Goal: Information Seeking & Learning: Learn about a topic

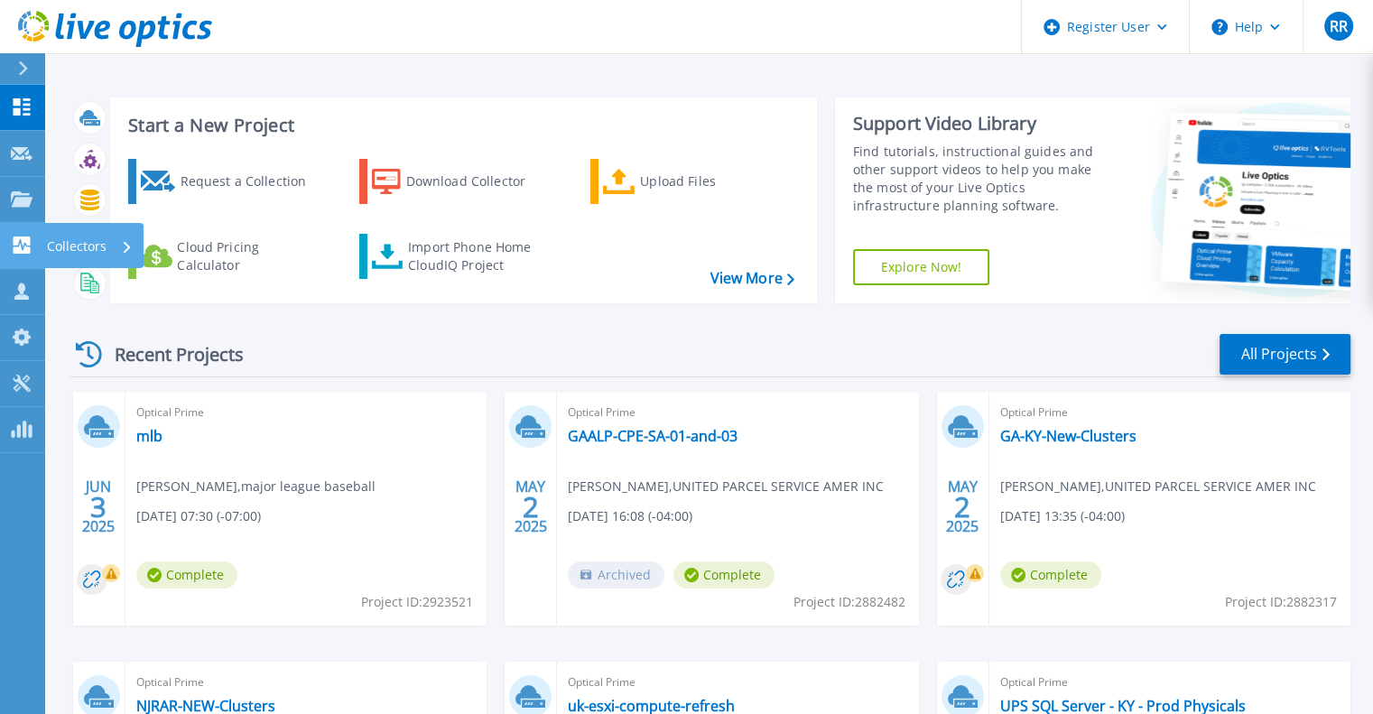
click at [73, 245] on p "Collectors" at bounding box center [77, 246] width 60 height 47
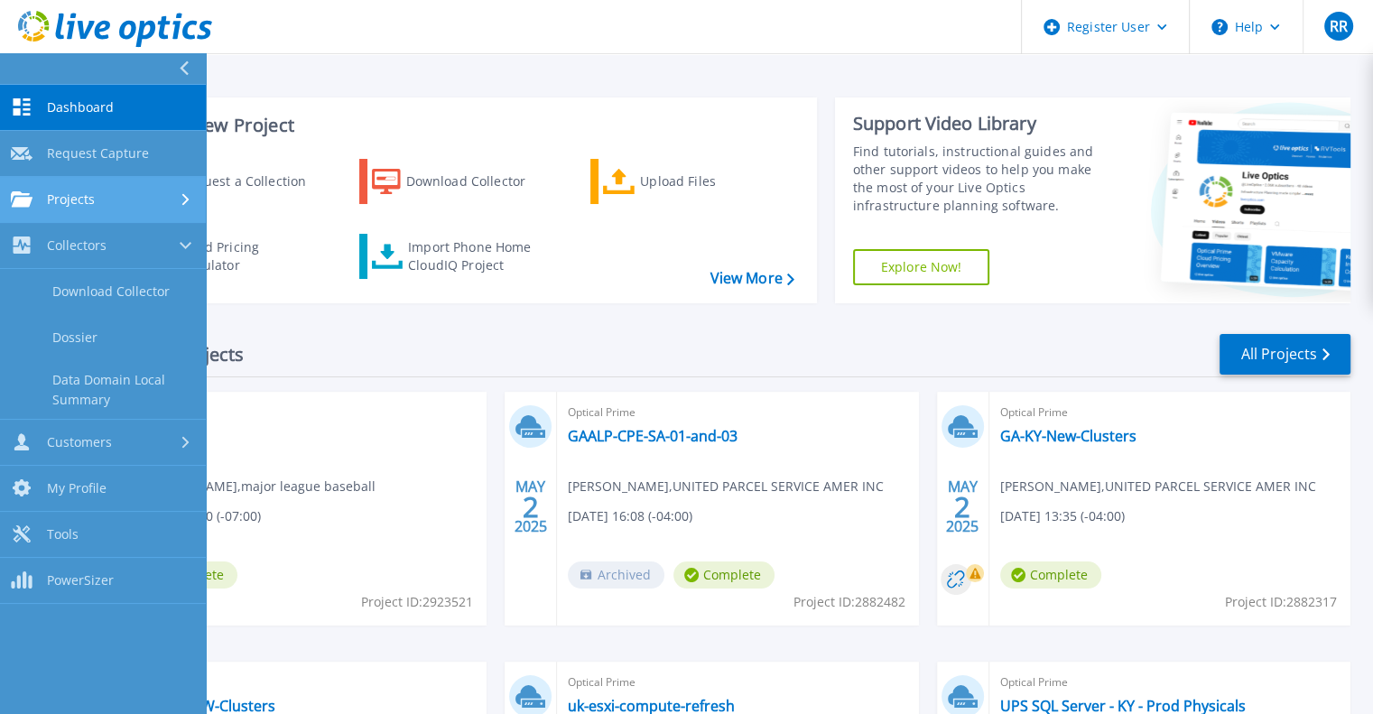
click at [83, 203] on span "Projects" at bounding box center [71, 199] width 48 height 16
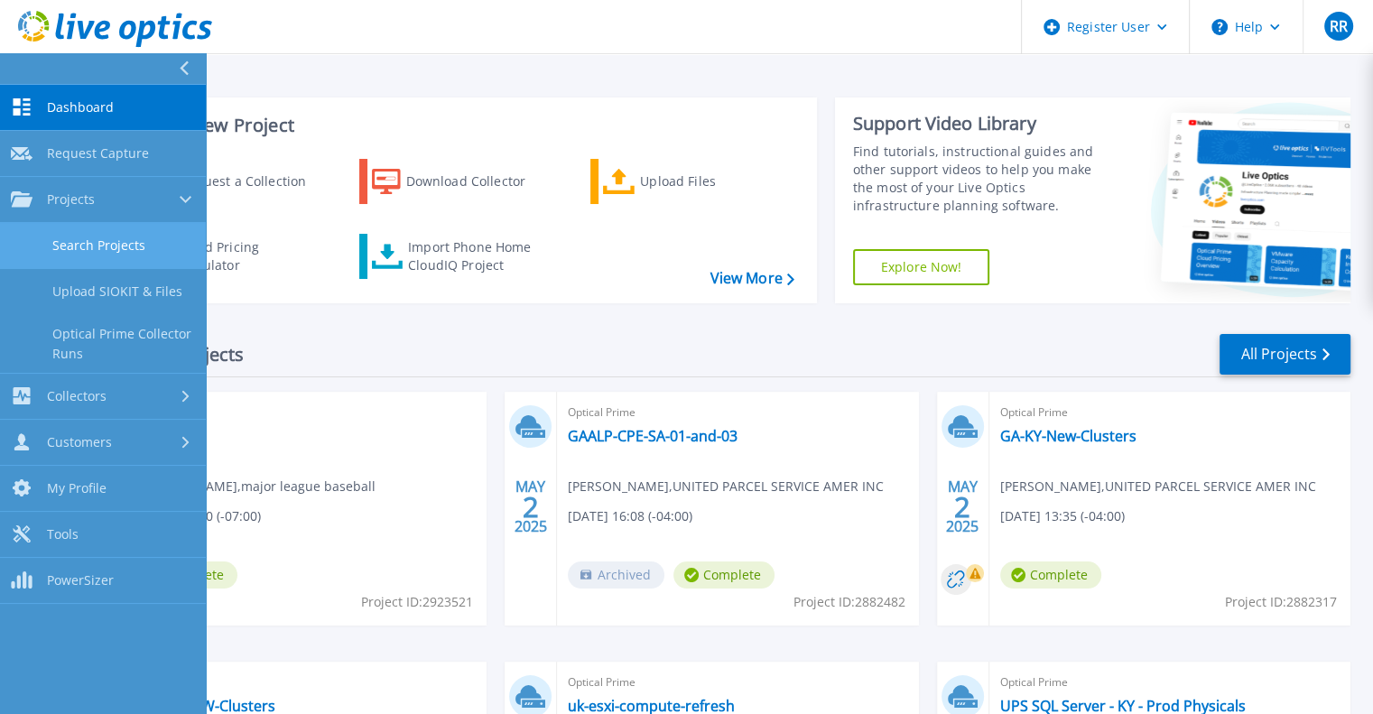
click at [104, 248] on link "Search Projects" at bounding box center [103, 246] width 206 height 46
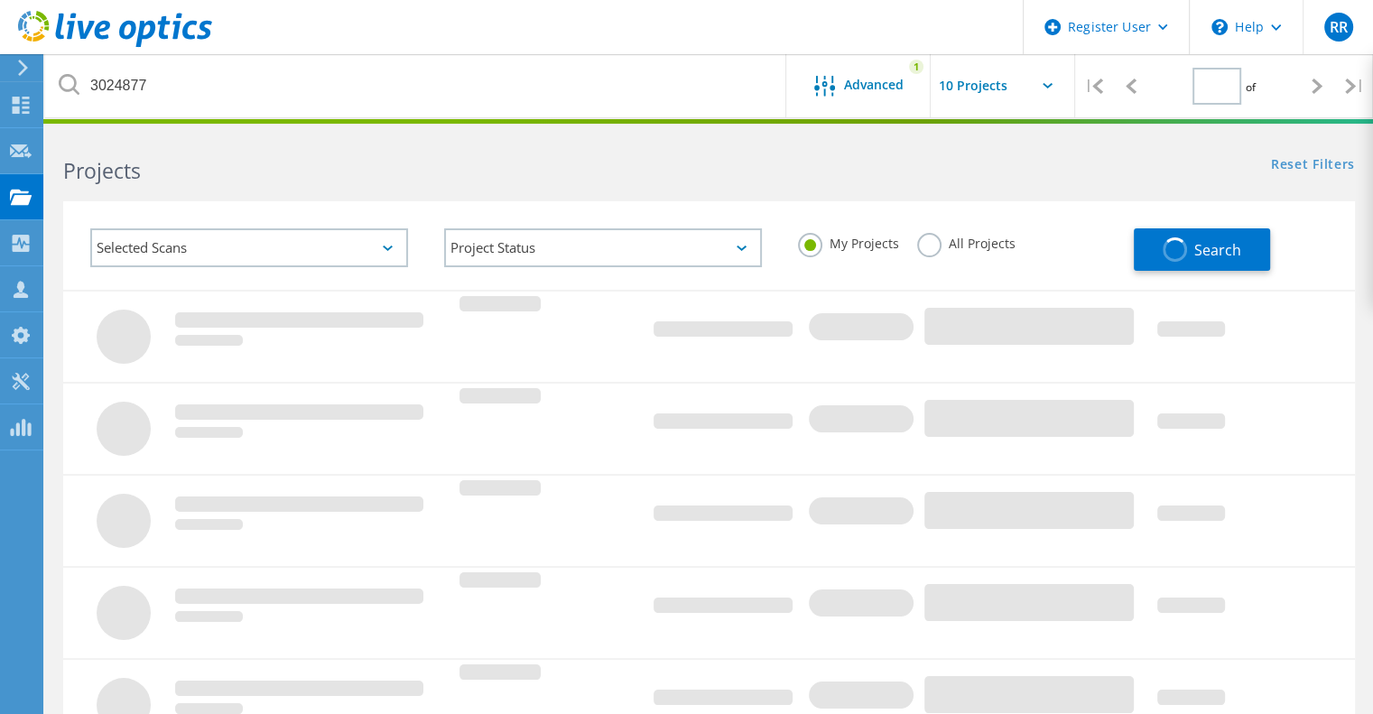
type input "1"
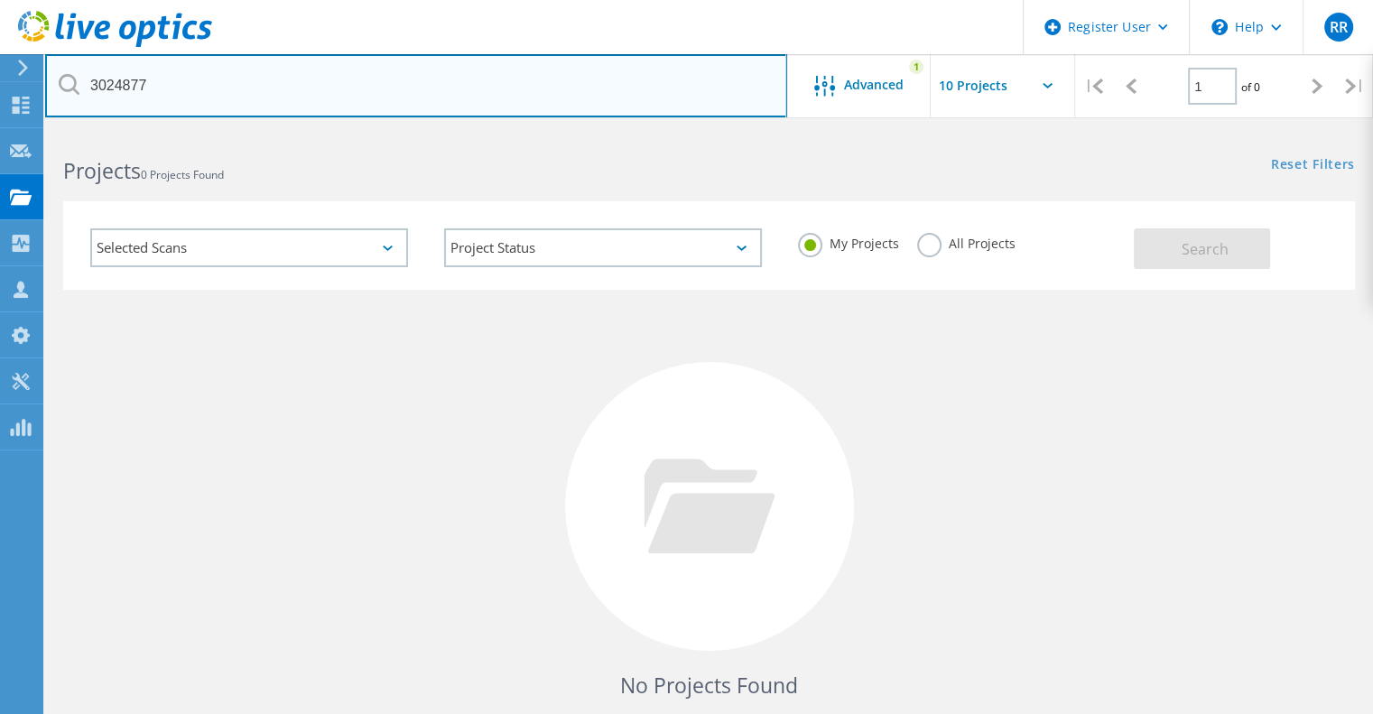
drag, startPoint x: 189, startPoint y: 88, endPoint x: 57, endPoint y: 79, distance: 132.1
click at [57, 79] on input "3024877" at bounding box center [416, 85] width 742 height 63
paste input "https://dell.sharepoint.com/sites/StreamMigratedVideos1/_layouts/15/stream.aspx…"
click at [171, 87] on input "3024877" at bounding box center [416, 85] width 742 height 63
click at [0, 131] on div "Register User \n Help Explore Helpful Articles Contact Support RR Dell User Raj…" at bounding box center [686, 481] width 1373 height 700
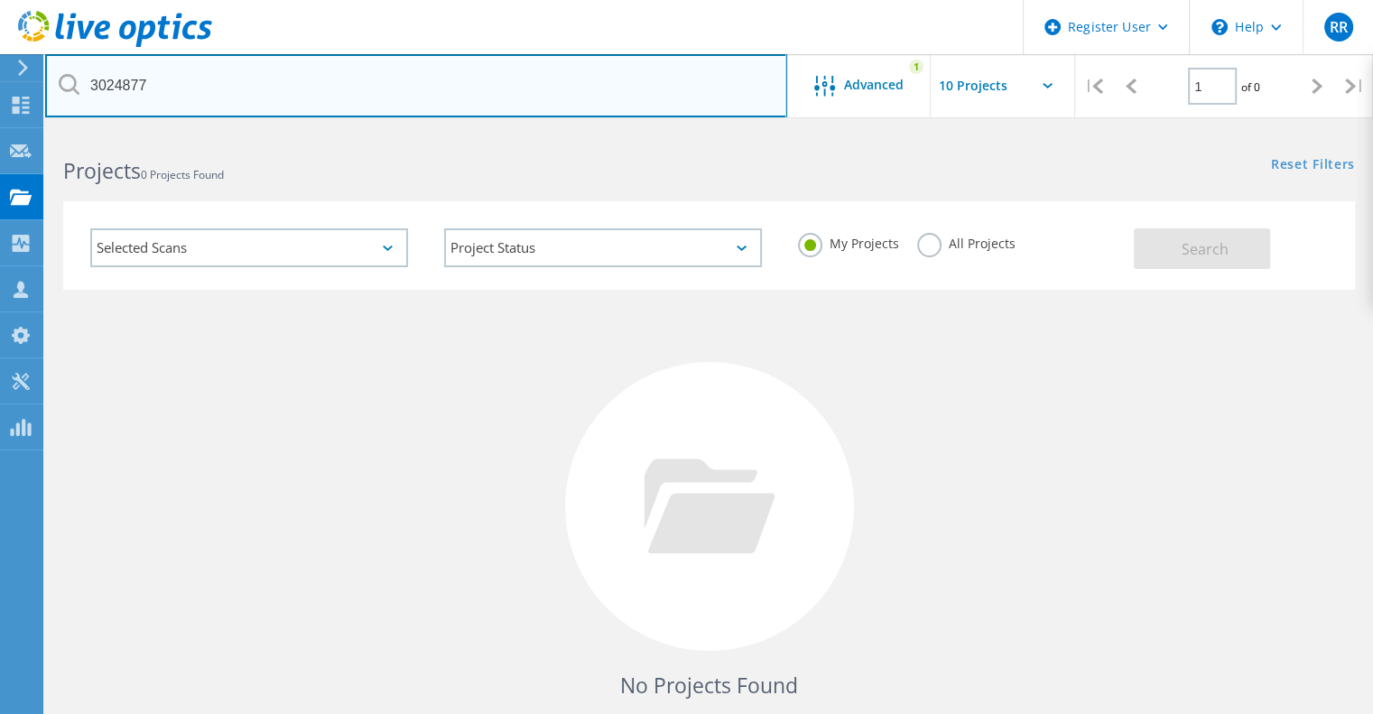
paste input "30556"
type input "3030556"
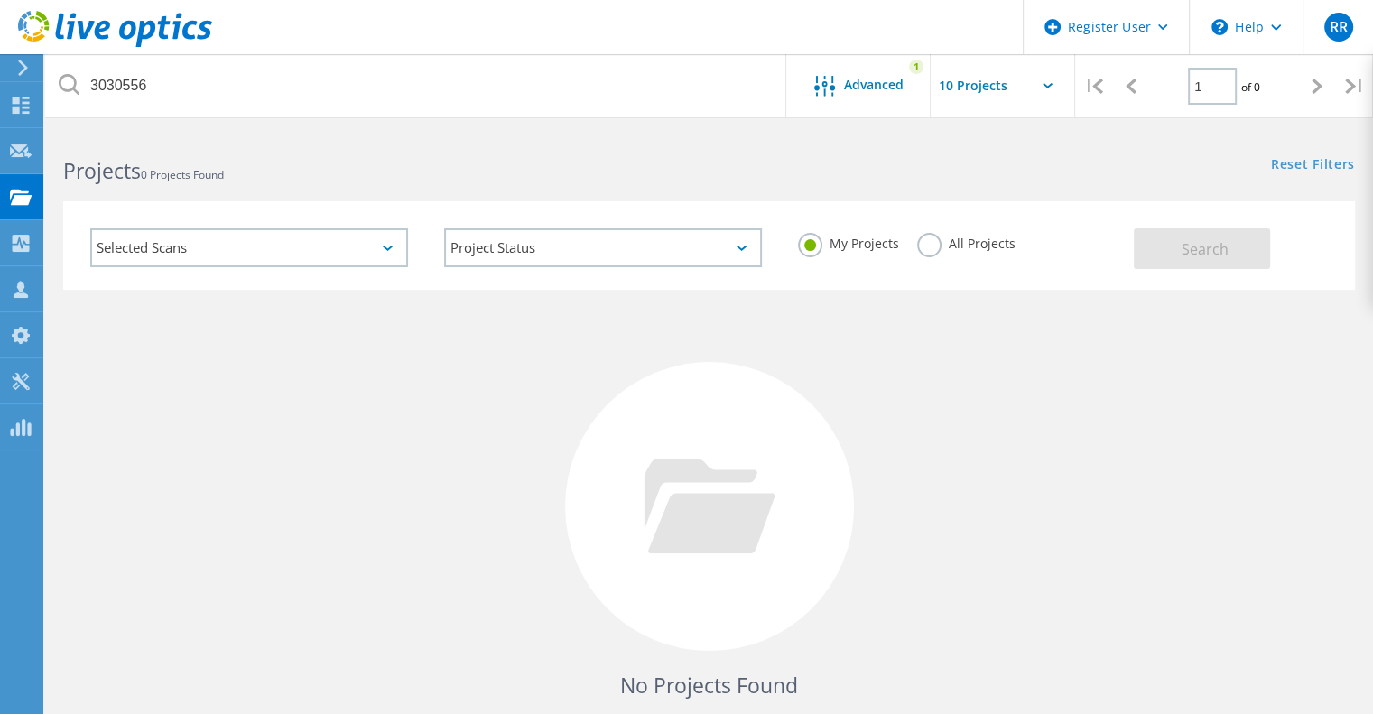
click at [923, 248] on label "All Projects" at bounding box center [966, 241] width 98 height 17
click at [0, 0] on input "All Projects" at bounding box center [0, 0] width 0 height 0
click at [1197, 248] on span "Search" at bounding box center [1204, 249] width 47 height 20
click at [102, 241] on div "Selected Scans" at bounding box center [249, 247] width 318 height 39
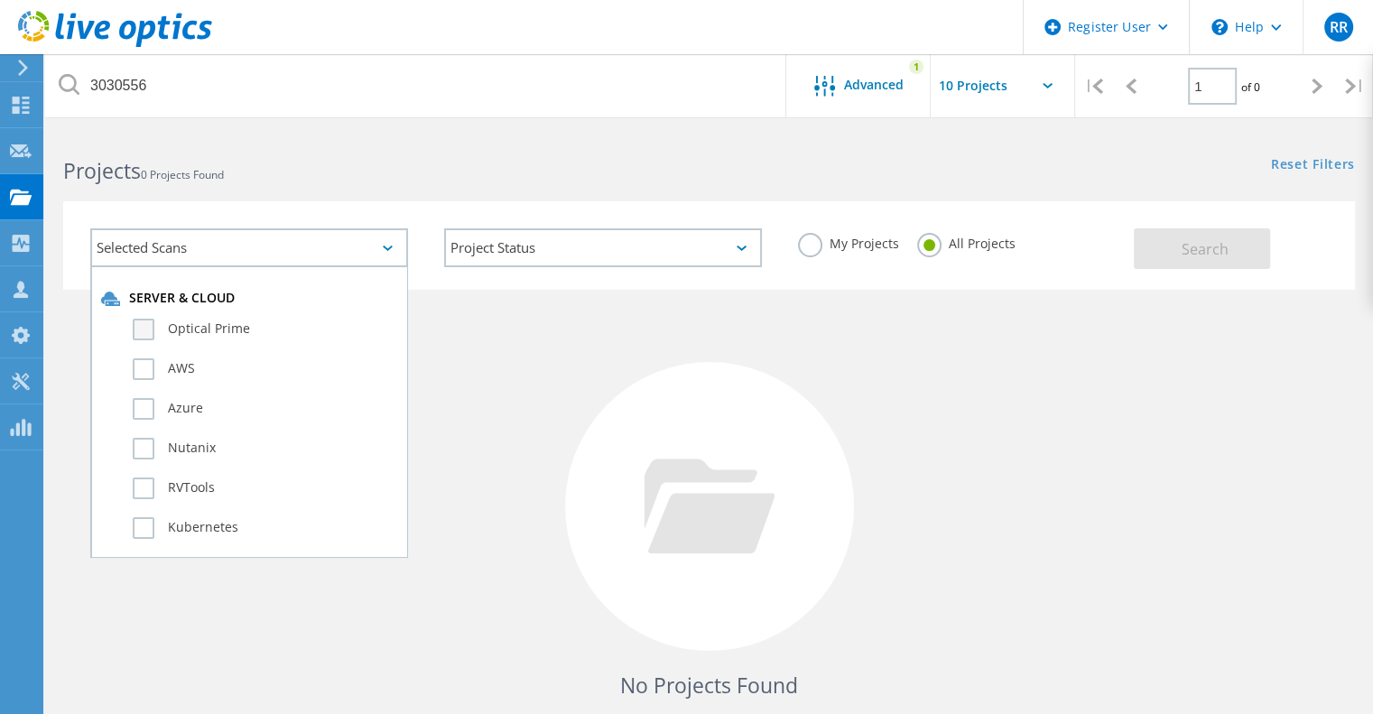
click at [146, 324] on label "Optical Prime" at bounding box center [265, 330] width 264 height 22
click at [0, 0] on input "Optical Prime" at bounding box center [0, 0] width 0 height 0
click at [1172, 259] on button "Search" at bounding box center [1201, 248] width 136 height 41
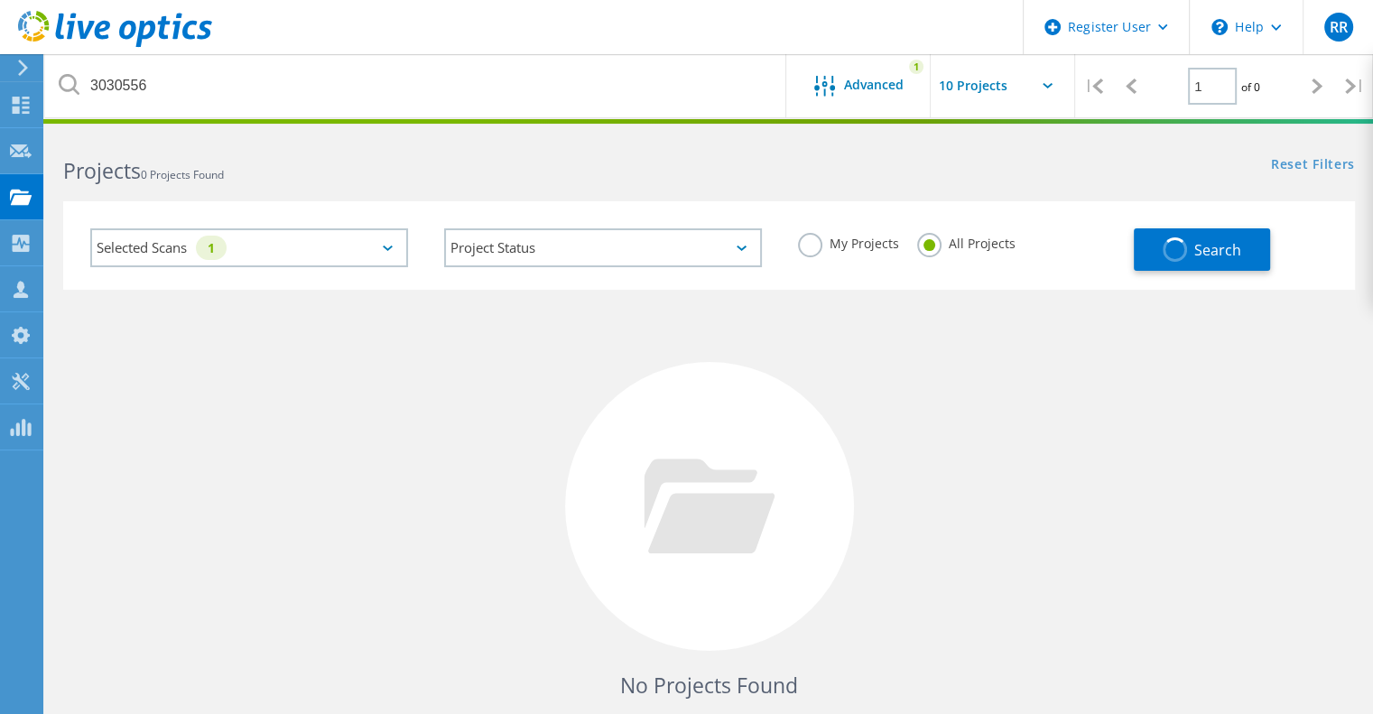
click at [356, 250] on div "Selected Scans 1" at bounding box center [249, 247] width 318 height 39
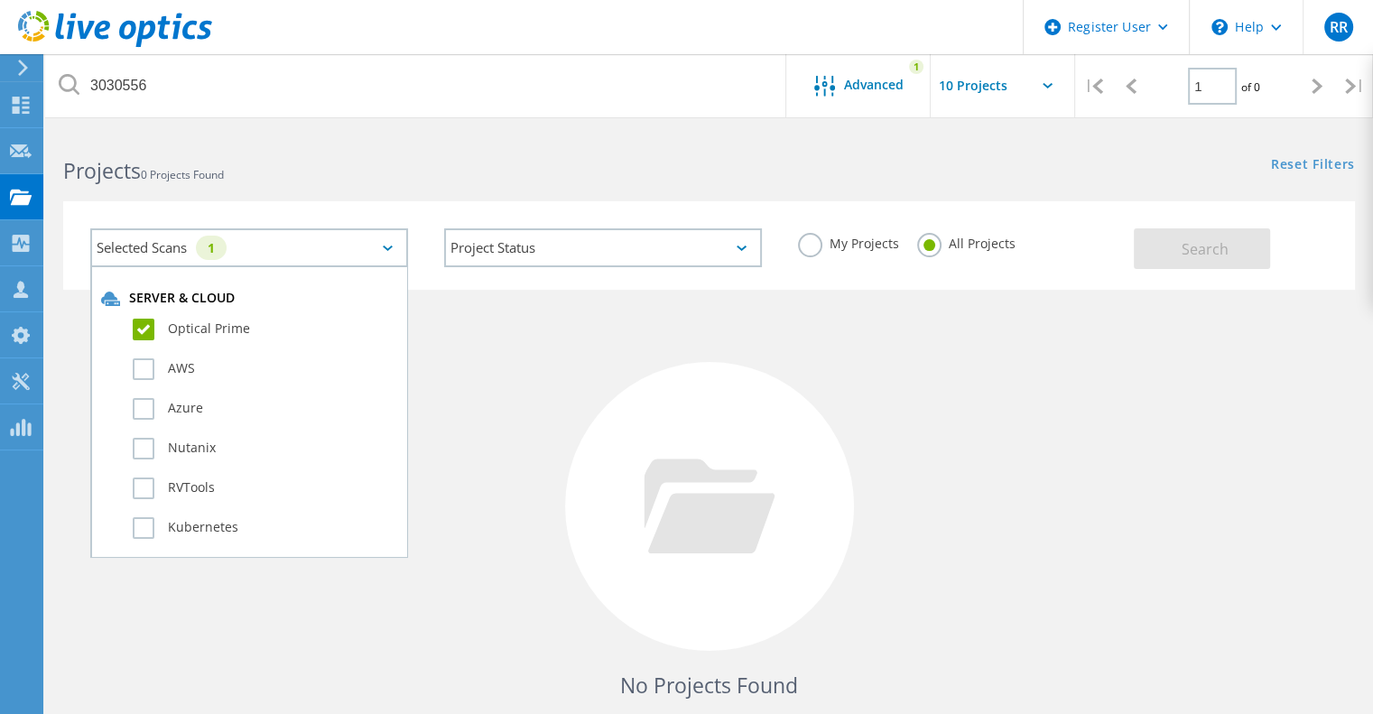
click at [386, 190] on div "Selected Scans 1 Server & Cloud Optical Prime AWS Azure Nutanix RVTools Kuberne…" at bounding box center [708, 234] width 1327 height 111
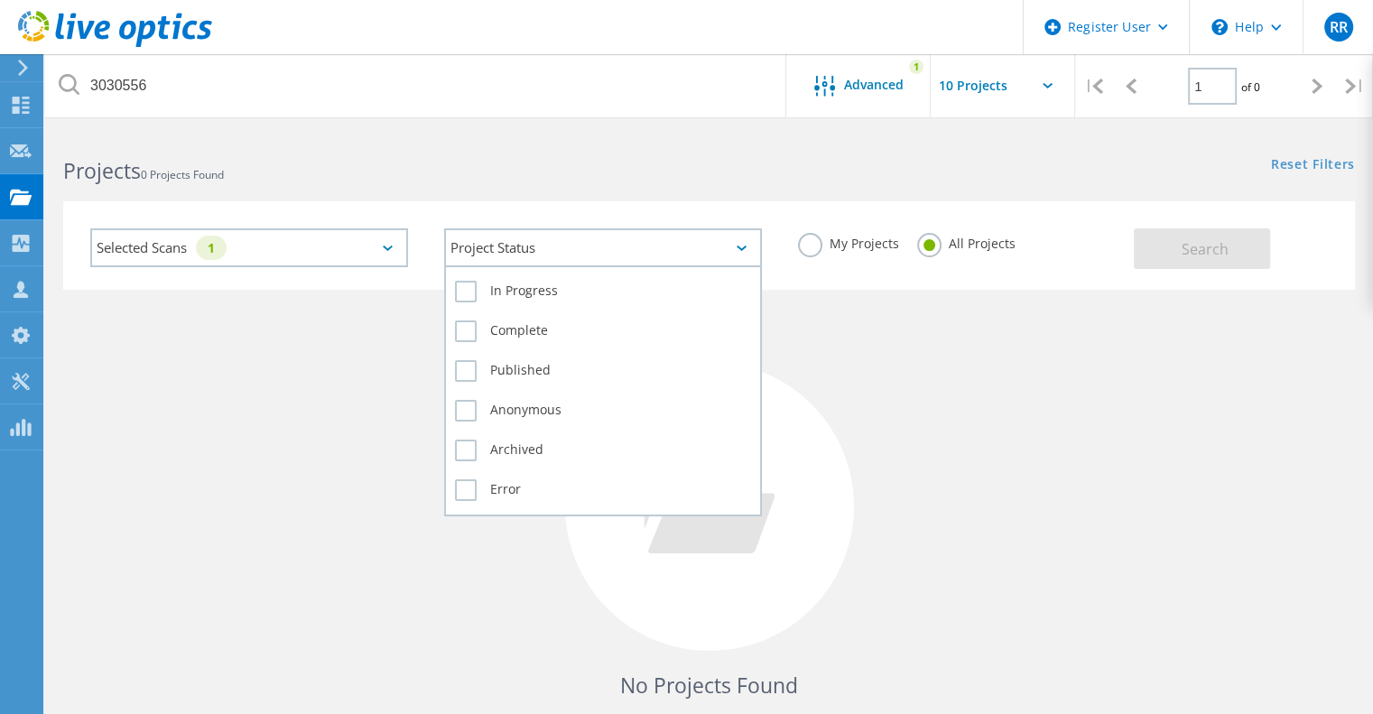
click at [538, 257] on div "Project Status" at bounding box center [603, 247] width 318 height 39
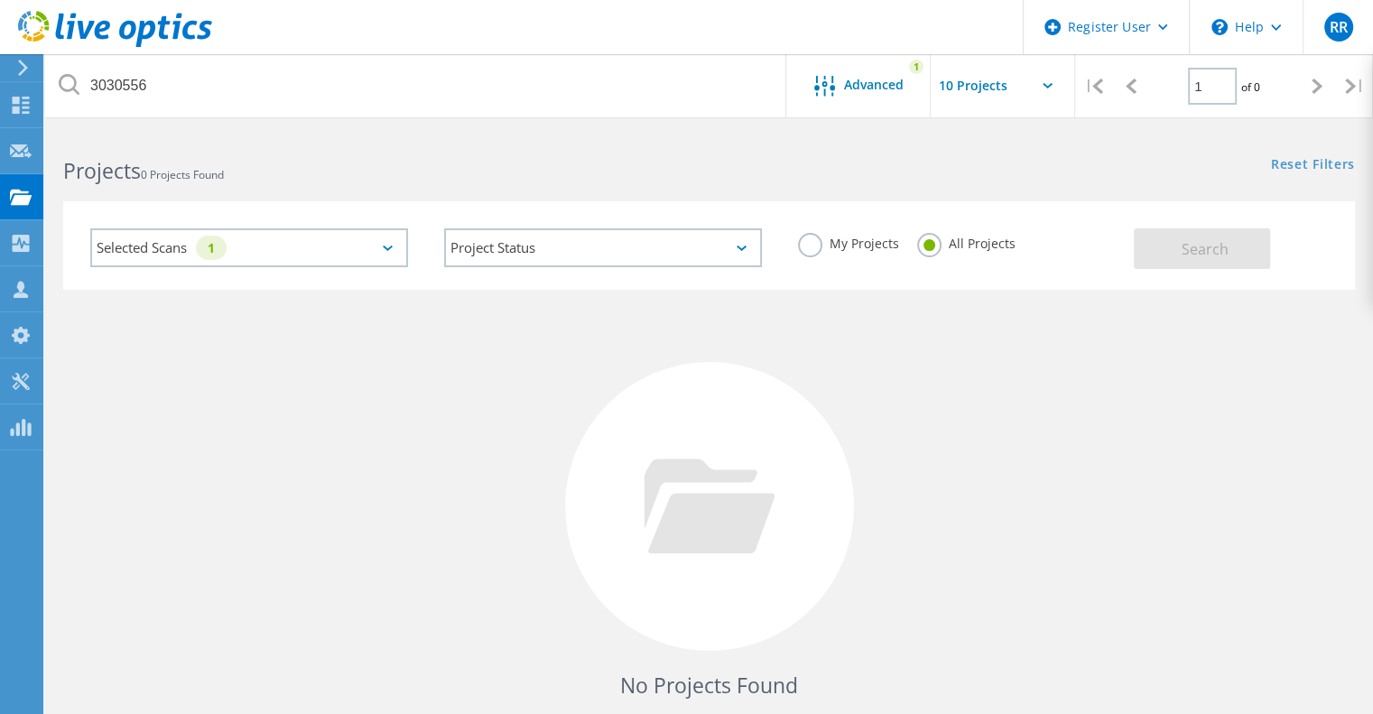
click at [1049, 79] on input "text" at bounding box center [1020, 85] width 180 height 63
click at [590, 180] on h2 "Projects 0 Projects Found" at bounding box center [376, 171] width 627 height 30
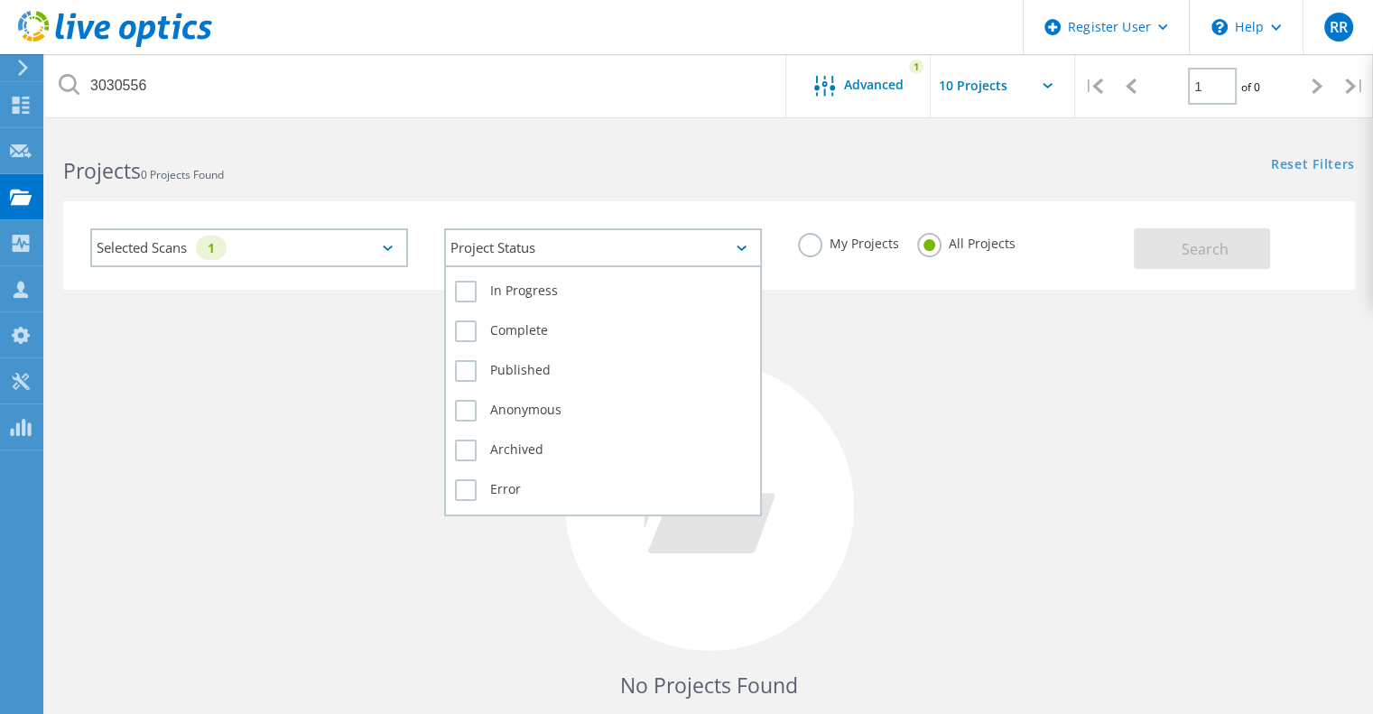
click at [519, 237] on div "Project Status" at bounding box center [603, 247] width 318 height 39
click at [470, 297] on label "In Progress" at bounding box center [603, 292] width 296 height 22
click at [0, 0] on input "In Progress" at bounding box center [0, 0] width 0 height 0
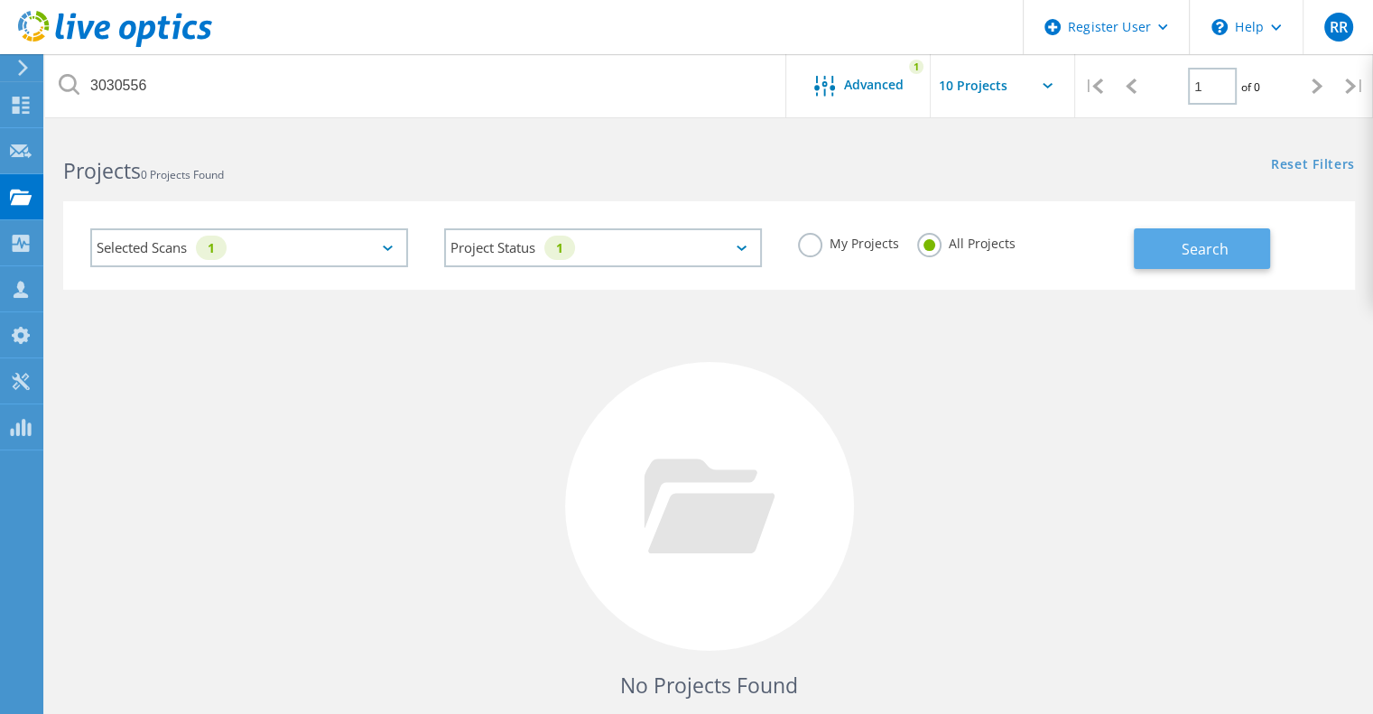
click at [1194, 234] on button "Search" at bounding box center [1201, 248] width 136 height 41
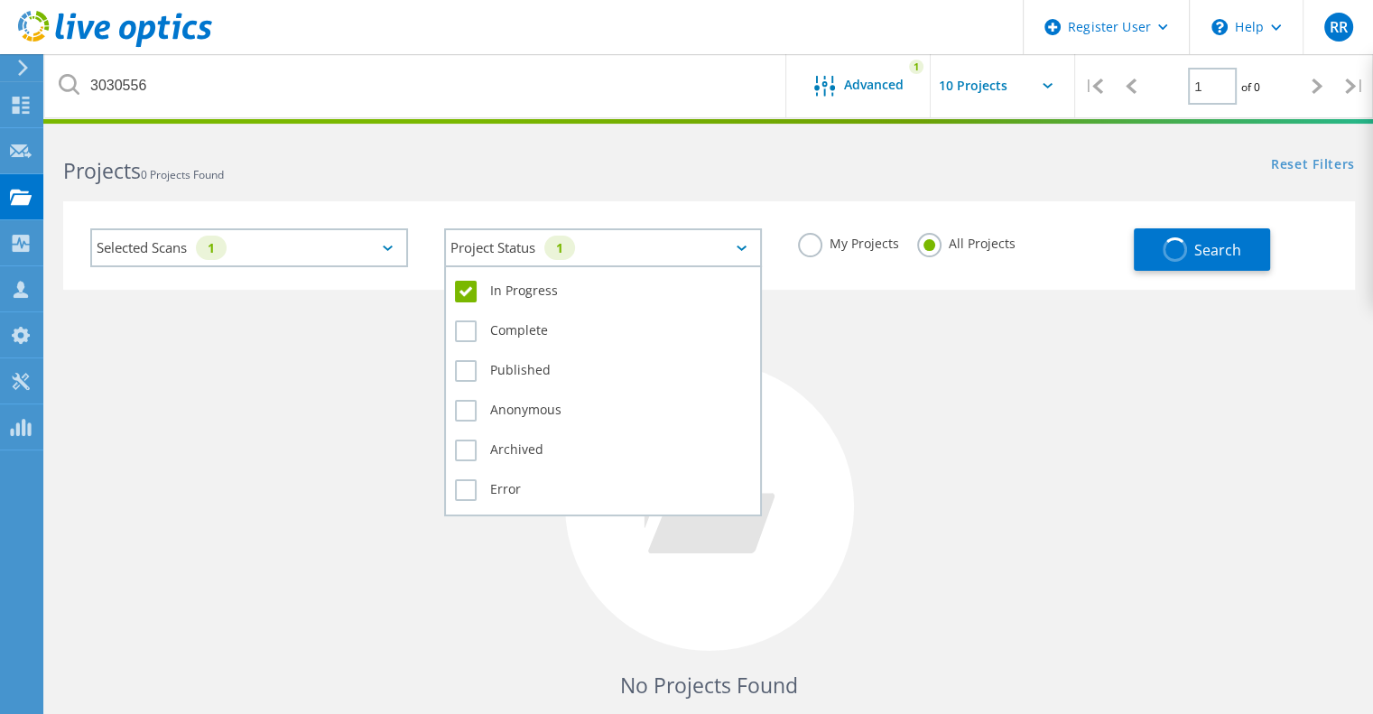
click at [534, 250] on div "Project Status 1" at bounding box center [603, 247] width 318 height 39
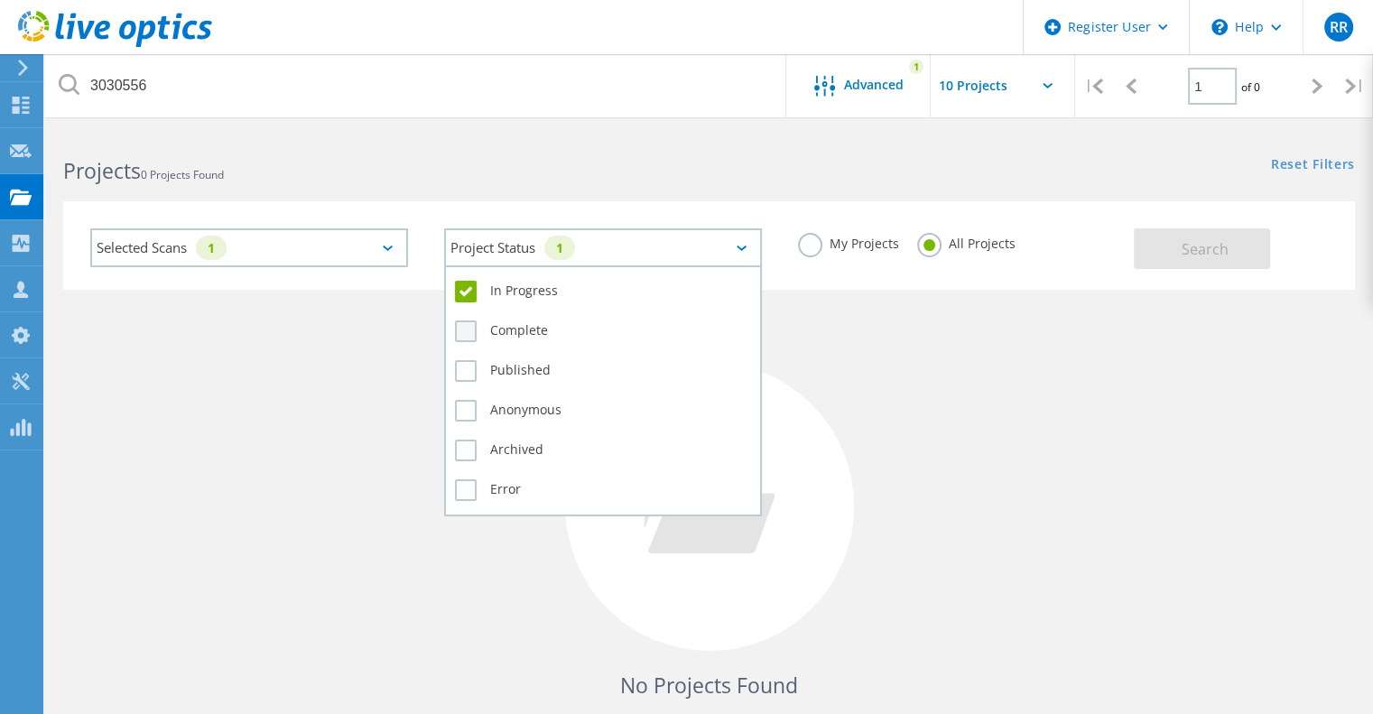
click at [471, 336] on label "Complete" at bounding box center [603, 331] width 296 height 22
click at [0, 0] on input "Complete" at bounding box center [0, 0] width 0 height 0
click at [453, 375] on div "In Progress Complete Published Anonymous Archived Error" at bounding box center [603, 390] width 318 height 251
click at [463, 369] on label "Published" at bounding box center [603, 371] width 296 height 22
click at [0, 0] on input "Published" at bounding box center [0, 0] width 0 height 0
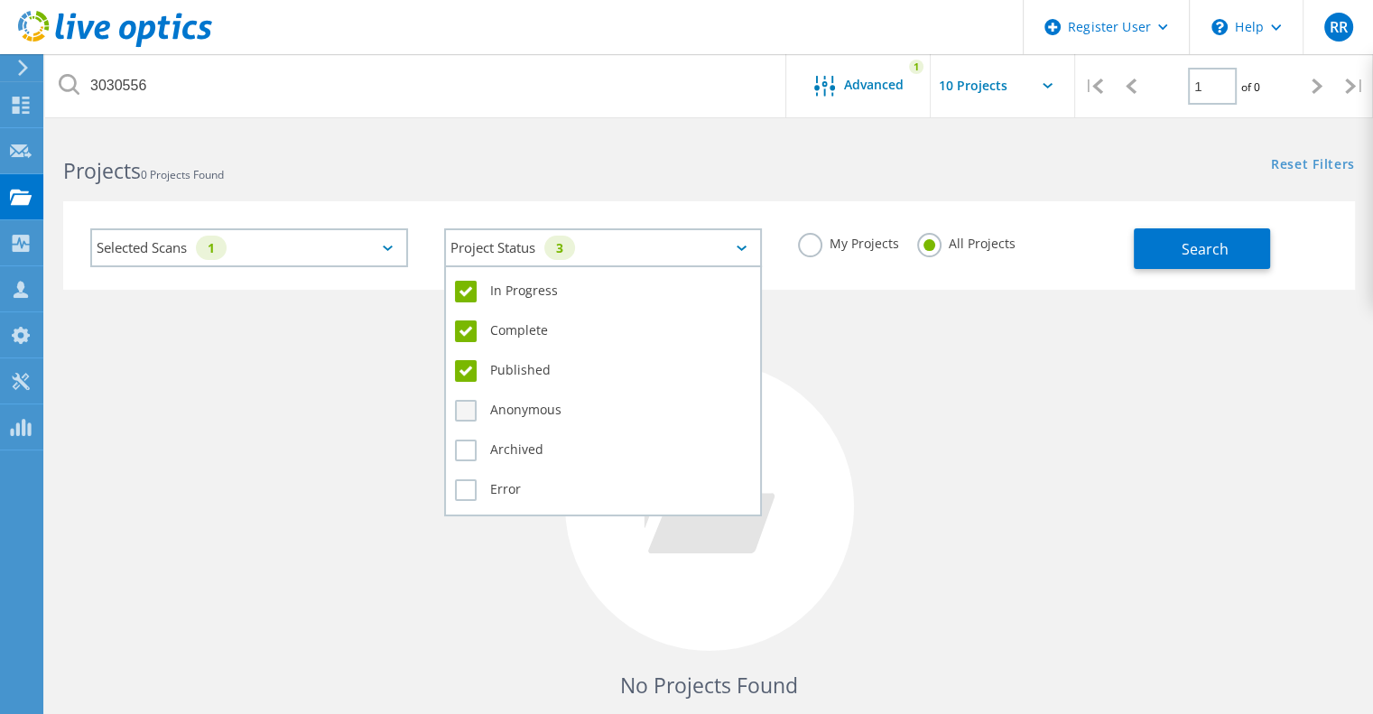
click at [458, 408] on label "Anonymous" at bounding box center [603, 411] width 296 height 22
click at [0, 0] on input "Anonymous" at bounding box center [0, 0] width 0 height 0
drag, startPoint x: 466, startPoint y: 454, endPoint x: 464, endPoint y: 476, distance: 22.6
click at [466, 455] on label "Archived" at bounding box center [603, 450] width 296 height 22
click at [0, 0] on input "Archived" at bounding box center [0, 0] width 0 height 0
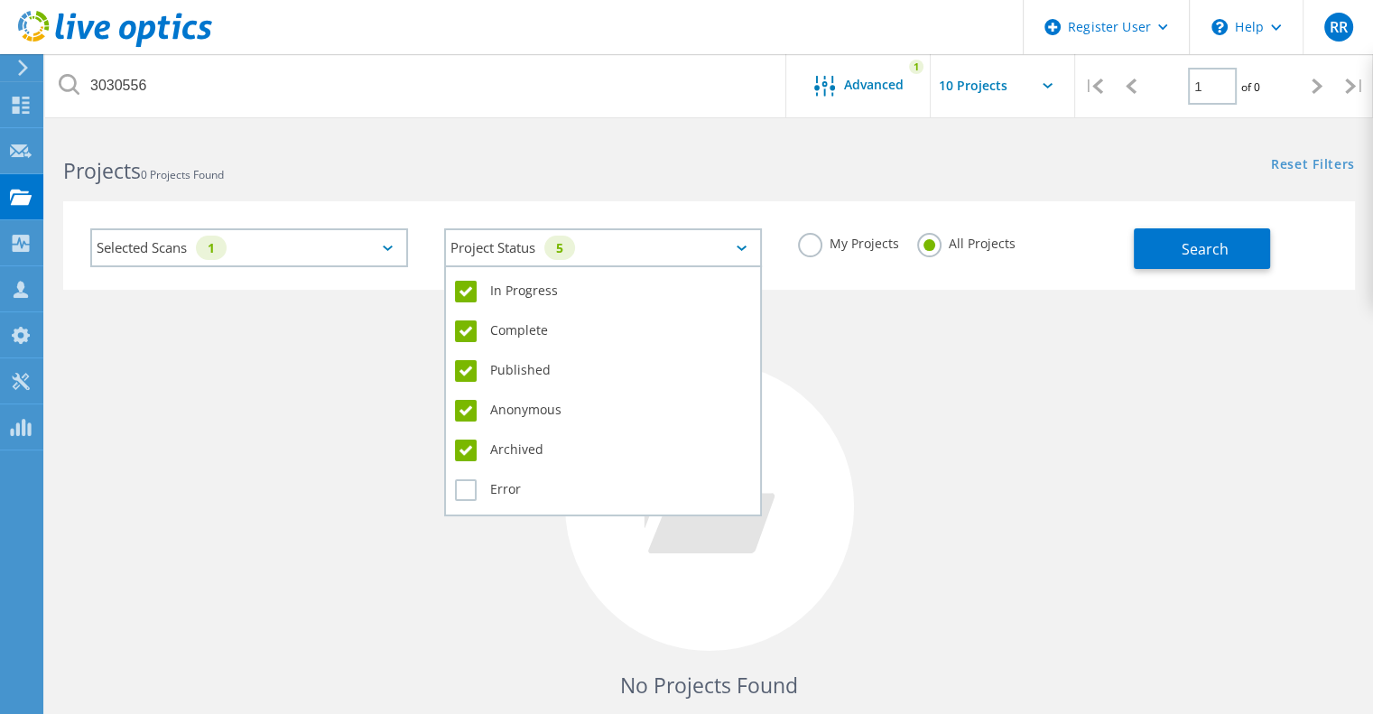
drag, startPoint x: 466, startPoint y: 490, endPoint x: 1003, endPoint y: 345, distance: 557.1
click at [466, 490] on label "Error" at bounding box center [603, 490] width 296 height 22
click at [0, 0] on input "Error" at bounding box center [0, 0] width 0 height 0
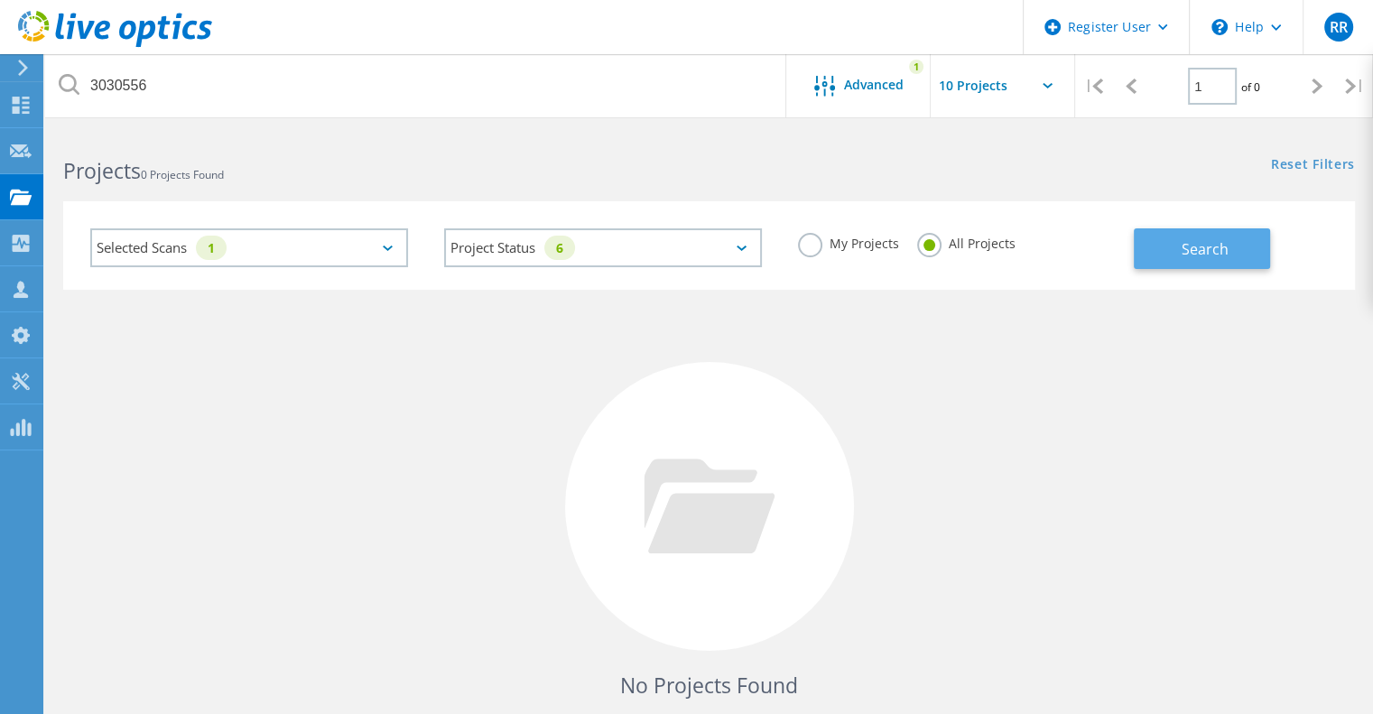
click at [1190, 249] on span "Search" at bounding box center [1204, 249] width 47 height 20
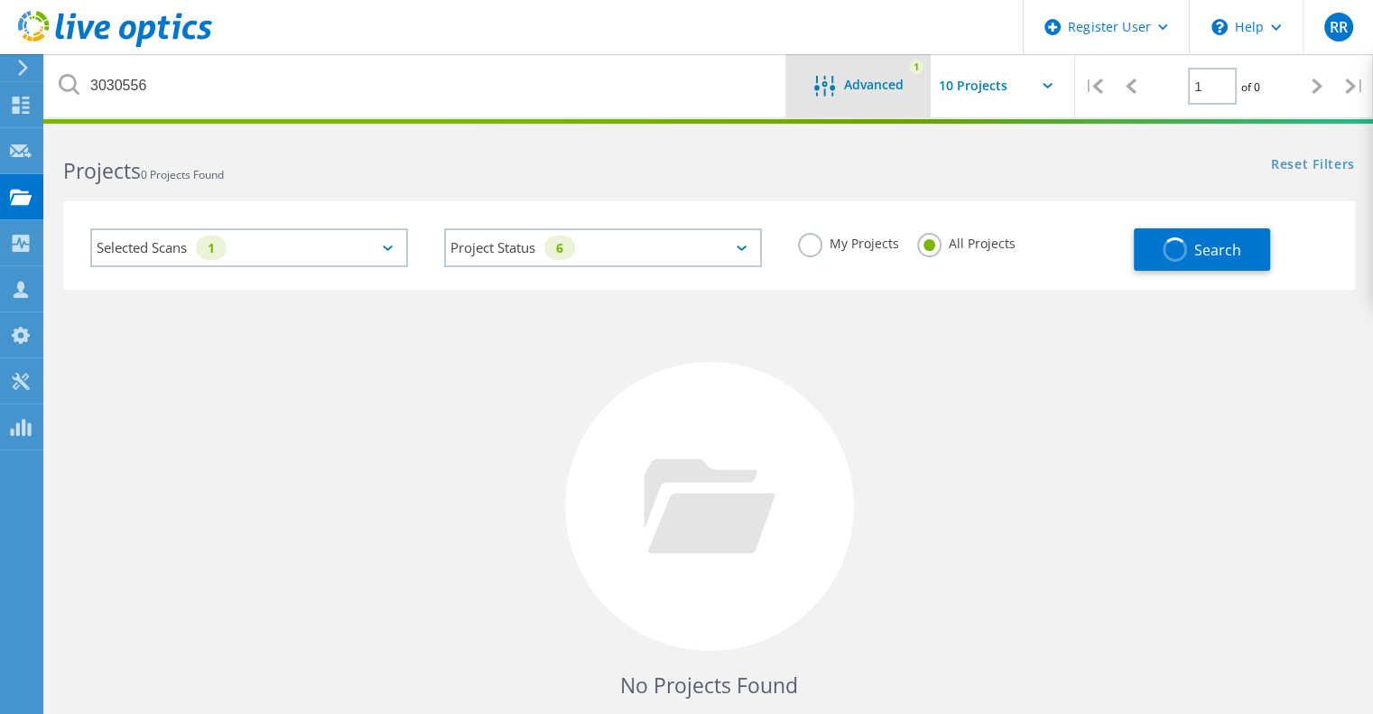
click at [890, 79] on span "Advanced" at bounding box center [874, 85] width 60 height 13
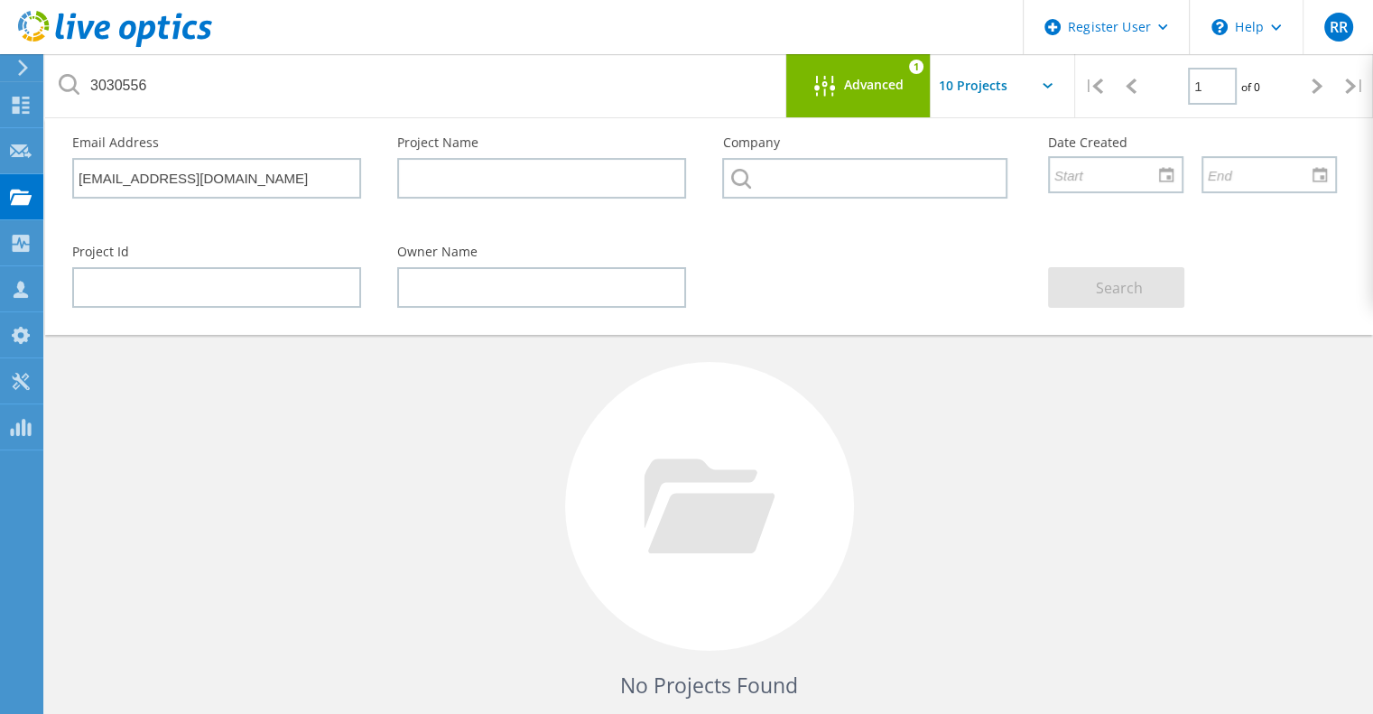
click at [890, 79] on span "Advanced" at bounding box center [874, 85] width 60 height 13
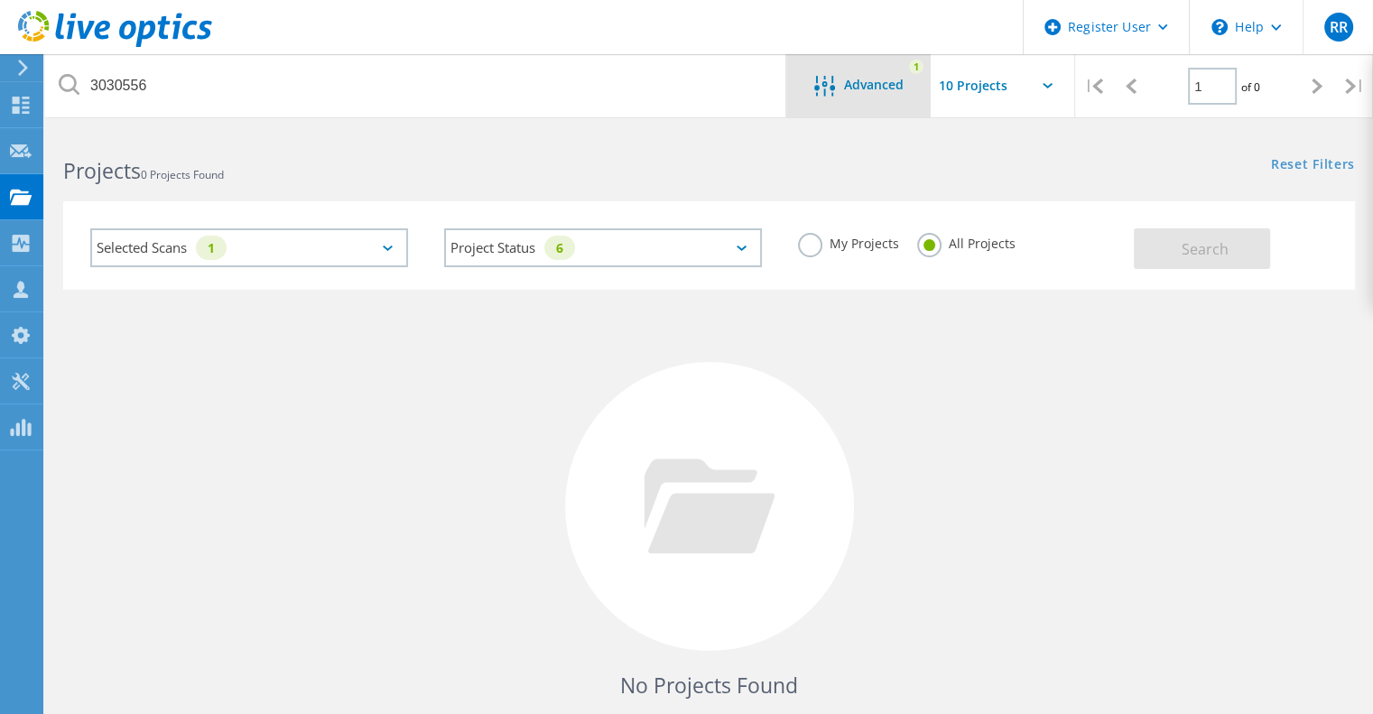
click at [855, 81] on span "Advanced" at bounding box center [874, 85] width 60 height 13
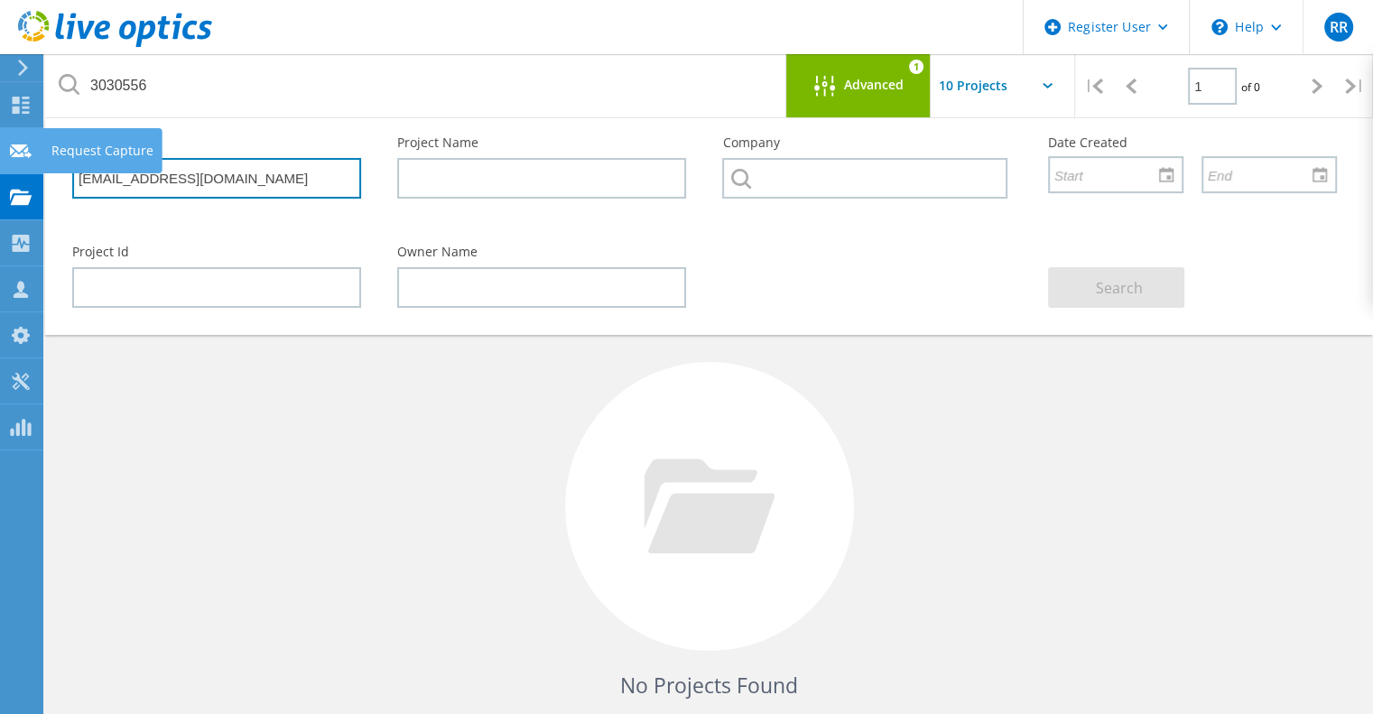
drag, startPoint x: 279, startPoint y: 183, endPoint x: 0, endPoint y: 147, distance: 281.2
click at [0, 147] on div "Register User \n Help Explore Helpful Articles Contact Support RR Dell User Raj…" at bounding box center [686, 481] width 1373 height 700
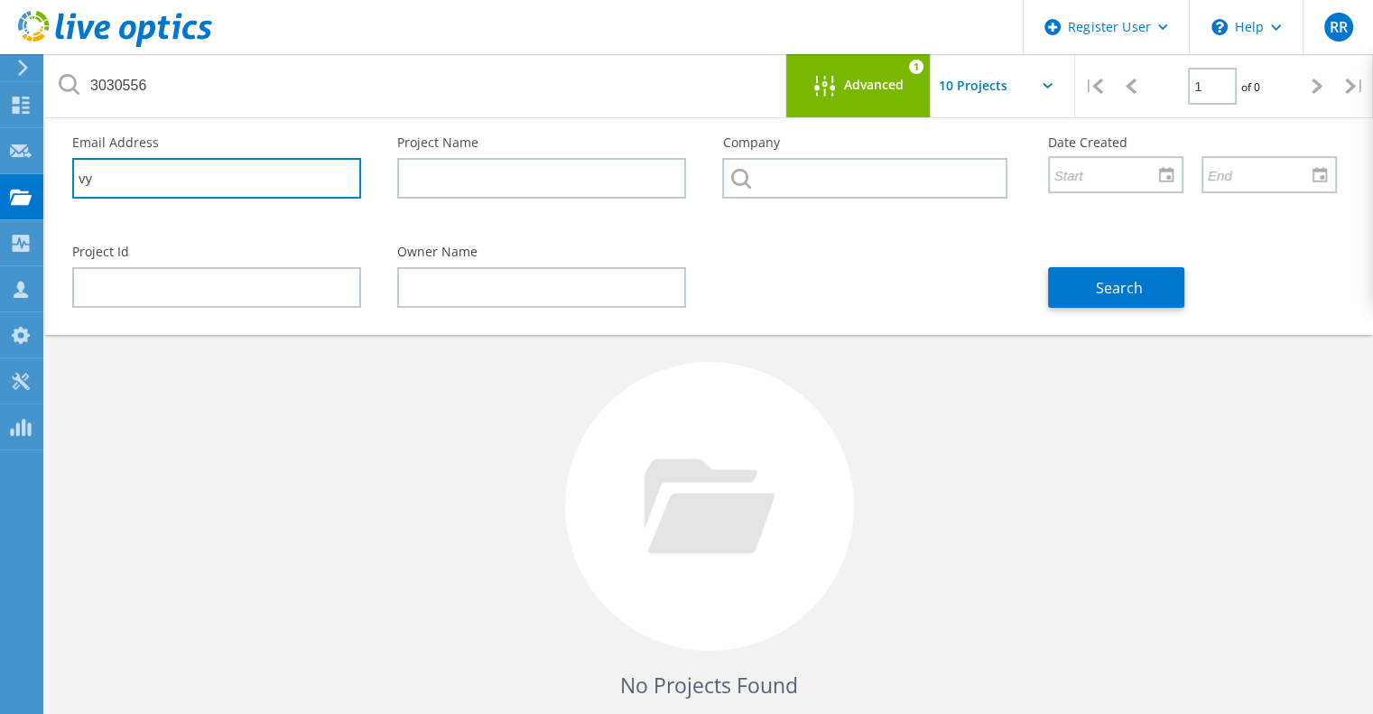
type input "v"
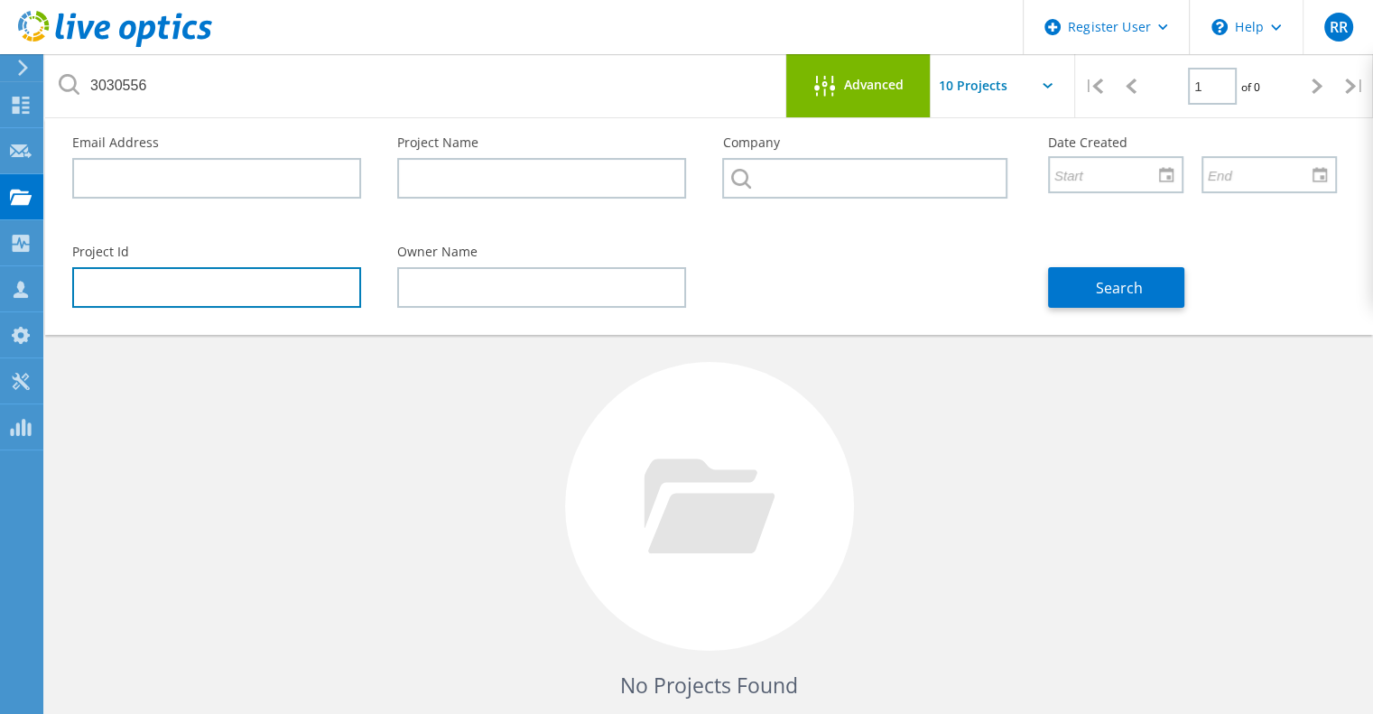
click at [161, 290] on input "text" at bounding box center [216, 287] width 289 height 41
paste input "3030556"
type input "3030556"
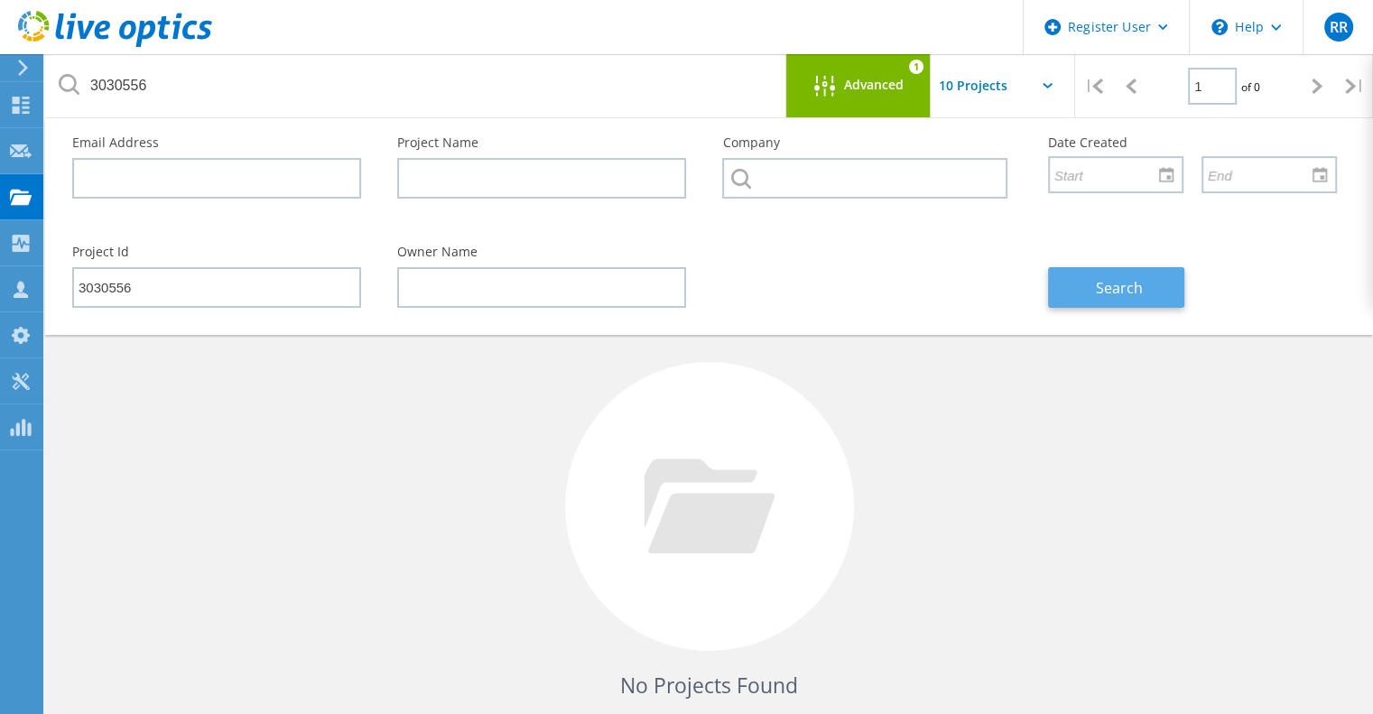
click at [1074, 295] on button "Search" at bounding box center [1116, 287] width 136 height 41
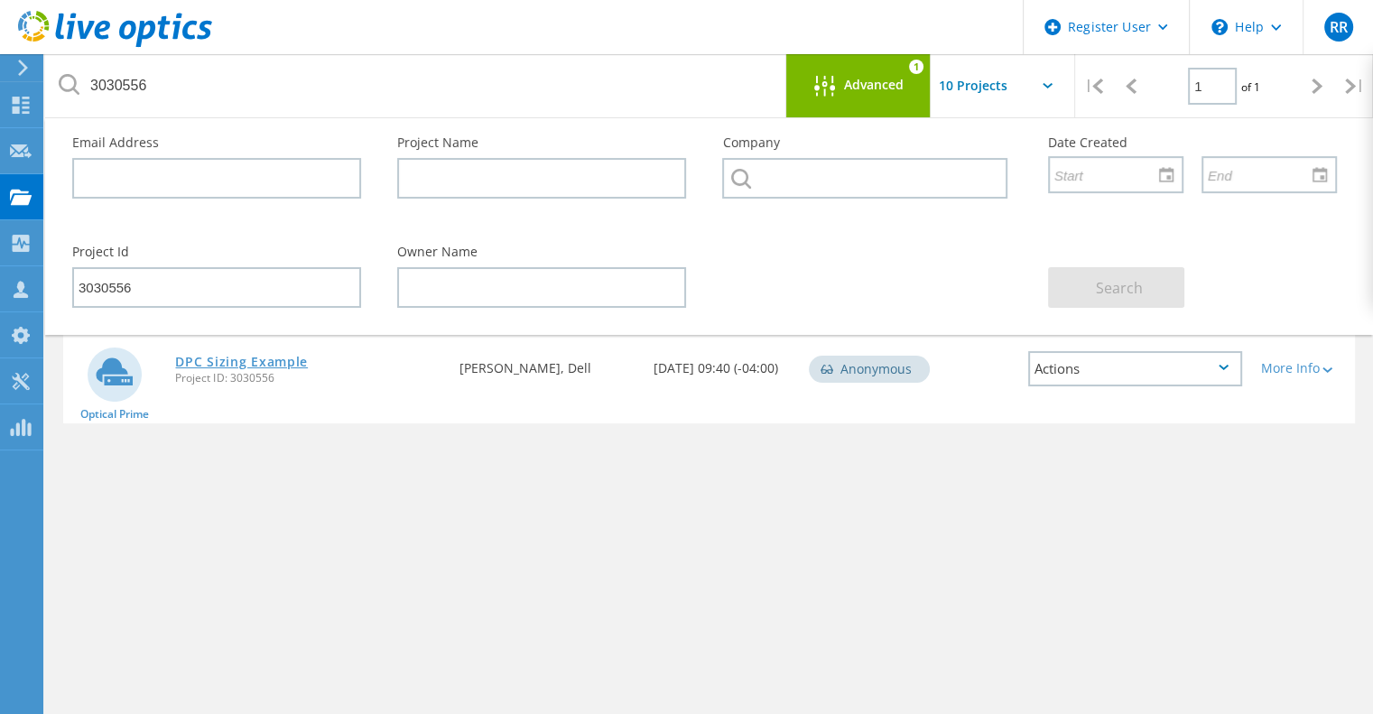
click at [256, 357] on link "DPC Sizing Example" at bounding box center [241, 362] width 133 height 13
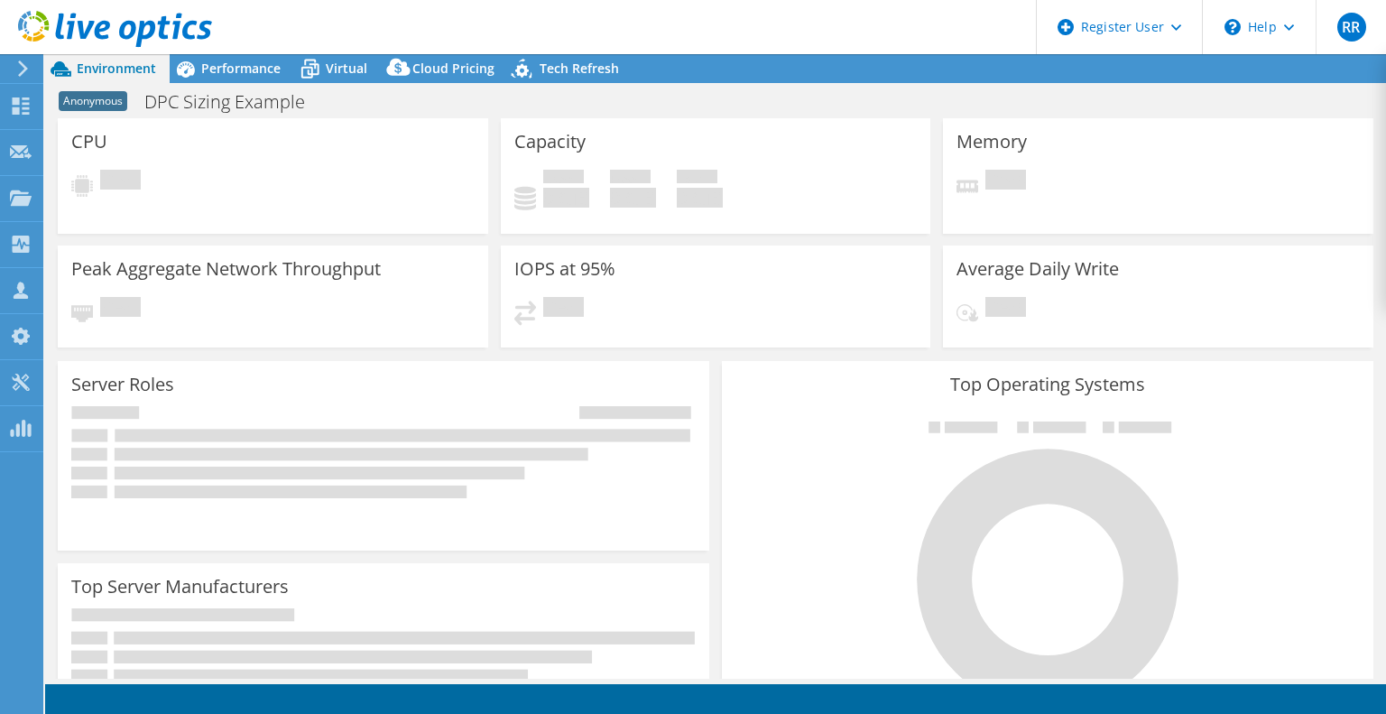
select select "USEast"
select select "USD"
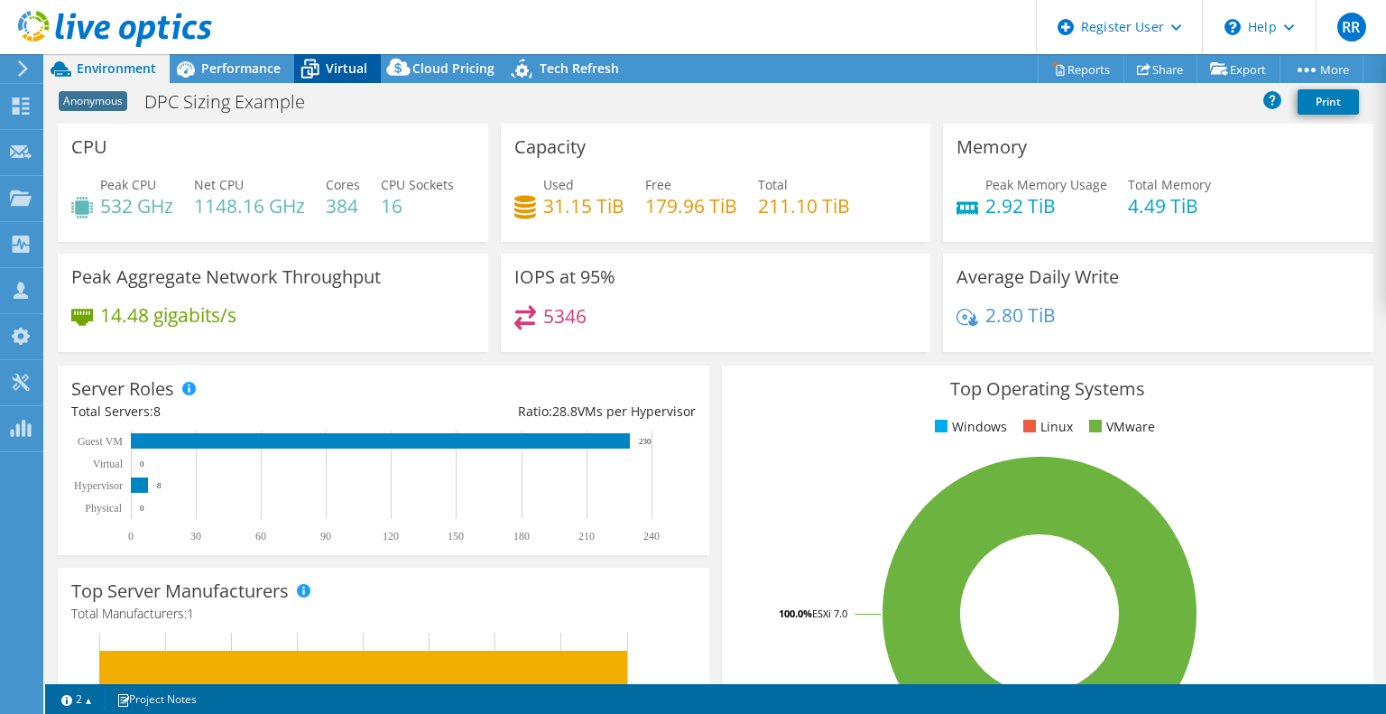
click at [334, 60] on span "Virtual" at bounding box center [347, 68] width 42 height 17
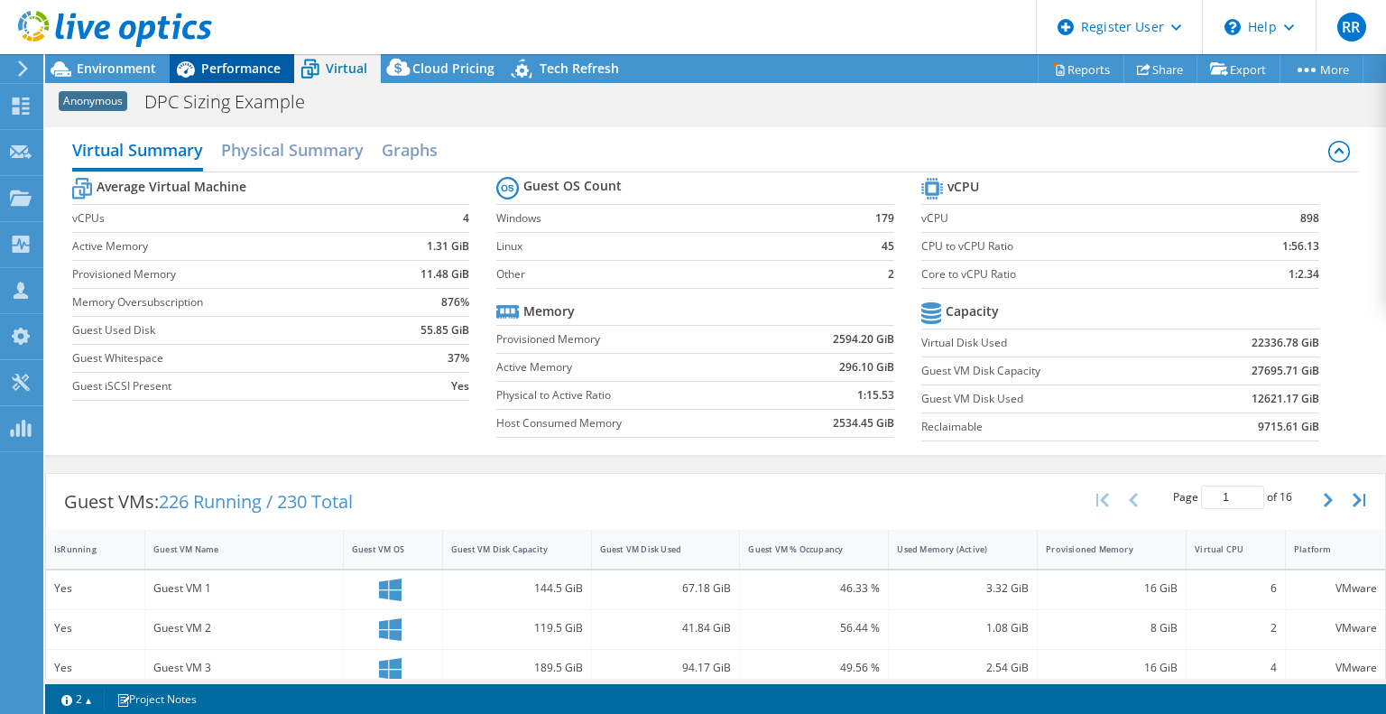
click at [232, 65] on span "Performance" at bounding box center [240, 68] width 79 height 17
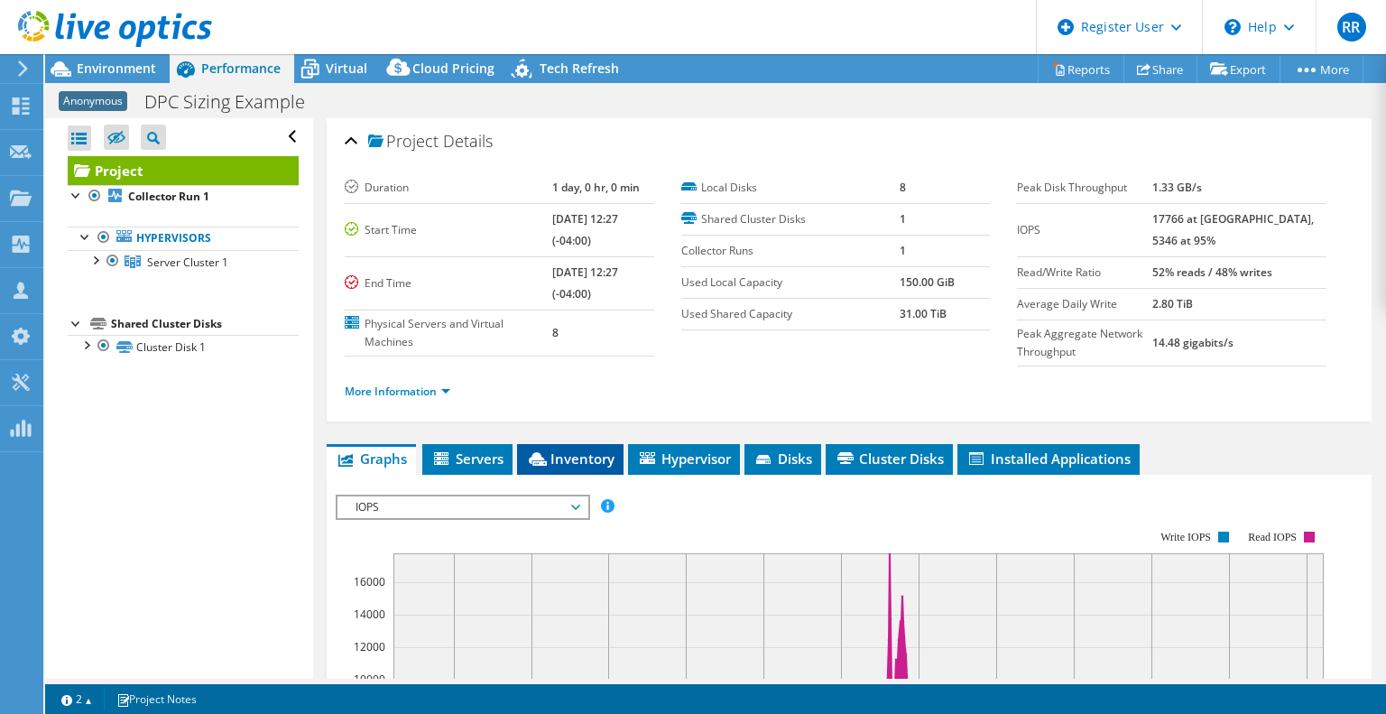
click at [573, 450] on span "Inventory" at bounding box center [570, 458] width 88 height 18
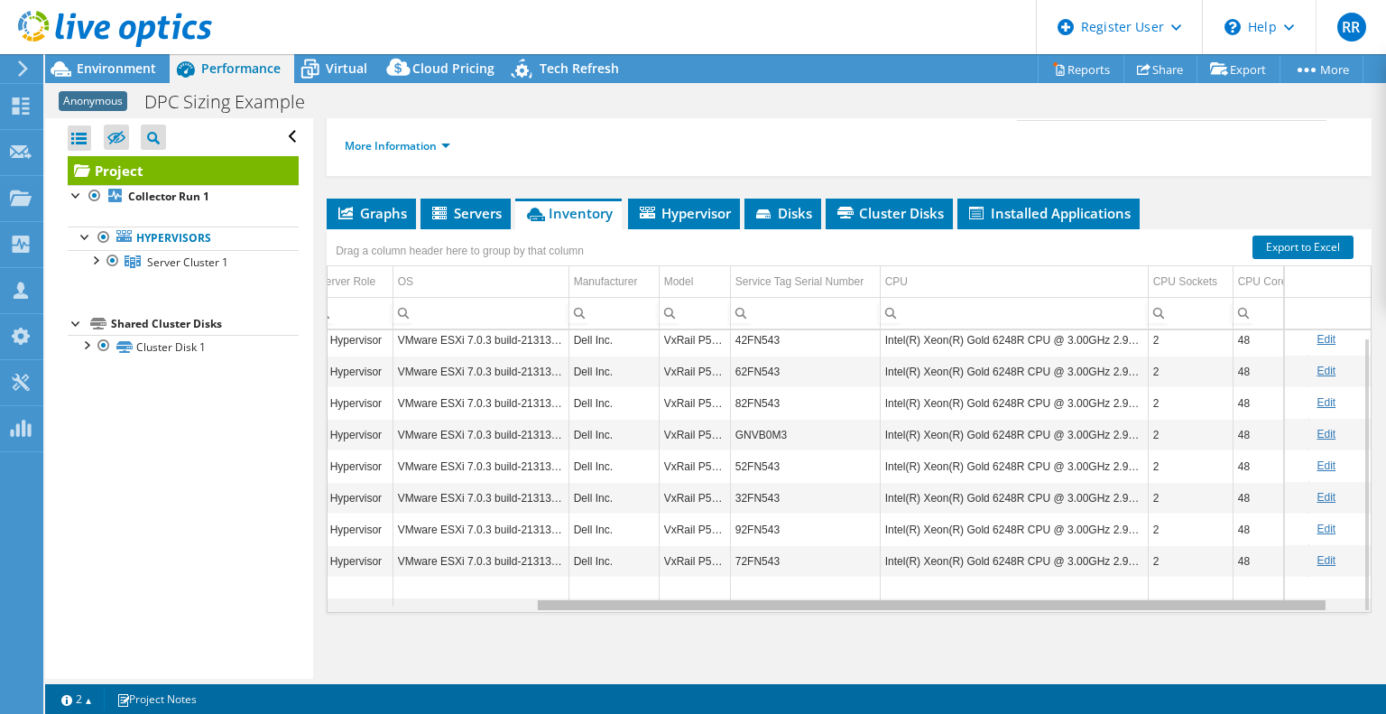
scroll to position [6, 0]
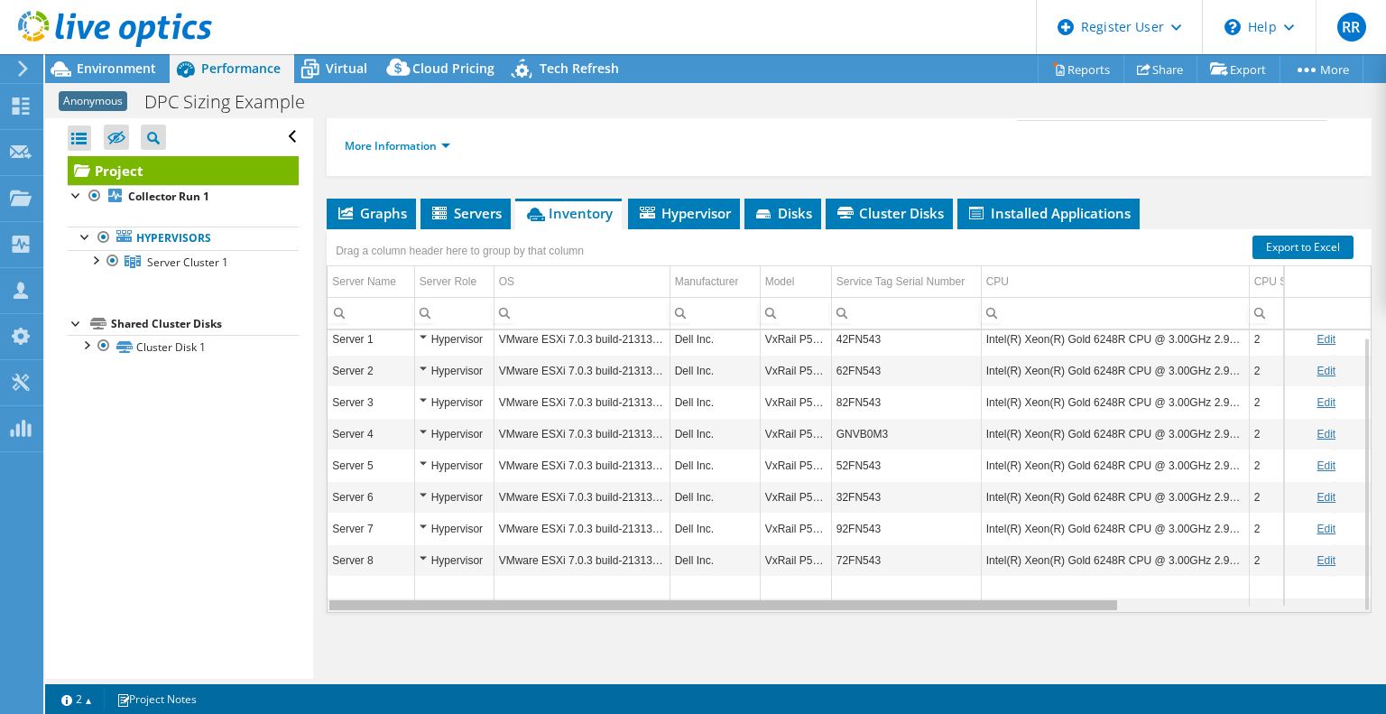
drag, startPoint x: 1000, startPoint y: 603, endPoint x: 920, endPoint y: 616, distance: 80.6
click at [920, 616] on body "RR Dell User [PERSON_NAME] [PERSON_NAME][EMAIL_ADDRESS][DOMAIN_NAME] Dell My Pr…" at bounding box center [693, 357] width 1386 height 714
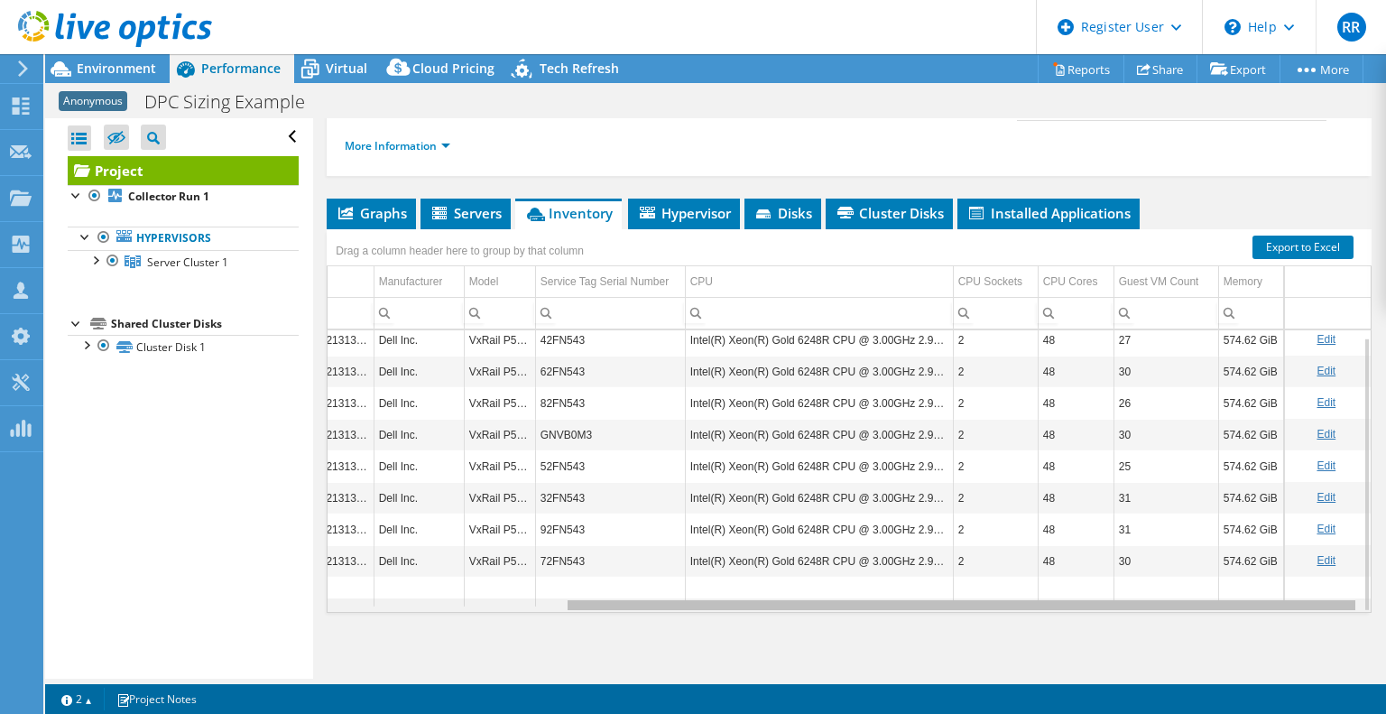
click at [1152, 605] on div "Data grid" at bounding box center [849, 605] width 1043 height 14
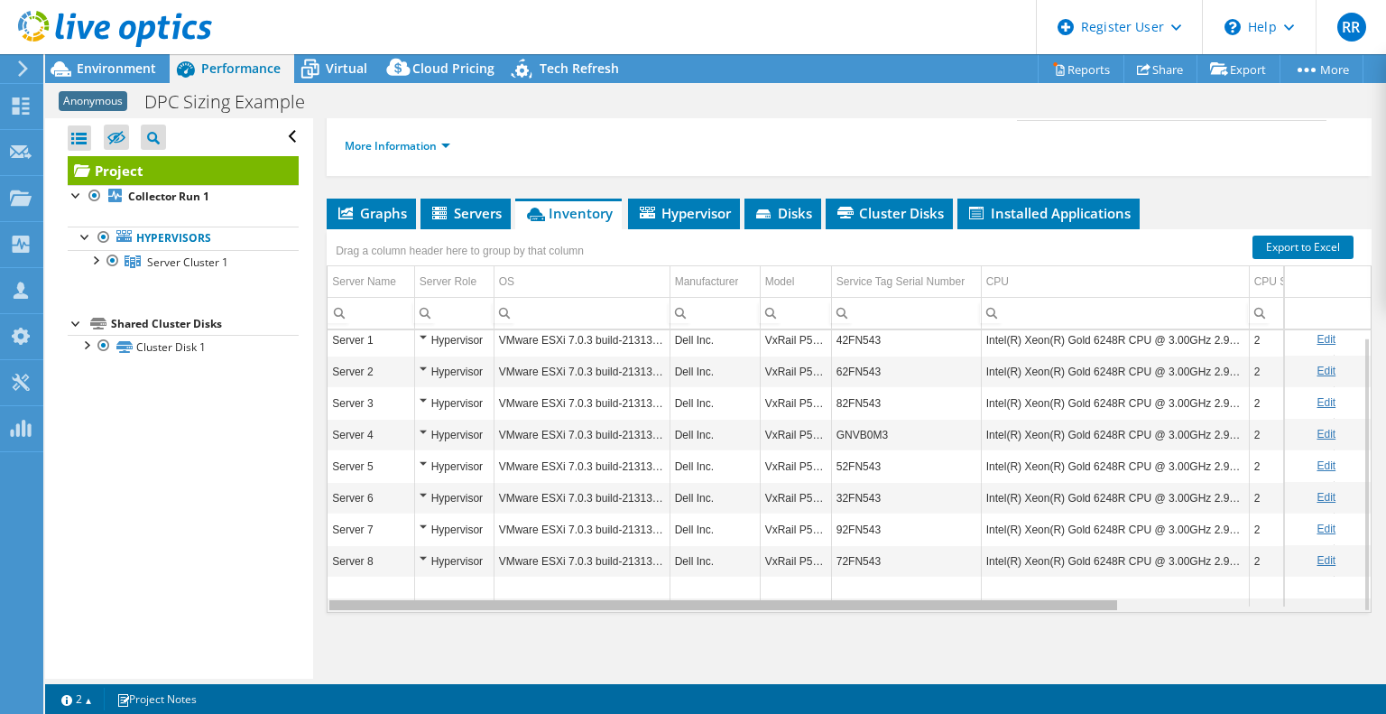
drag, startPoint x: 1152, startPoint y: 605, endPoint x: 455, endPoint y: 559, distance: 699.1
click at [455, 559] on body "RR Dell User [PERSON_NAME] [PERSON_NAME][EMAIL_ADDRESS][DOMAIN_NAME] Dell My Pr…" at bounding box center [693, 357] width 1386 height 714
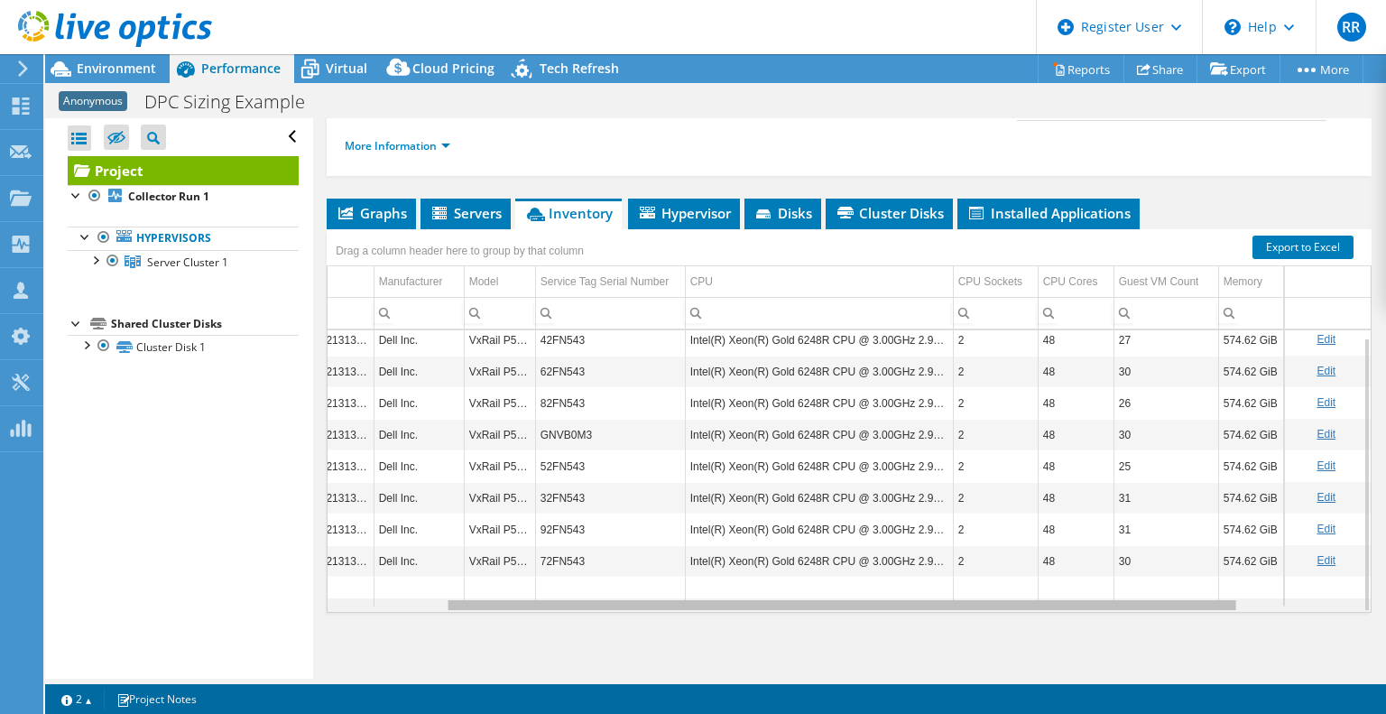
scroll to position [0, 310]
drag, startPoint x: 1053, startPoint y: 606, endPoint x: 1364, endPoint y: 609, distance: 310.4
click at [1364, 609] on body "RR Dell User [PERSON_NAME] [PERSON_NAME][EMAIL_ADDRESS][DOMAIN_NAME] Dell My Pr…" at bounding box center [693, 357] width 1386 height 714
click at [232, 60] on span "Performance" at bounding box center [240, 68] width 79 height 17
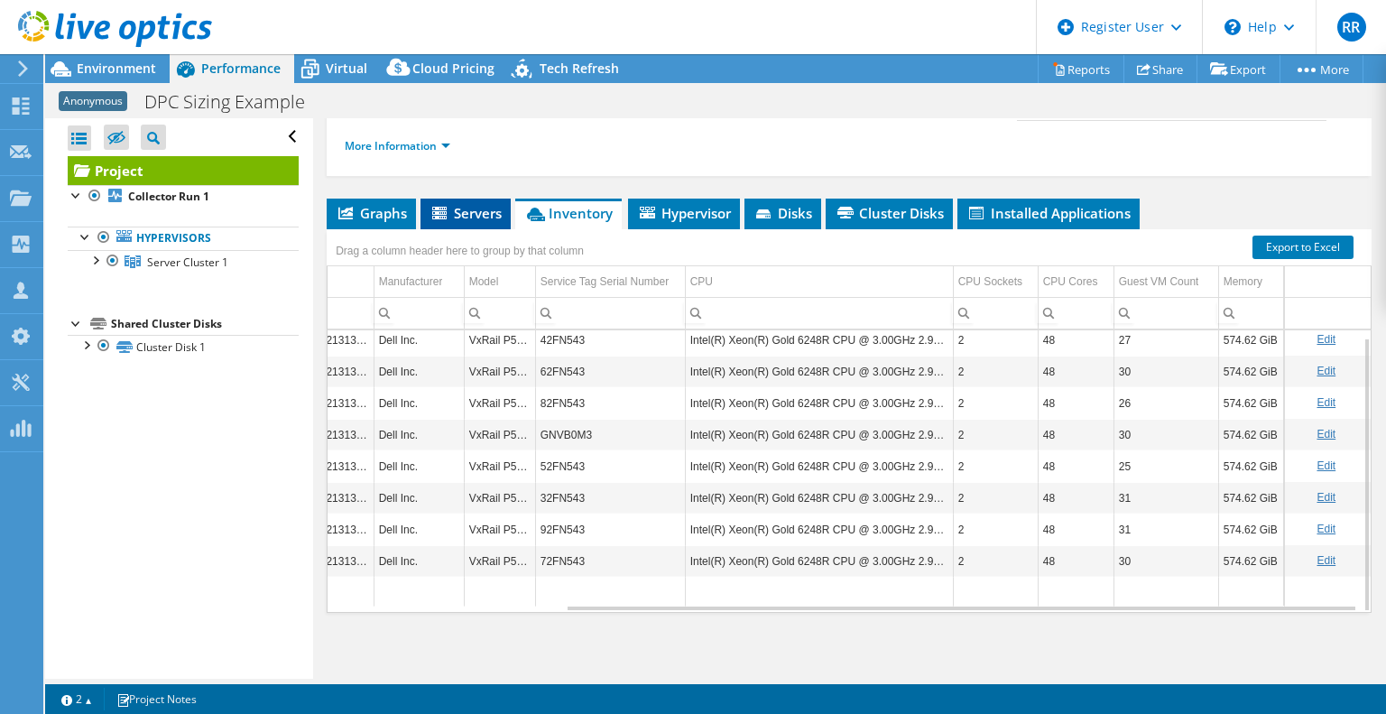
click at [477, 209] on span "Servers" at bounding box center [466, 213] width 72 height 18
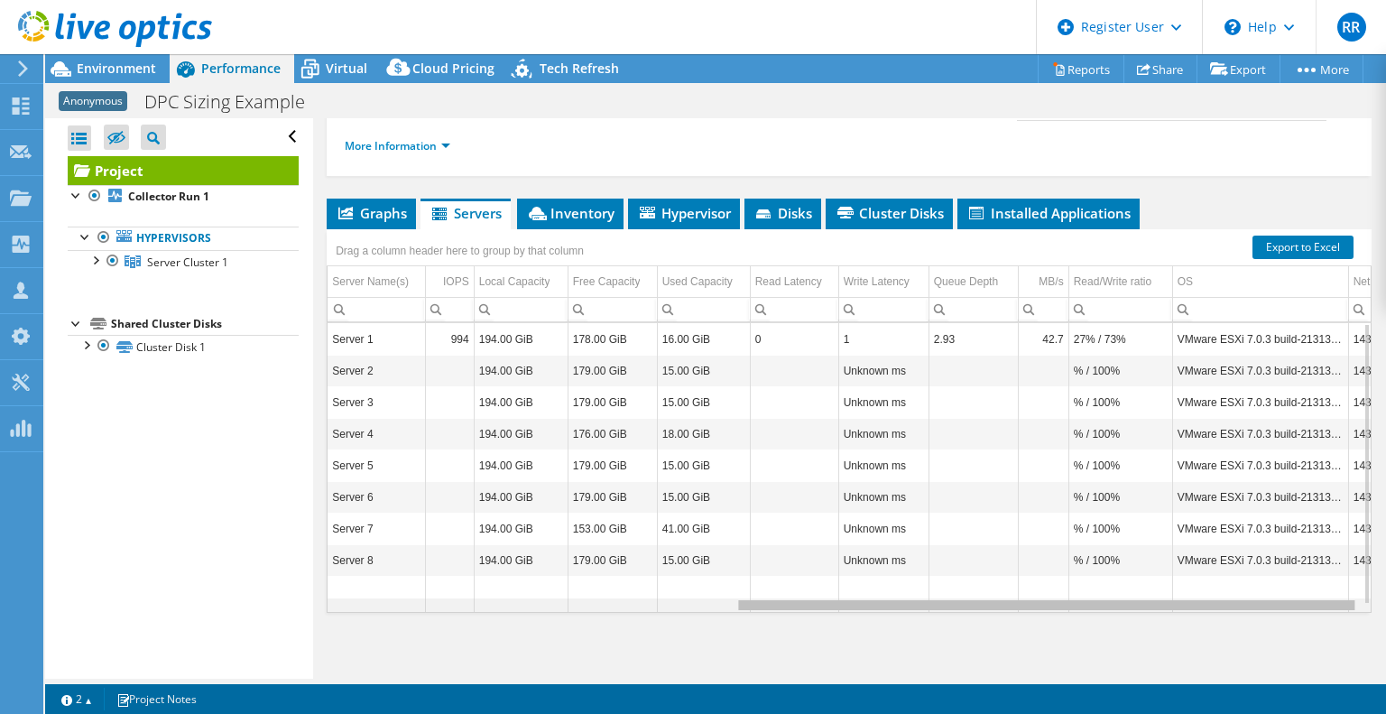
scroll to position [0, 679]
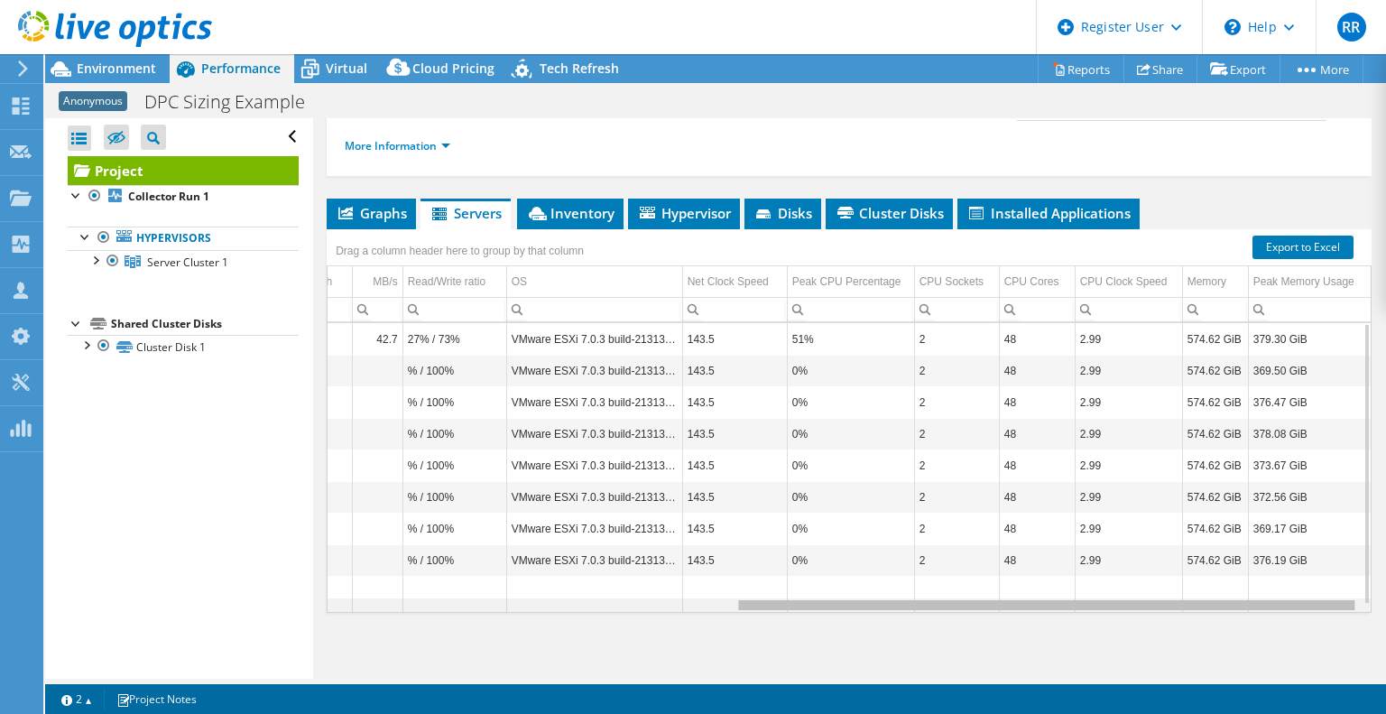
click at [979, 603] on div "Data grid" at bounding box center [849, 605] width 1043 height 14
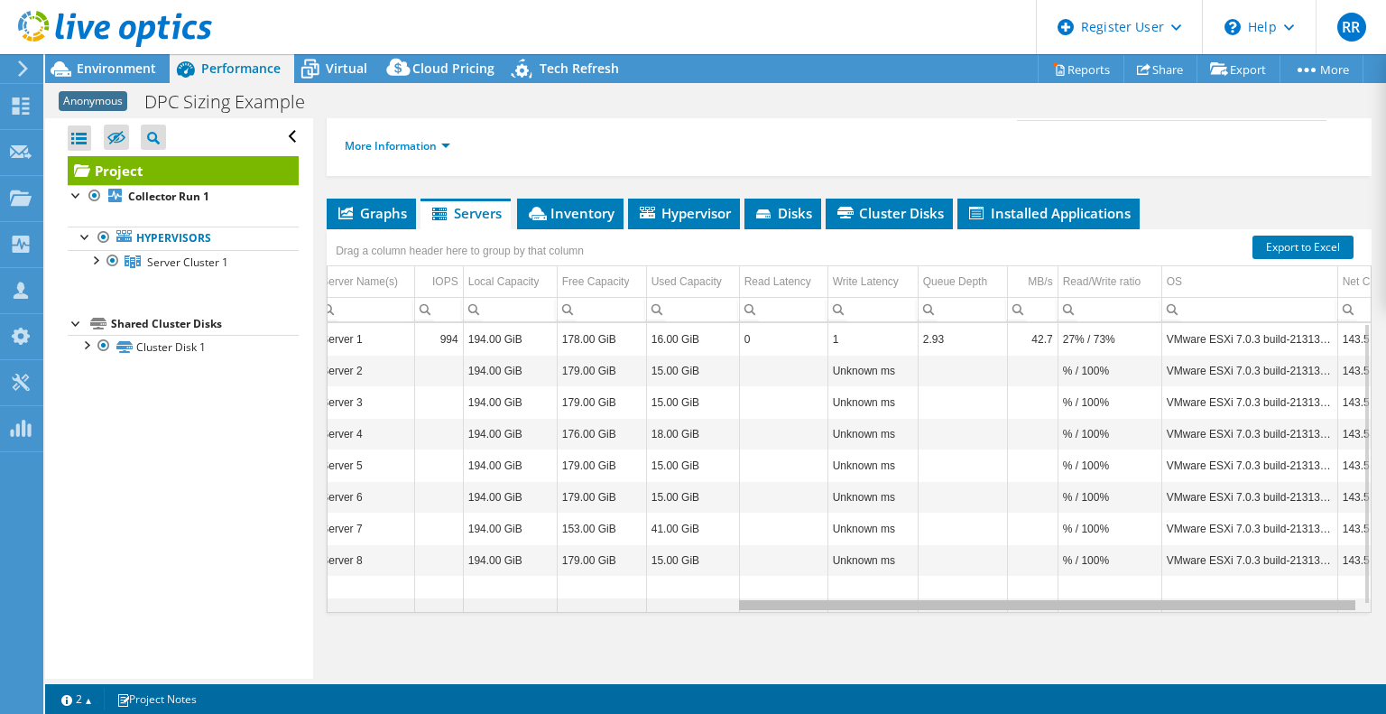
scroll to position [0, 0]
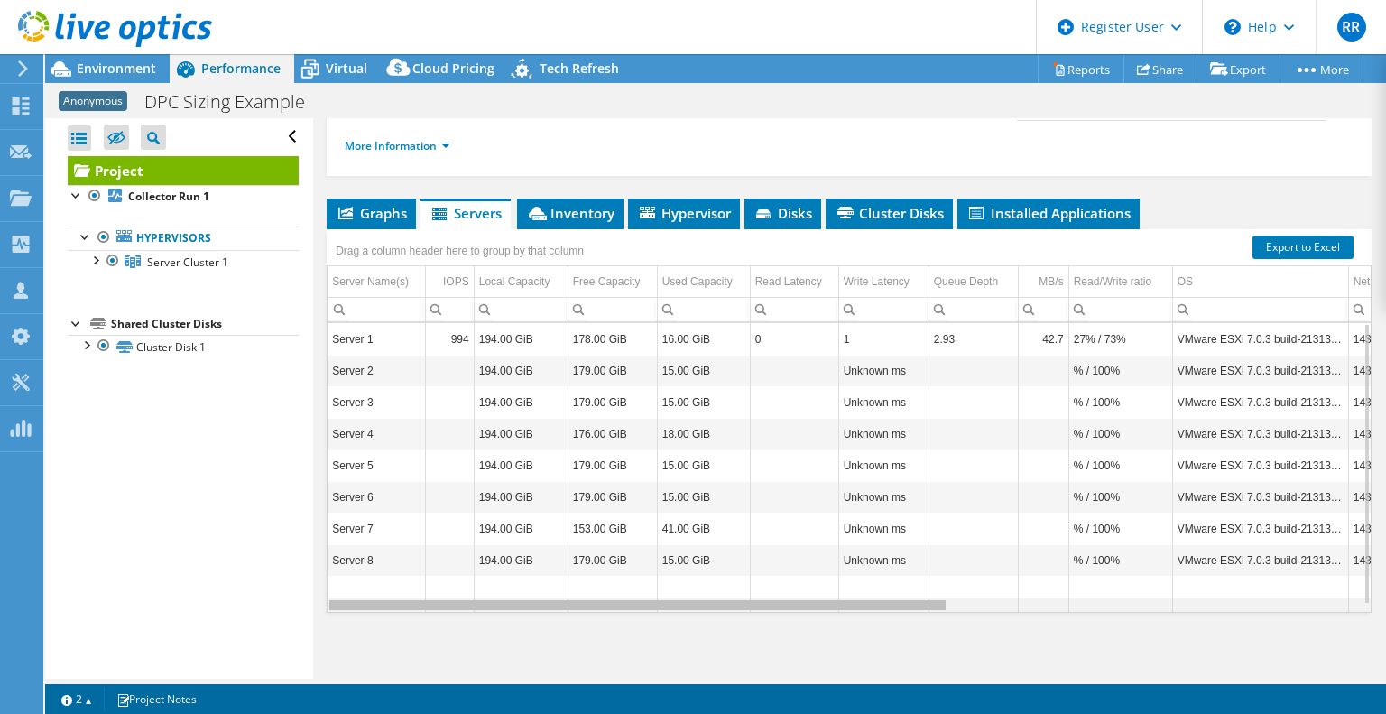
drag, startPoint x: 979, startPoint y: 603, endPoint x: 389, endPoint y: 582, distance: 590.5
click at [389, 582] on body "RR Dell User [PERSON_NAME] [PERSON_NAME][EMAIL_ADDRESS][DOMAIN_NAME] Dell My Pr…" at bounding box center [693, 357] width 1386 height 714
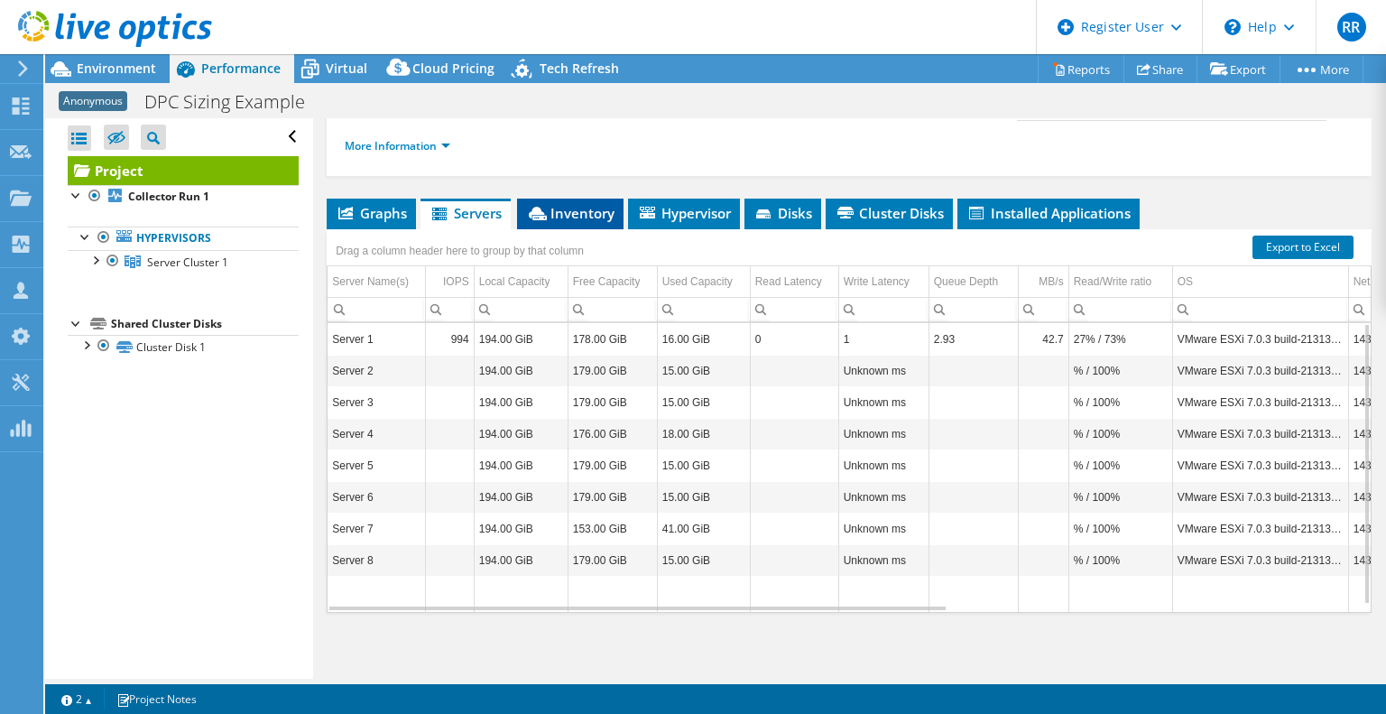
click at [556, 209] on span "Inventory" at bounding box center [570, 213] width 88 height 18
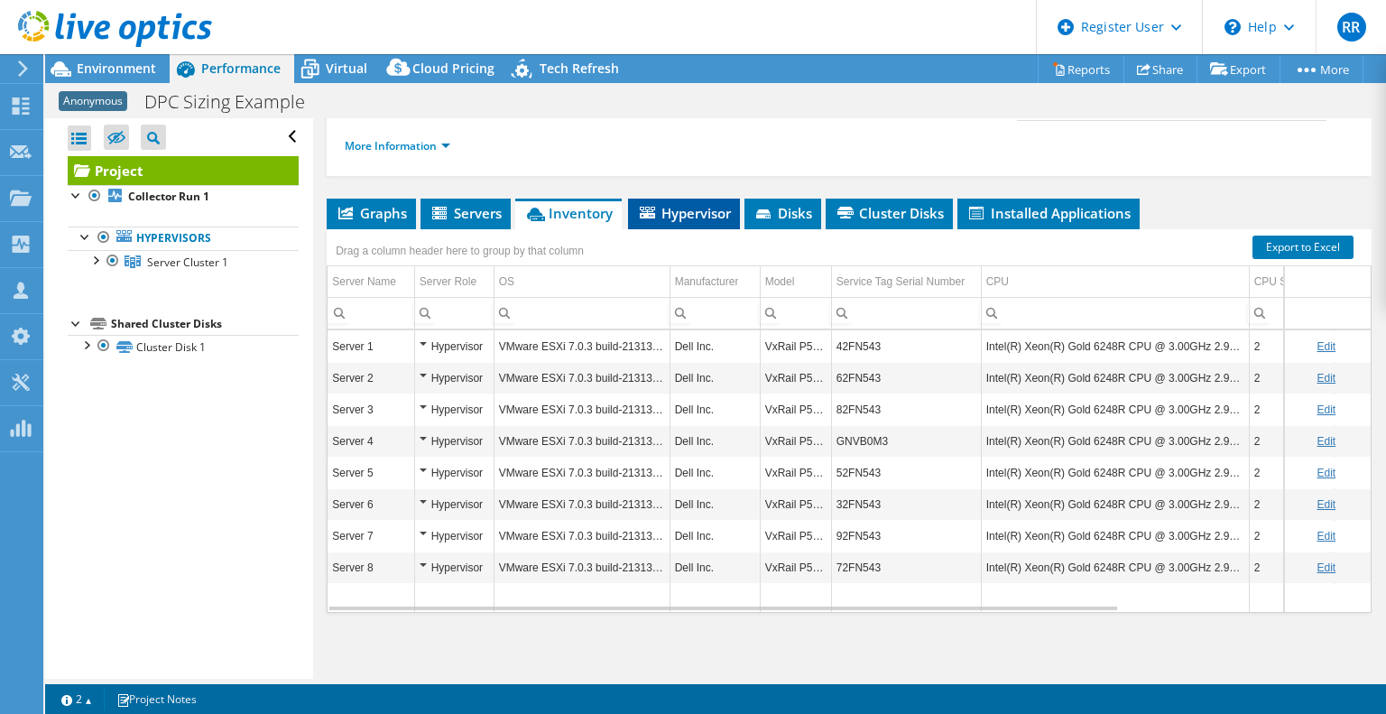
click at [680, 207] on span "Hypervisor" at bounding box center [684, 213] width 94 height 18
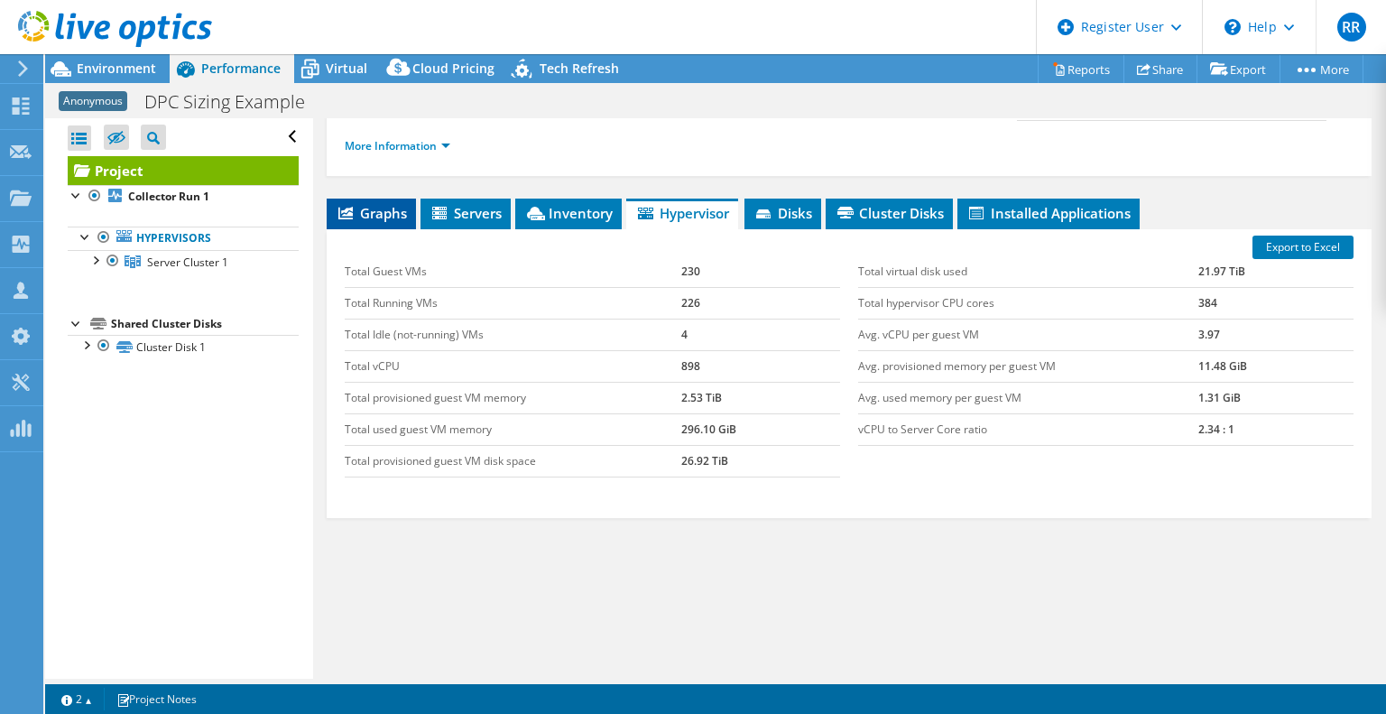
click at [369, 204] on span "Graphs" at bounding box center [371, 213] width 71 height 18
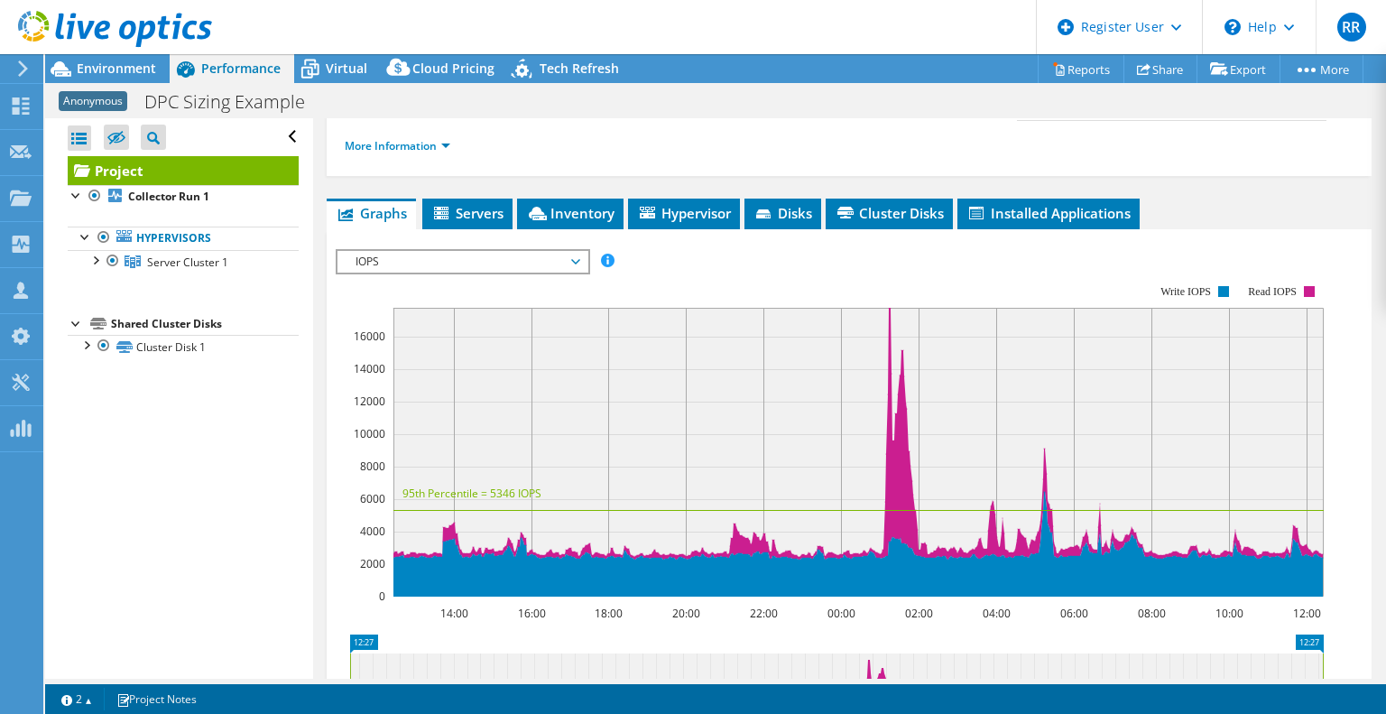
click at [401, 261] on span "IOPS" at bounding box center [463, 262] width 232 height 22
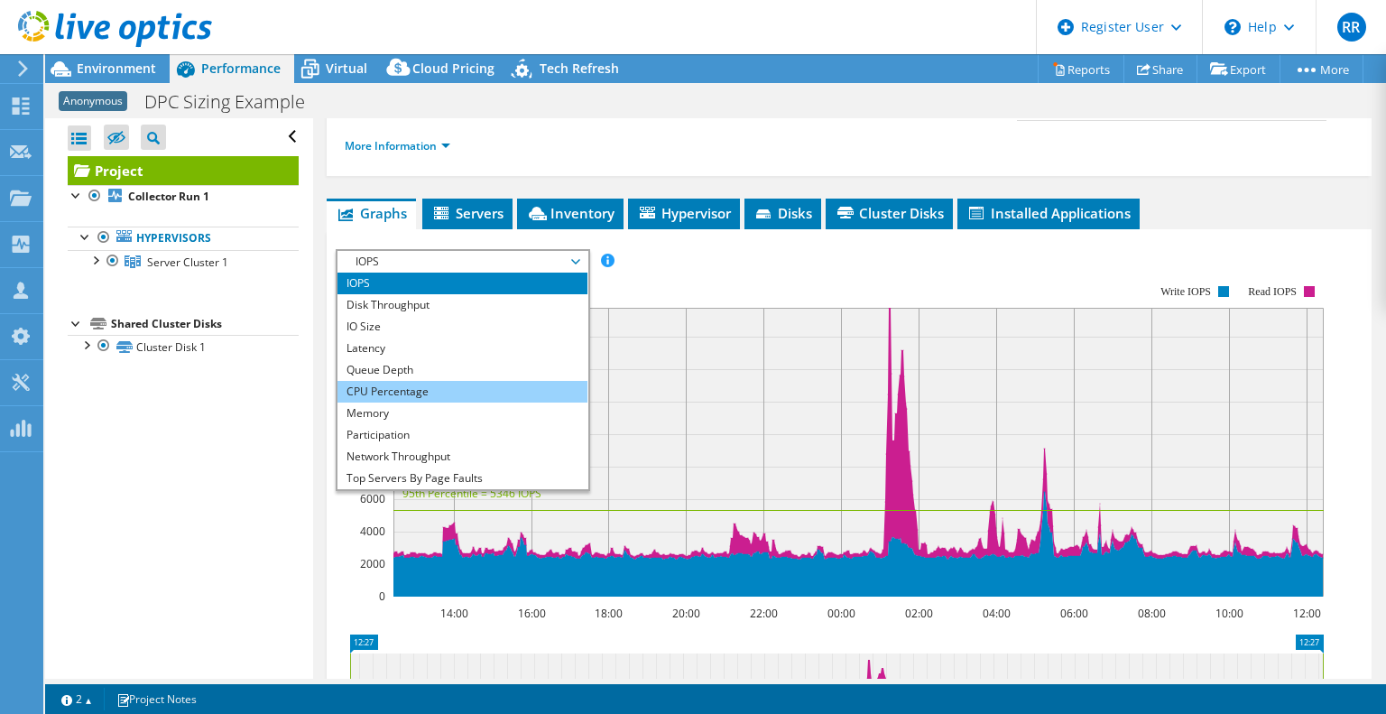
click at [393, 390] on li "CPU Percentage" at bounding box center [462, 392] width 250 height 22
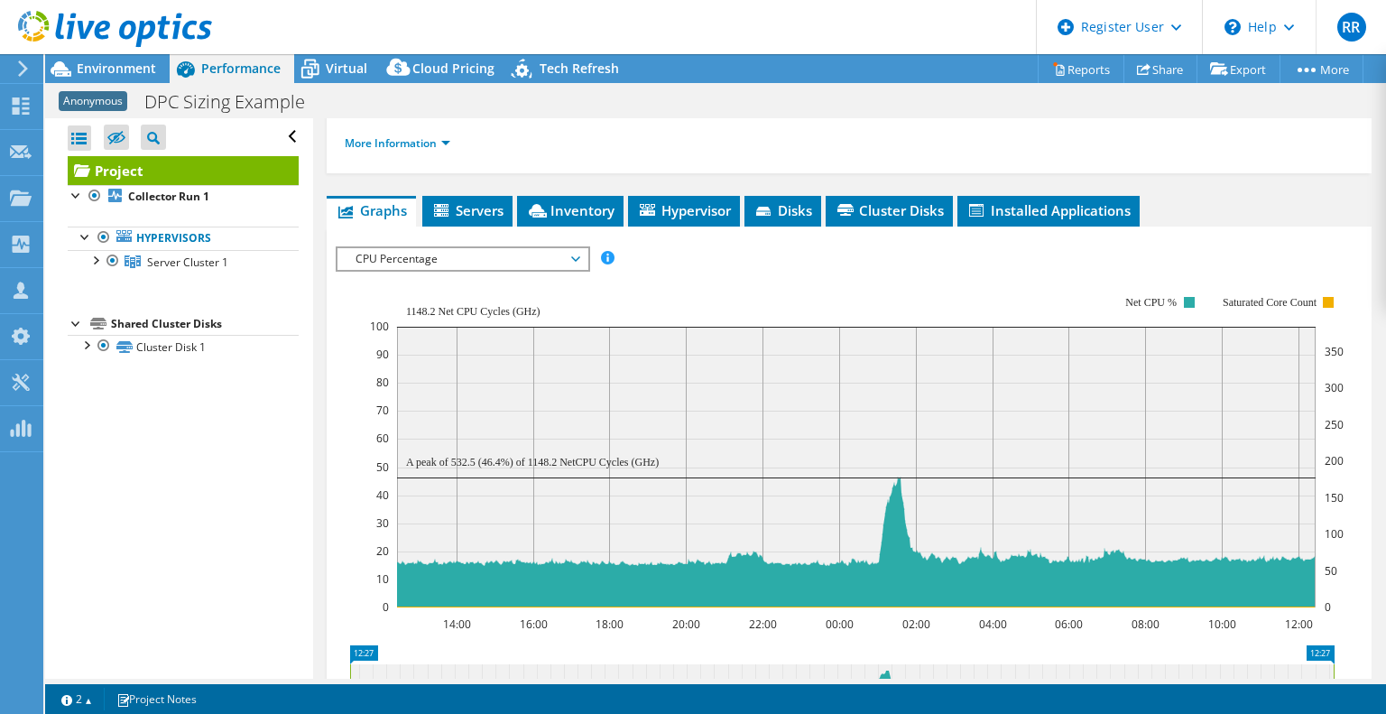
scroll to position [245, 0]
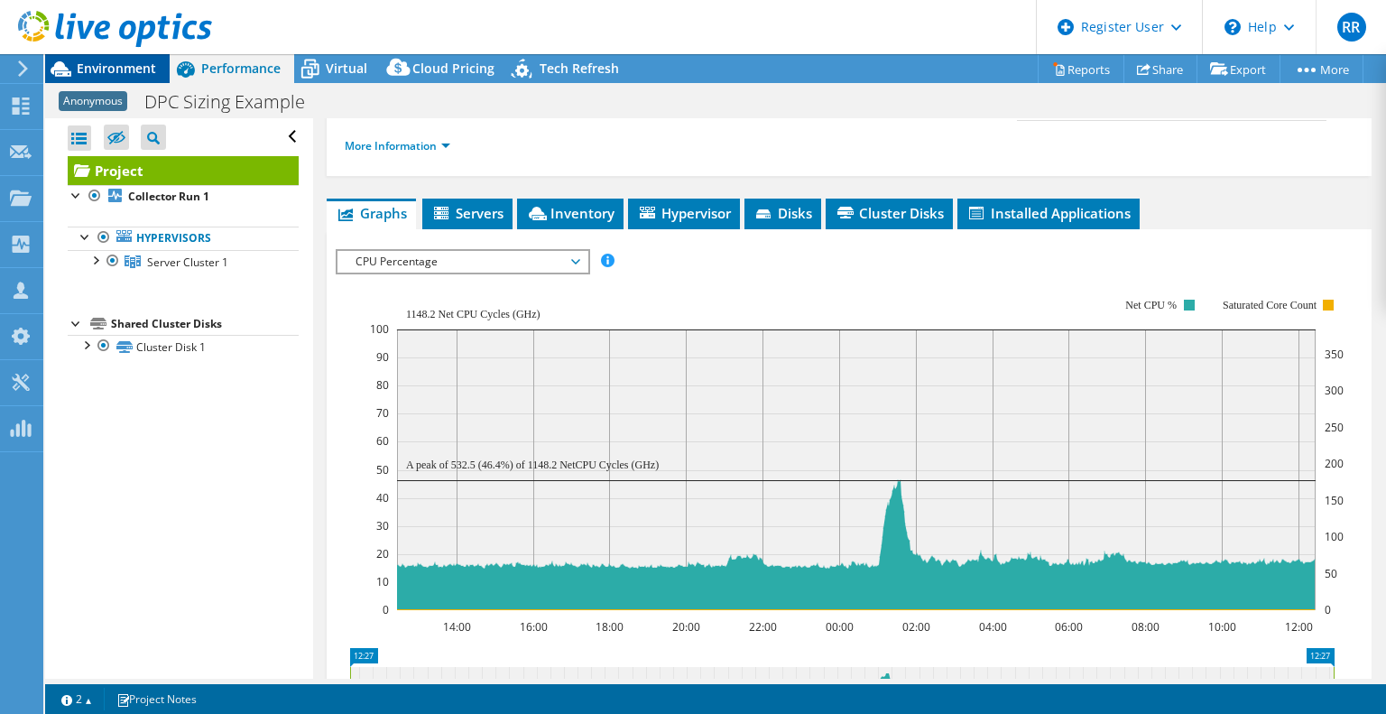
click at [87, 75] on span "Environment" at bounding box center [116, 68] width 79 height 17
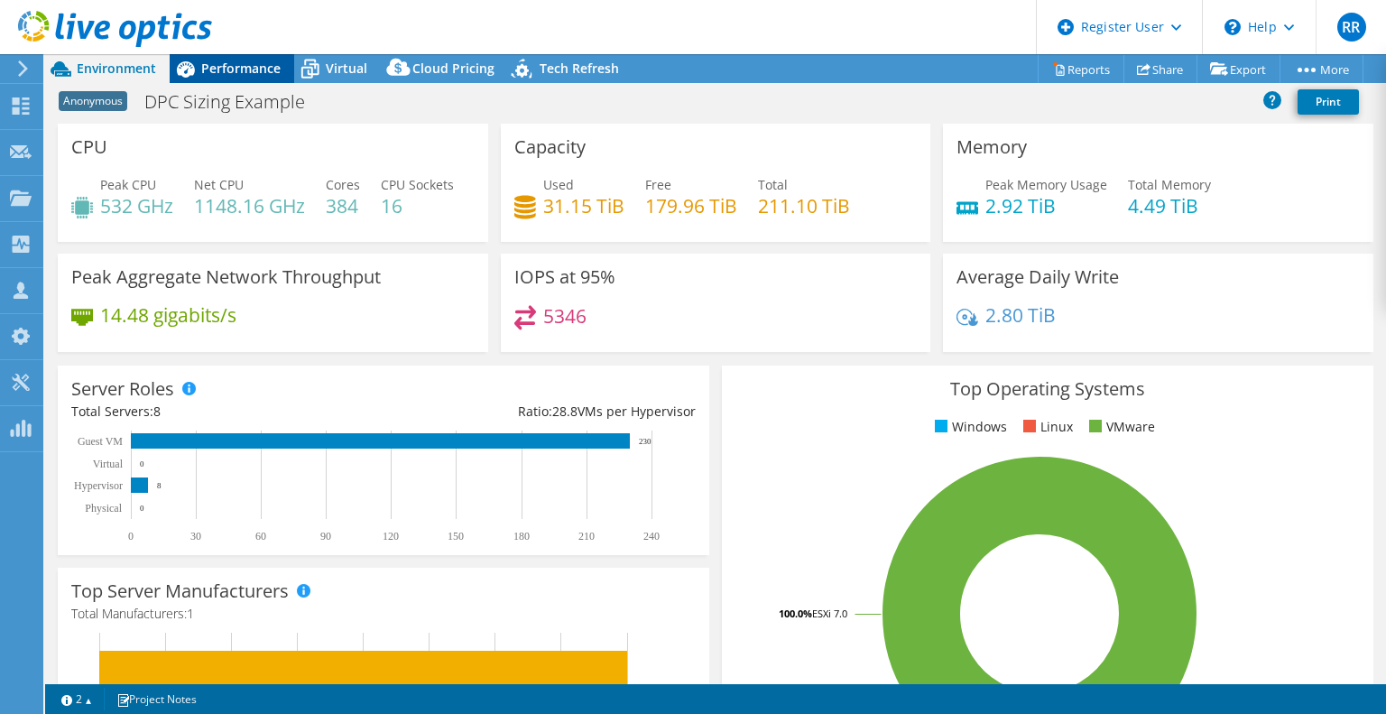
click at [242, 60] on span "Performance" at bounding box center [240, 68] width 79 height 17
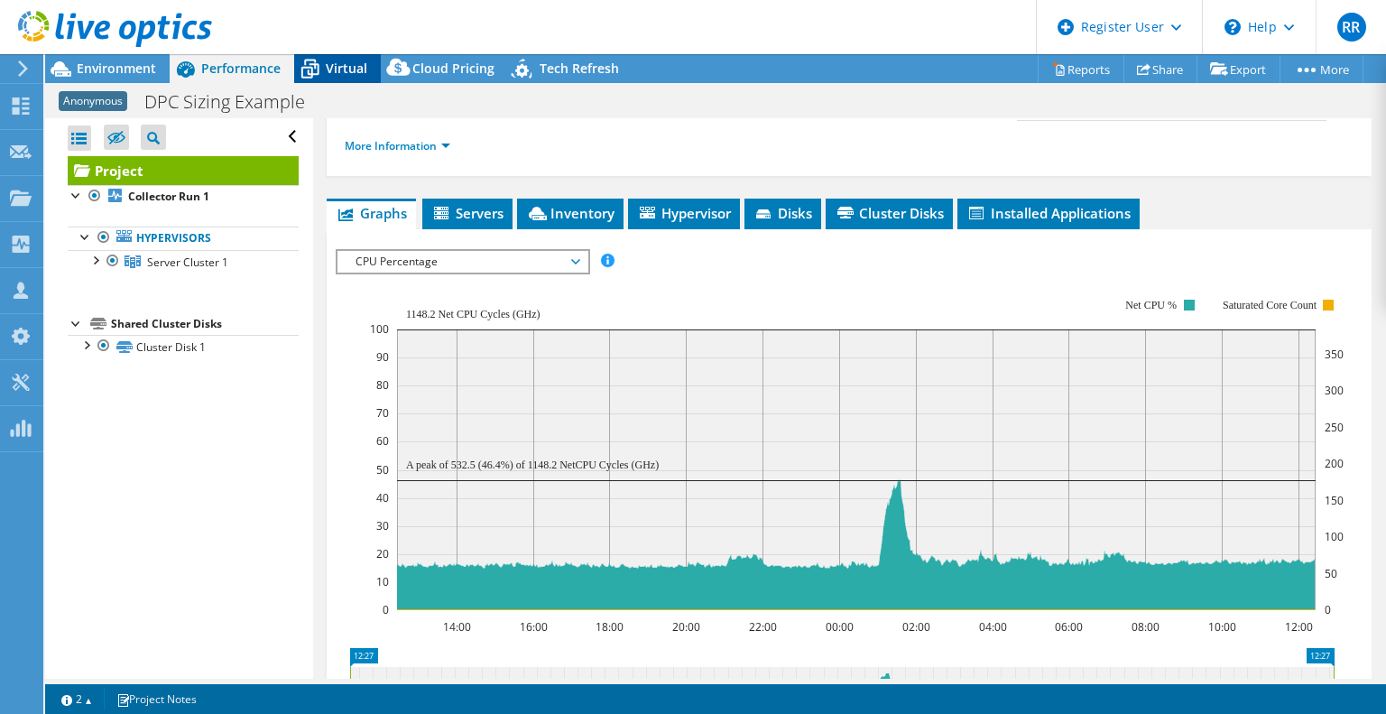
click at [350, 68] on span "Virtual" at bounding box center [347, 68] width 42 height 17
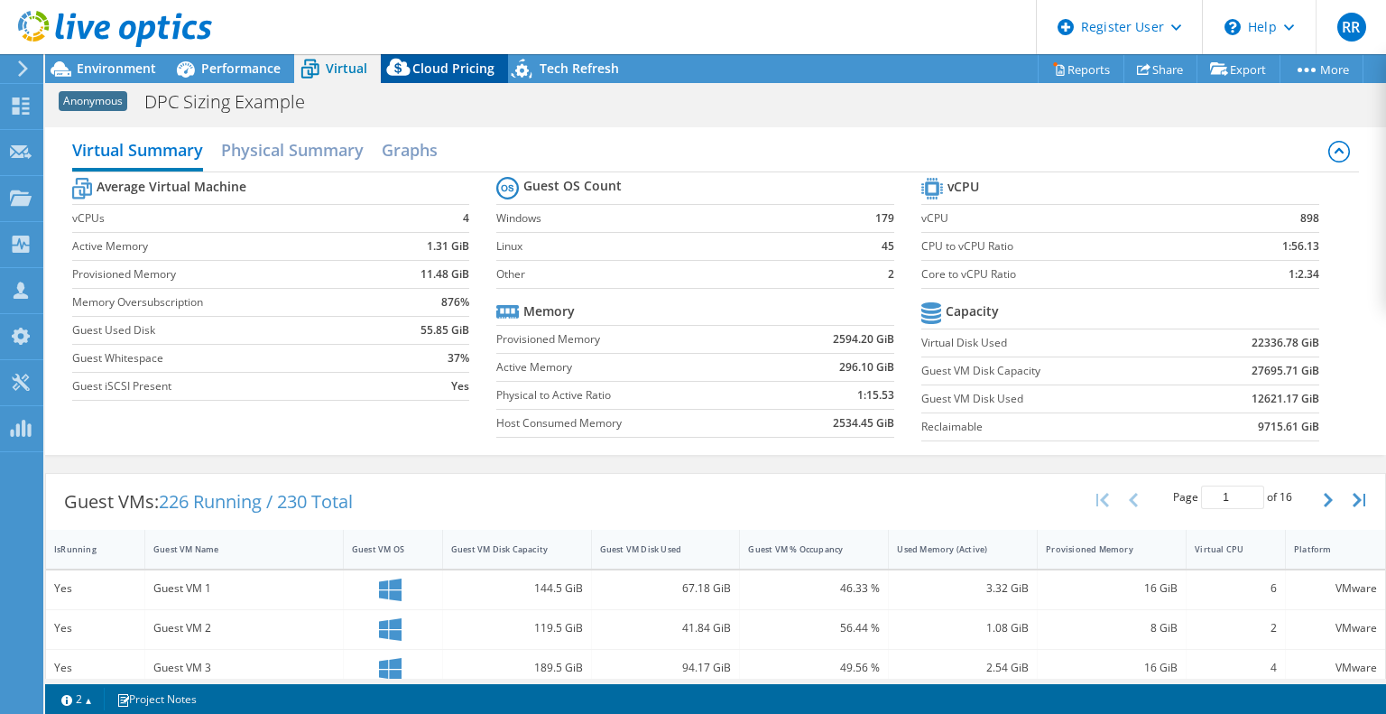
click at [426, 71] on span "Cloud Pricing" at bounding box center [453, 68] width 82 height 17
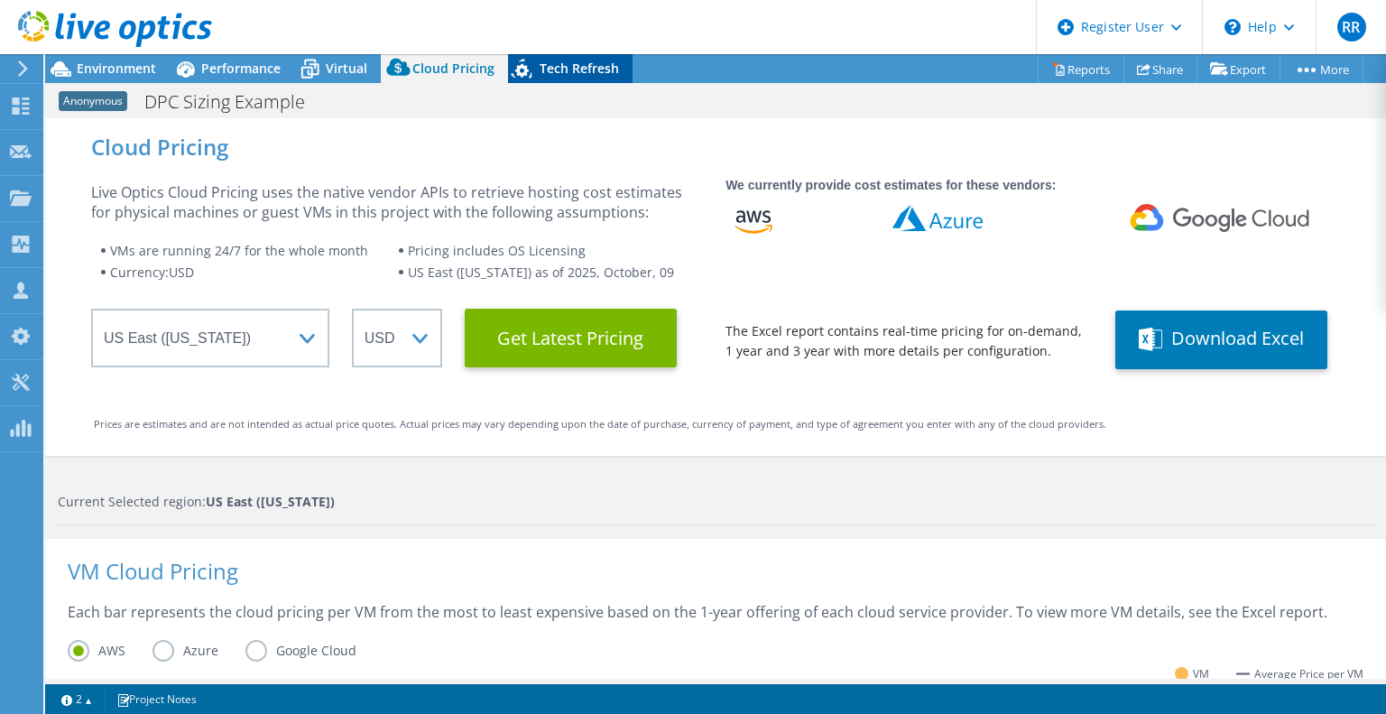
click at [569, 74] on span "Tech Refresh" at bounding box center [579, 68] width 79 height 17
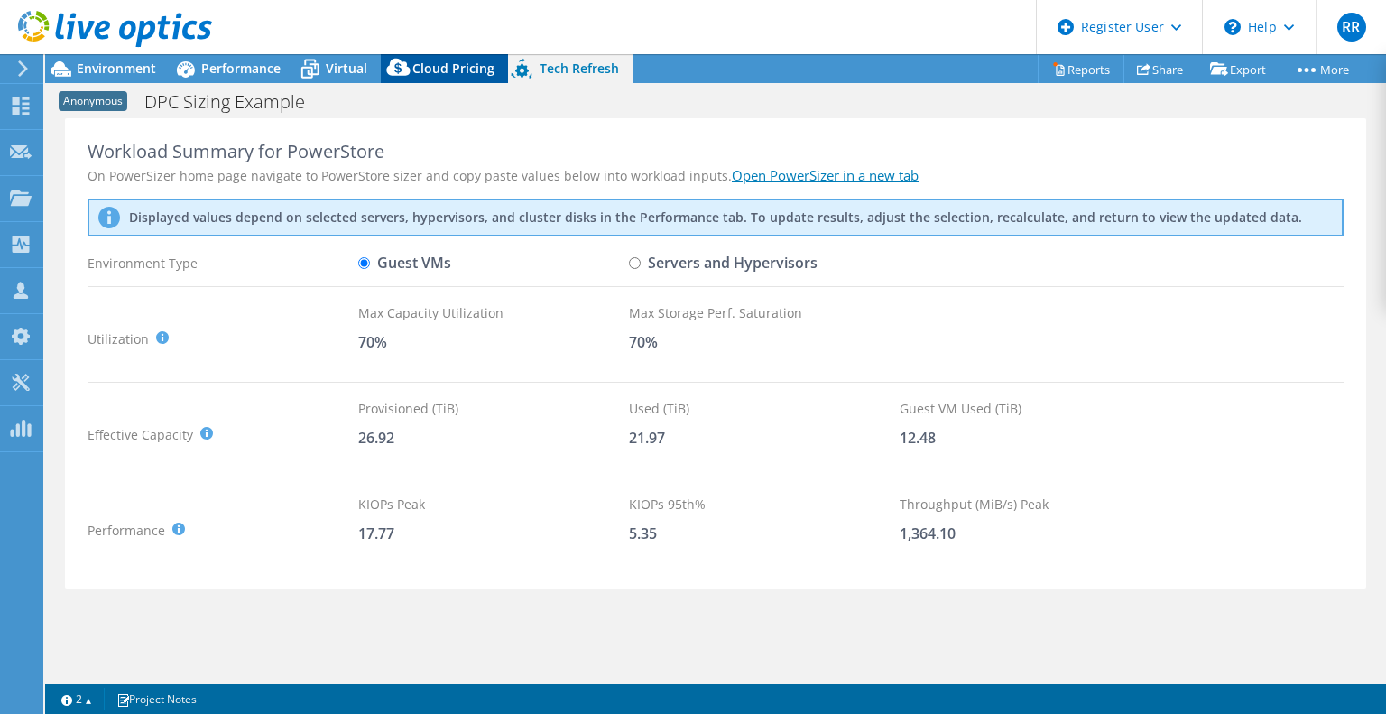
click at [452, 60] on span "Cloud Pricing" at bounding box center [453, 68] width 82 height 17
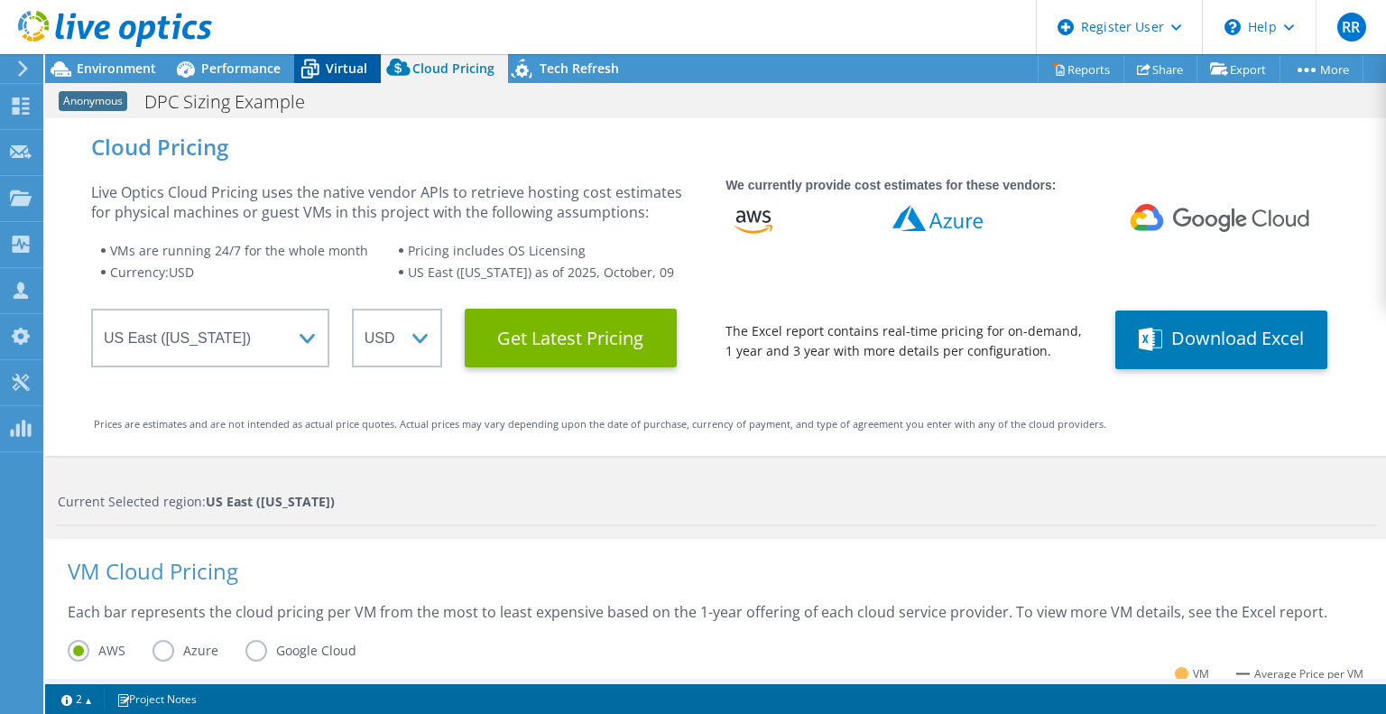
click at [296, 58] on icon at bounding box center [310, 69] width 32 height 32
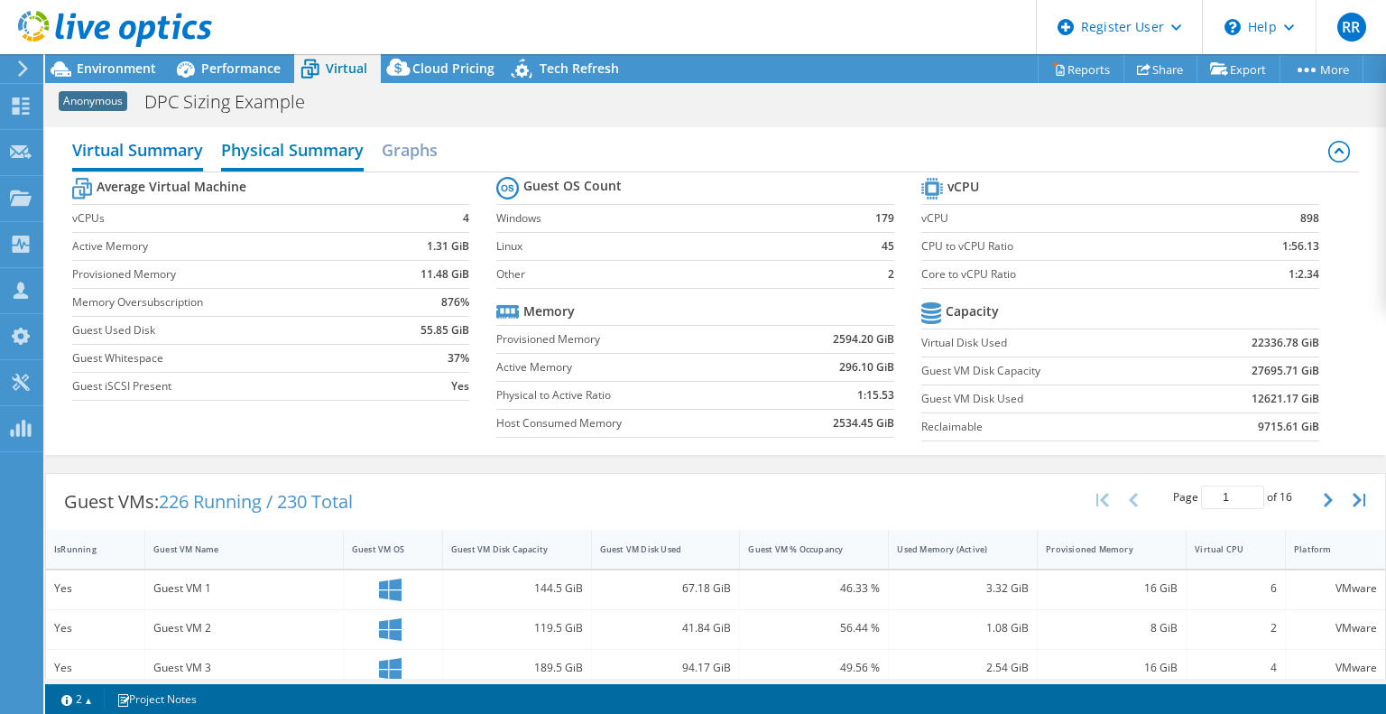
click at [272, 143] on h2 "Physical Summary" at bounding box center [292, 152] width 143 height 40
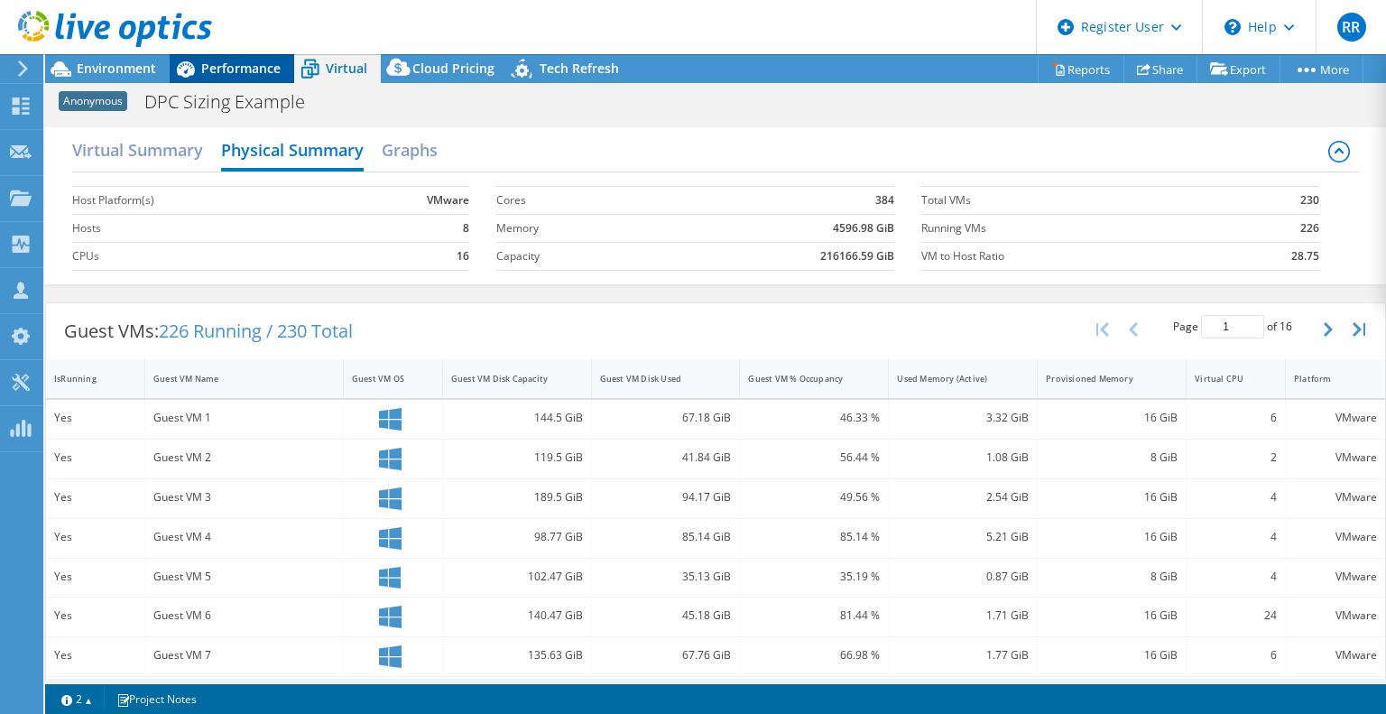
click at [217, 60] on span "Performance" at bounding box center [240, 68] width 79 height 17
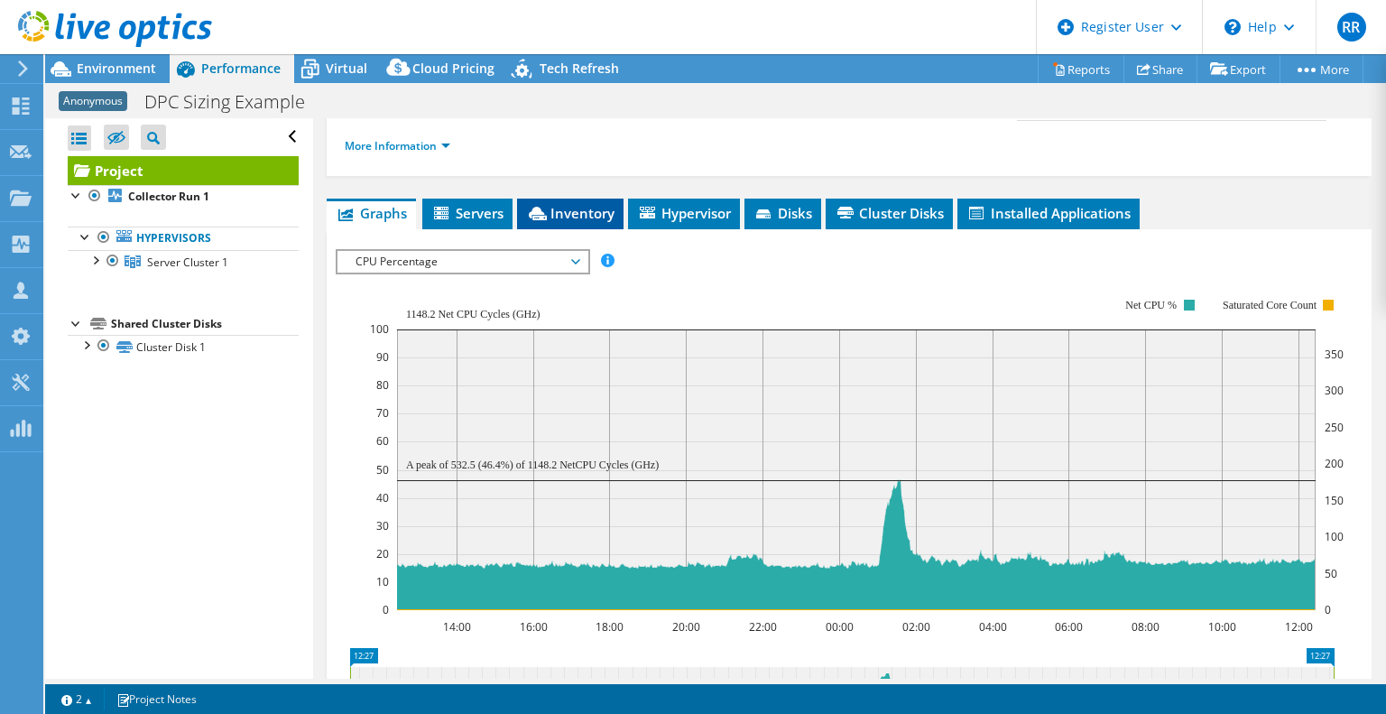
click at [590, 215] on span "Inventory" at bounding box center [570, 213] width 88 height 18
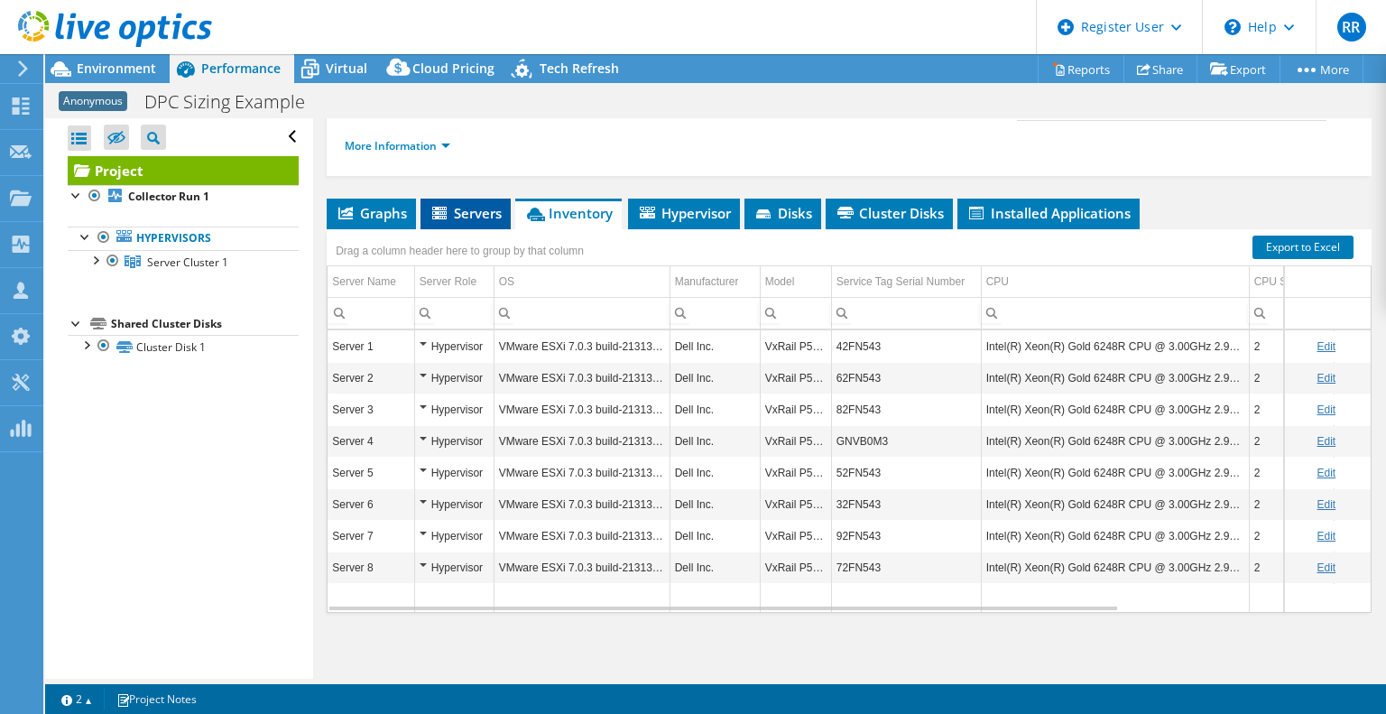
click at [456, 204] on span "Servers" at bounding box center [466, 213] width 72 height 18
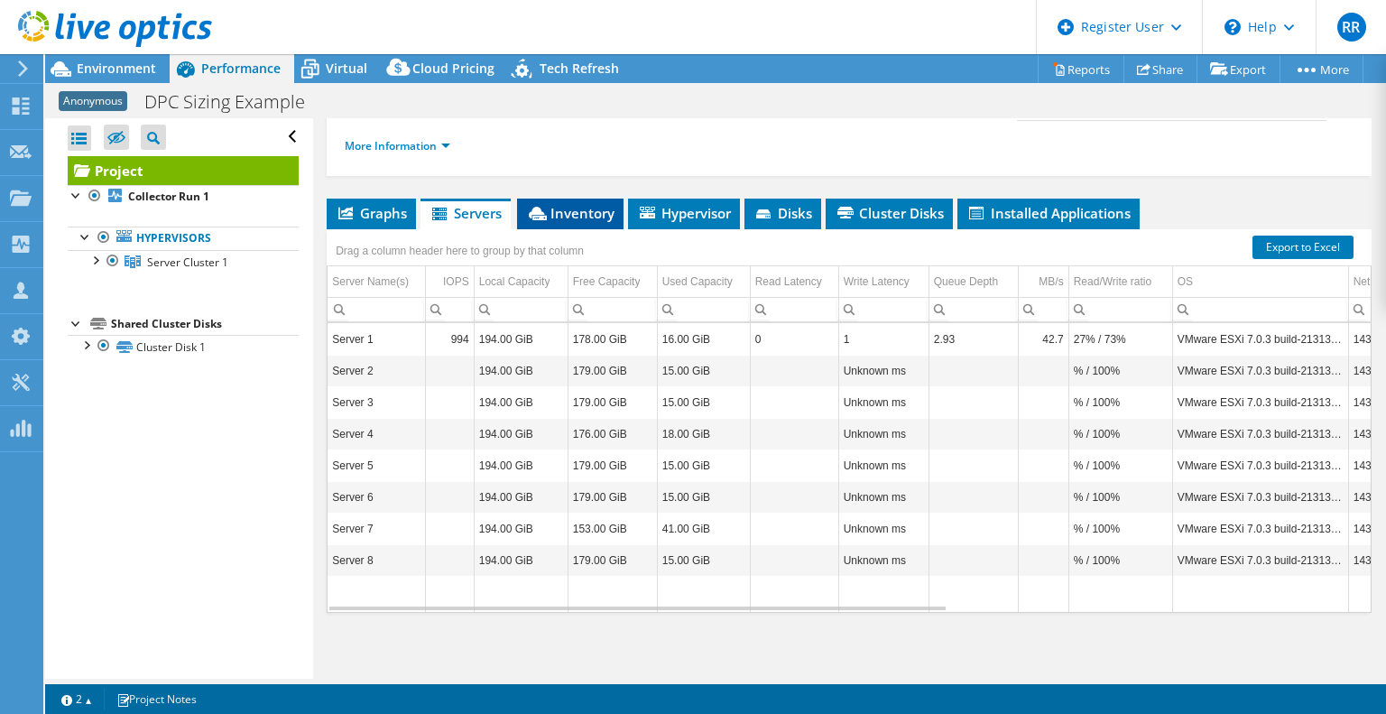
click at [569, 211] on span "Inventory" at bounding box center [570, 213] width 88 height 18
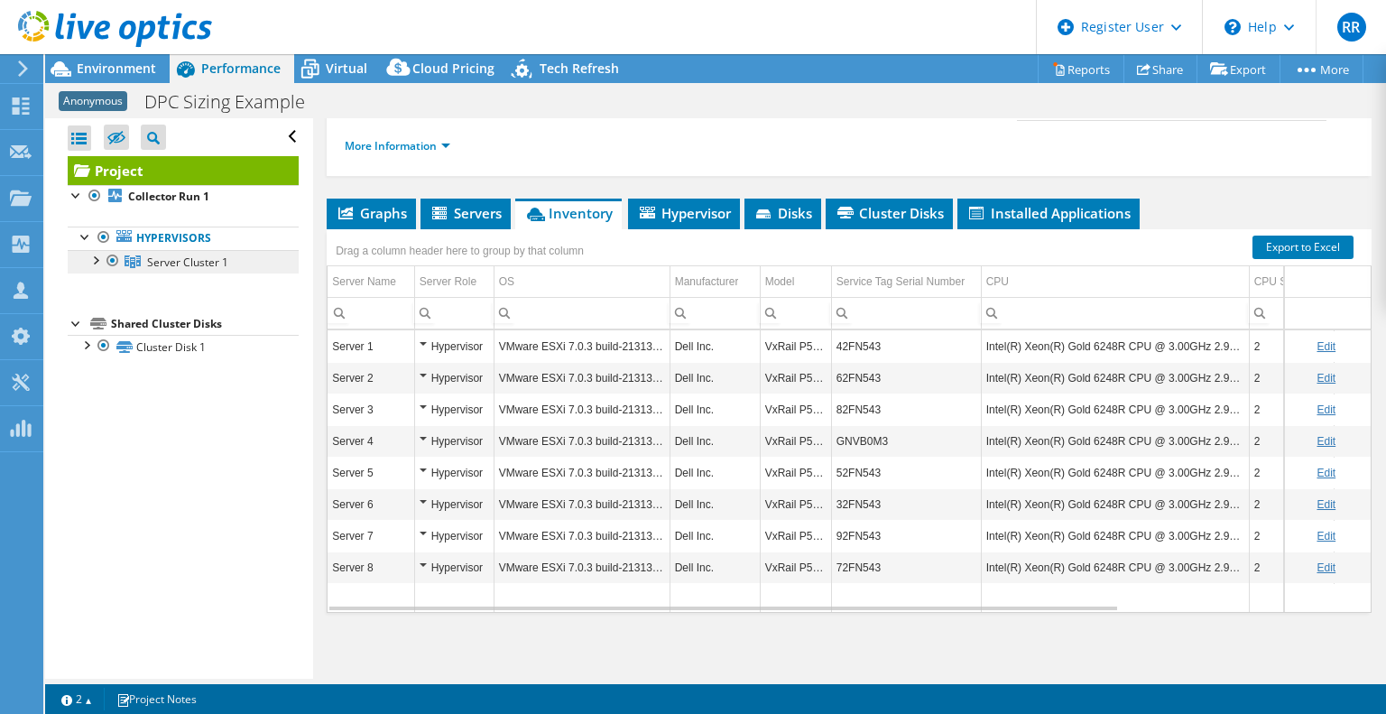
click at [177, 259] on span "Server Cluster 1" at bounding box center [187, 261] width 81 height 15
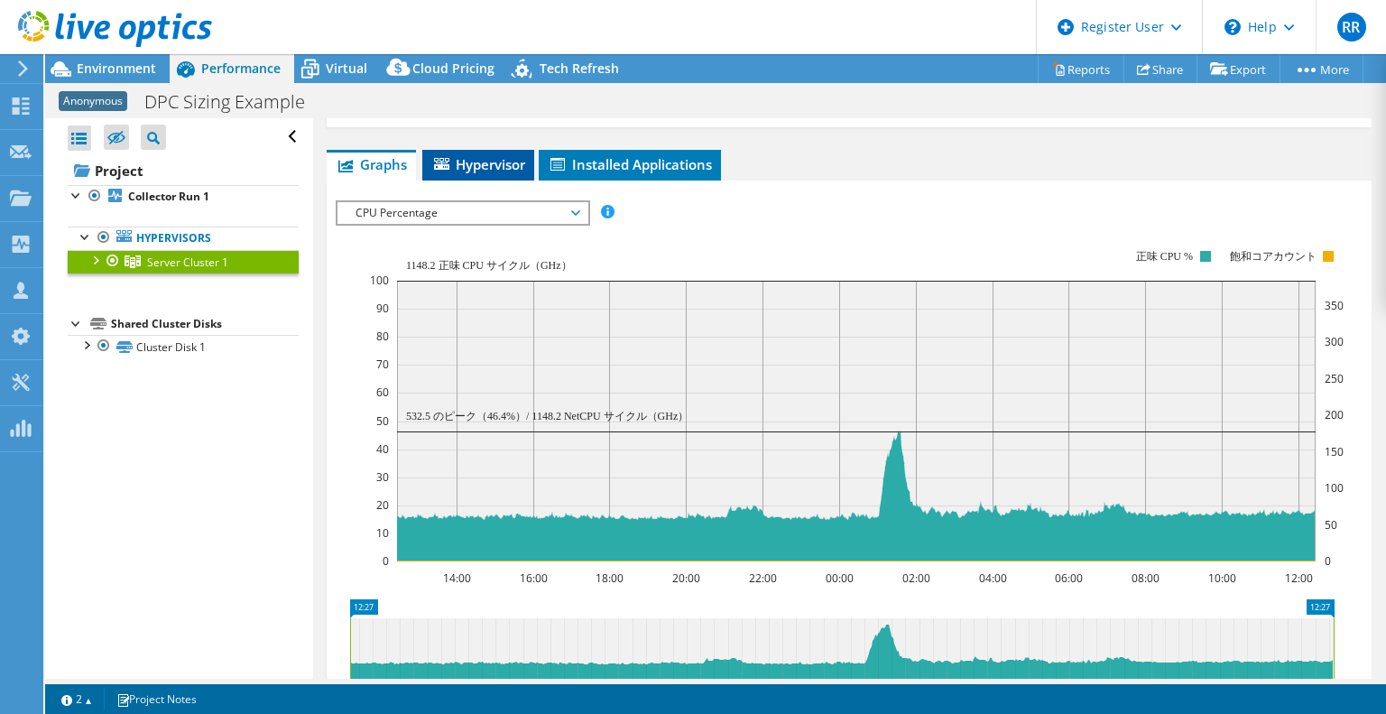
click at [489, 155] on span "Hypervisor" at bounding box center [478, 164] width 94 height 18
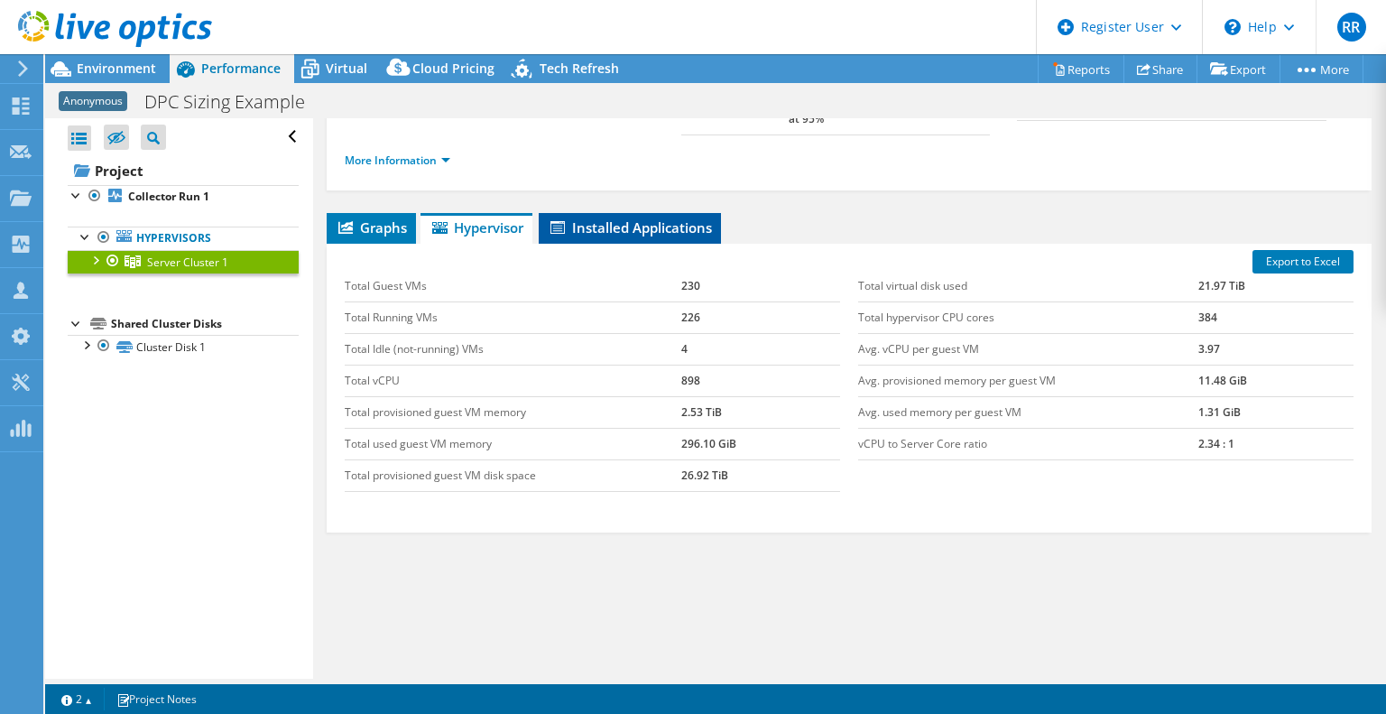
click at [618, 218] on span "Installed Applications" at bounding box center [630, 227] width 164 height 18
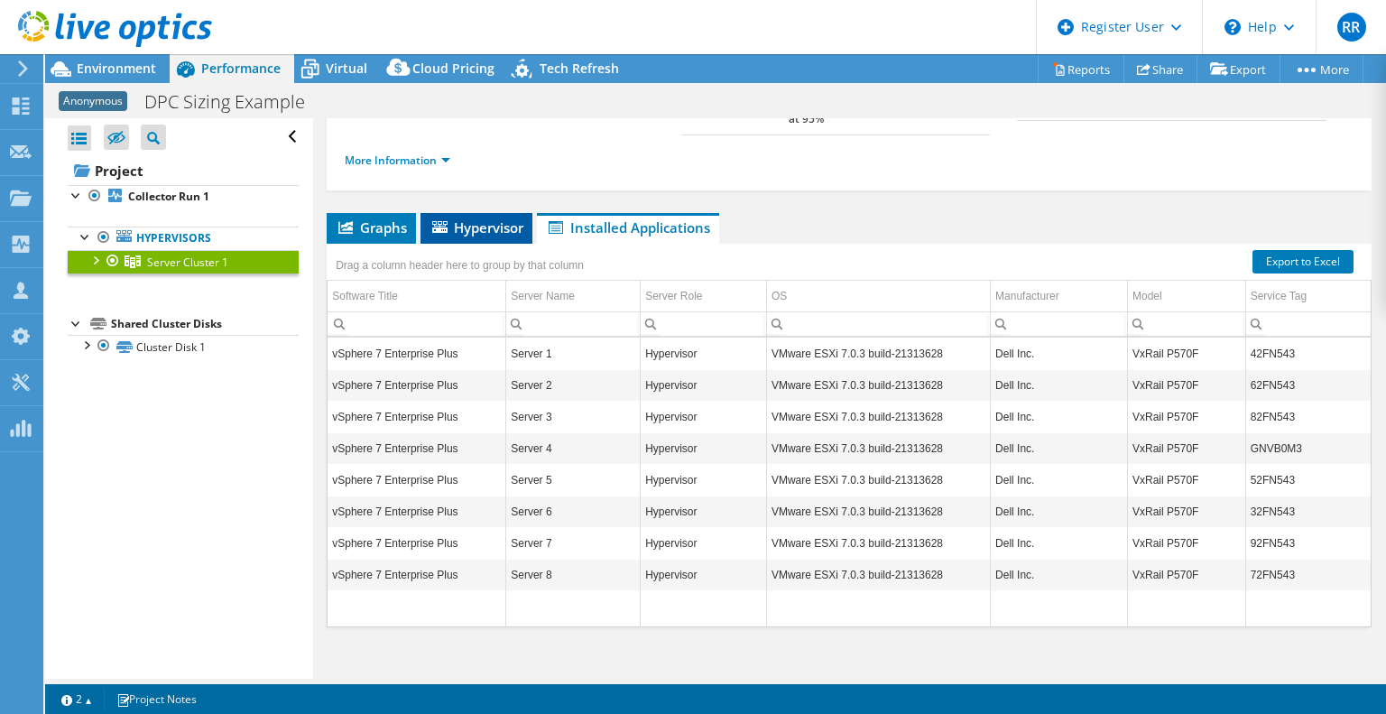
click at [476, 219] on li "Hypervisor" at bounding box center [477, 228] width 112 height 31
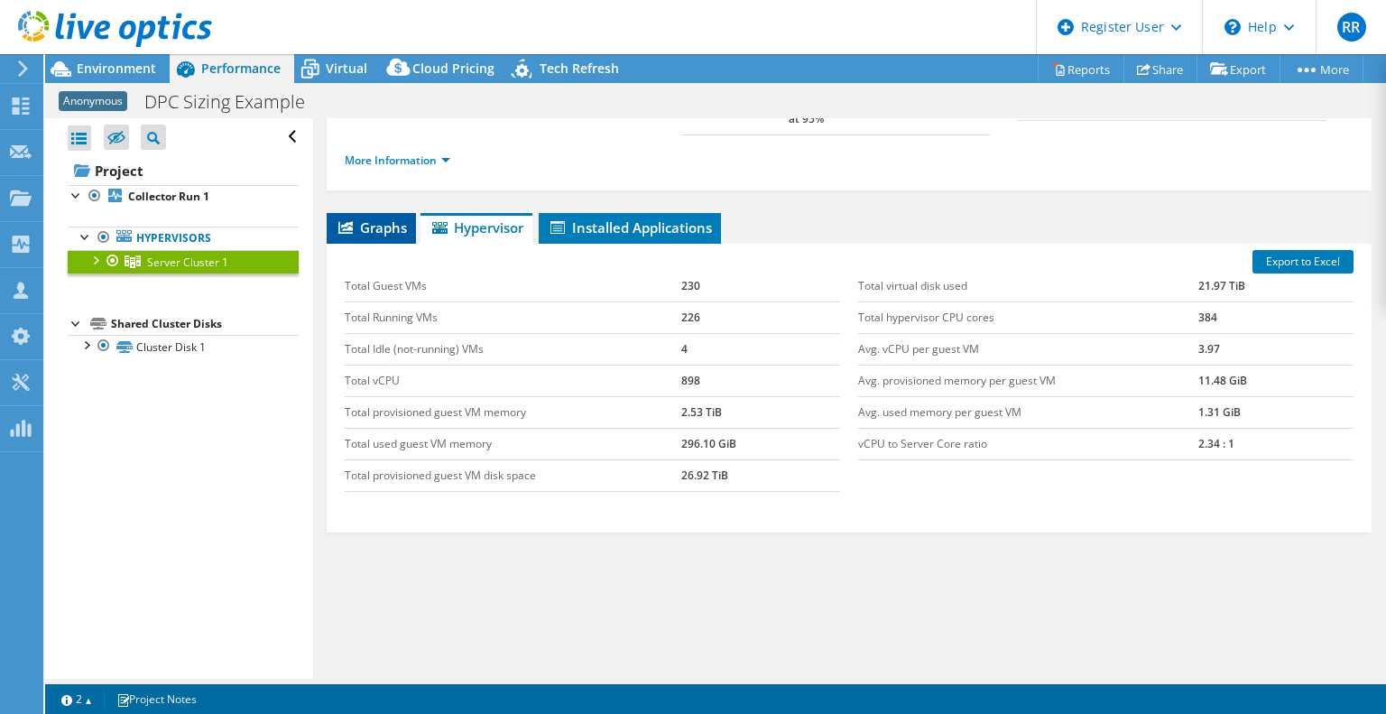
click at [365, 218] on span "Graphs" at bounding box center [371, 227] width 71 height 18
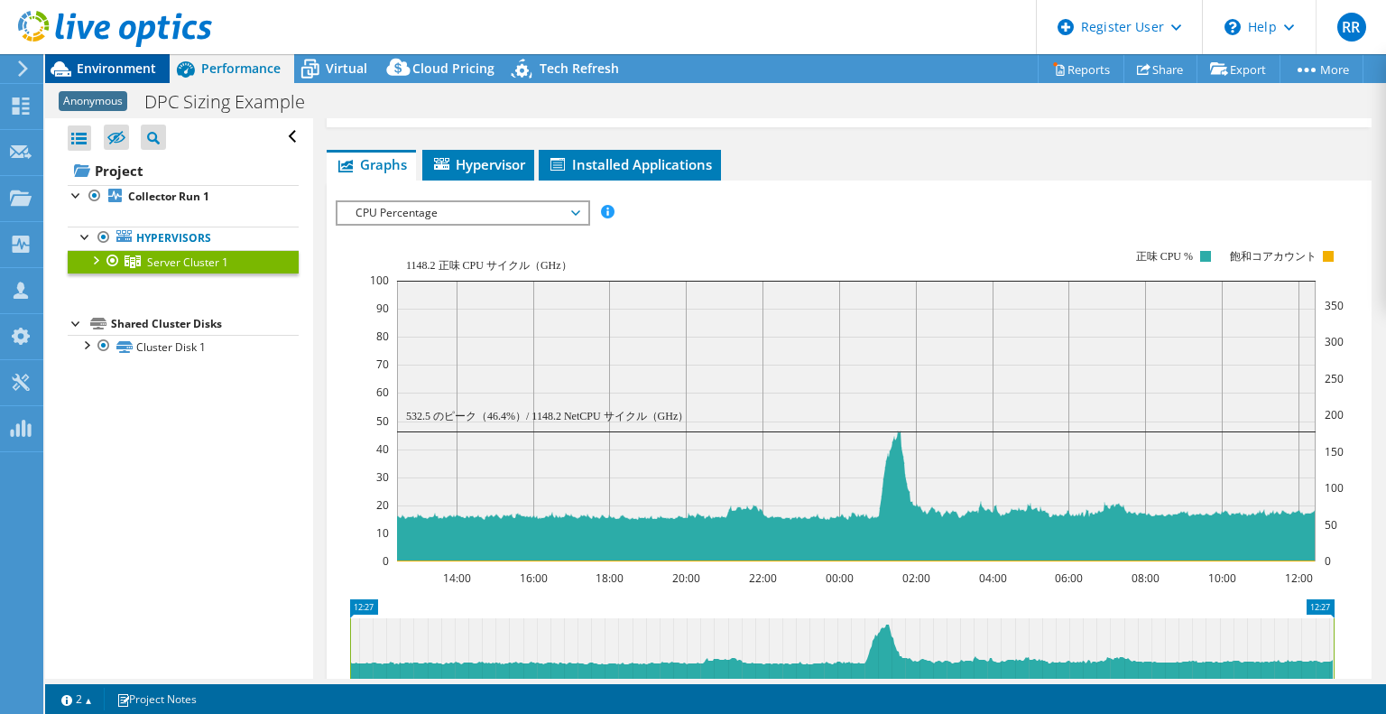
click at [99, 66] on span "Environment" at bounding box center [116, 68] width 79 height 17
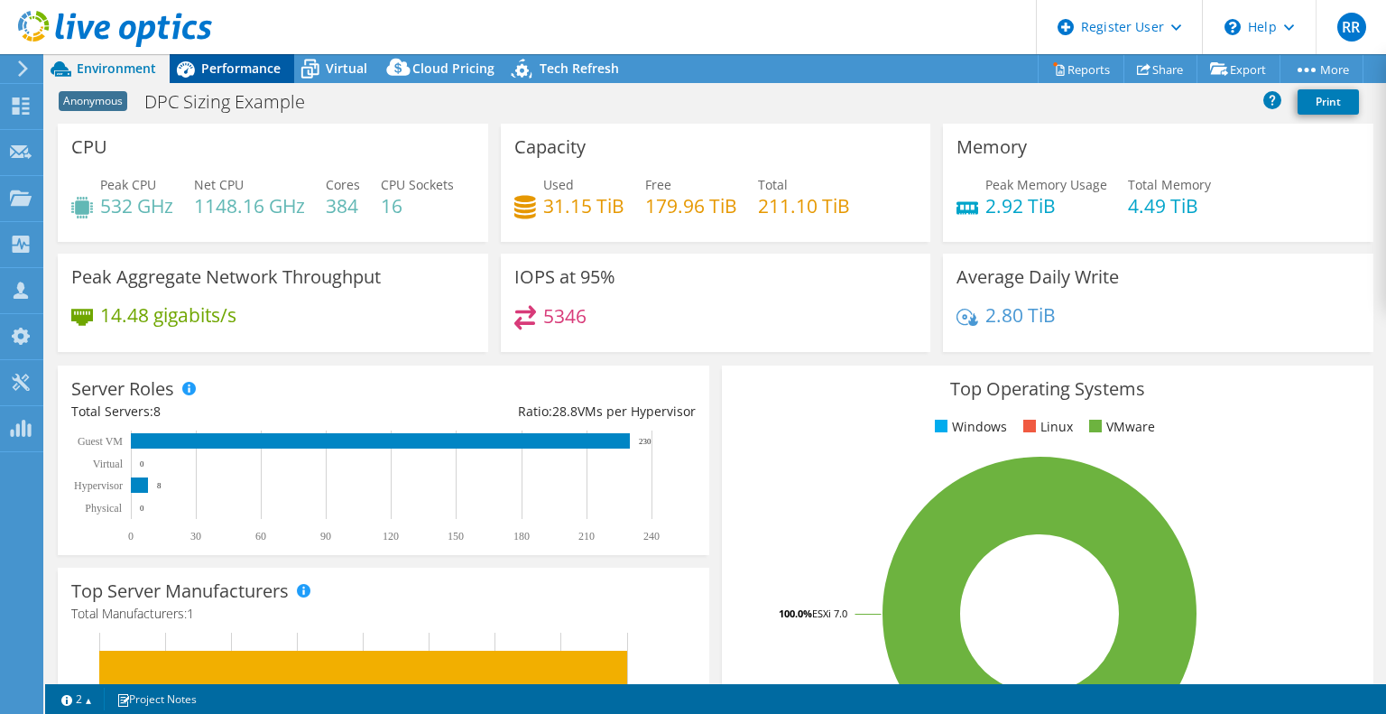
click at [277, 71] on span "Performance" at bounding box center [240, 68] width 79 height 17
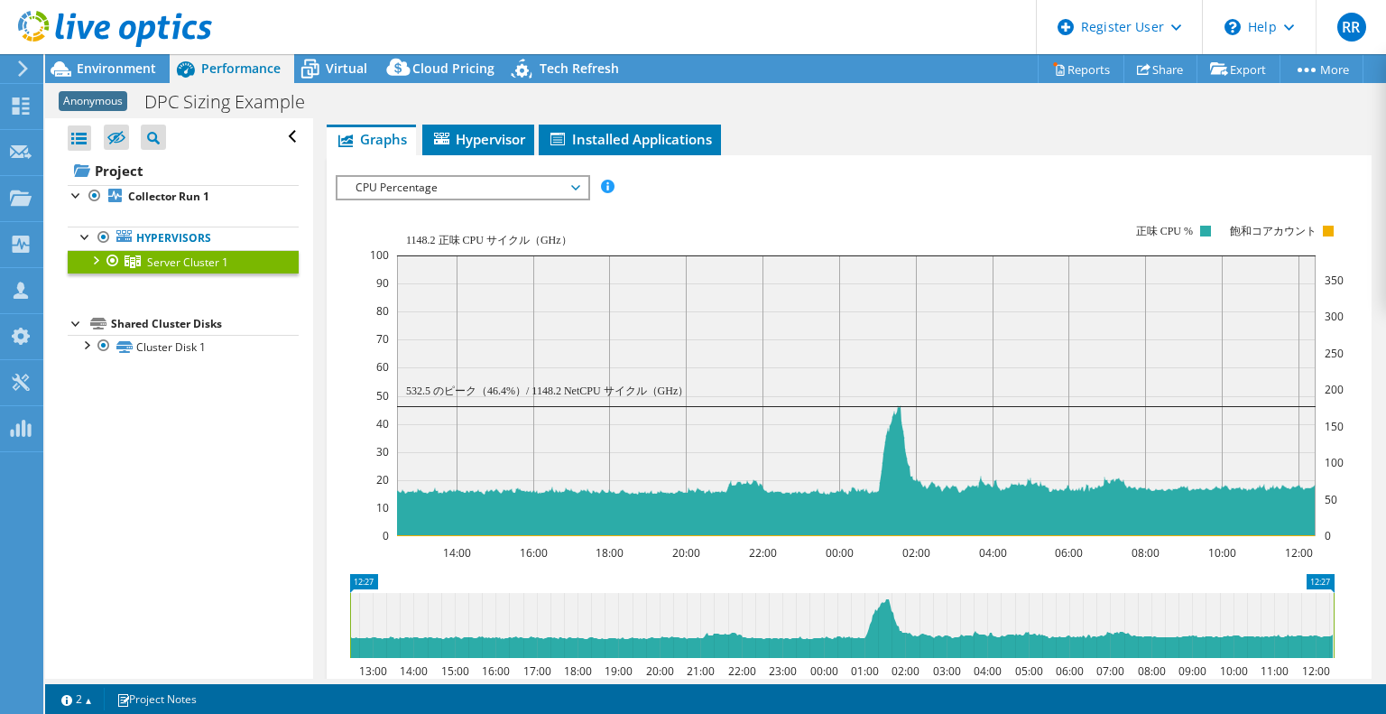
scroll to position [90, 0]
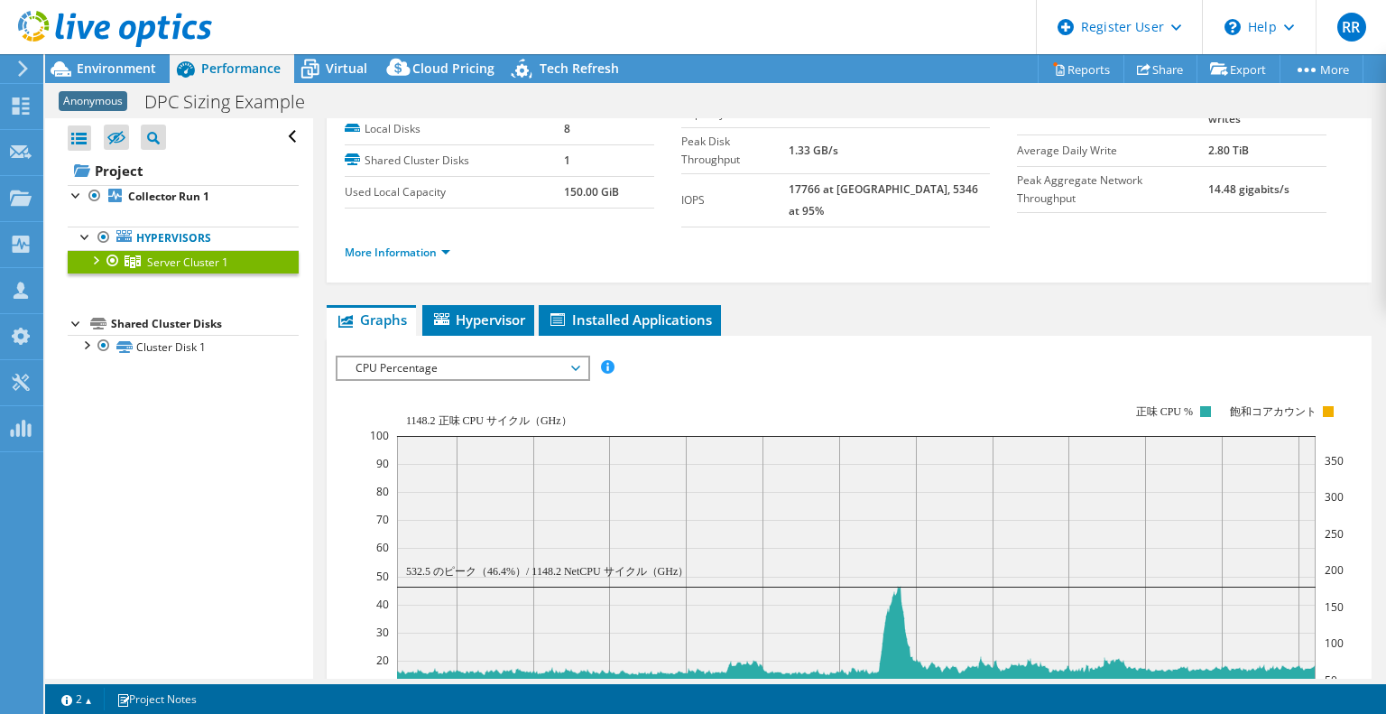
click at [96, 258] on div at bounding box center [95, 259] width 18 height 18
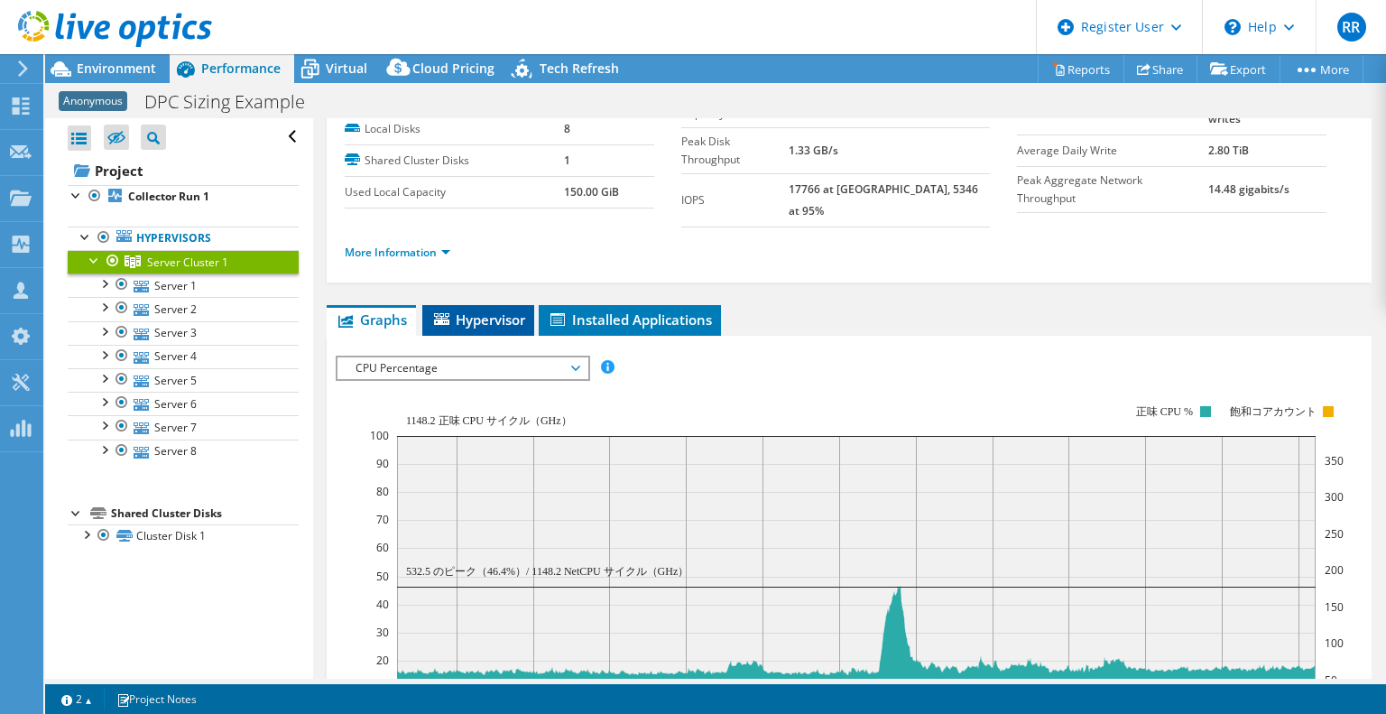
click at [476, 305] on li "Hypervisor" at bounding box center [478, 320] width 112 height 31
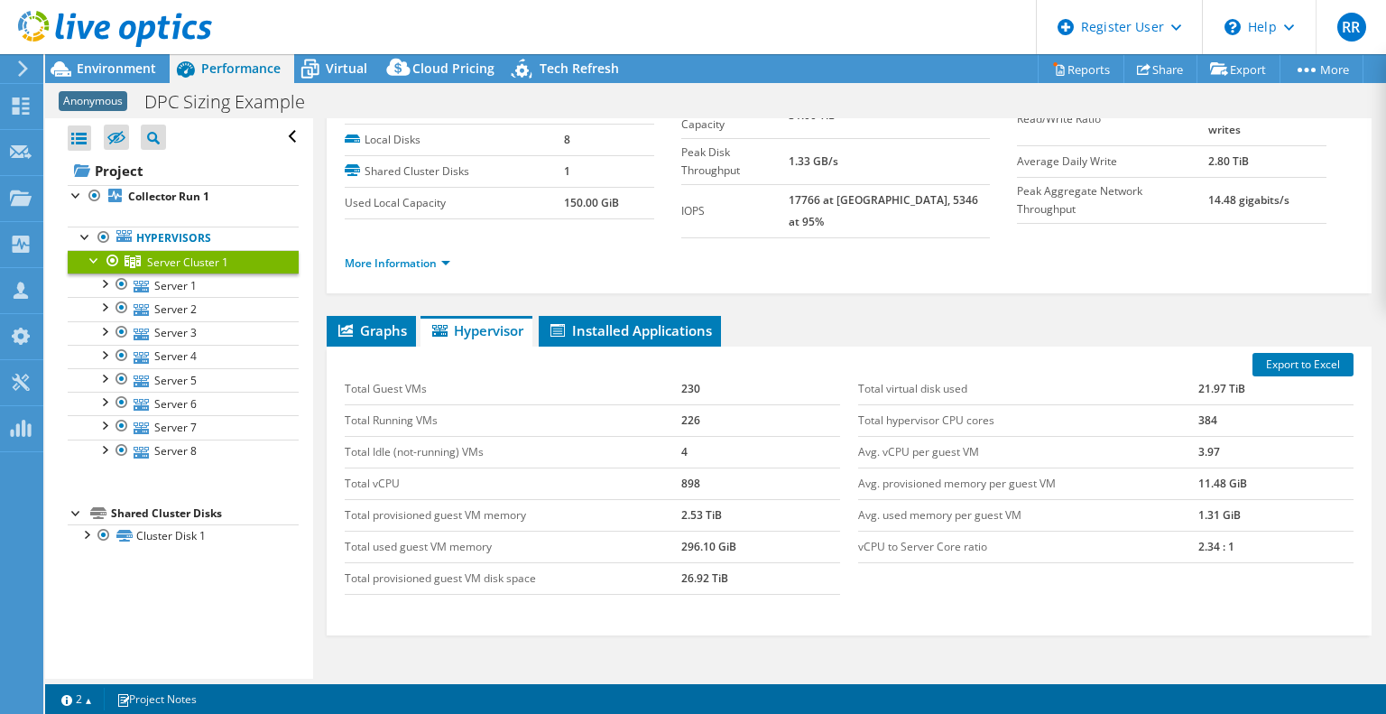
scroll to position [0, 0]
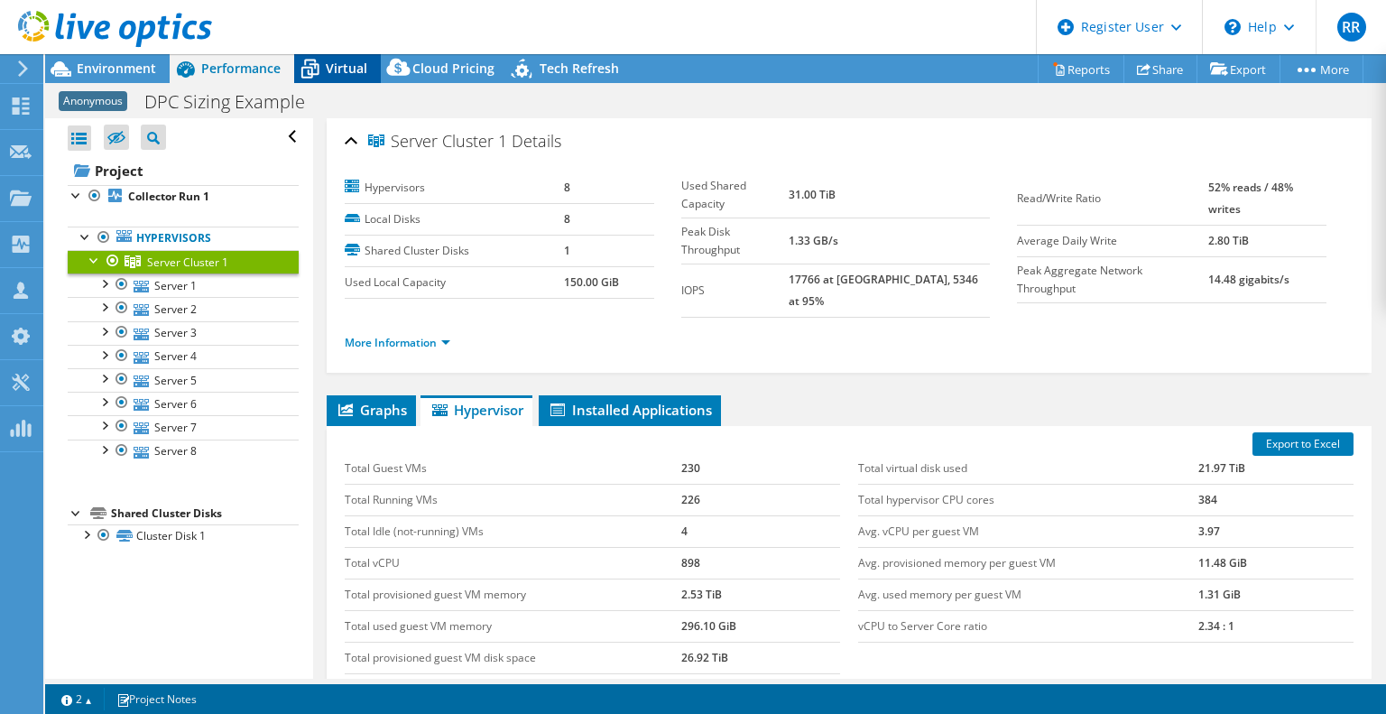
click at [330, 70] on span "Virtual" at bounding box center [347, 68] width 42 height 17
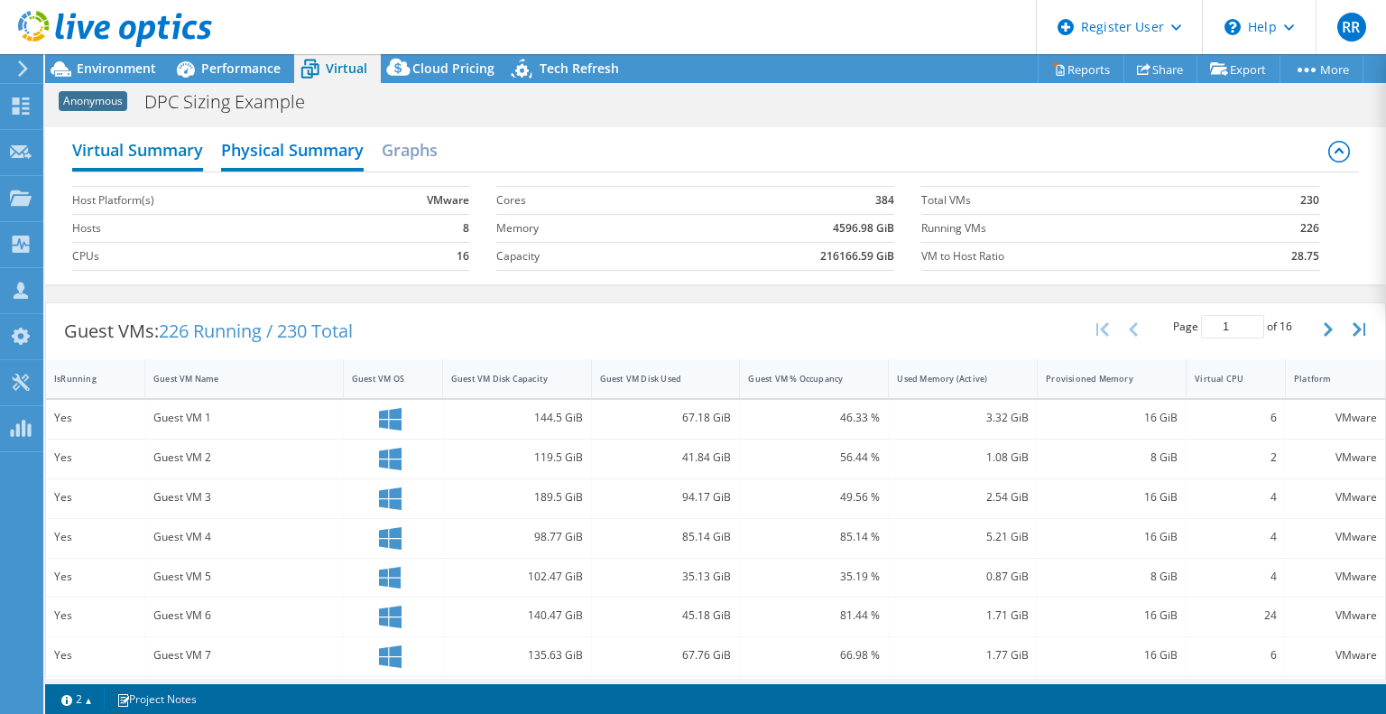
click at [139, 144] on h2 "Virtual Summary" at bounding box center [137, 152] width 131 height 40
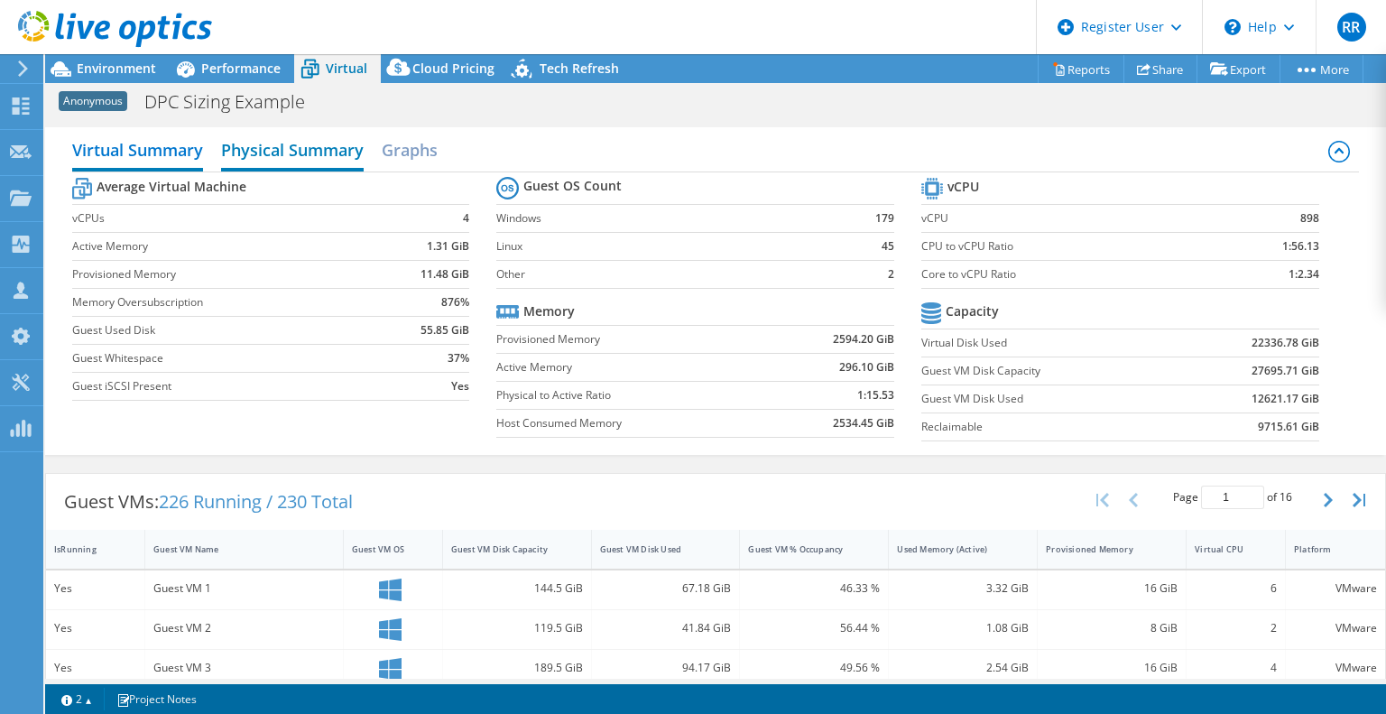
click at [312, 165] on h2 "Physical Summary" at bounding box center [292, 152] width 143 height 40
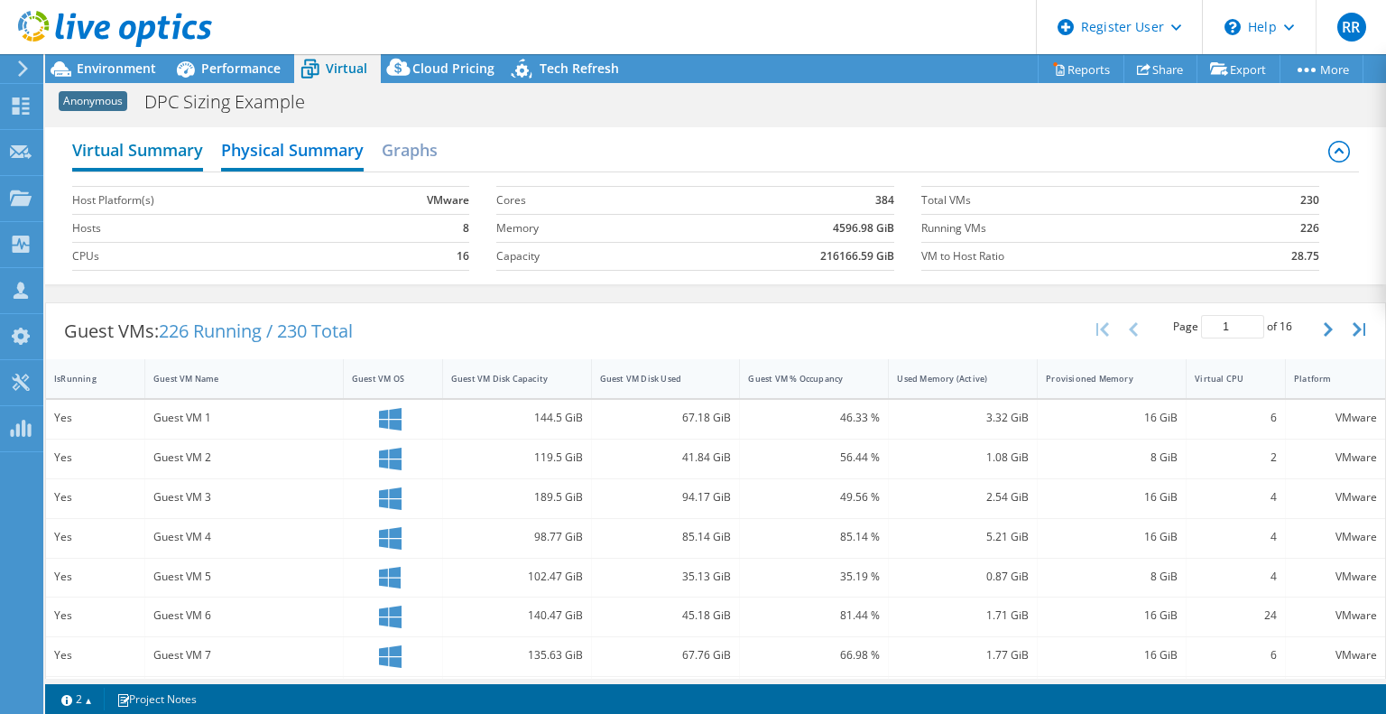
click at [170, 147] on h2 "Virtual Summary" at bounding box center [137, 152] width 131 height 40
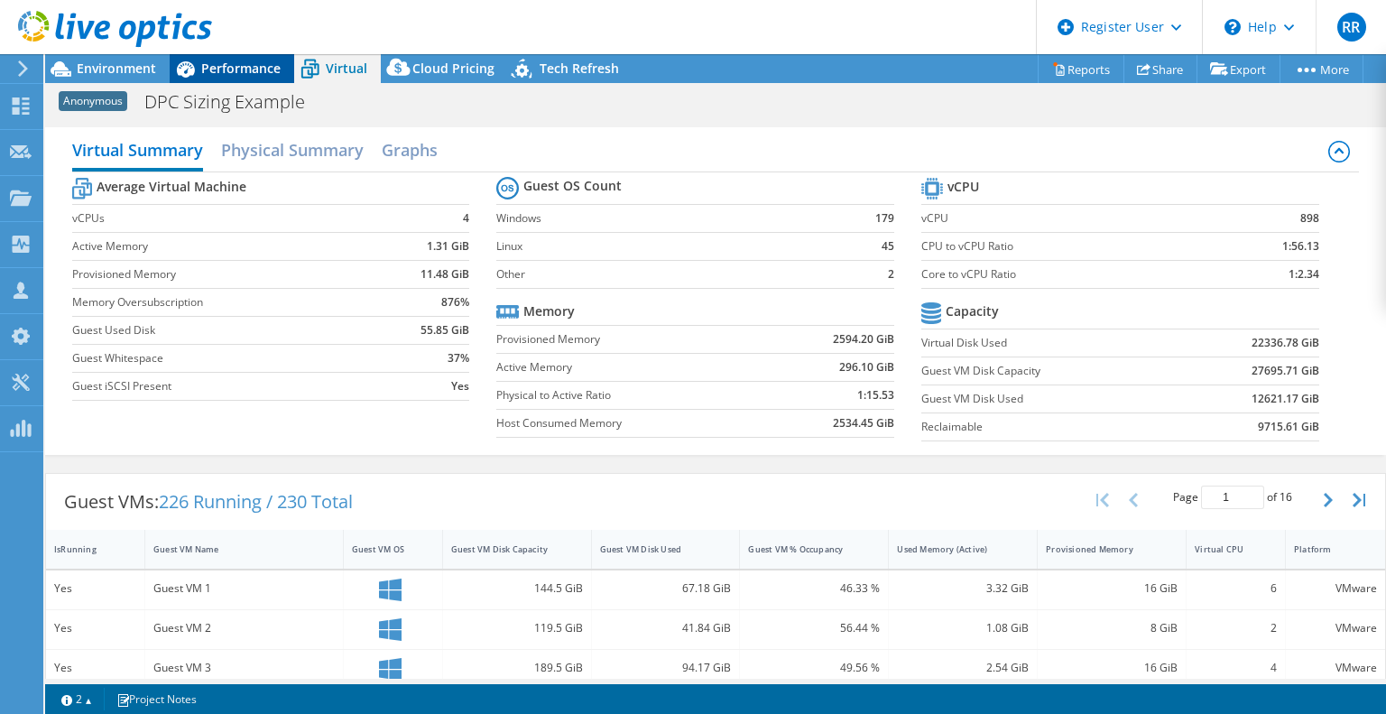
click at [216, 70] on span "Performance" at bounding box center [240, 68] width 79 height 17
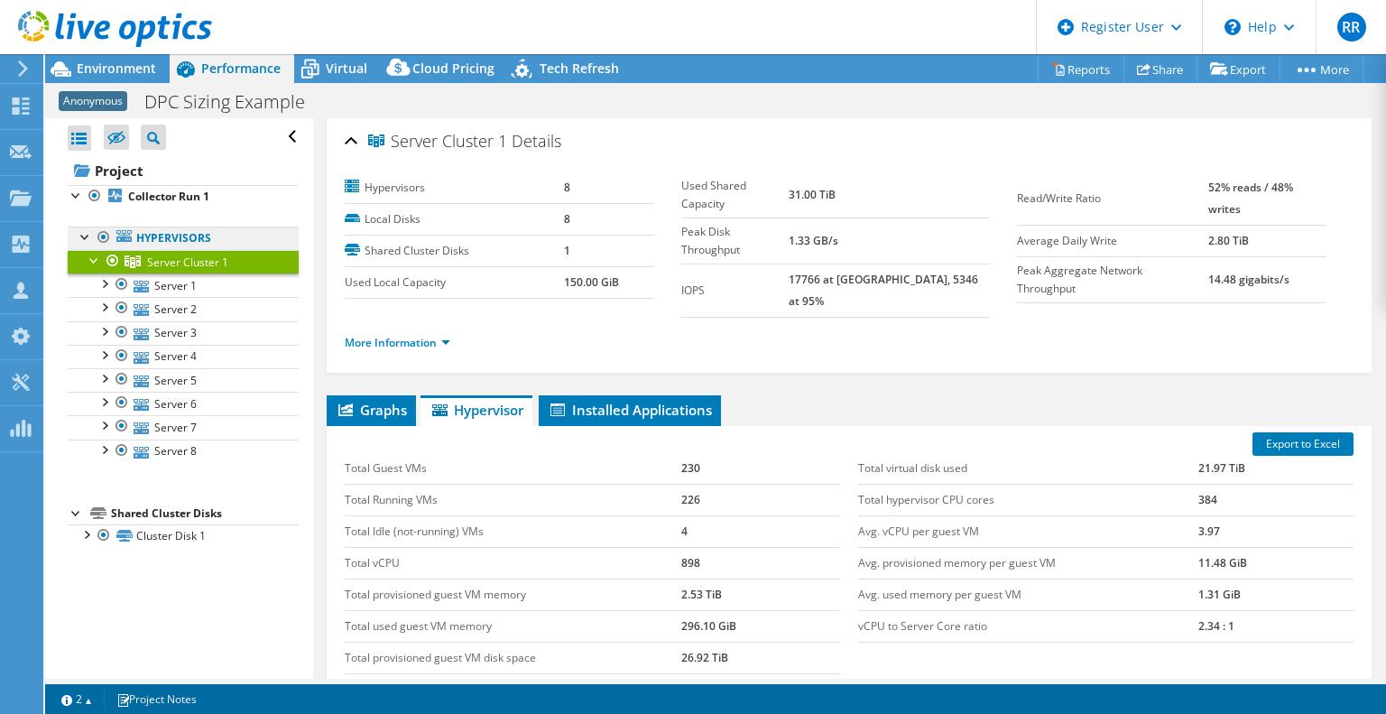
click at [148, 232] on link "Hypervisors" at bounding box center [183, 238] width 231 height 23
click at [148, 262] on span "Server Cluster 1" at bounding box center [187, 261] width 81 height 15
click at [646, 401] on span "Installed Applications" at bounding box center [630, 410] width 164 height 18
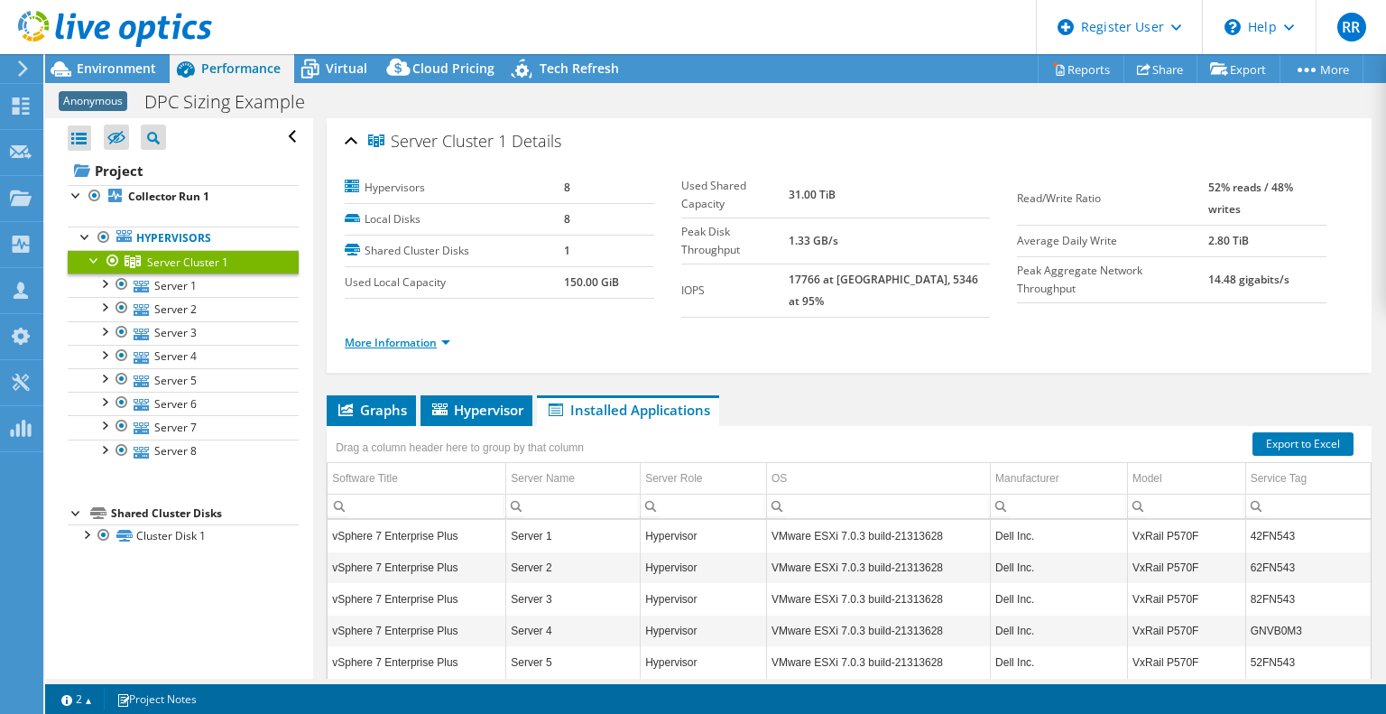
click at [393, 335] on link "More Information" at bounding box center [398, 342] width 106 height 15
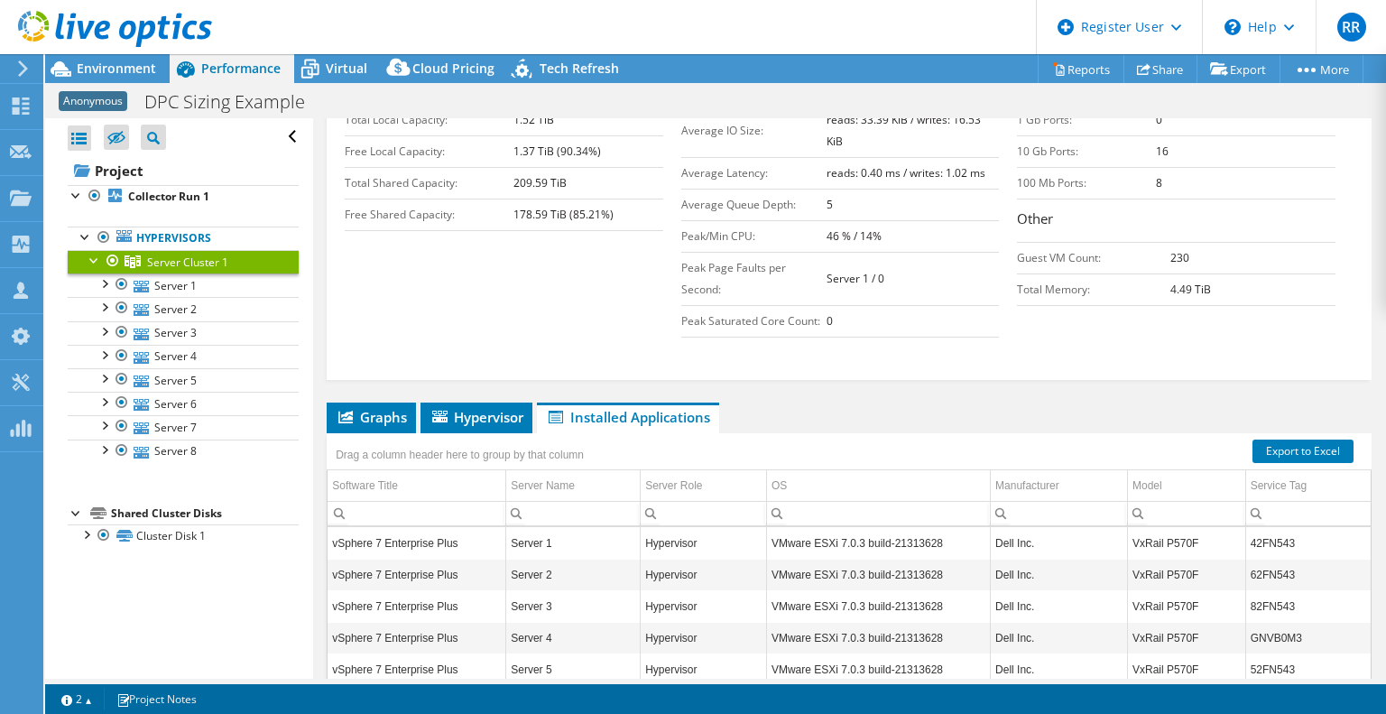
scroll to position [541, 0]
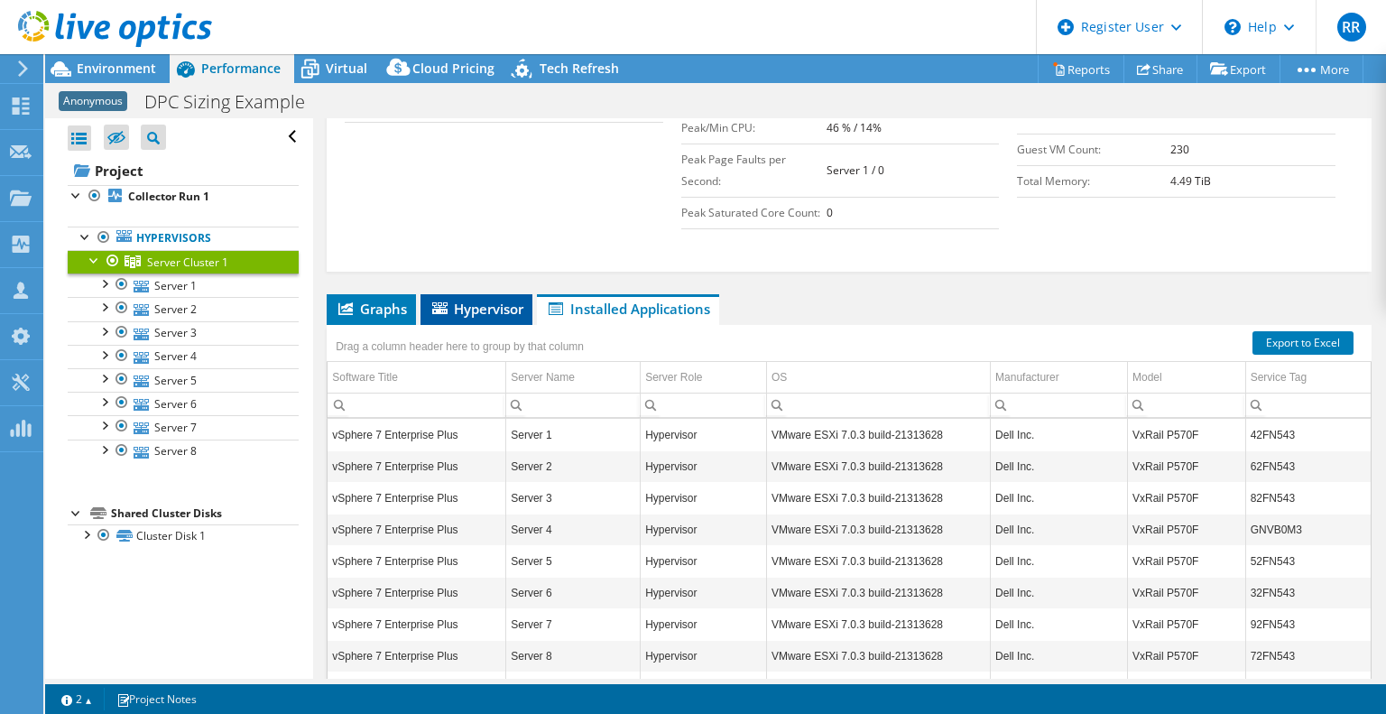
click at [477, 300] on span "Hypervisor" at bounding box center [477, 309] width 94 height 18
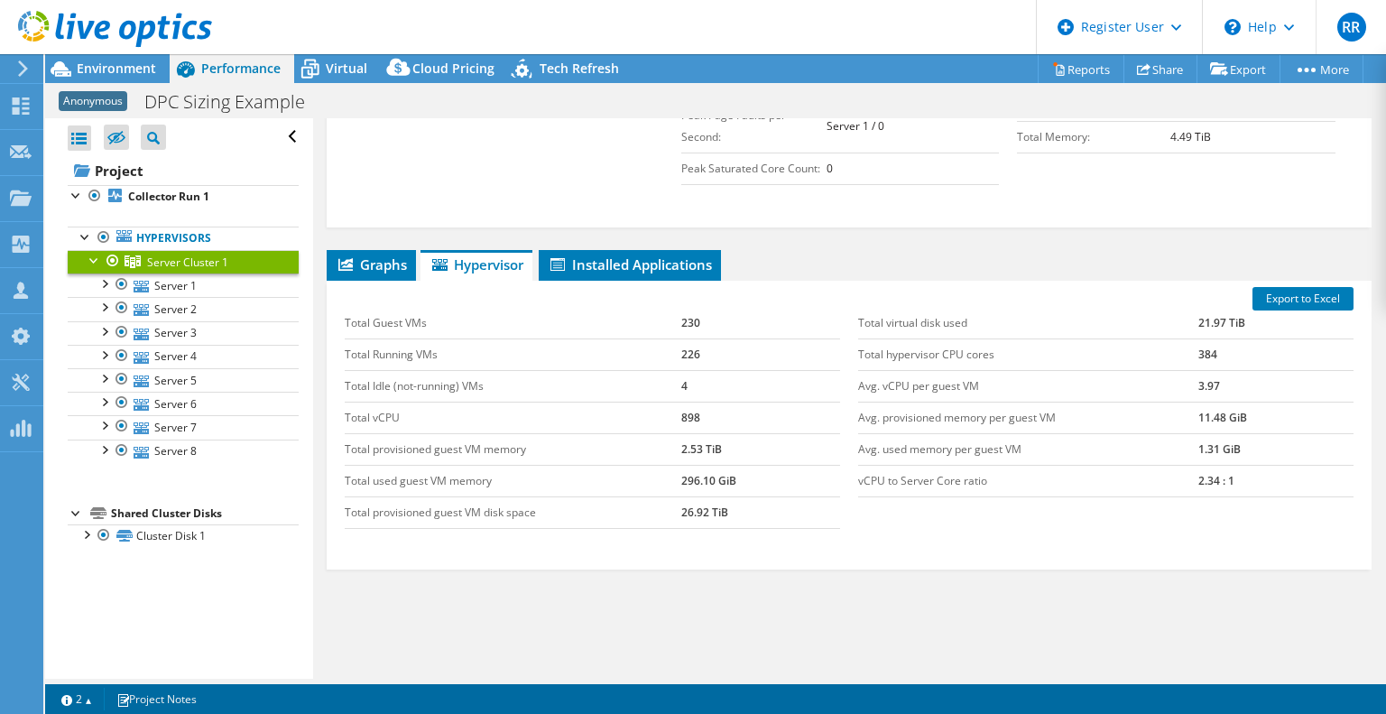
scroll to position [621, 0]
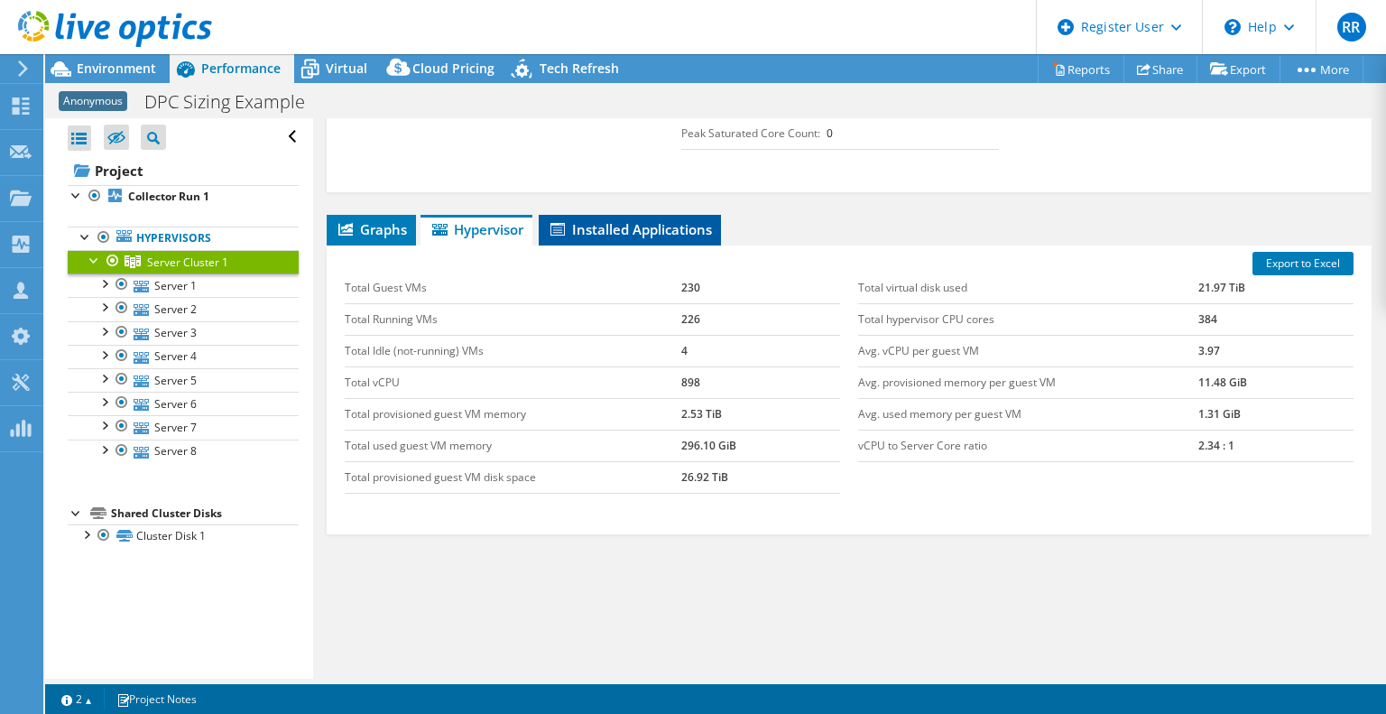
click at [627, 220] on span "Installed Applications" at bounding box center [630, 229] width 164 height 18
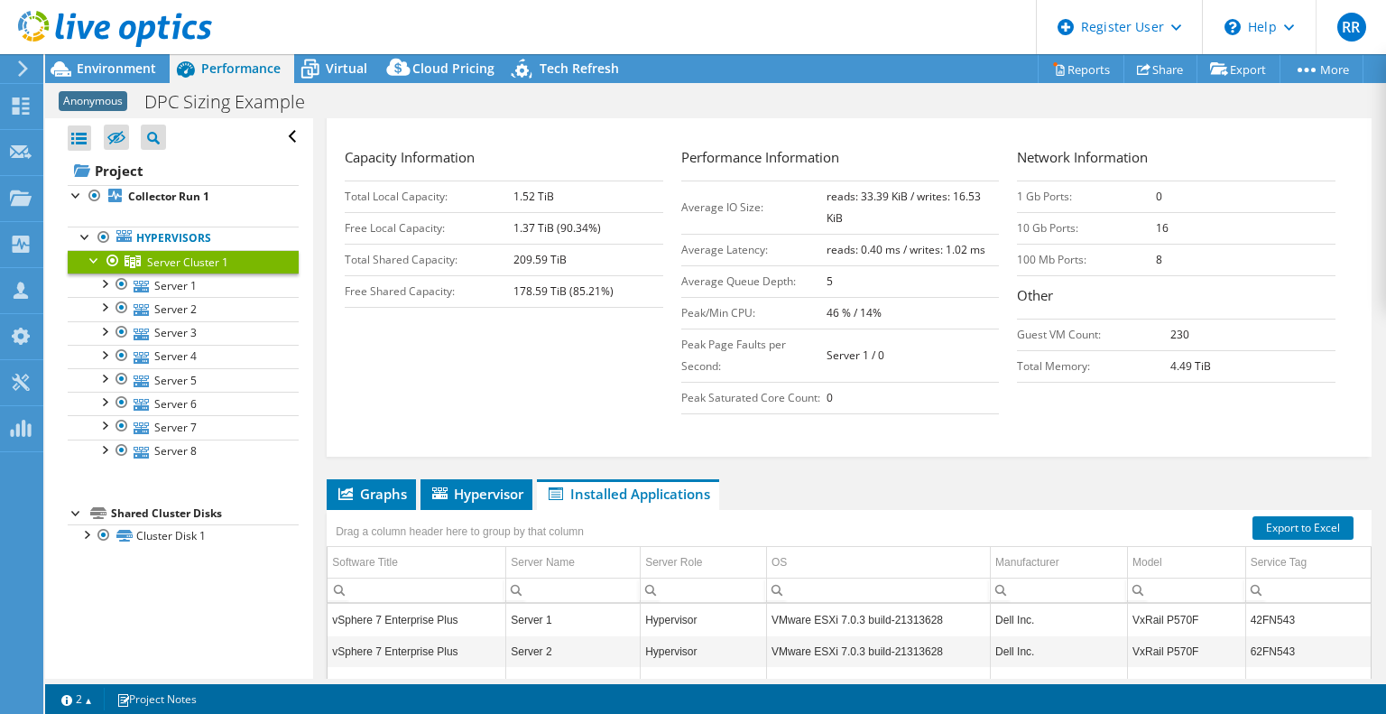
scroll to position [350, 0]
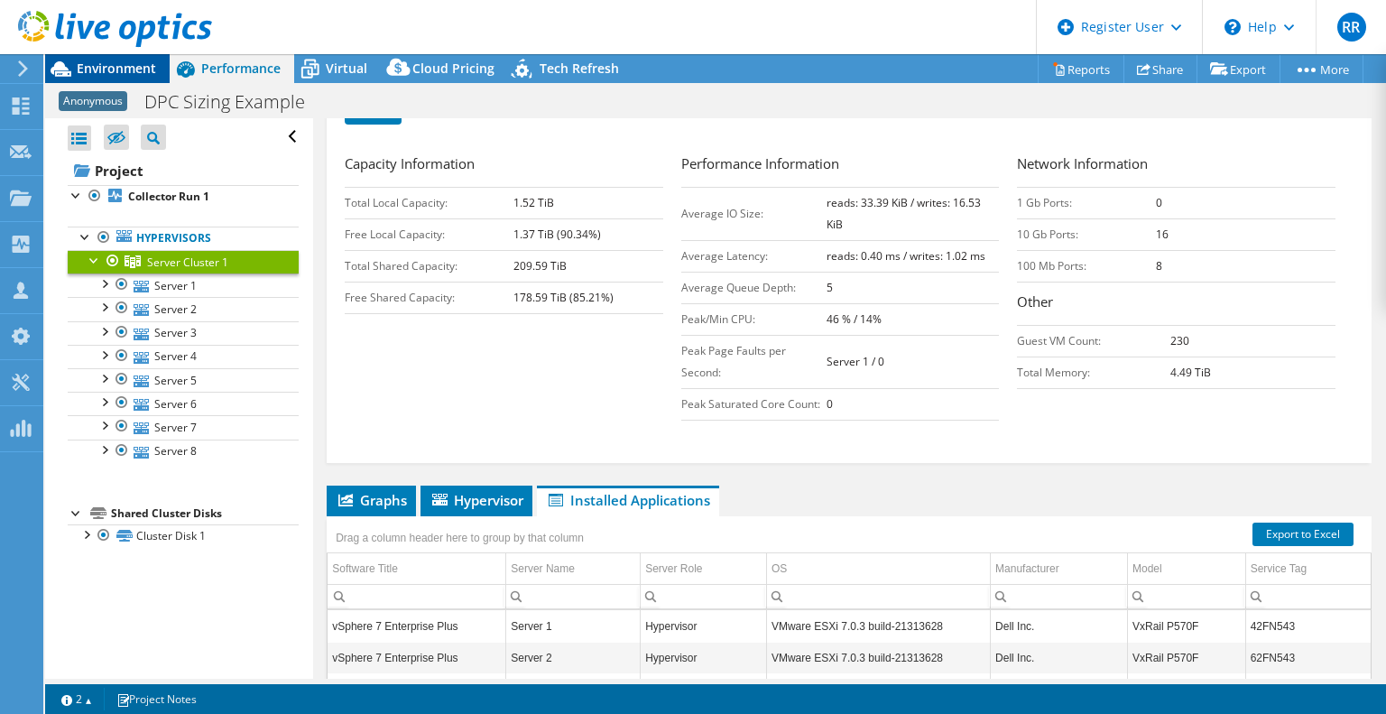
click at [100, 65] on span "Environment" at bounding box center [116, 68] width 79 height 17
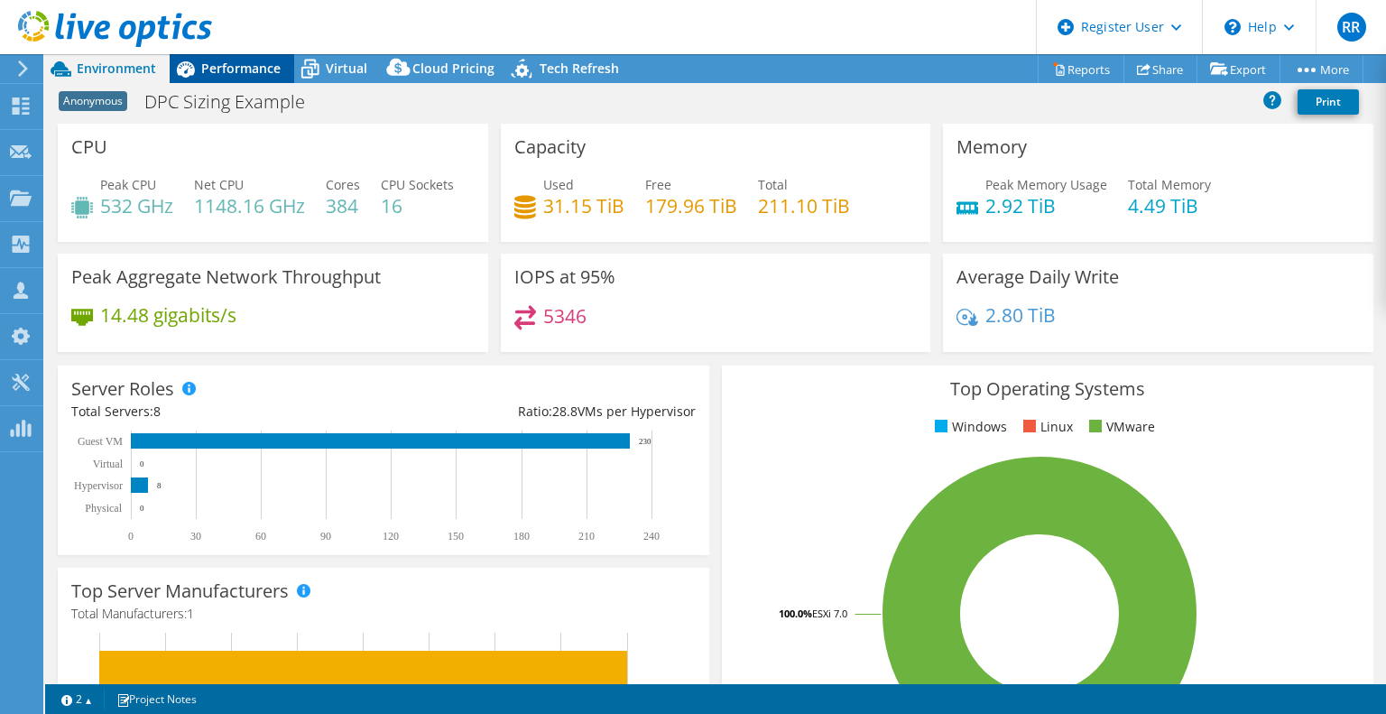
click at [236, 72] on span "Performance" at bounding box center [240, 68] width 79 height 17
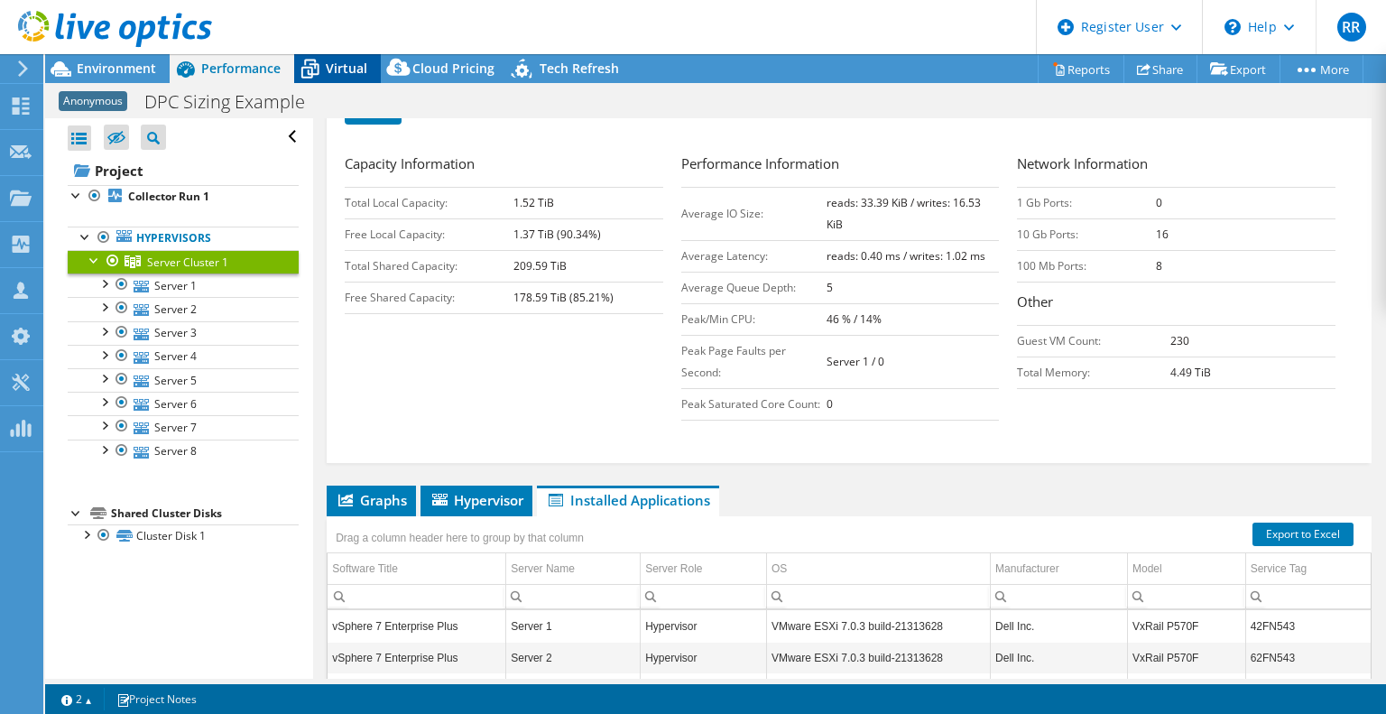
click at [319, 61] on icon at bounding box center [310, 69] width 32 height 32
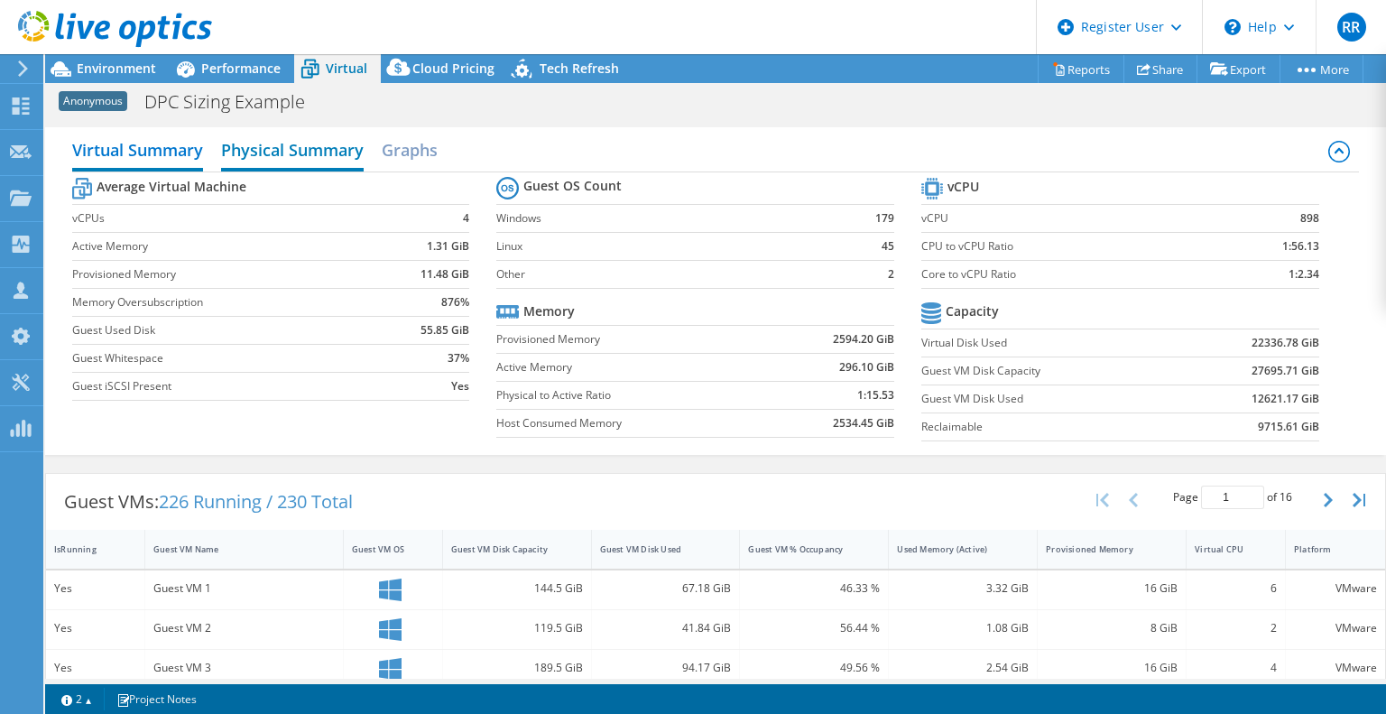
click at [328, 159] on h2 "Physical Summary" at bounding box center [292, 152] width 143 height 40
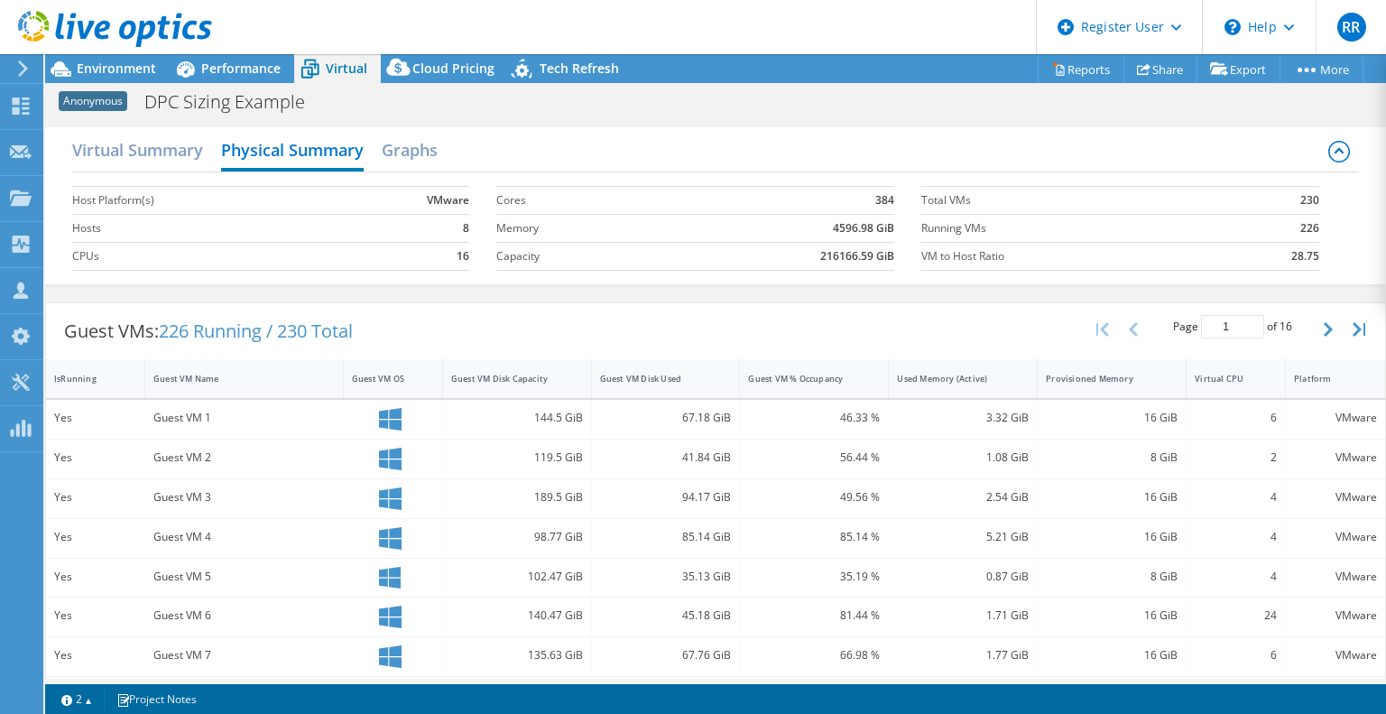
click at [871, 683] on div "Project Actions Project Actions Reports Share Export vSAN ReadyNode Sizer" at bounding box center [715, 384] width 1341 height 660
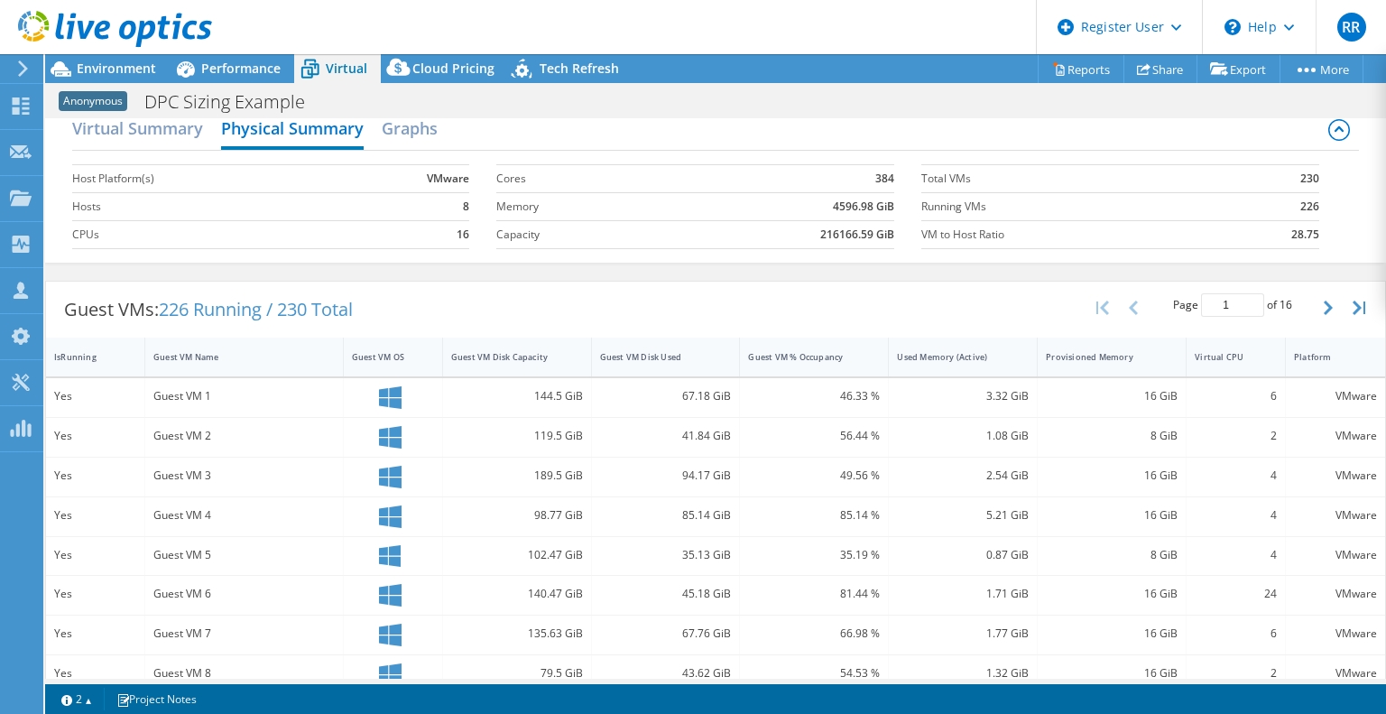
scroll to position [0, 0]
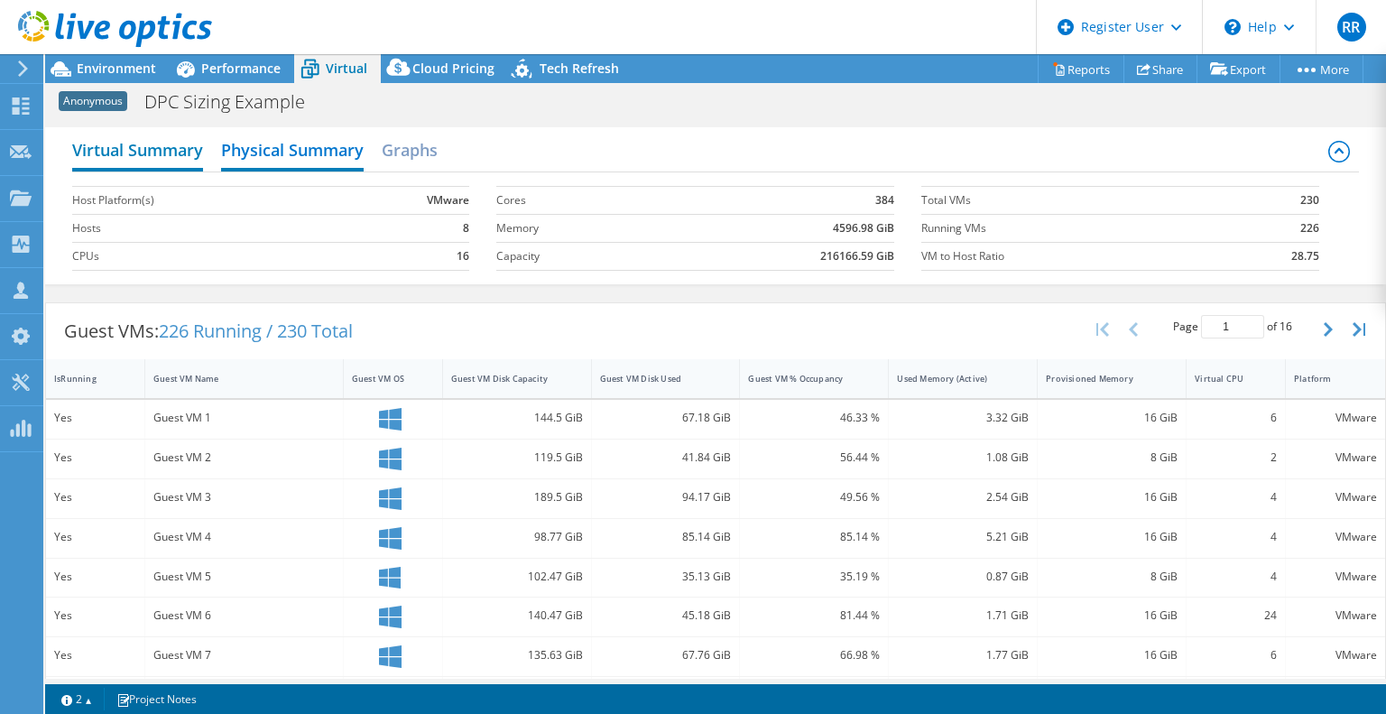
click at [121, 154] on h2 "Virtual Summary" at bounding box center [137, 152] width 131 height 40
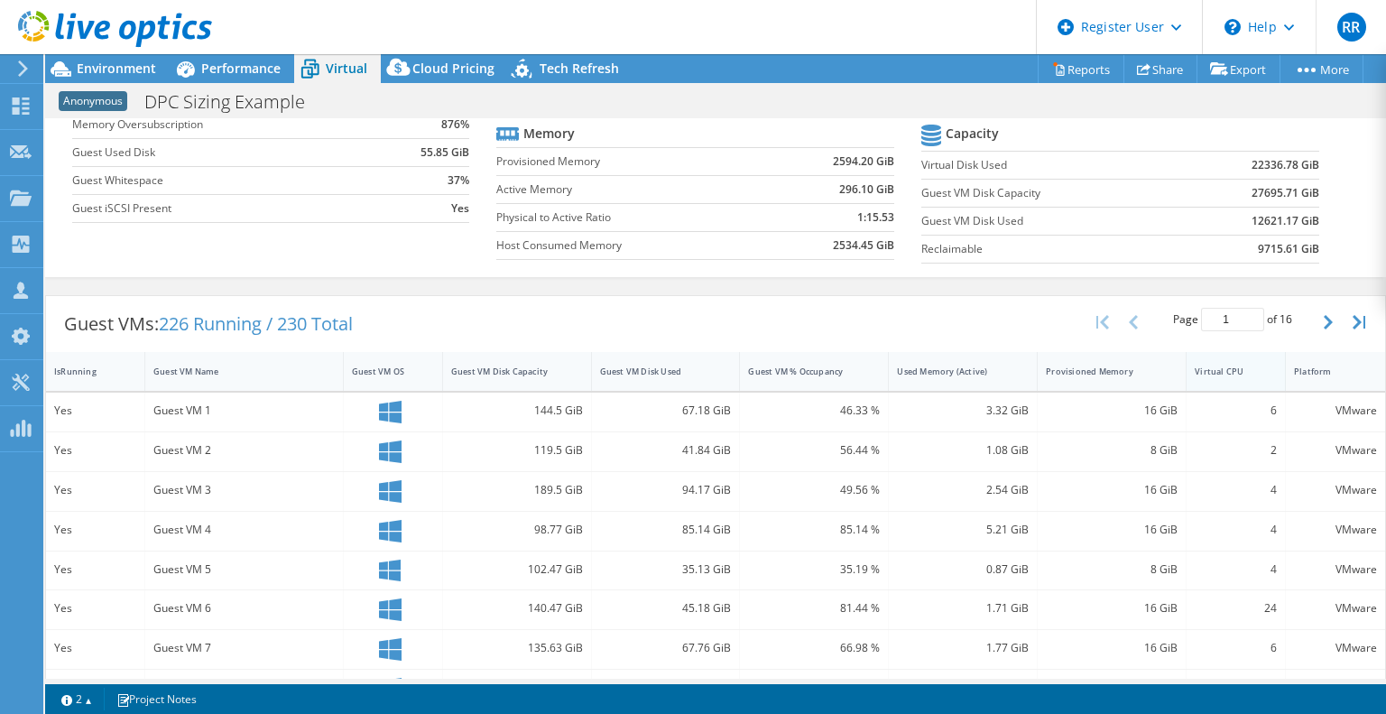
scroll to position [180, 0]
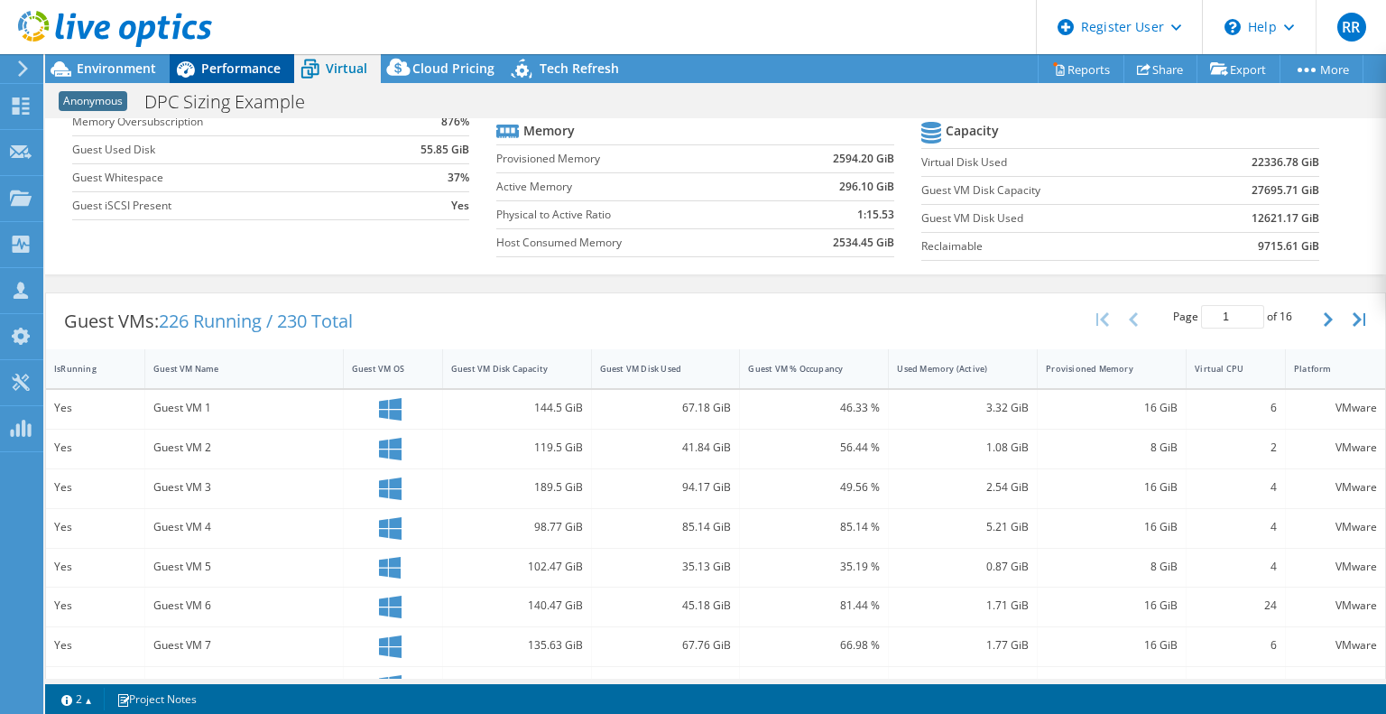
click at [236, 75] on span "Performance" at bounding box center [240, 68] width 79 height 17
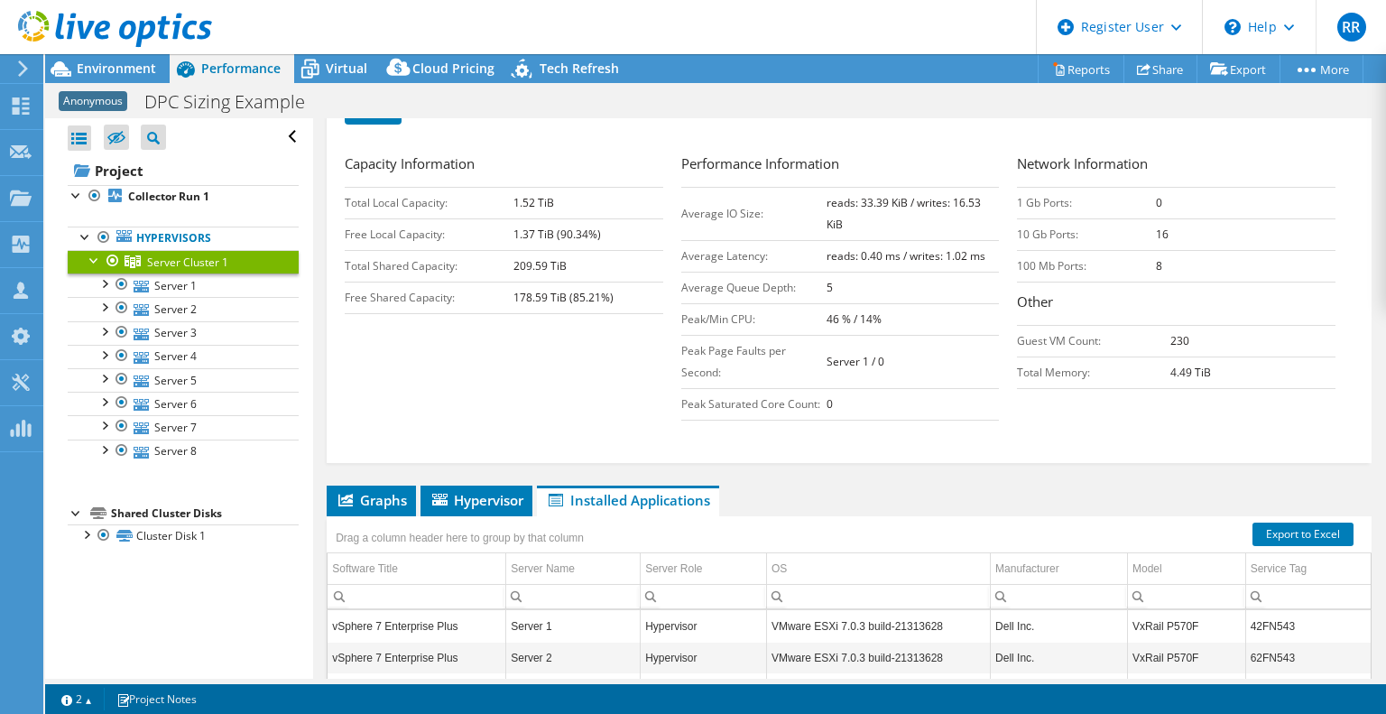
scroll to position [0, 0]
click at [112, 77] on div "Environment" at bounding box center [107, 68] width 125 height 29
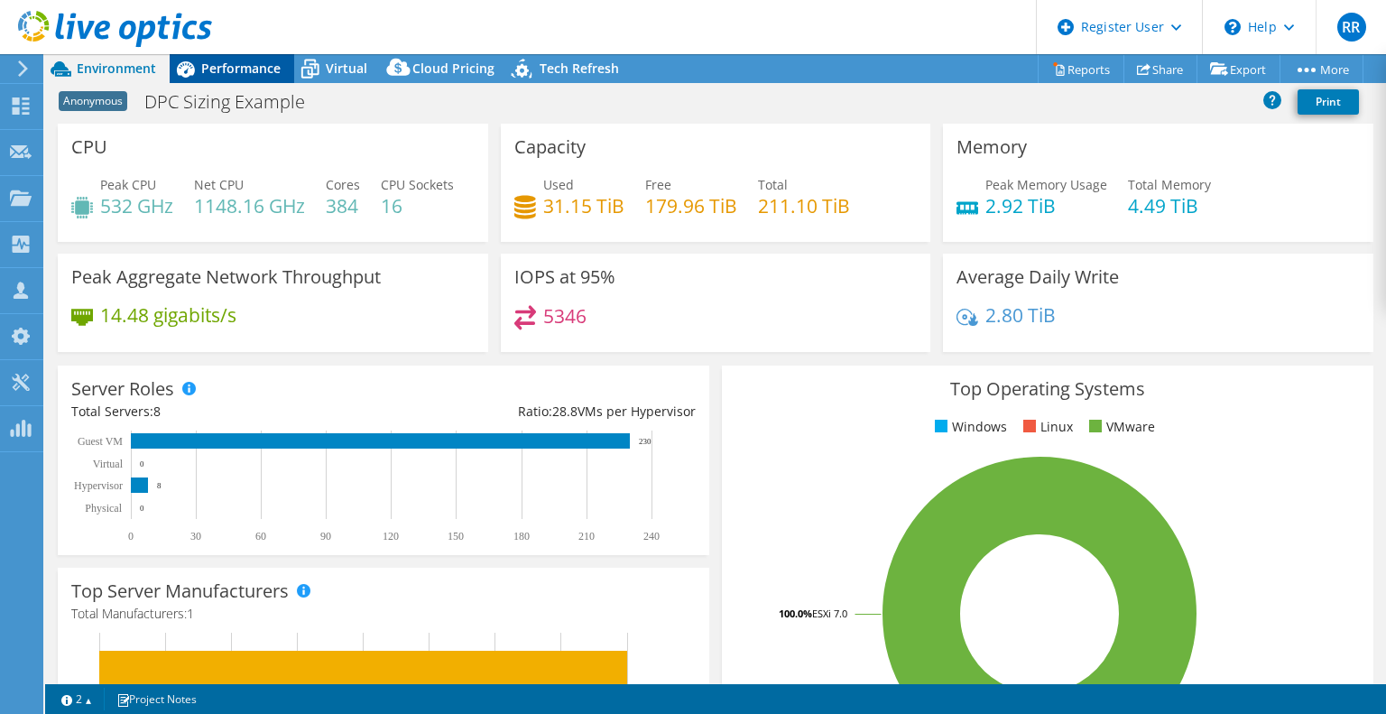
click at [220, 71] on span "Performance" at bounding box center [240, 68] width 79 height 17
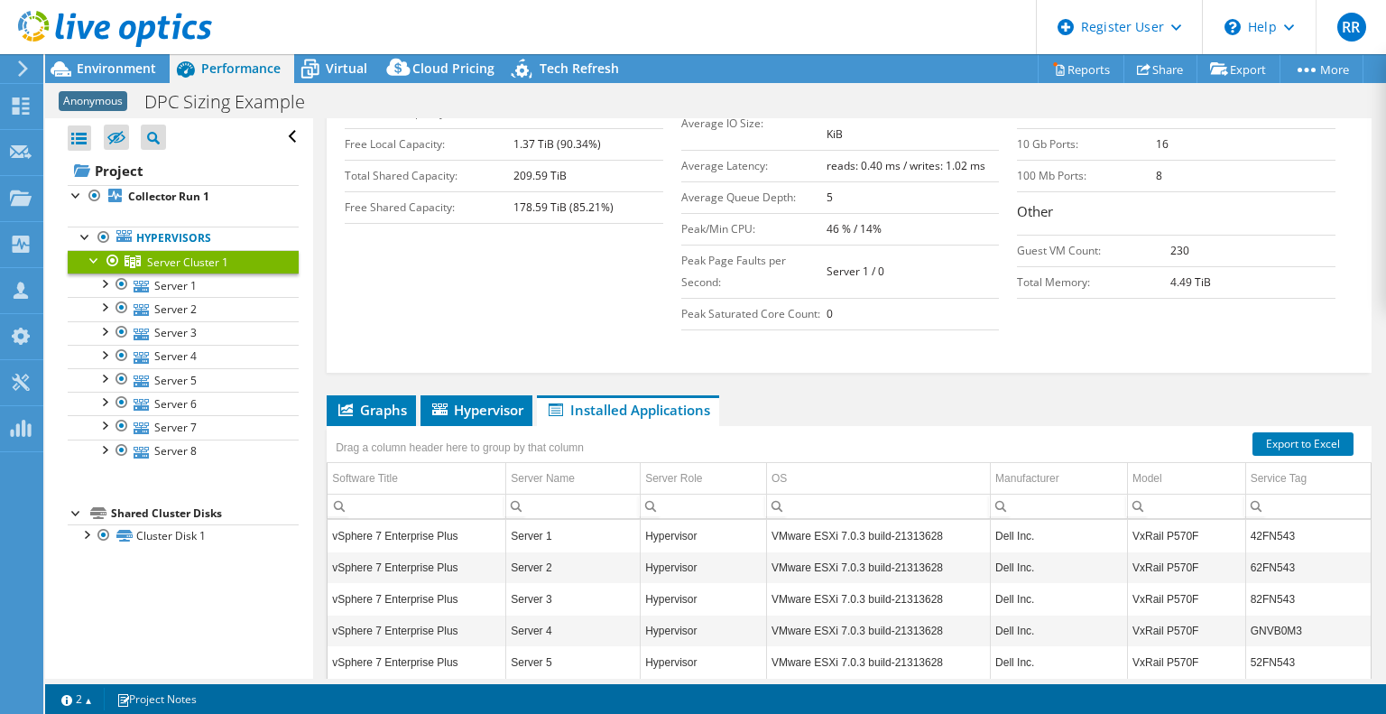
scroll to position [170, 0]
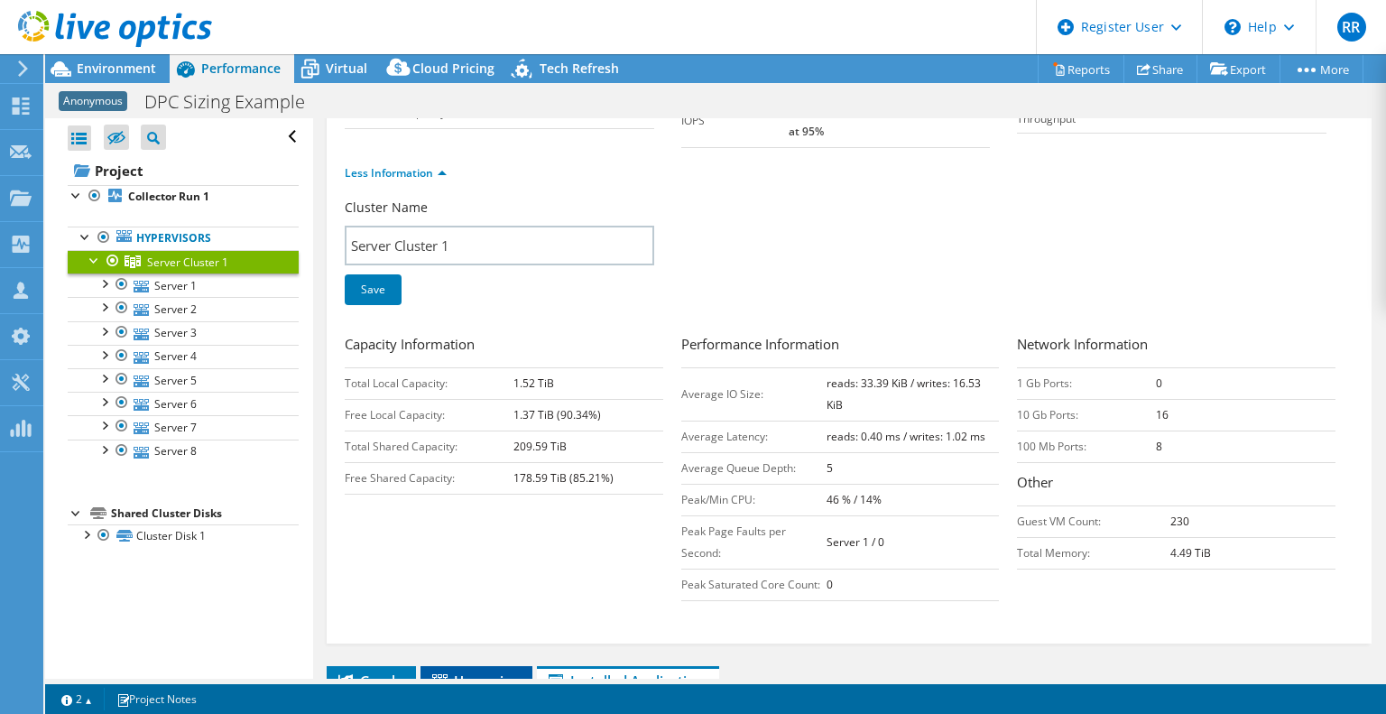
click at [513, 666] on li "Hypervisor" at bounding box center [477, 681] width 112 height 31
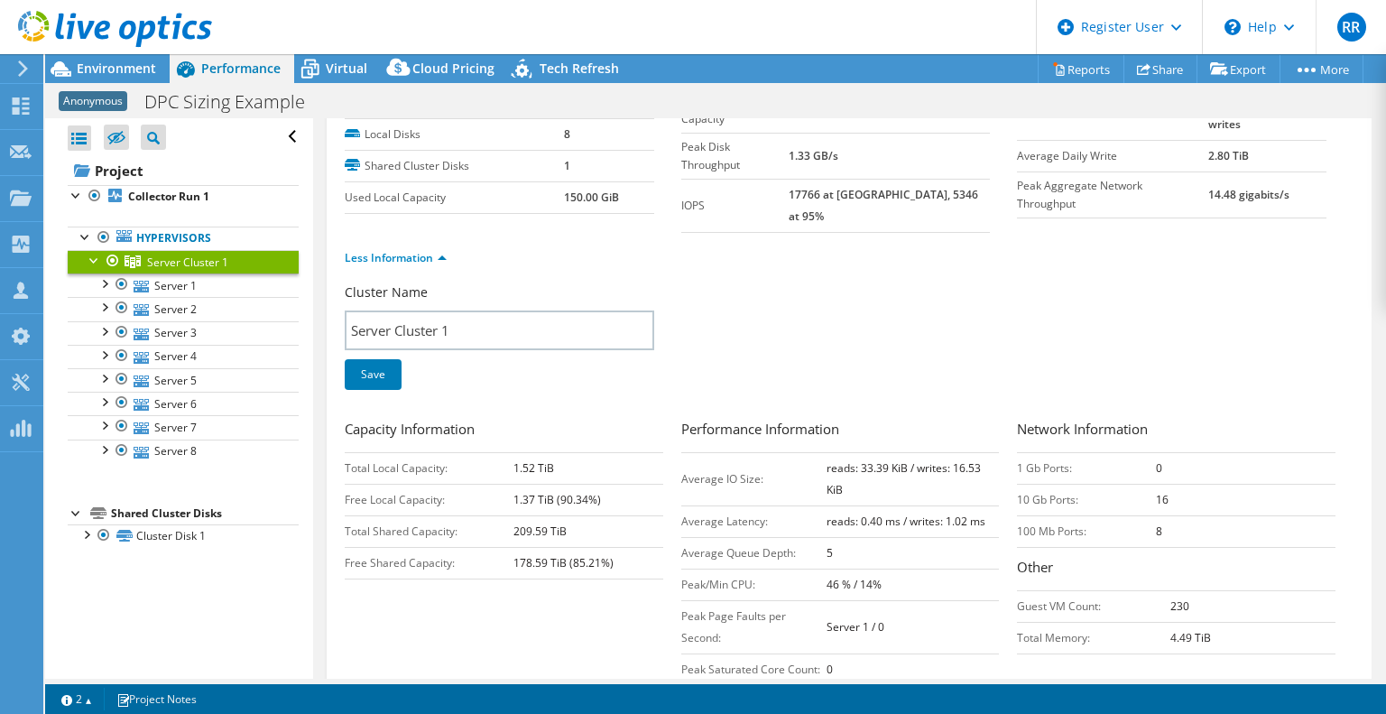
scroll to position [79, 0]
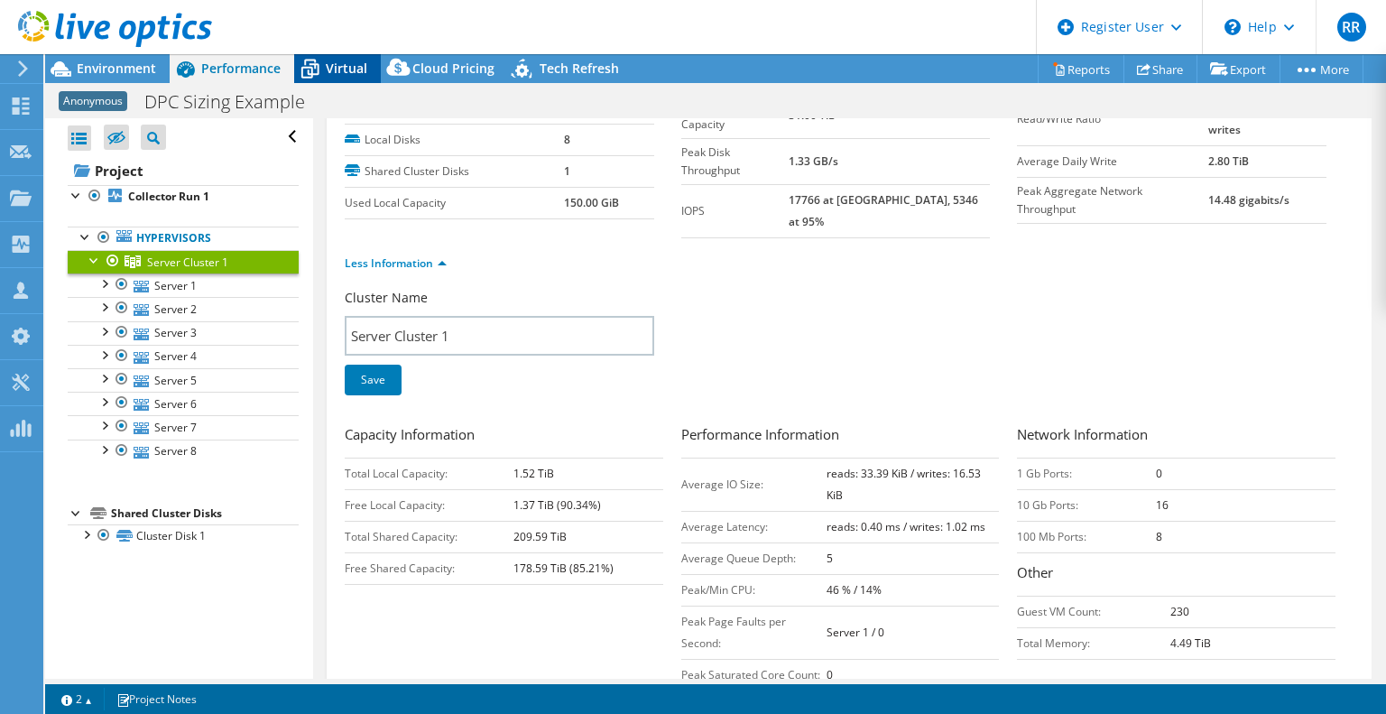
click at [341, 68] on span "Virtual" at bounding box center [347, 68] width 42 height 17
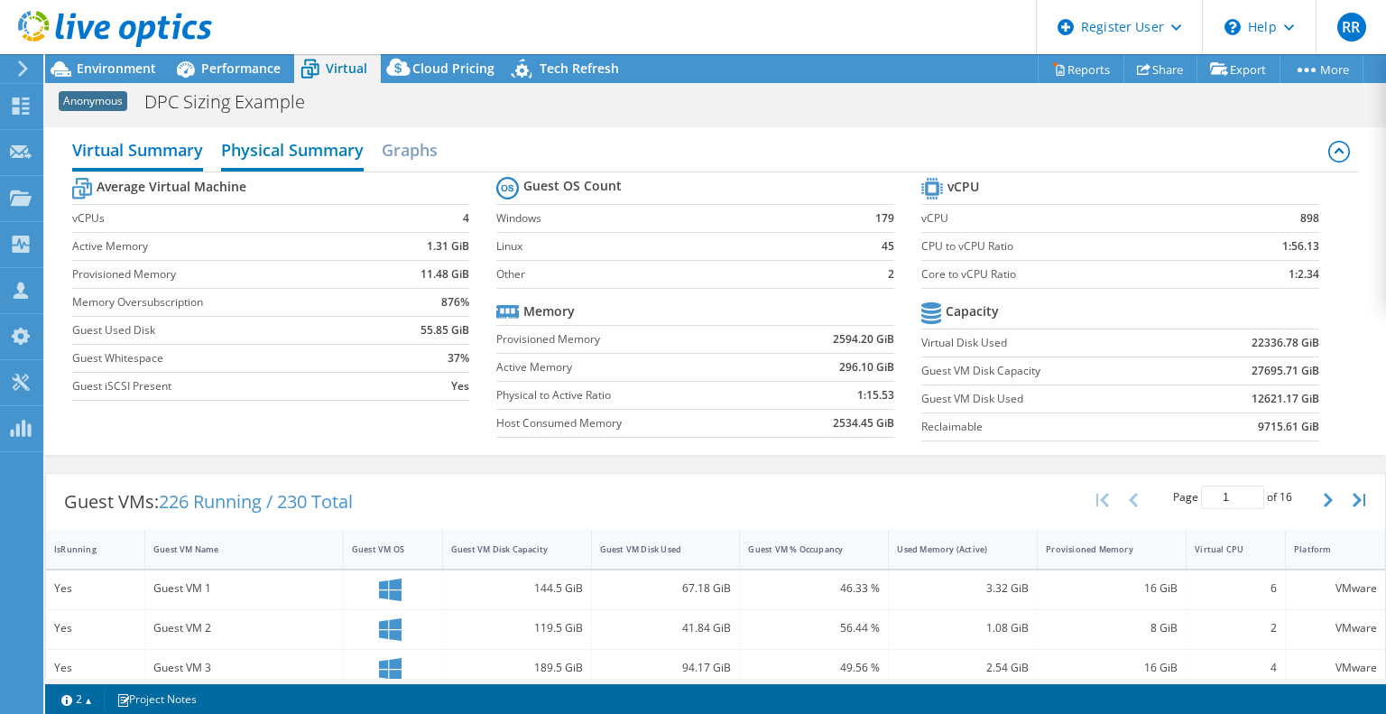
click at [336, 151] on h2 "Physical Summary" at bounding box center [292, 152] width 143 height 40
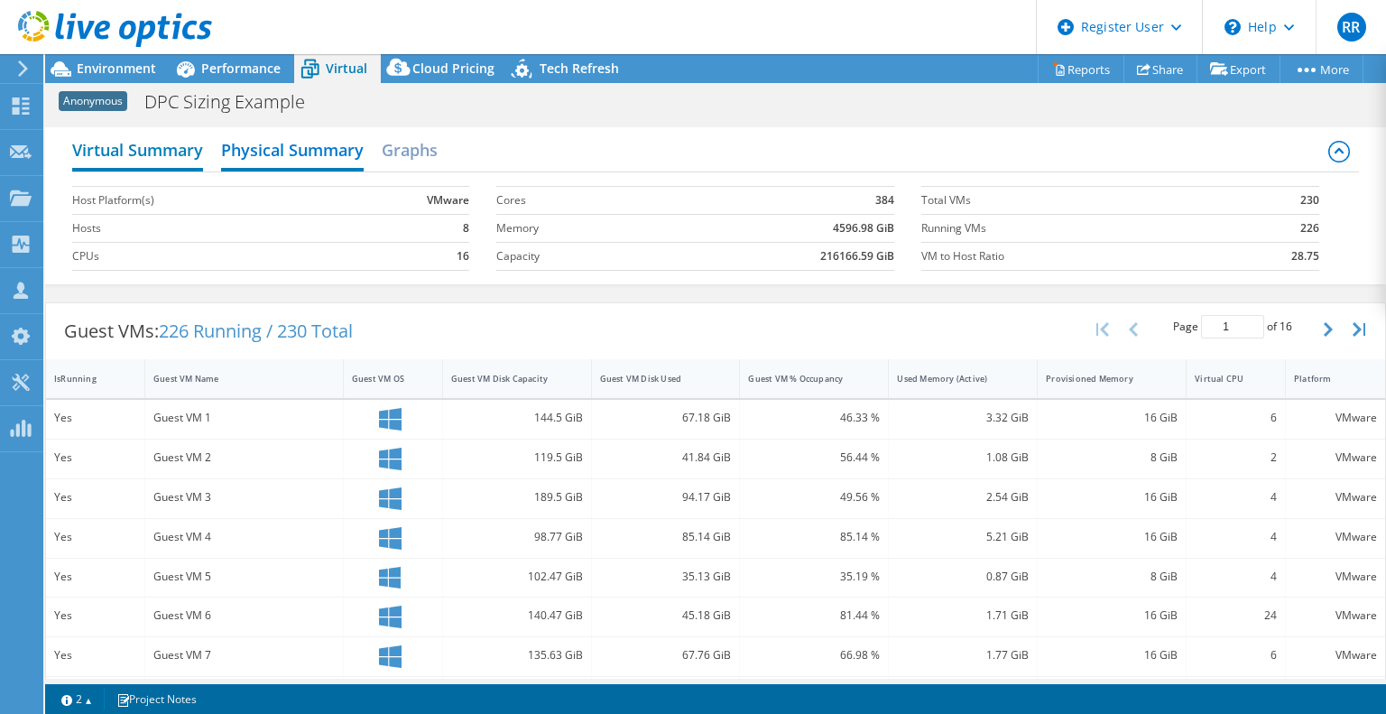
click at [120, 165] on h2 "Virtual Summary" at bounding box center [137, 152] width 131 height 40
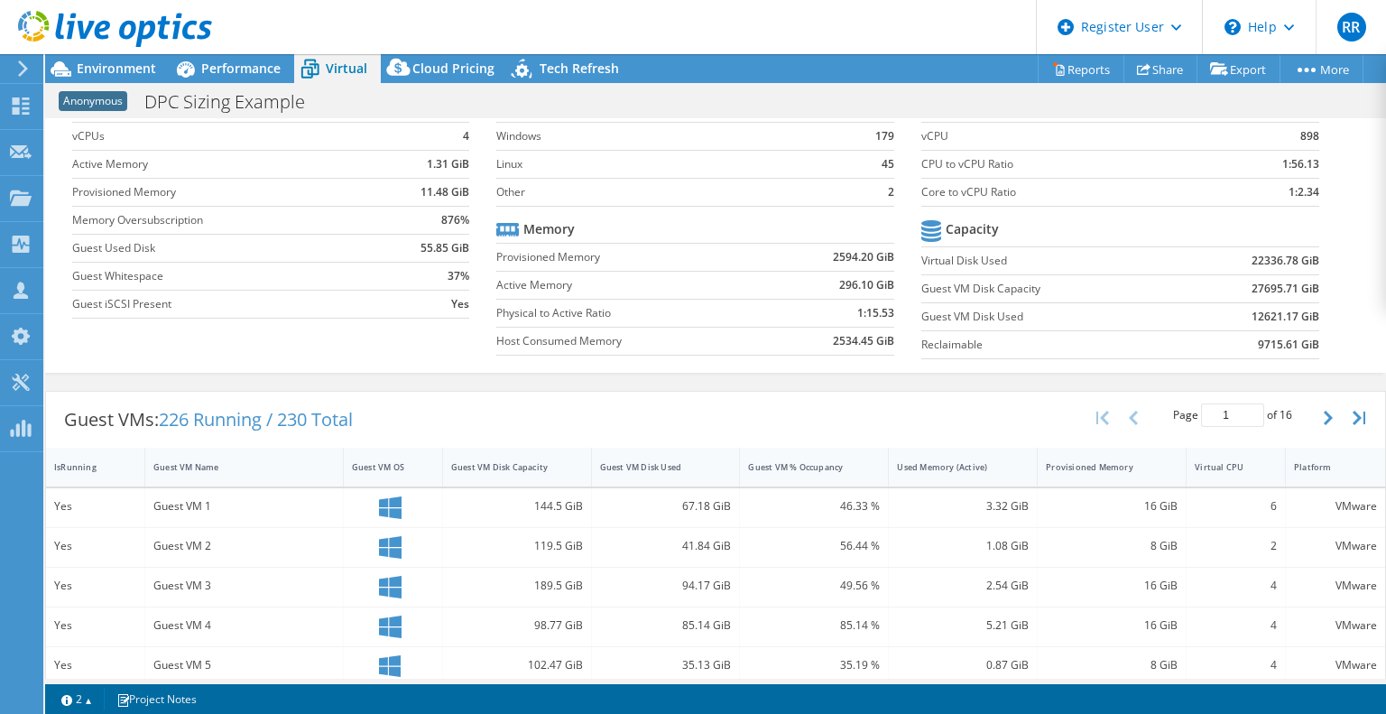
scroll to position [0, 0]
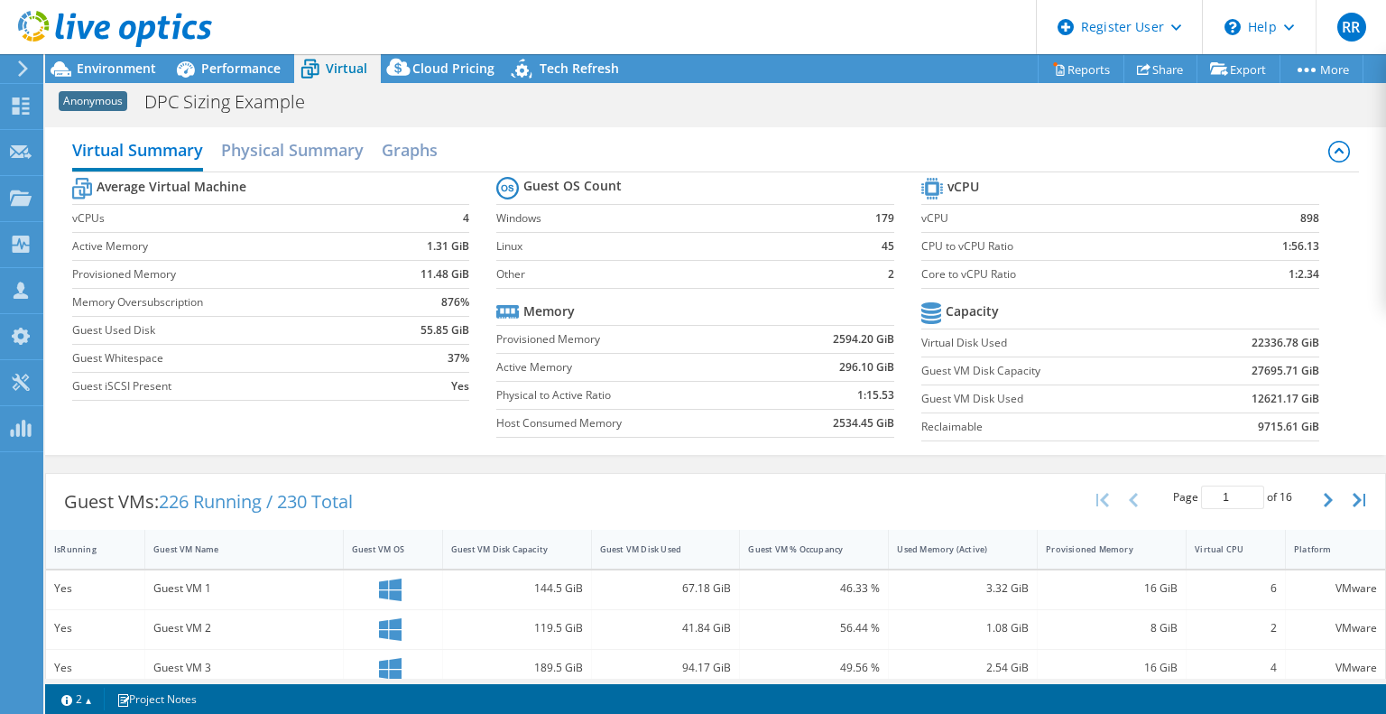
click at [142, 458] on div "Virtual Summary Physical Summary Graphs Average Virtual Machine vCPUs 4 Active …" at bounding box center [715, 291] width 1341 height 346
click at [220, 68] on span "Performance" at bounding box center [240, 68] width 79 height 17
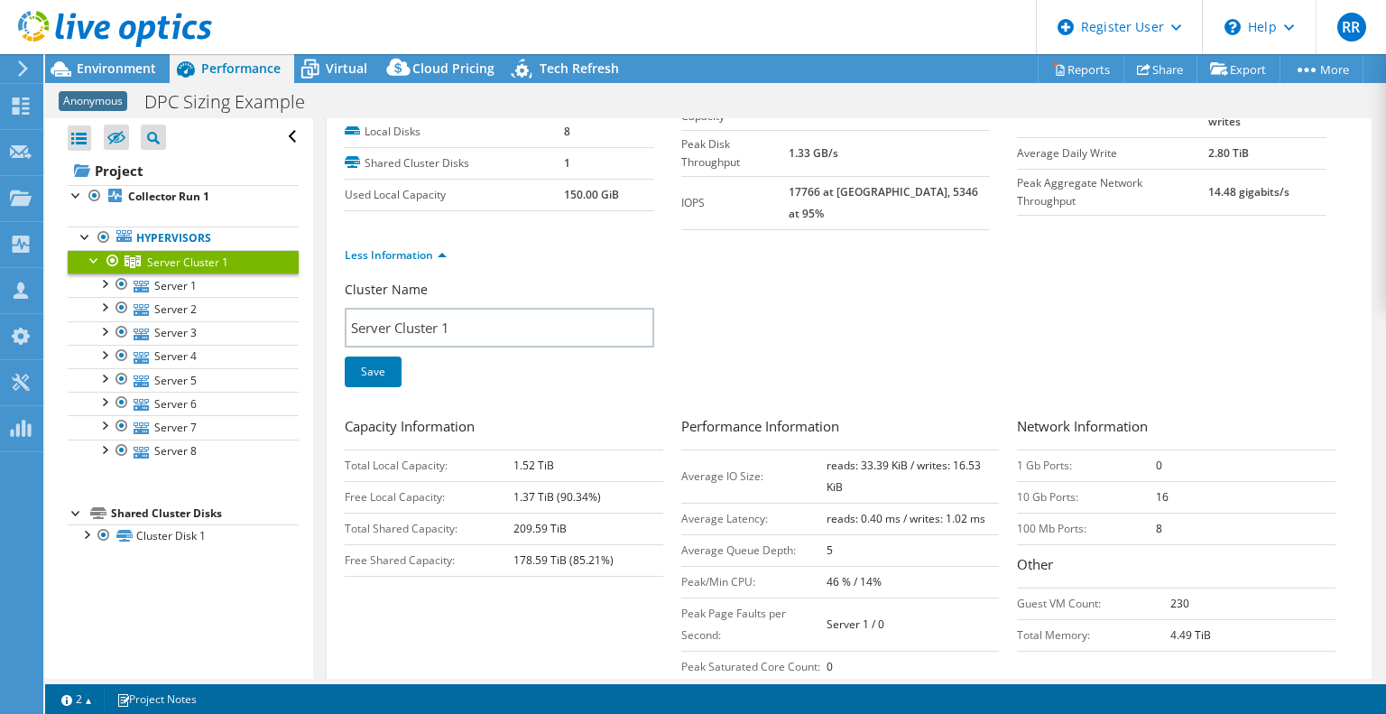
scroll to position [79, 0]
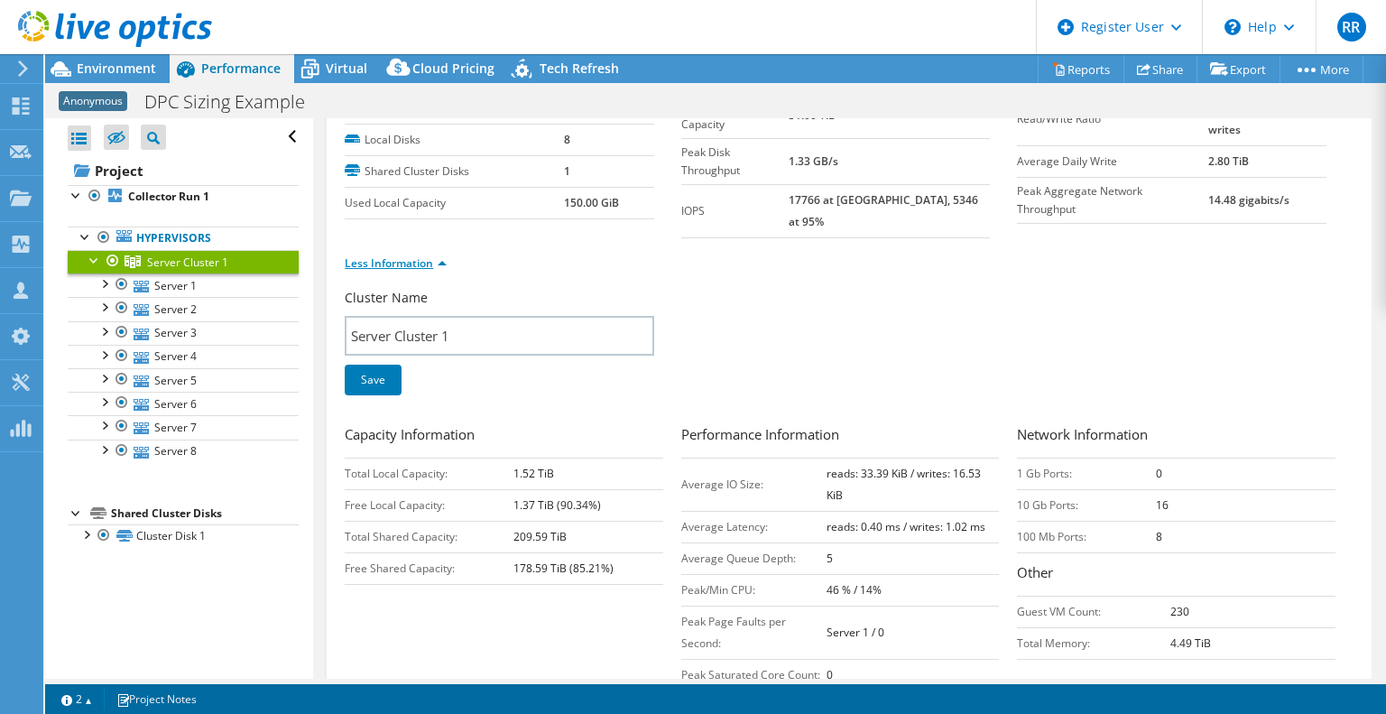
click at [439, 255] on link "Less Information" at bounding box center [396, 262] width 102 height 15
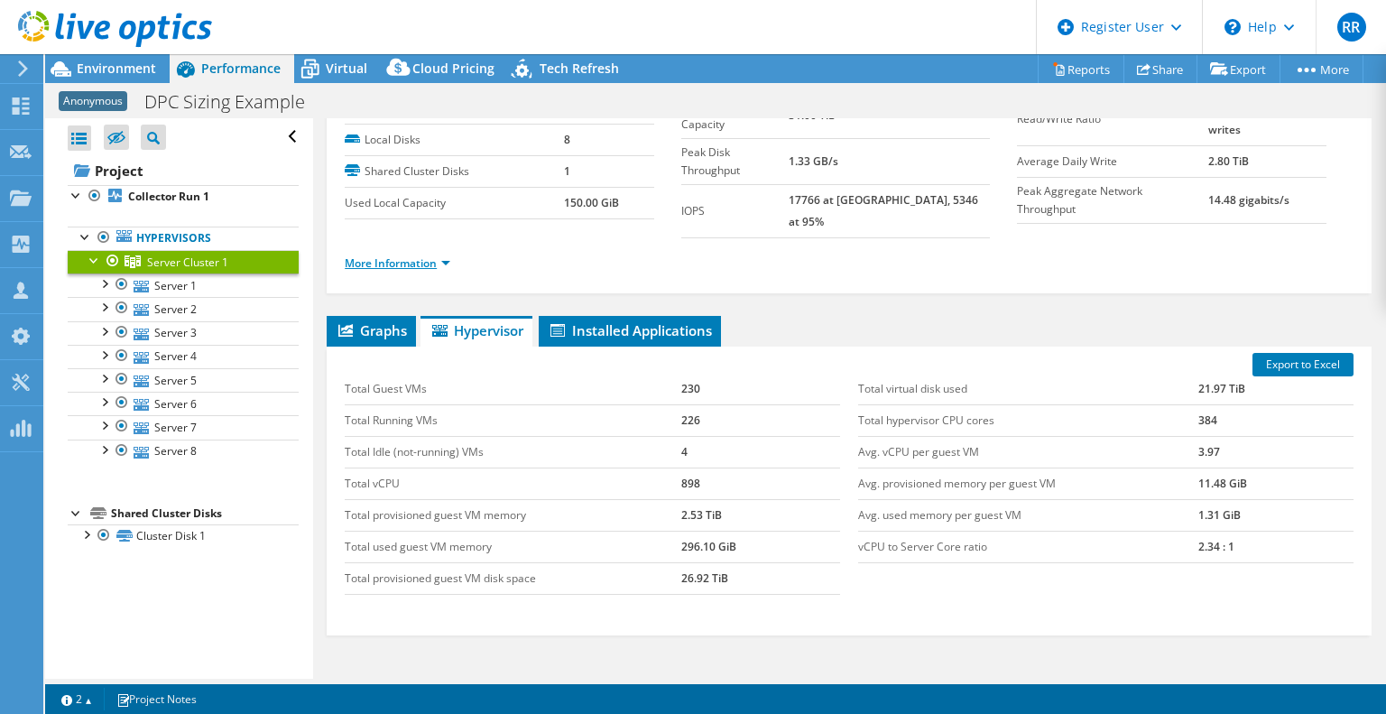
click at [439, 255] on link "More Information" at bounding box center [398, 262] width 106 height 15
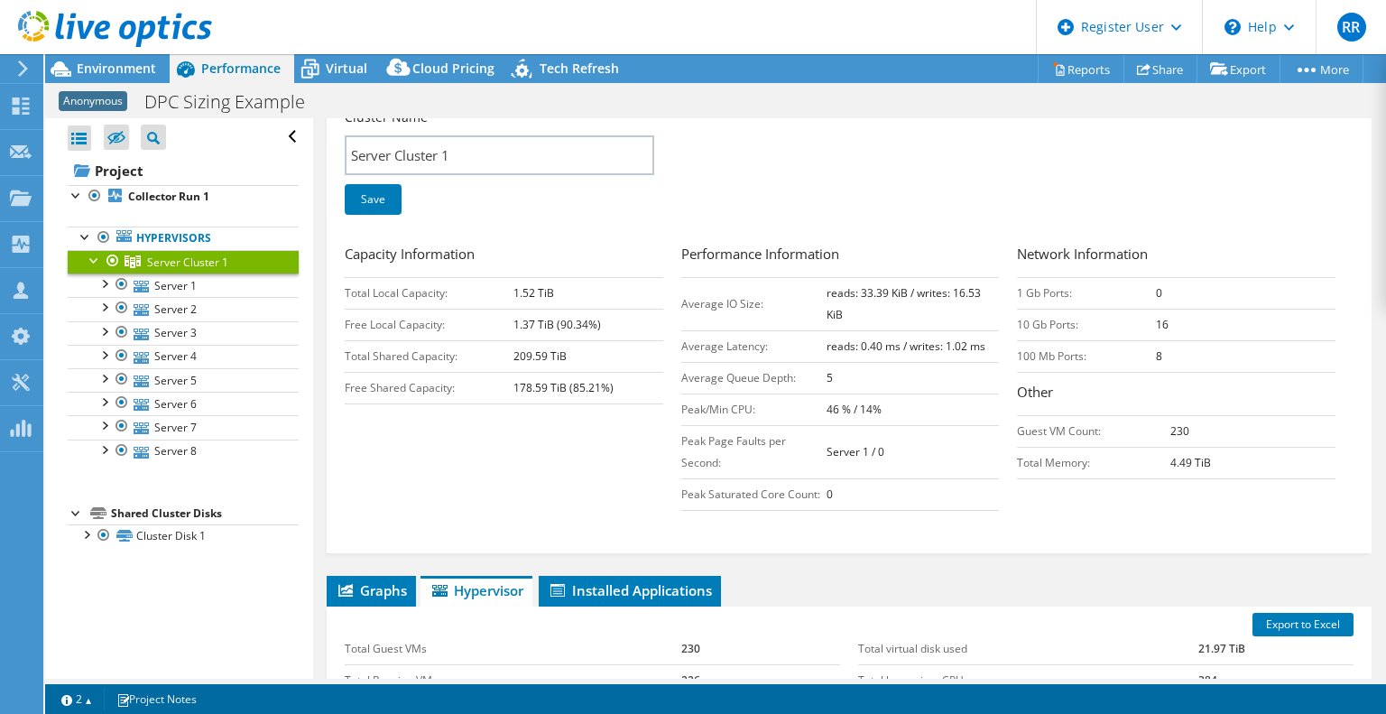
scroll to position [260, 0]
click at [93, 58] on div at bounding box center [106, 30] width 212 height 60
click at [112, 74] on span "Environment" at bounding box center [116, 68] width 79 height 17
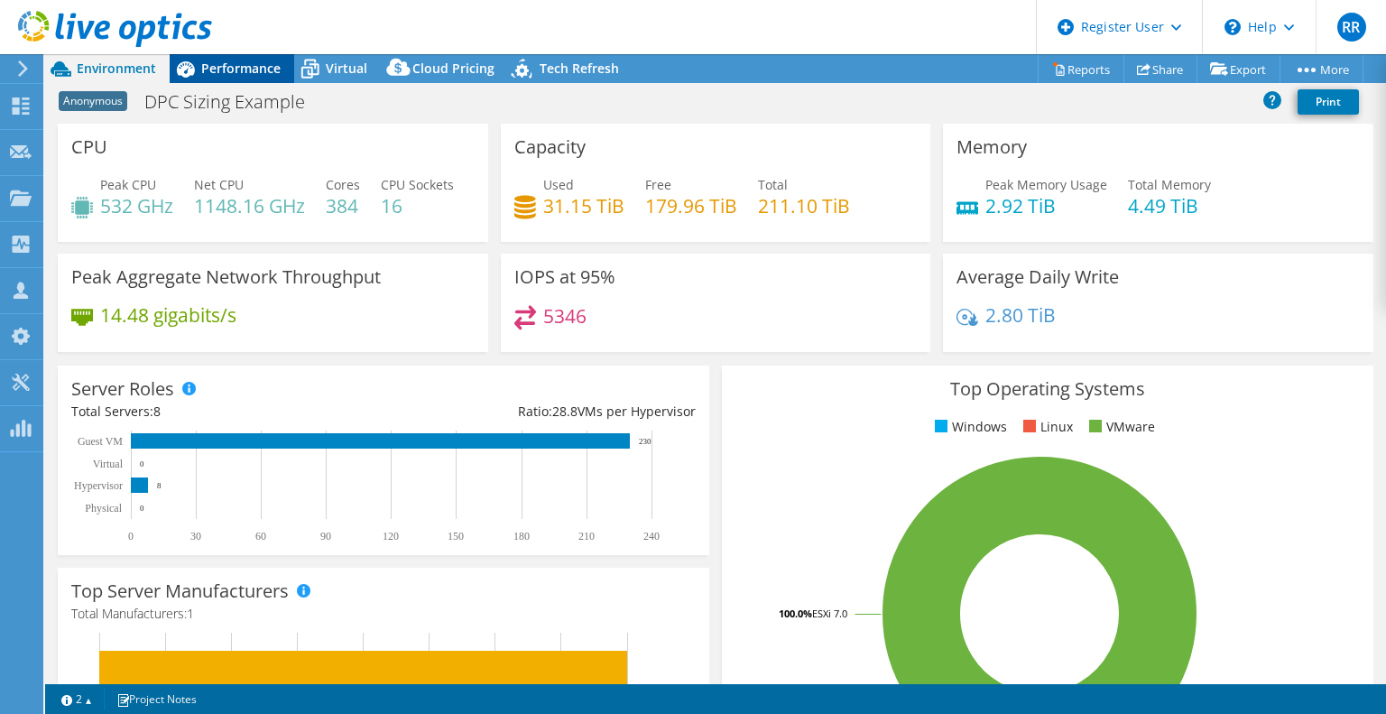
click at [220, 60] on span "Performance" at bounding box center [240, 68] width 79 height 17
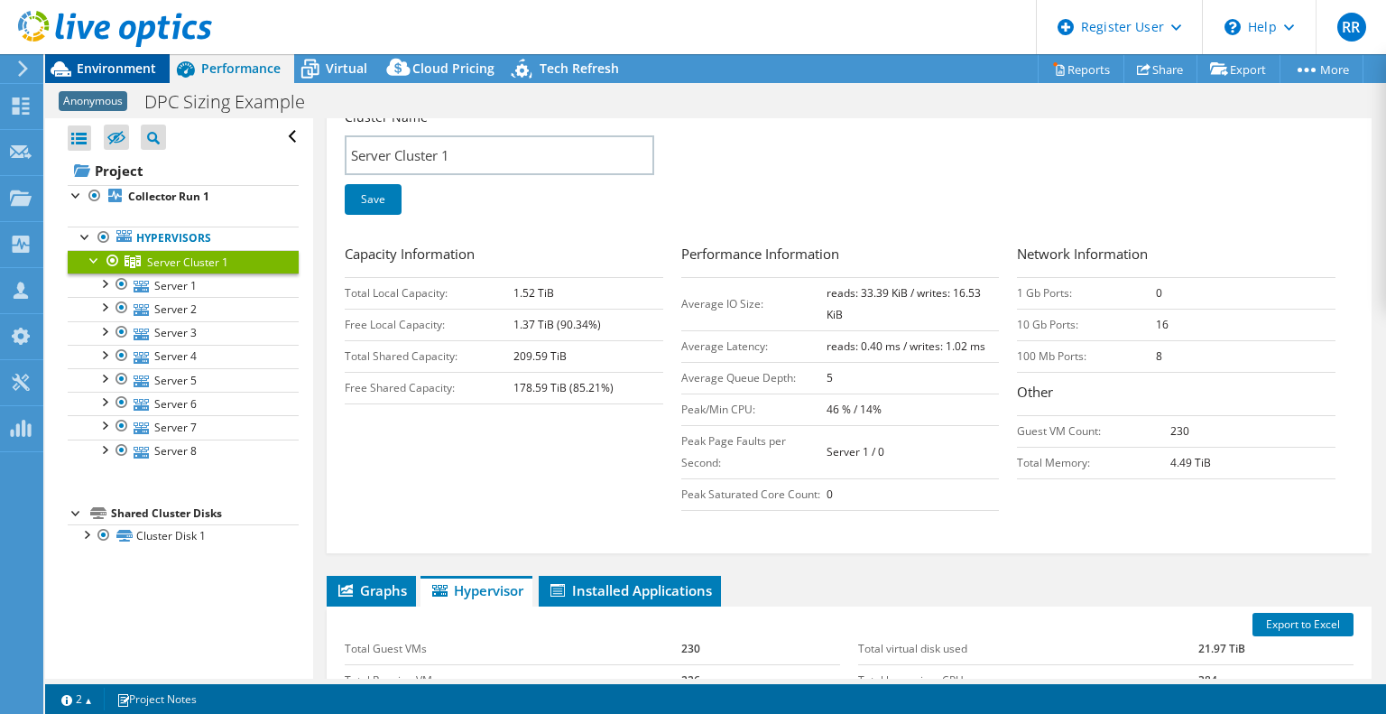
click at [143, 65] on span "Environment" at bounding box center [116, 68] width 79 height 17
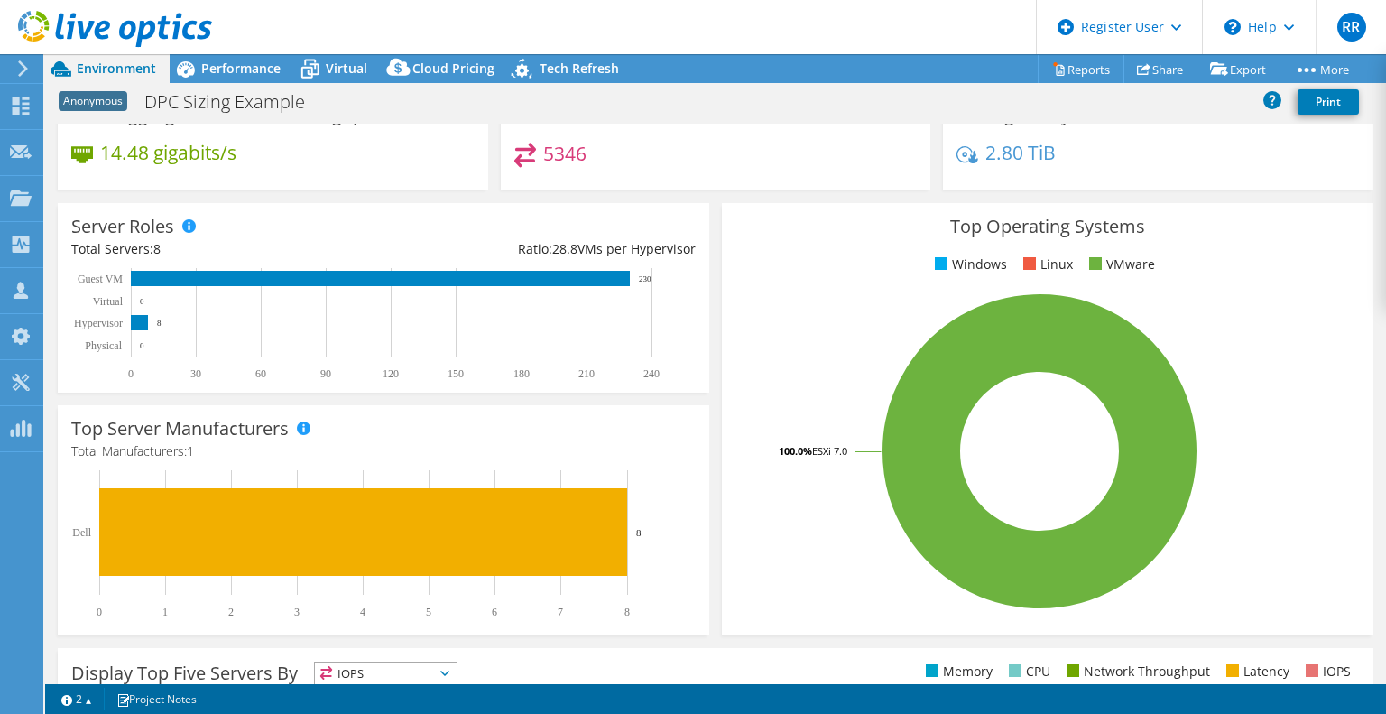
scroll to position [0, 0]
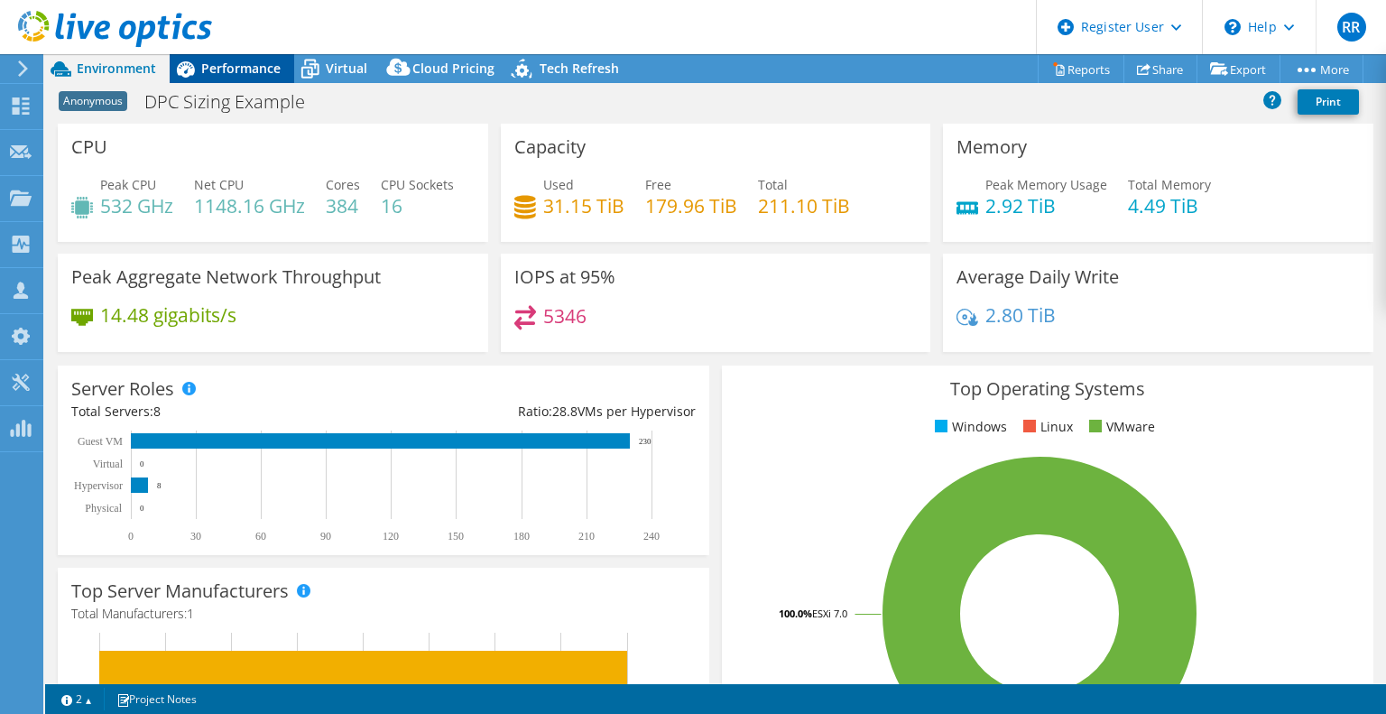
click at [245, 70] on span "Performance" at bounding box center [240, 68] width 79 height 17
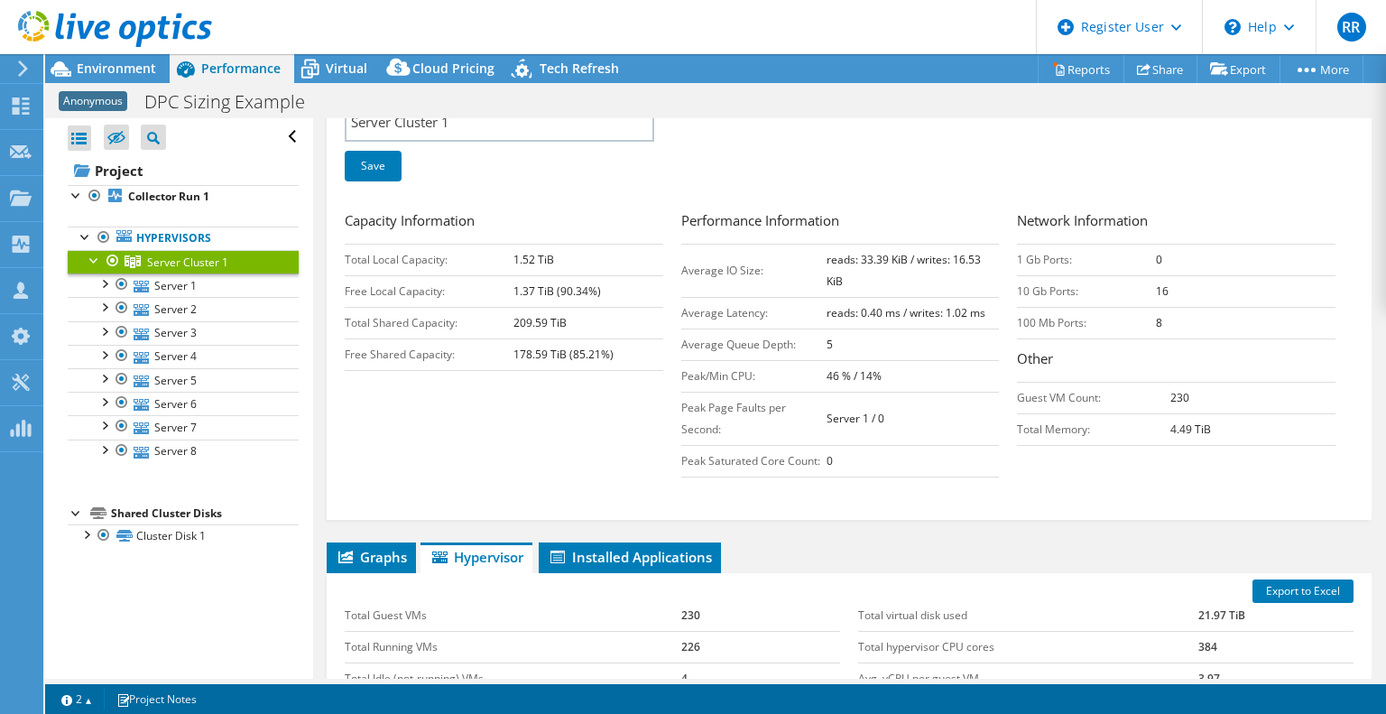
scroll to position [451, 0]
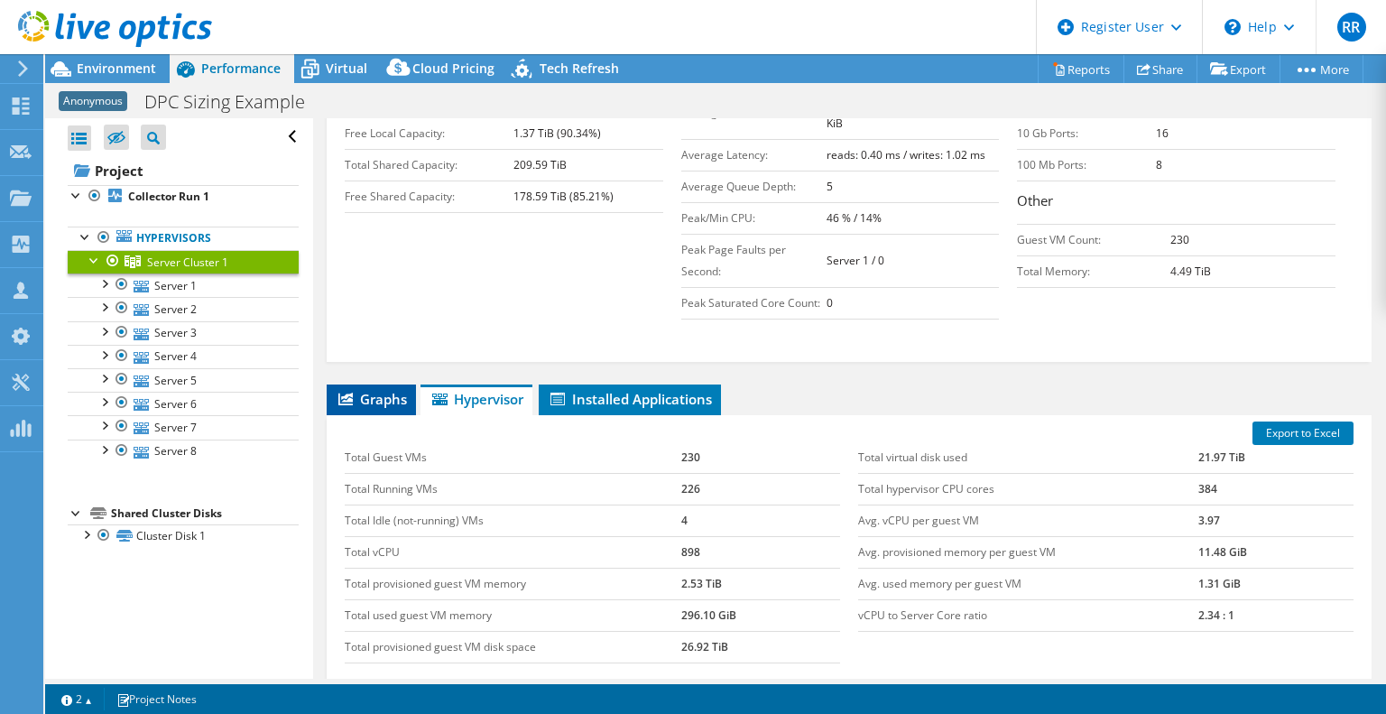
click at [366, 390] on span "Graphs" at bounding box center [371, 399] width 71 height 18
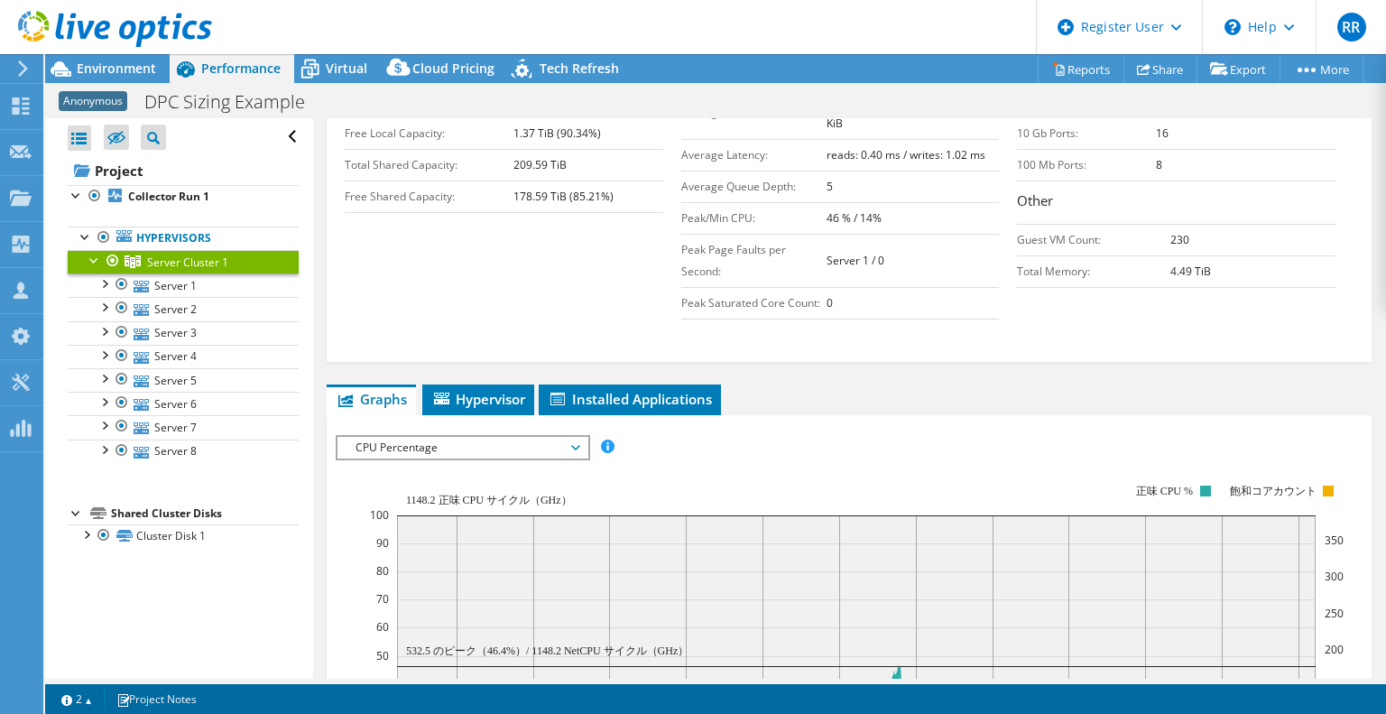
click at [408, 437] on span "CPU Percentage" at bounding box center [463, 448] width 232 height 22
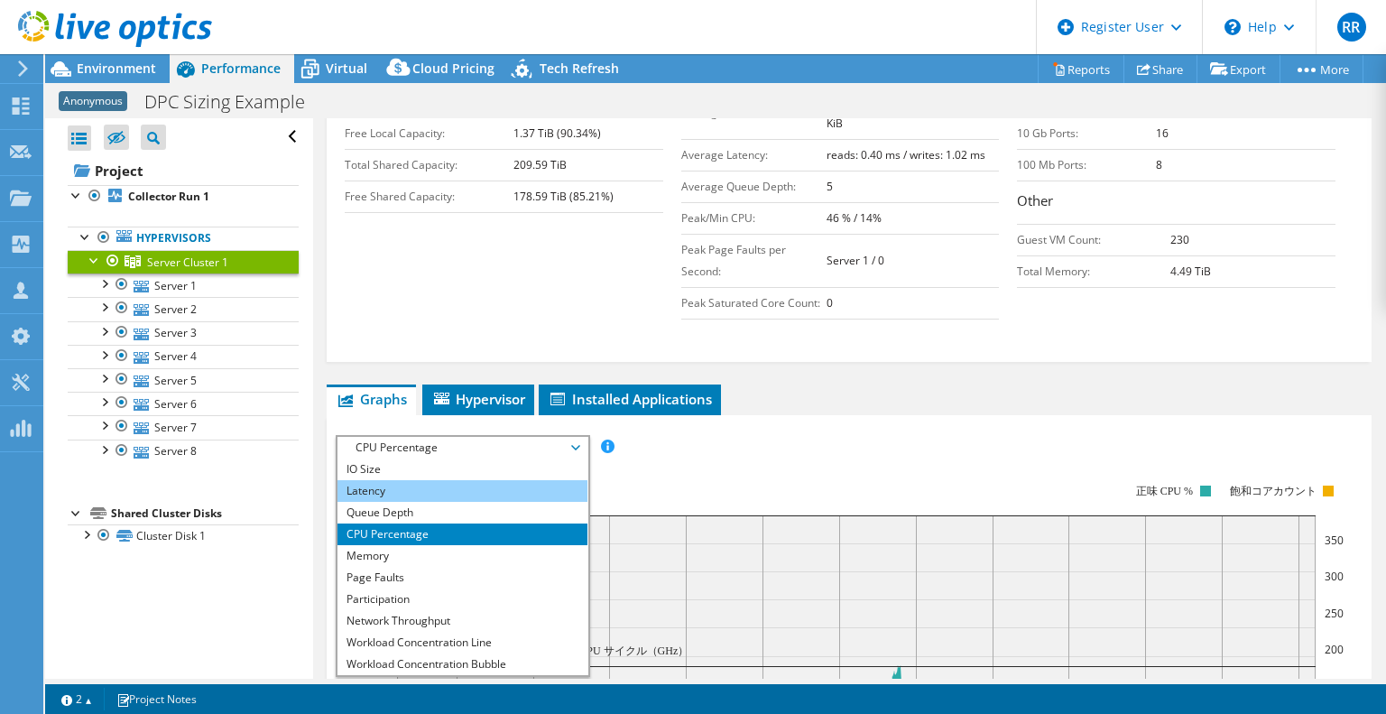
scroll to position [65, 0]
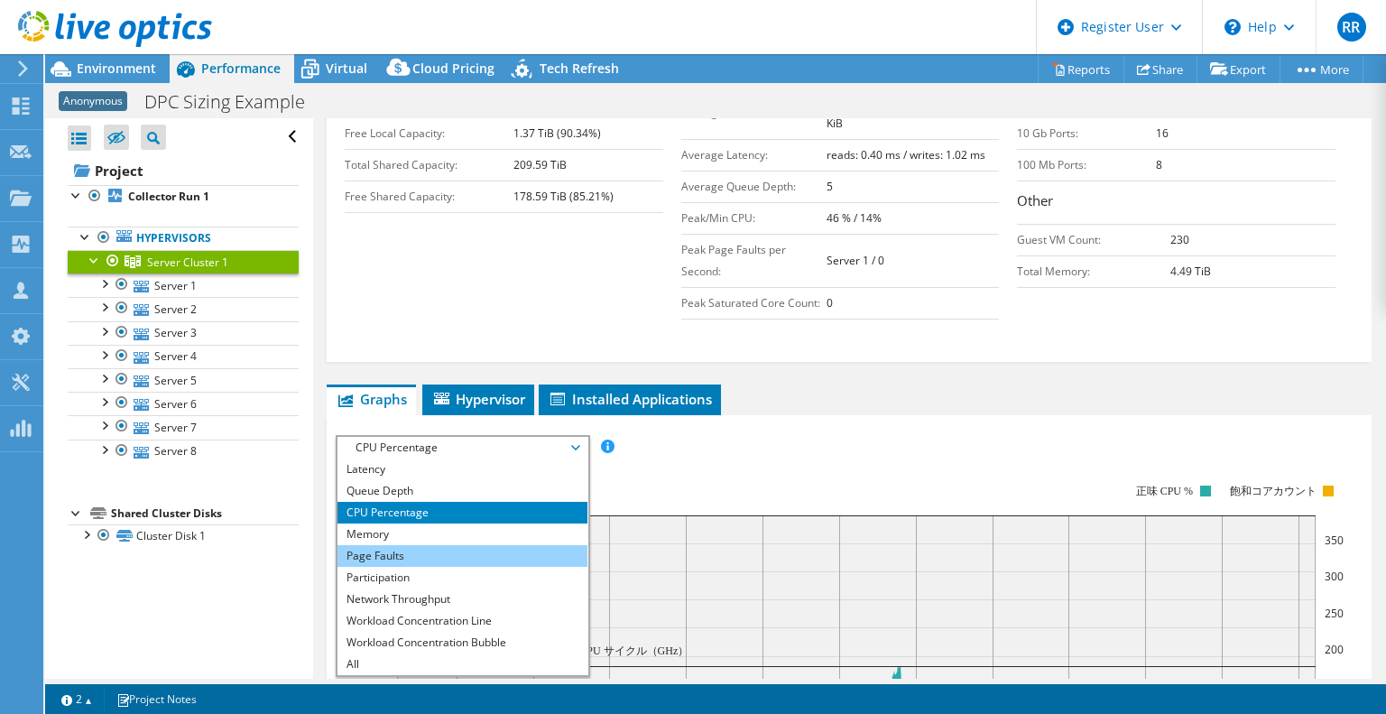
click at [414, 545] on li "Page Faults" at bounding box center [462, 556] width 250 height 22
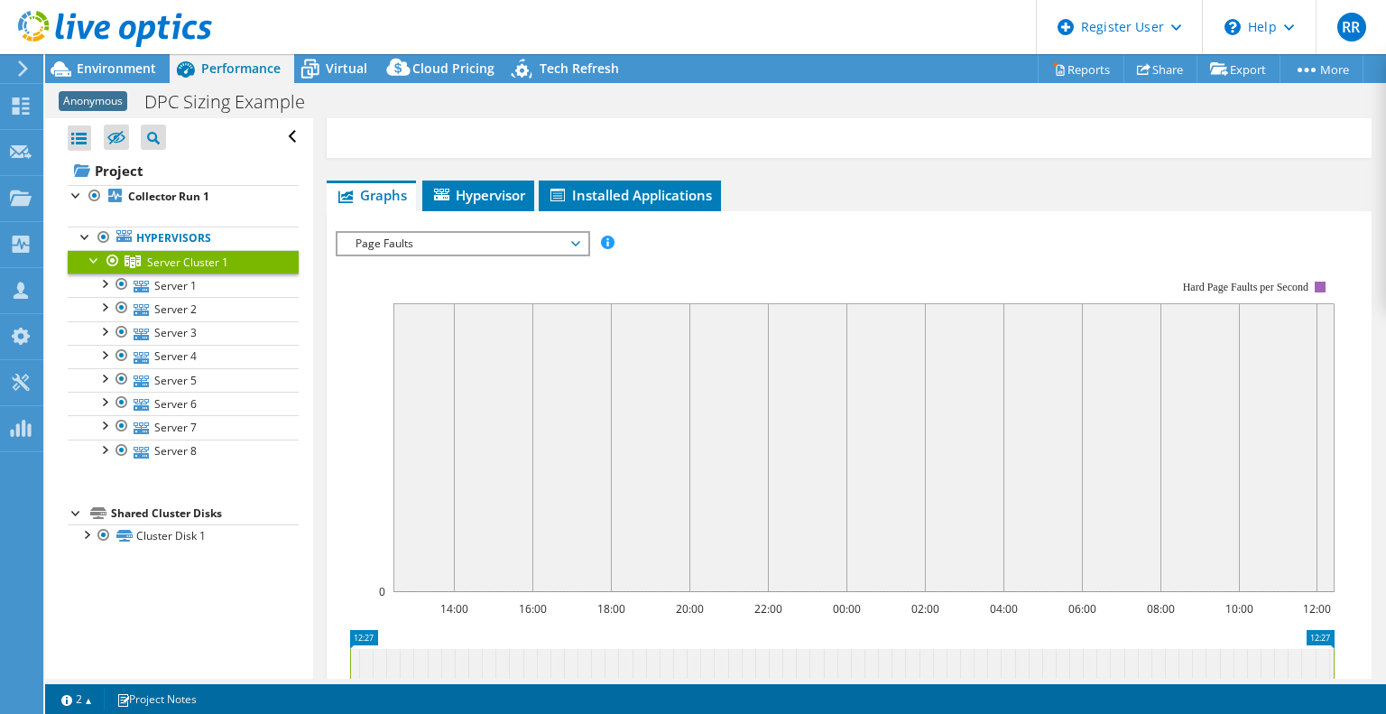
scroll to position [722, 0]
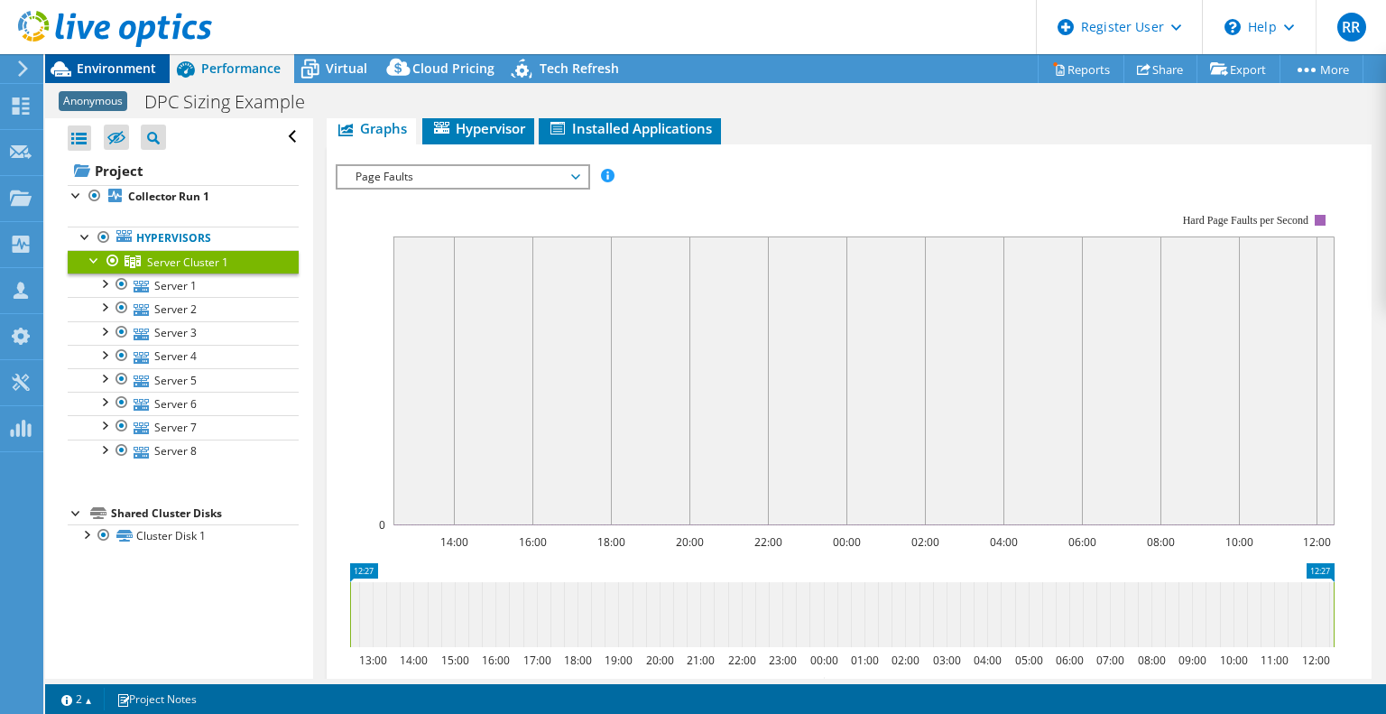
click at [109, 80] on div "Environment" at bounding box center [107, 68] width 125 height 29
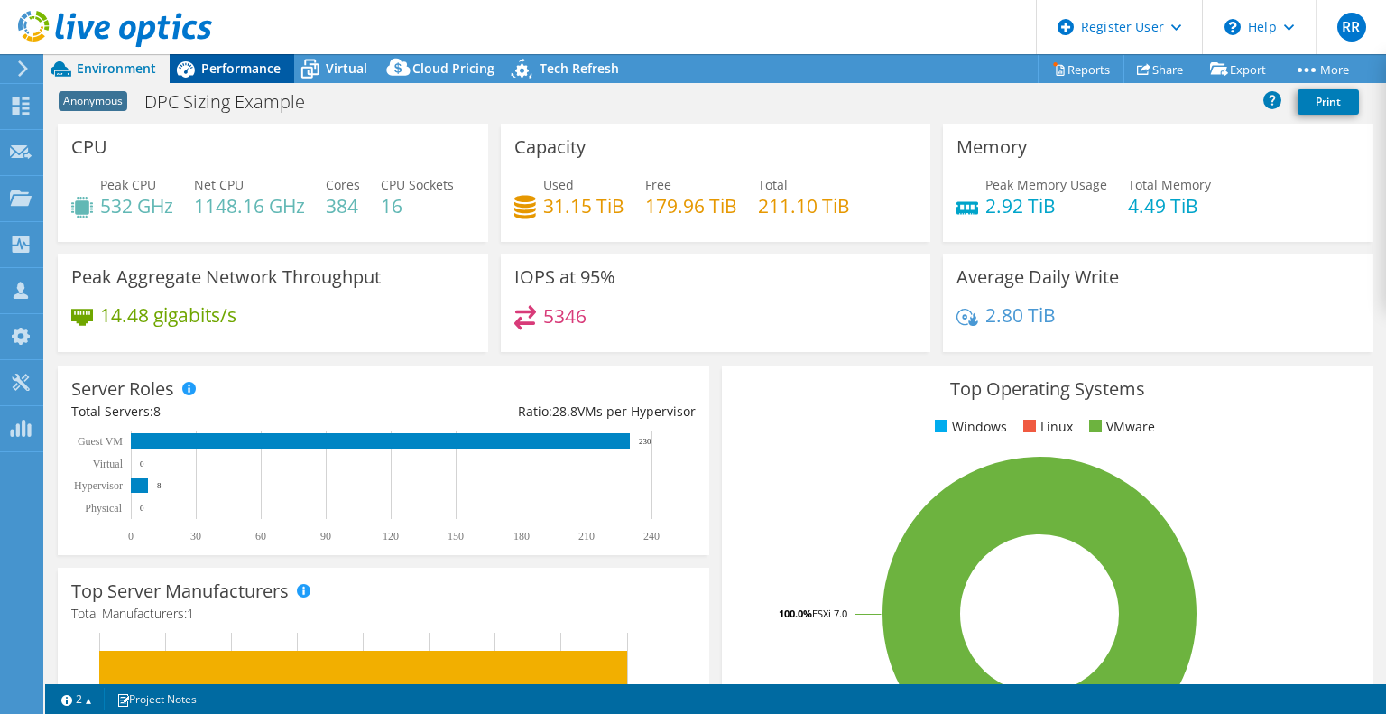
click at [239, 64] on span "Performance" at bounding box center [240, 68] width 79 height 17
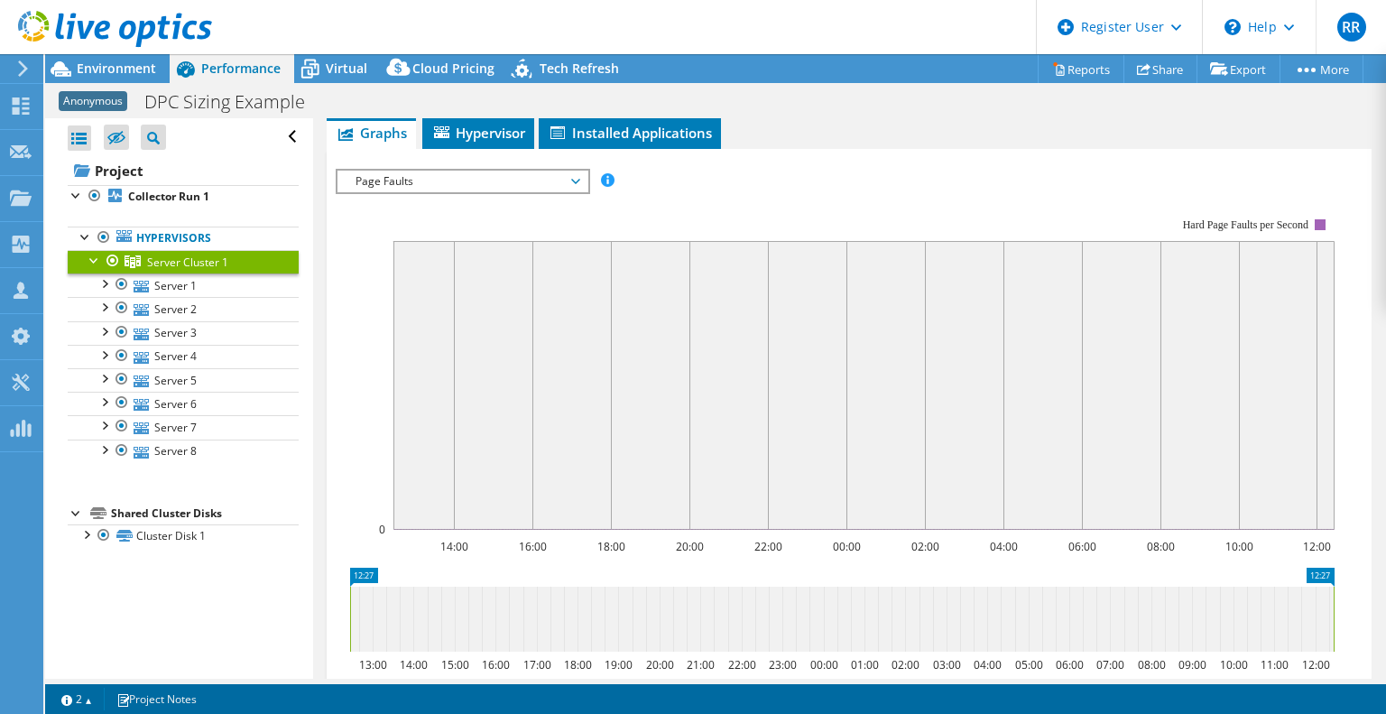
scroll to position [941, 0]
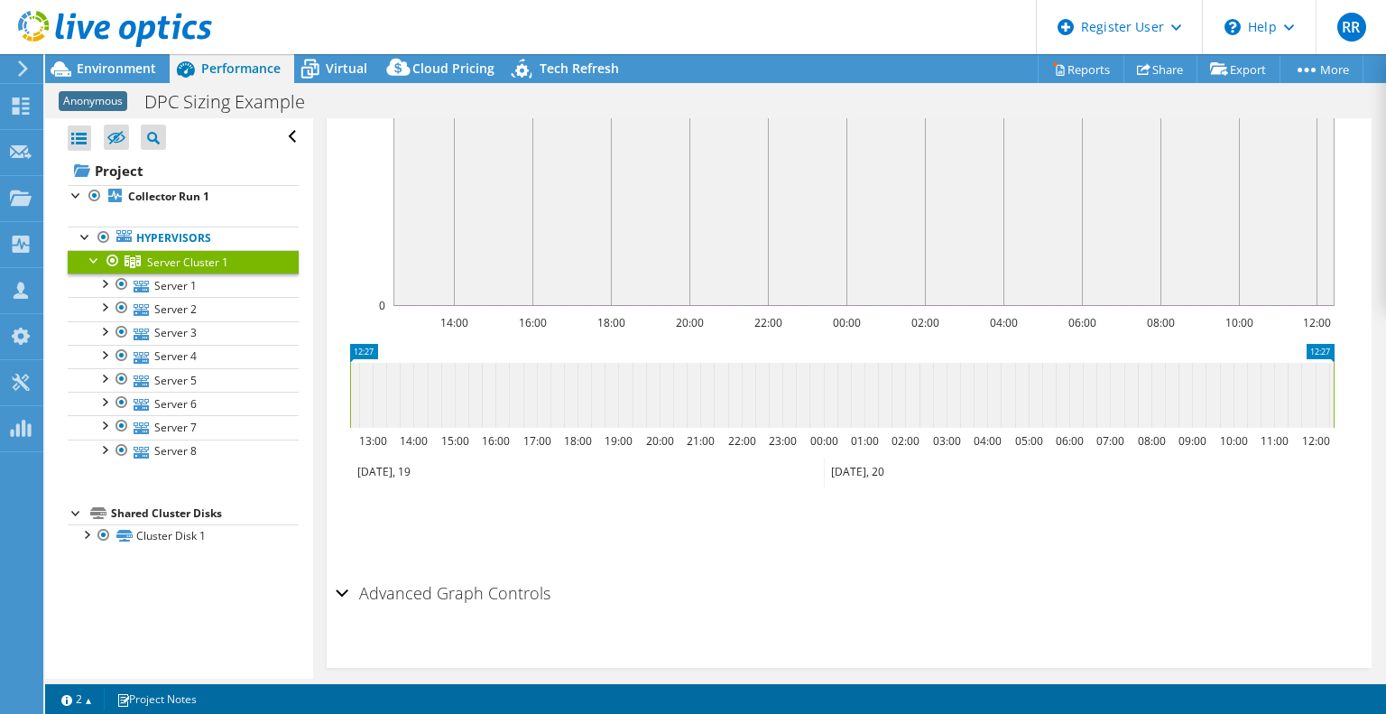
click at [351, 575] on h2 "Advanced Graph Controls" at bounding box center [443, 593] width 215 height 36
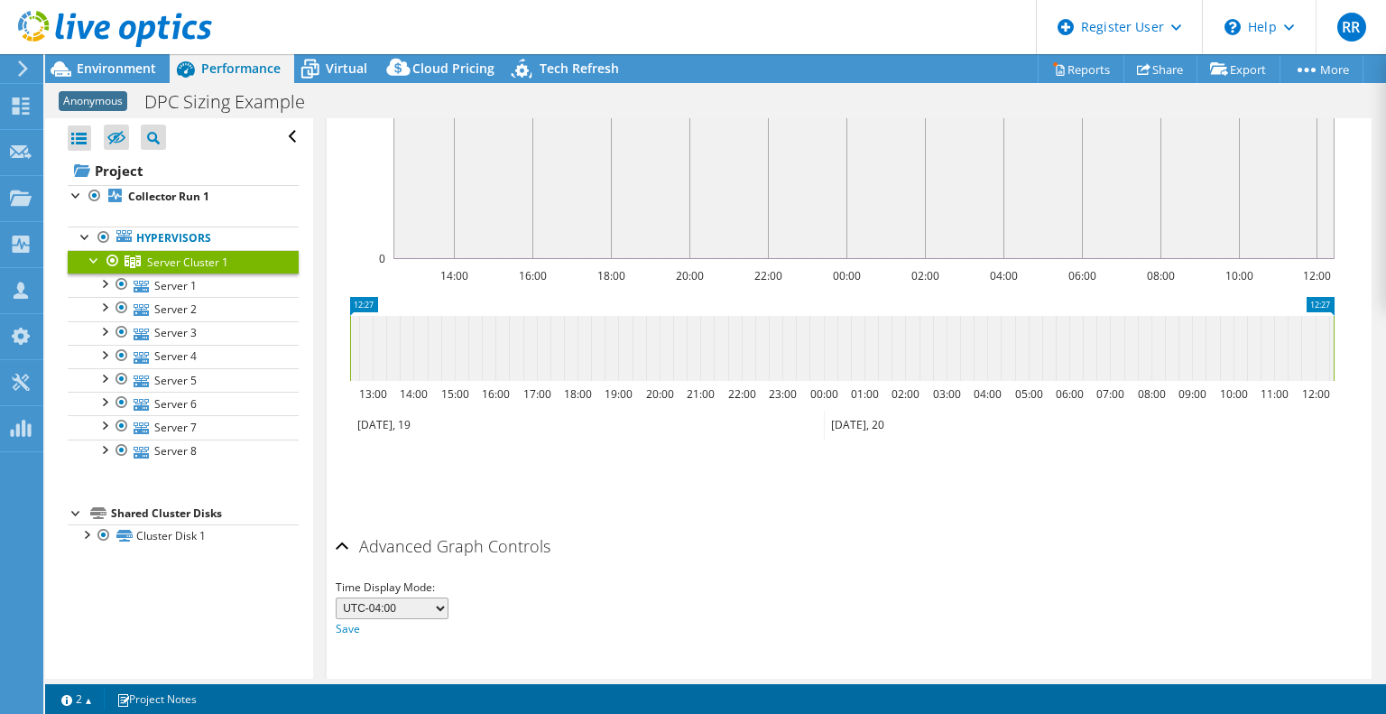
scroll to position [1012, 0]
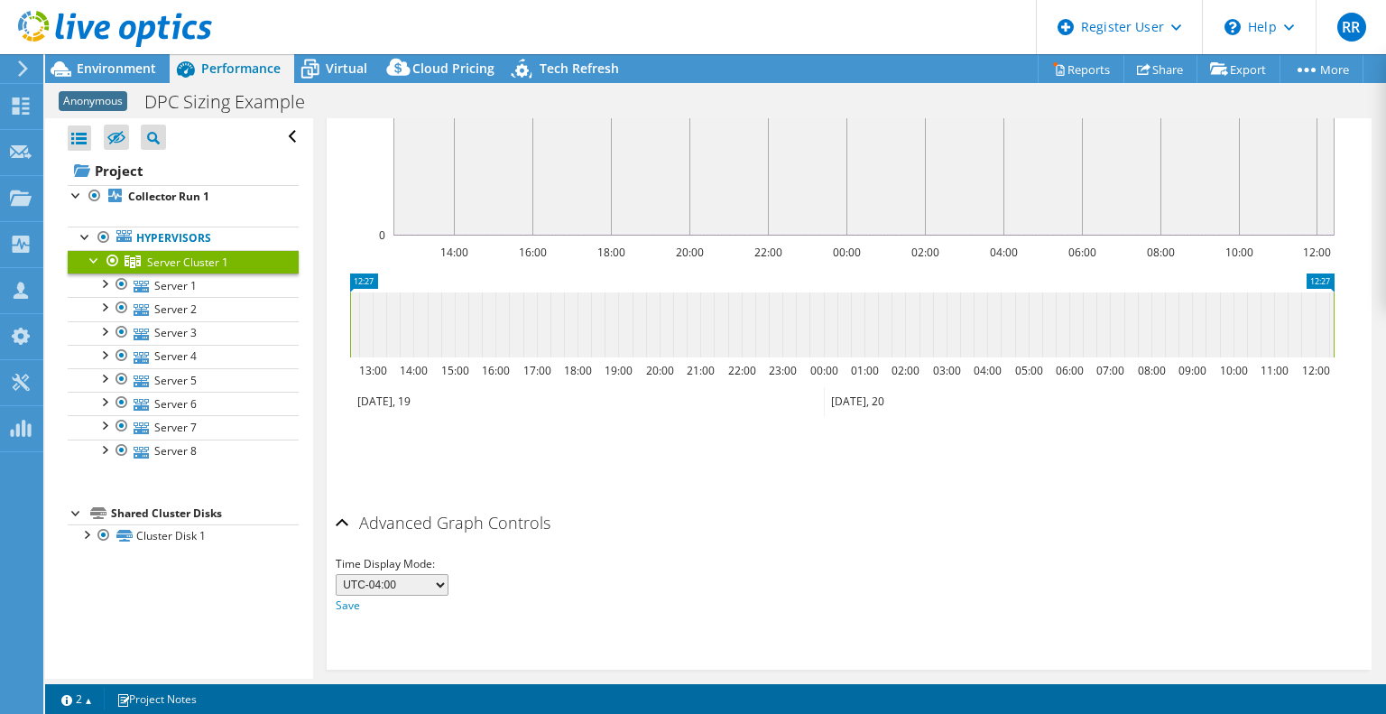
click at [337, 504] on div "Advanced Graph Controls" at bounding box center [849, 523] width 1027 height 39
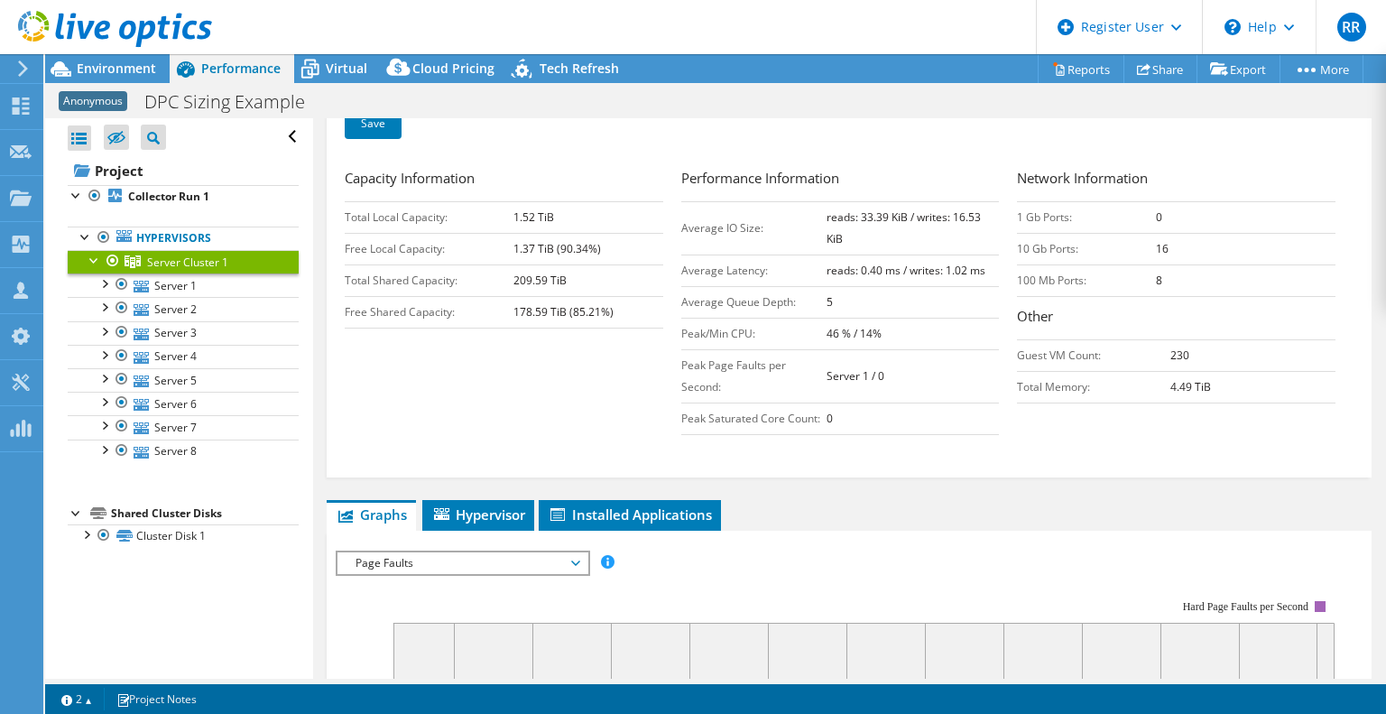
scroll to position [310, 0]
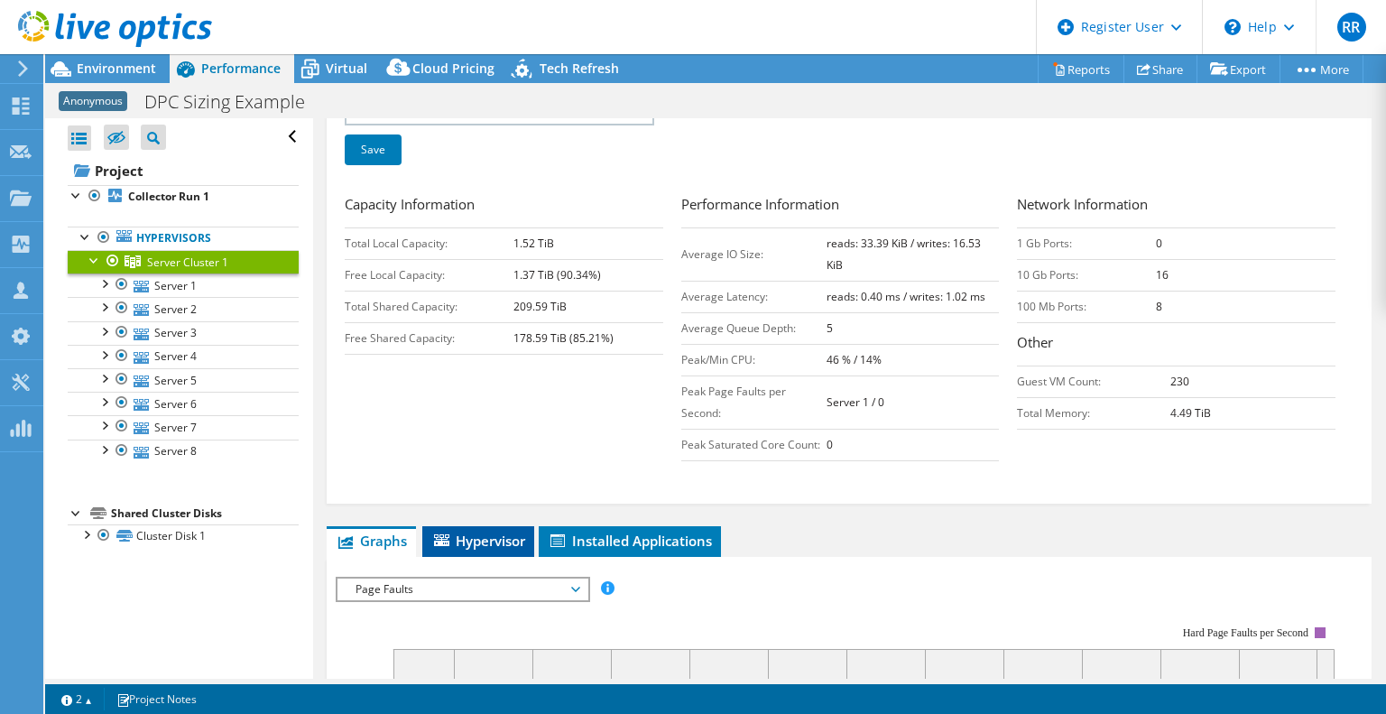
click at [469, 532] on span "Hypervisor" at bounding box center [478, 541] width 94 height 18
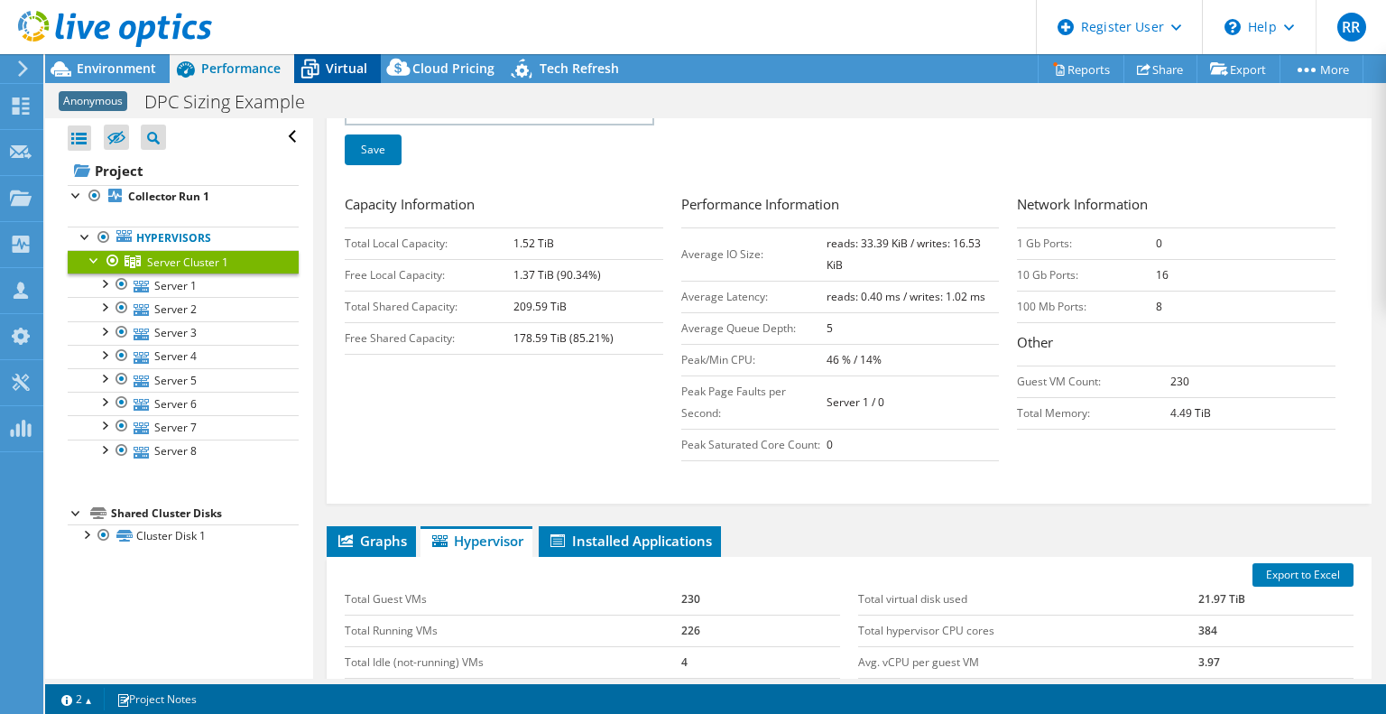
click at [328, 69] on span "Virtual" at bounding box center [347, 68] width 42 height 17
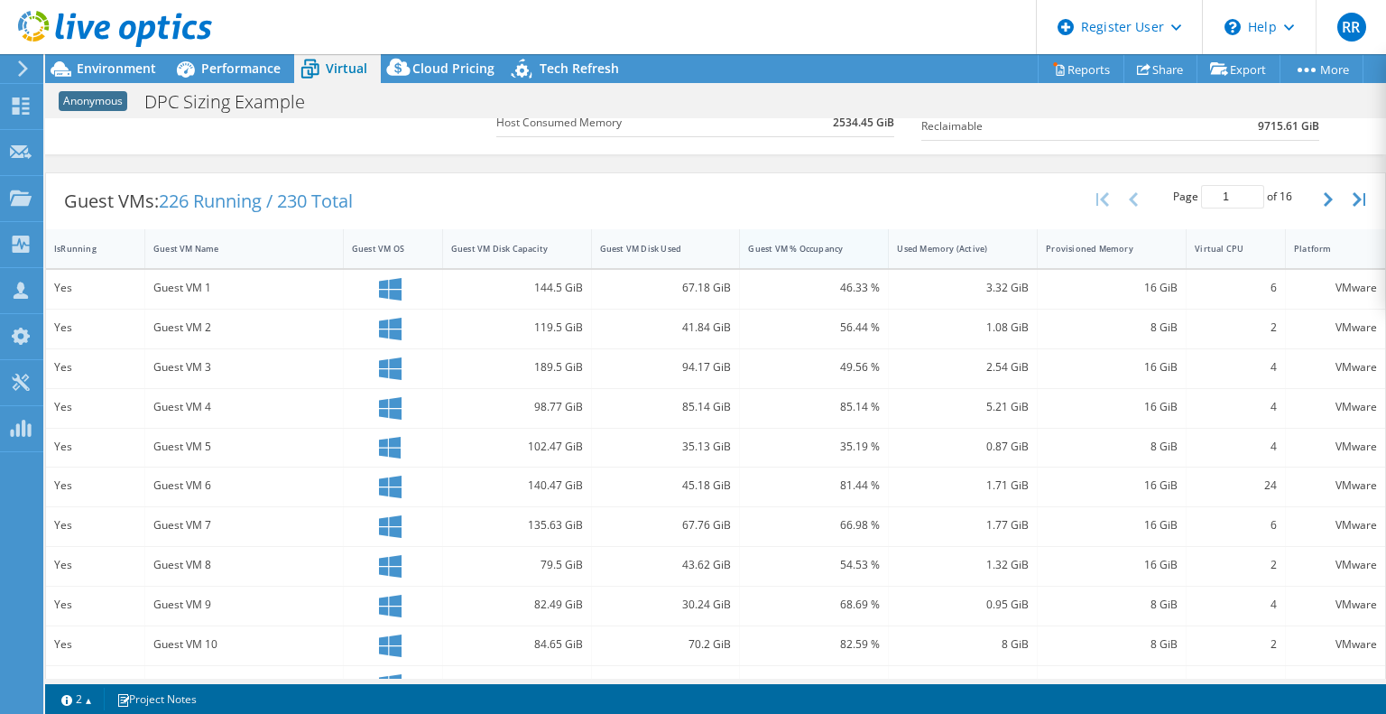
scroll to position [0, 0]
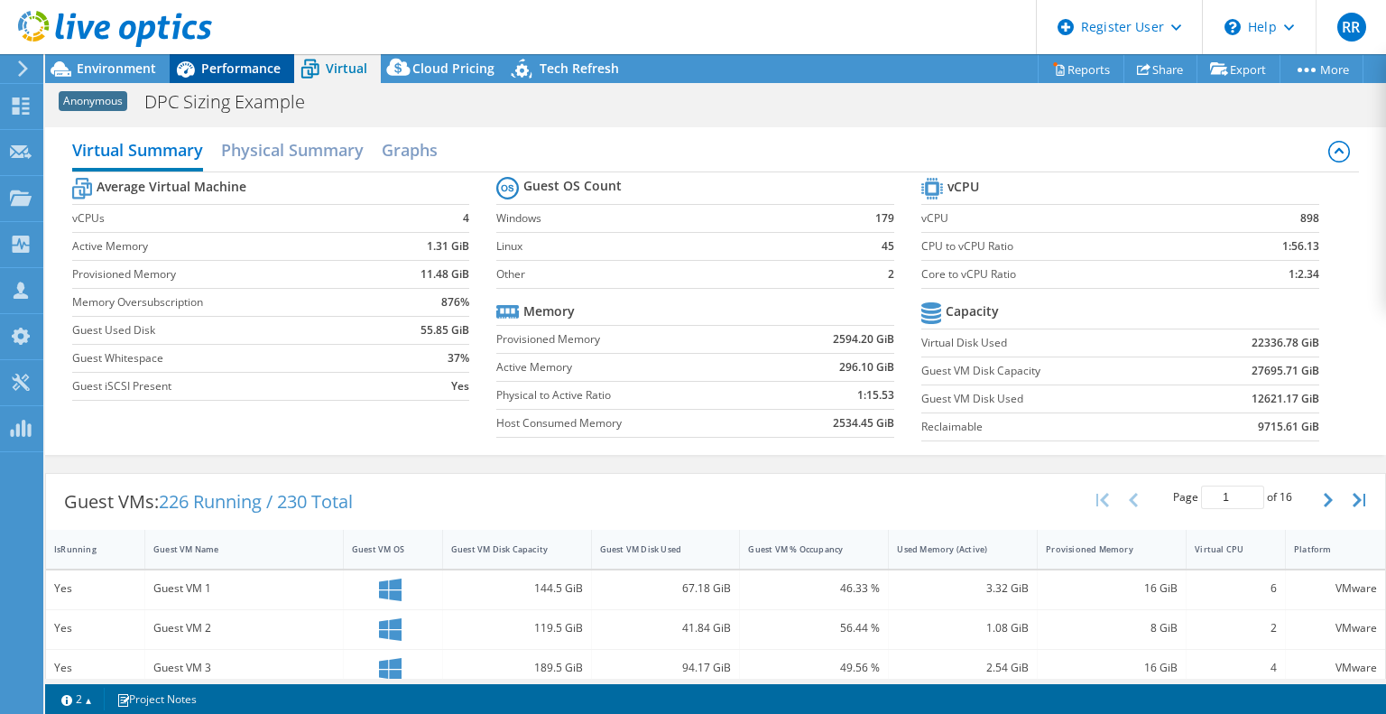
click at [235, 75] on span "Performance" at bounding box center [240, 68] width 79 height 17
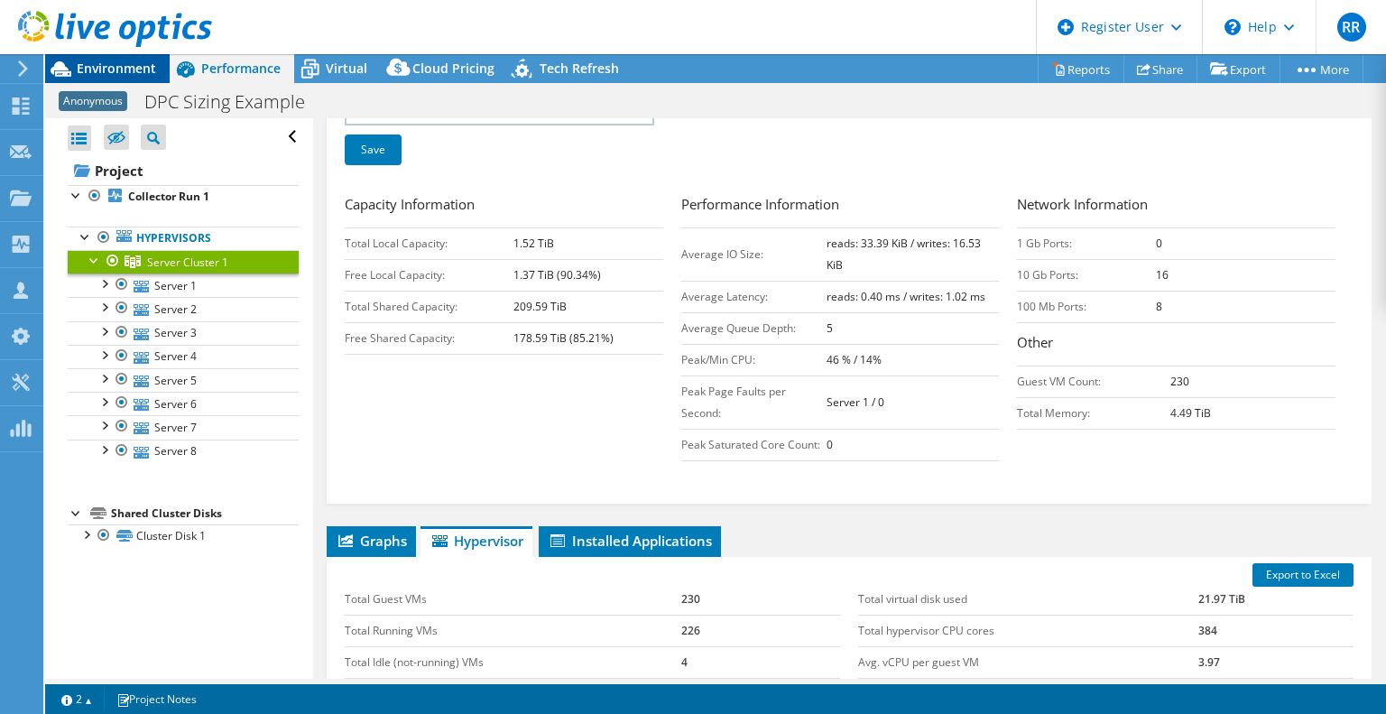
click at [98, 74] on span "Environment" at bounding box center [116, 68] width 79 height 17
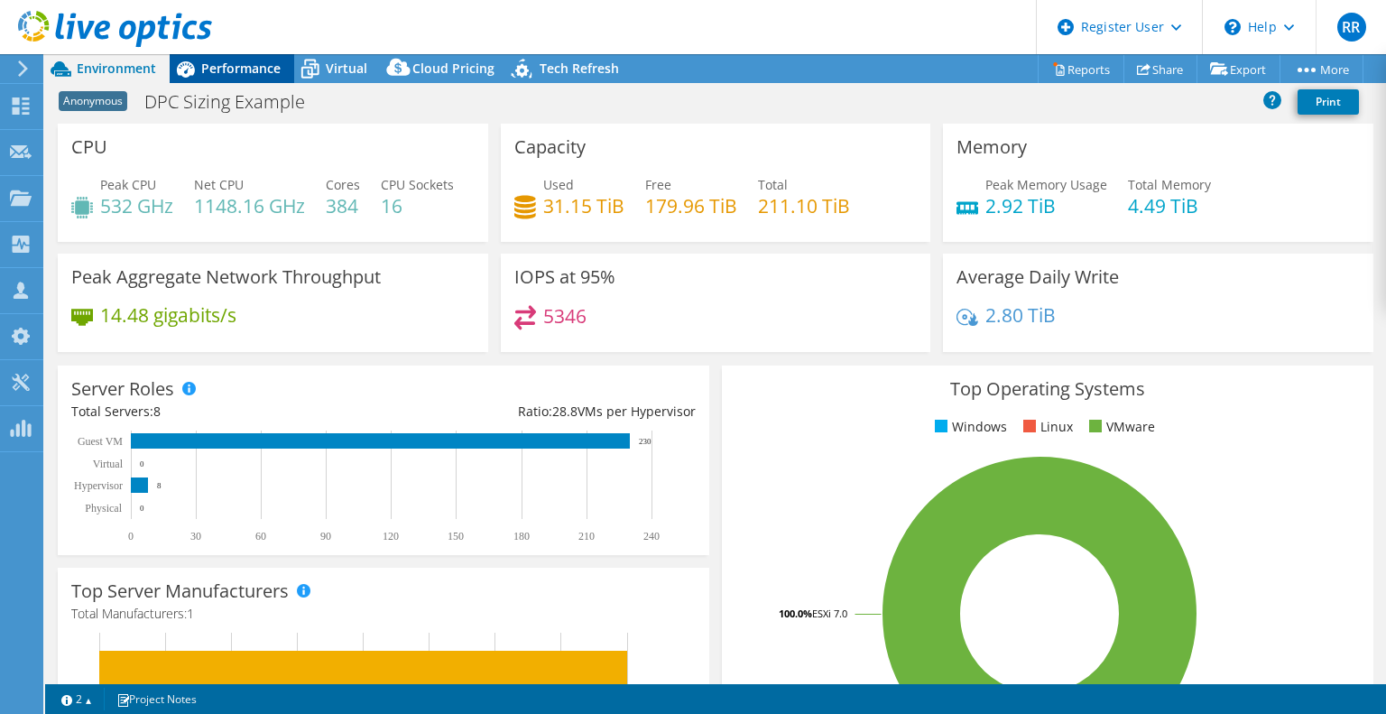
click at [257, 54] on div "Performance" at bounding box center [232, 68] width 125 height 29
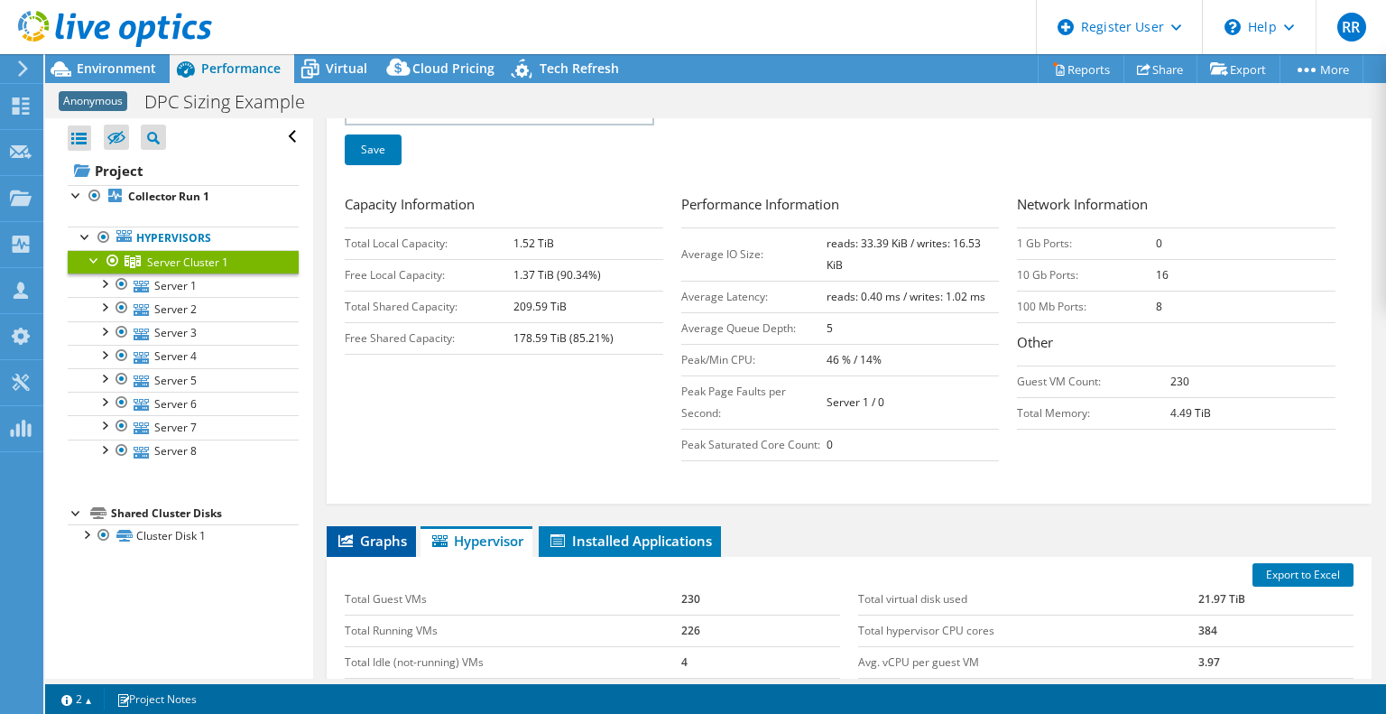
click at [384, 532] on span "Graphs" at bounding box center [371, 541] width 71 height 18
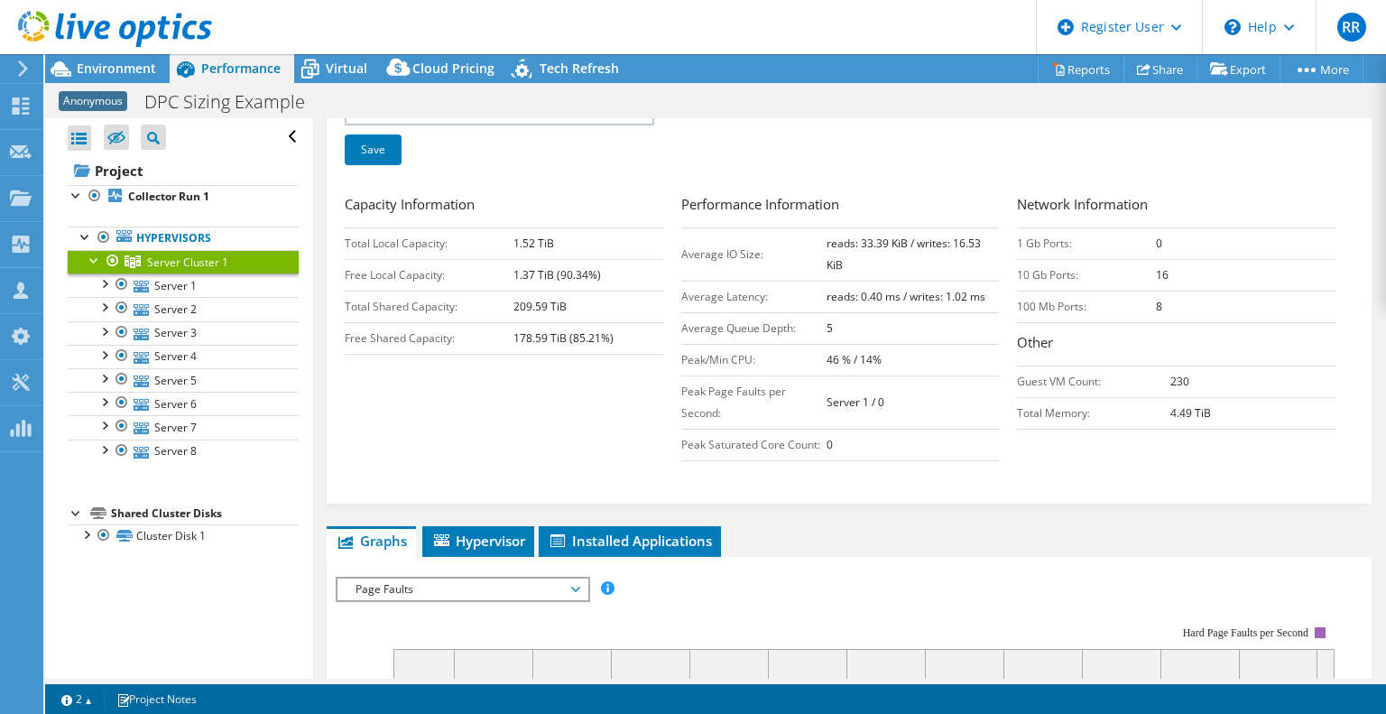
scroll to position [580, 0]
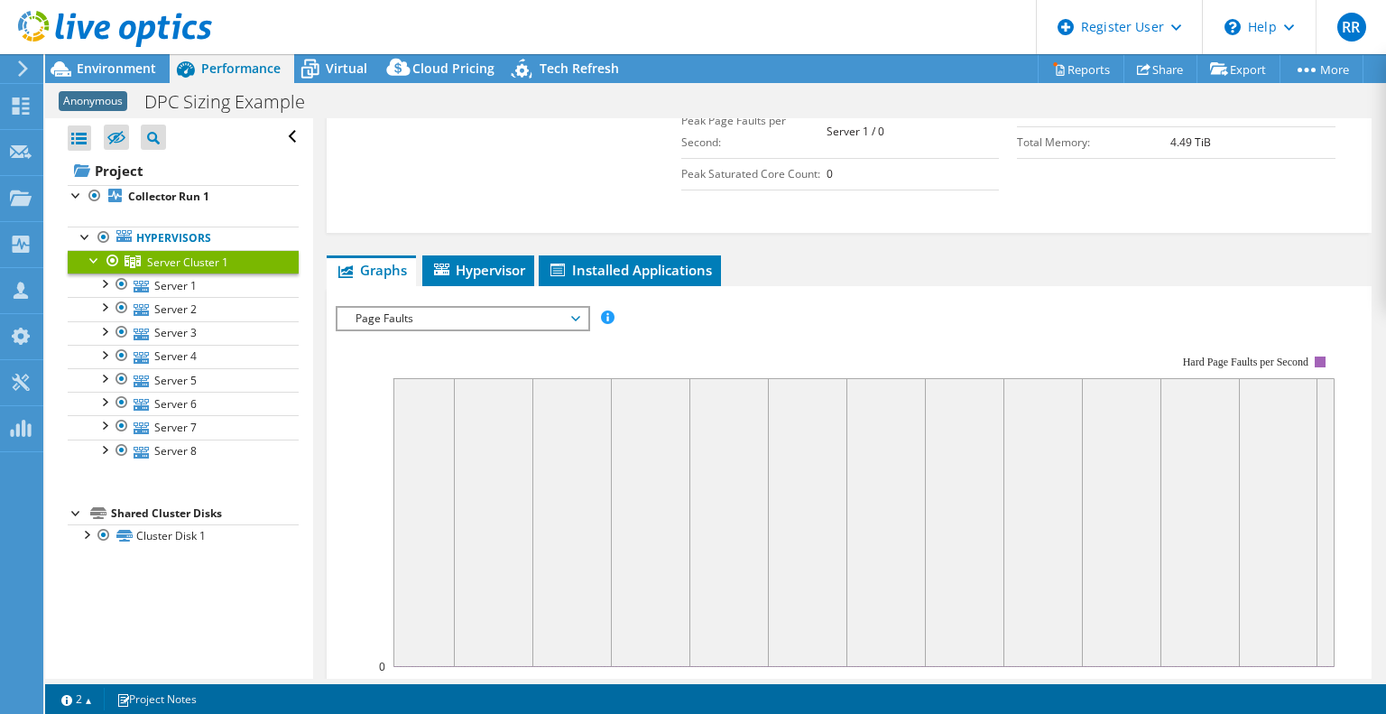
click at [387, 308] on span "Page Faults" at bounding box center [463, 319] width 232 height 22
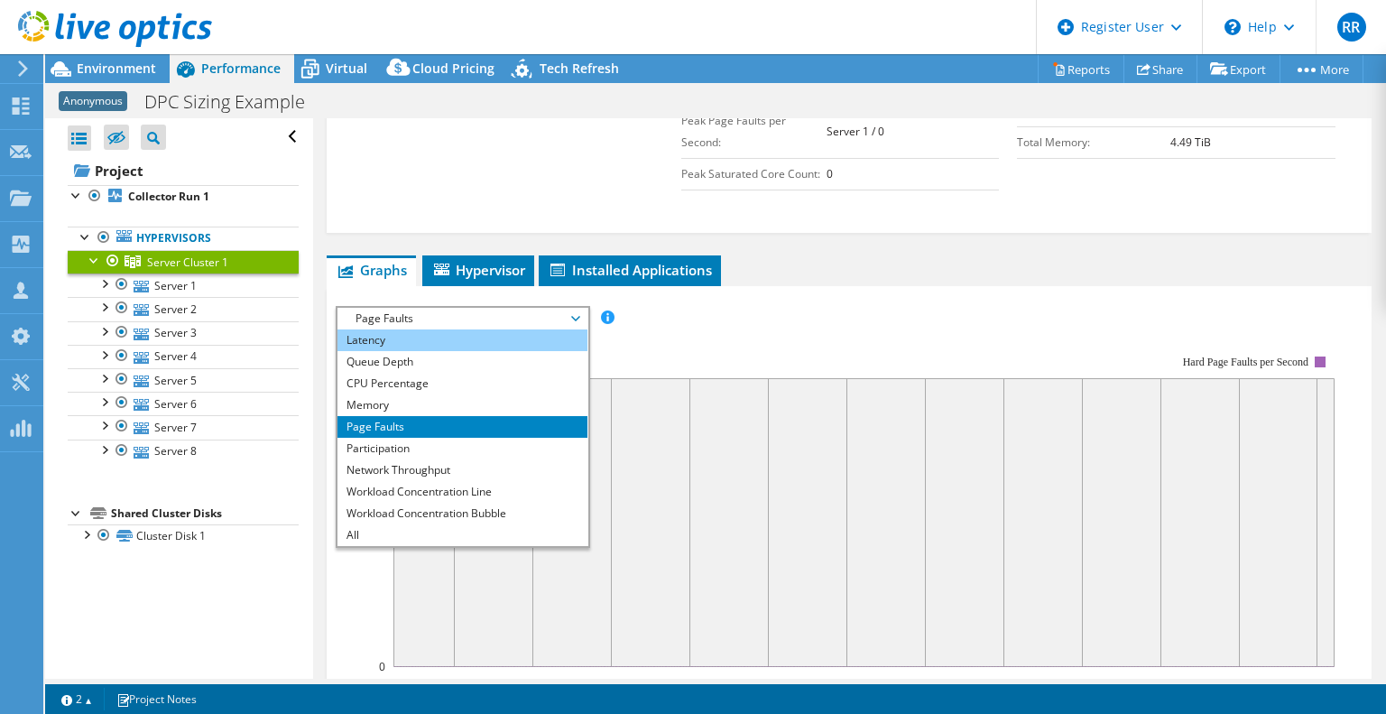
click at [403, 329] on li "Latency" at bounding box center [462, 340] width 250 height 22
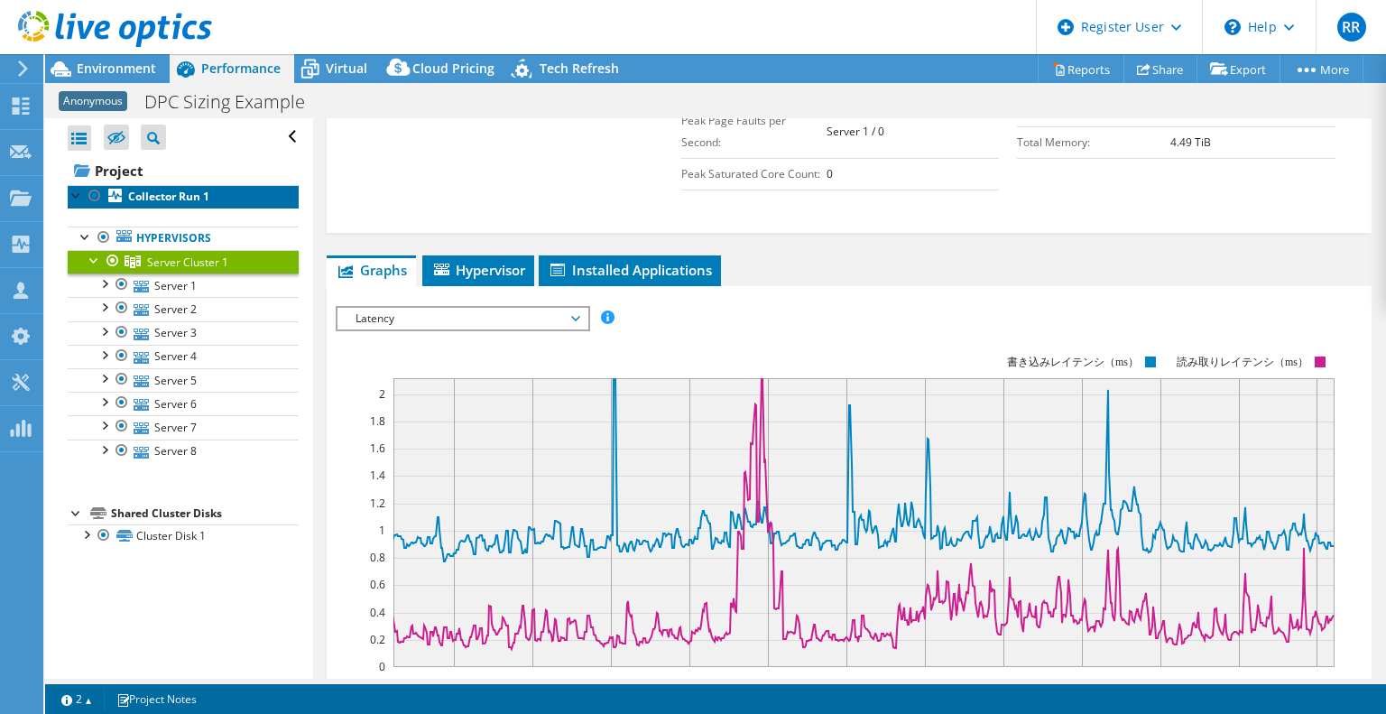
click at [160, 190] on b "Collector Run 1" at bounding box center [168, 196] width 81 height 15
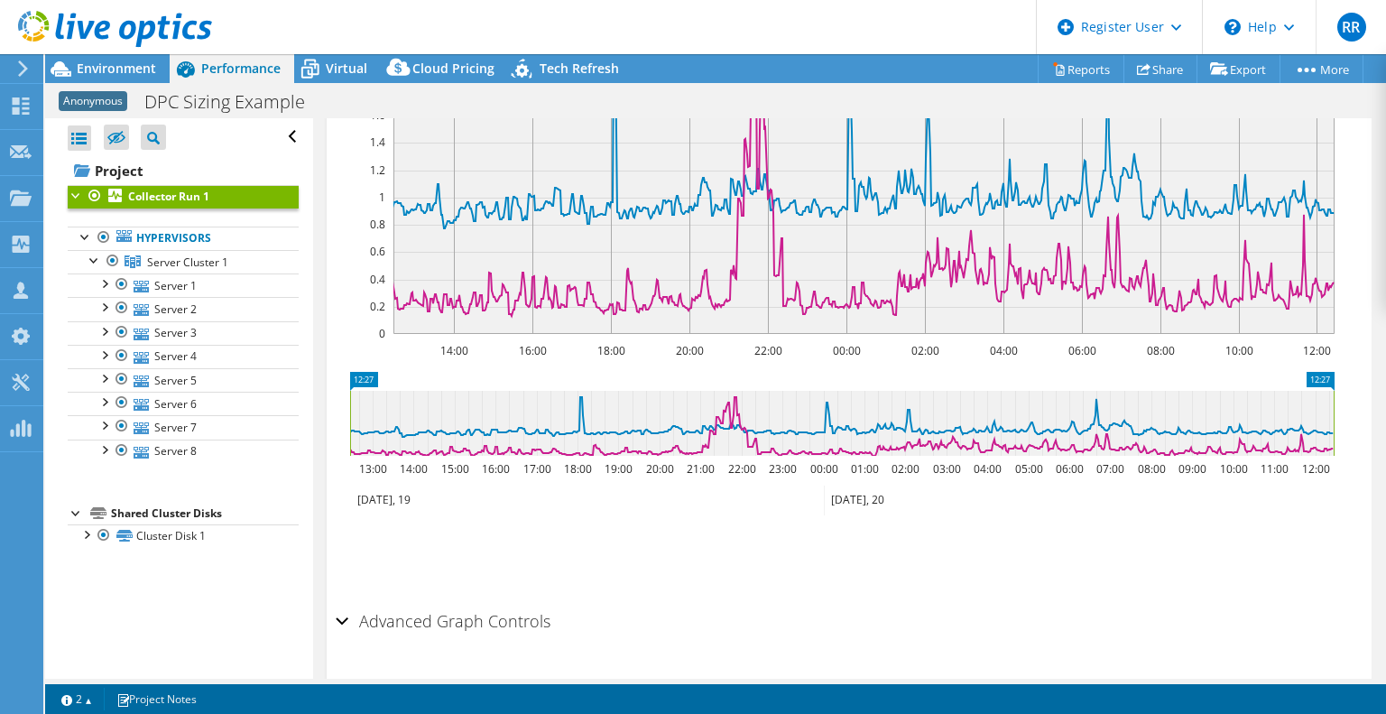
scroll to position [533, 0]
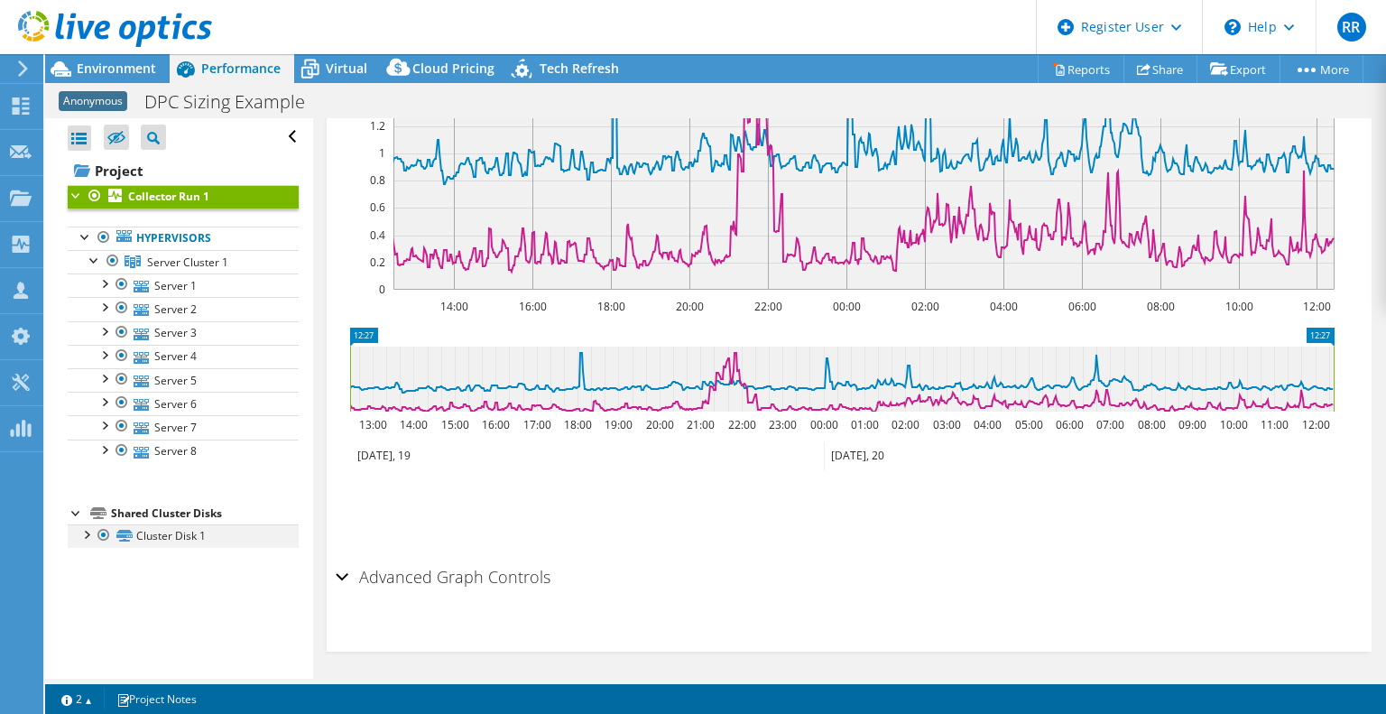
click at [85, 533] on div at bounding box center [86, 533] width 18 height 18
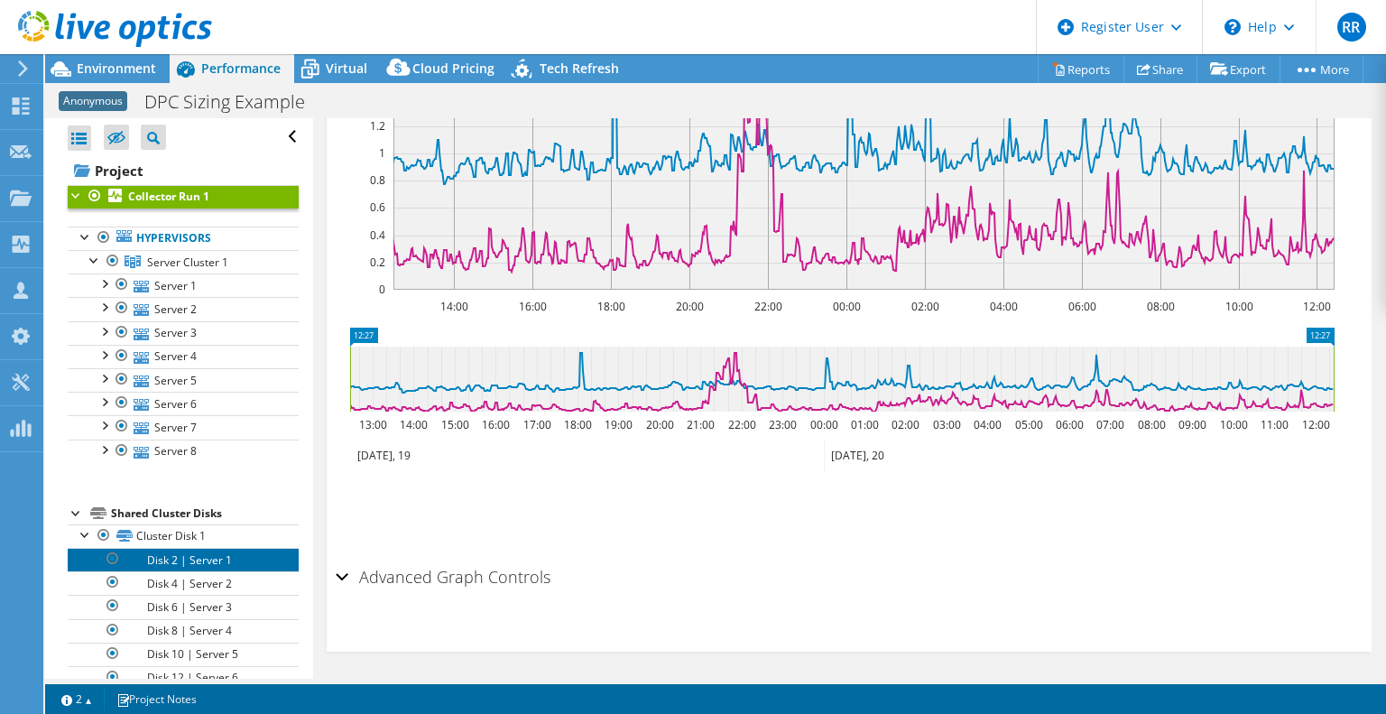
click at [193, 559] on link "Disk 2 | Server 1" at bounding box center [183, 559] width 231 height 23
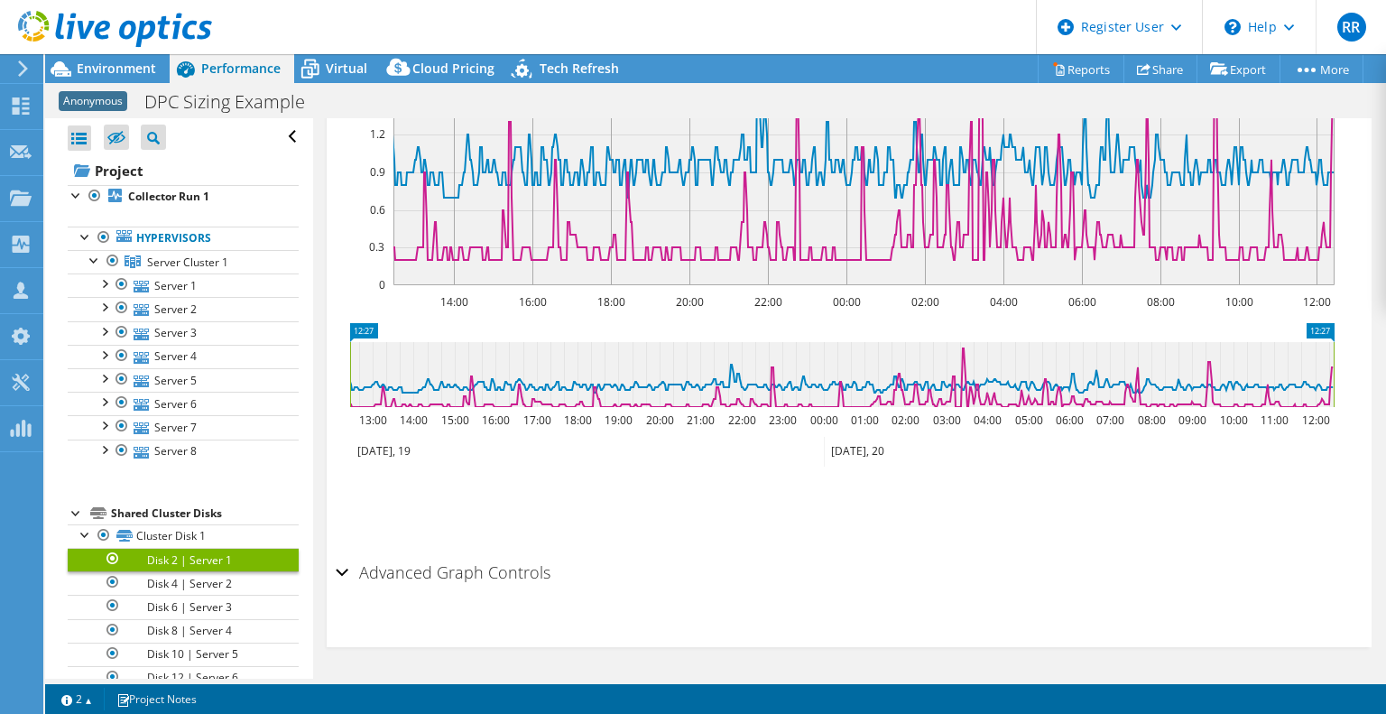
scroll to position [528, 0]
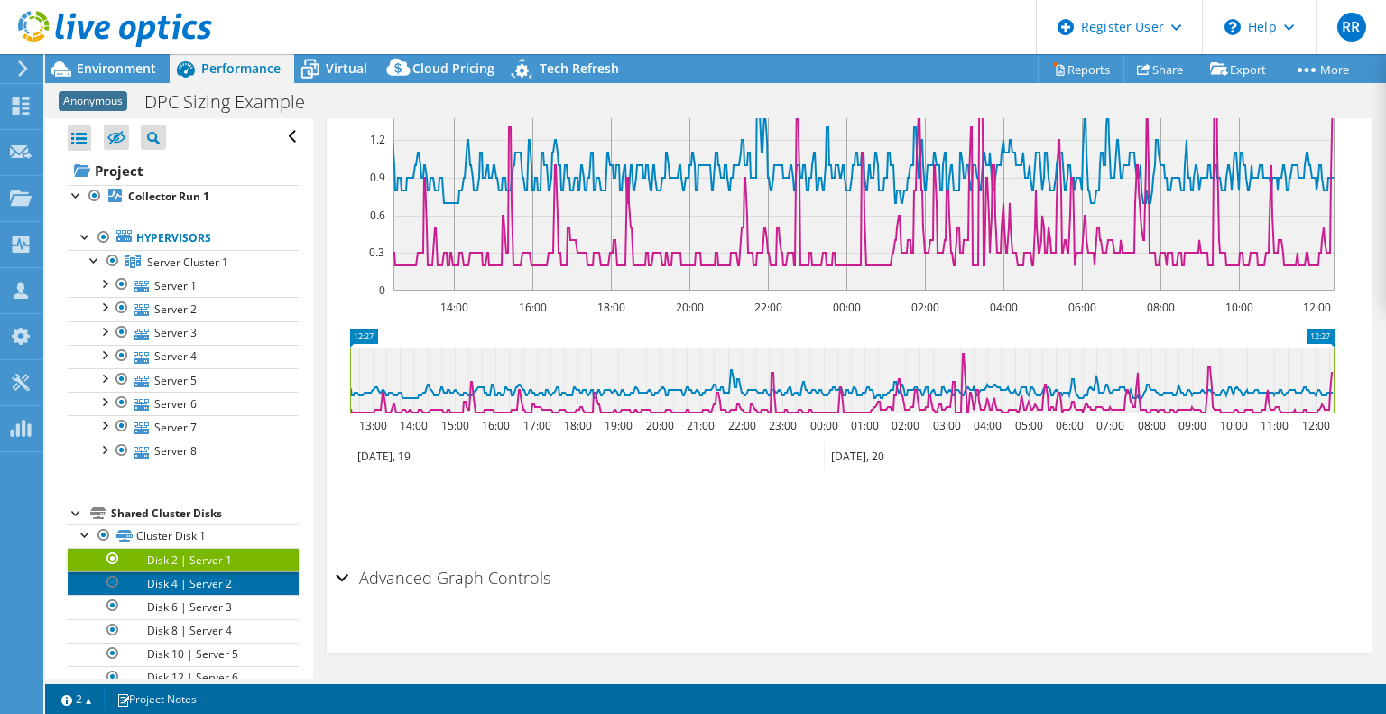
click at [190, 578] on link "Disk 4 | Server 2" at bounding box center [183, 582] width 231 height 23
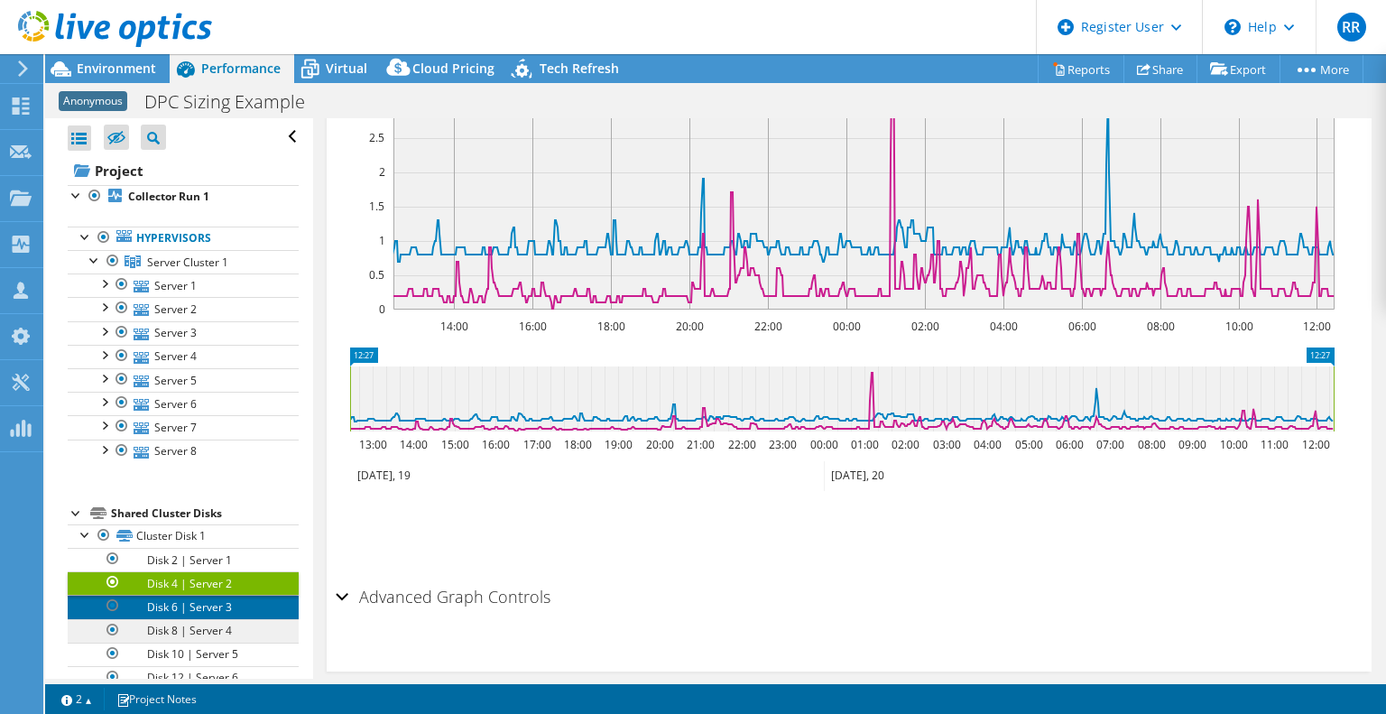
click at [211, 612] on link "Disk 6 | Server 3" at bounding box center [183, 606] width 231 height 23
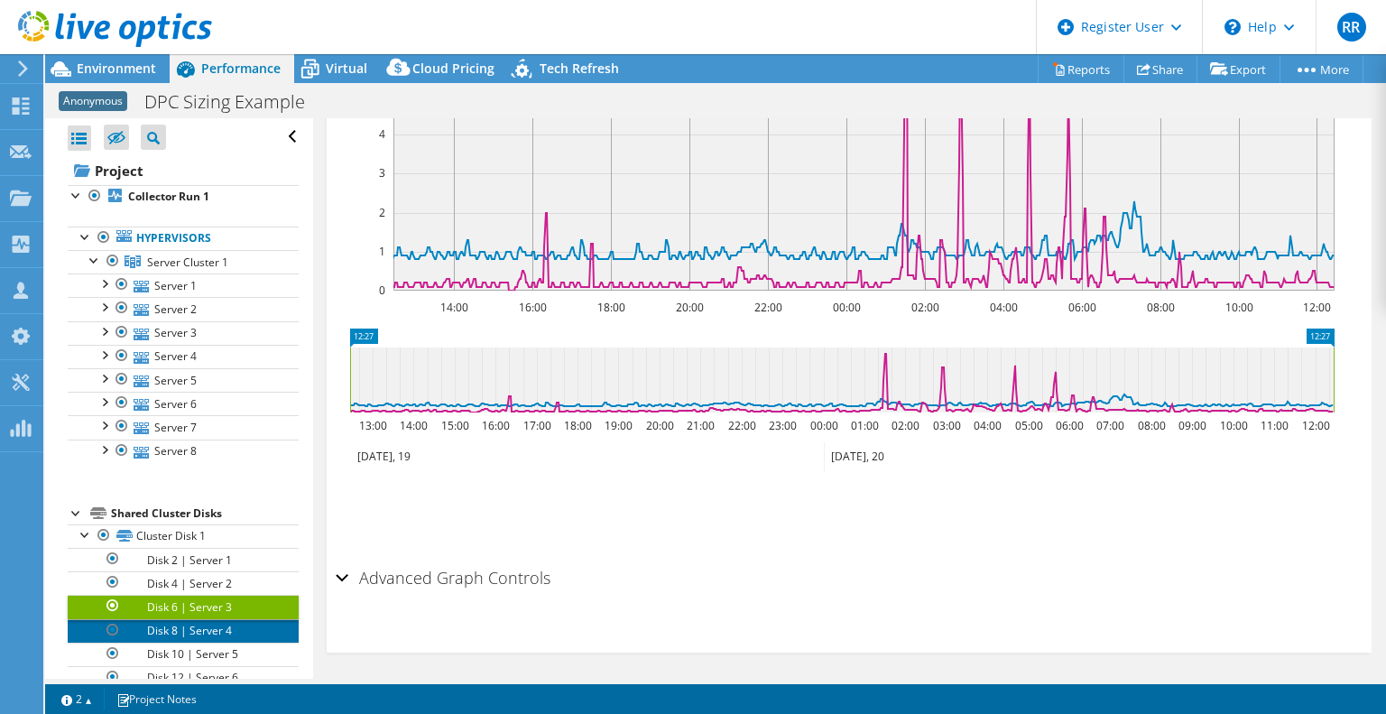
click at [204, 628] on link "Disk 8 | Server 4" at bounding box center [183, 630] width 231 height 23
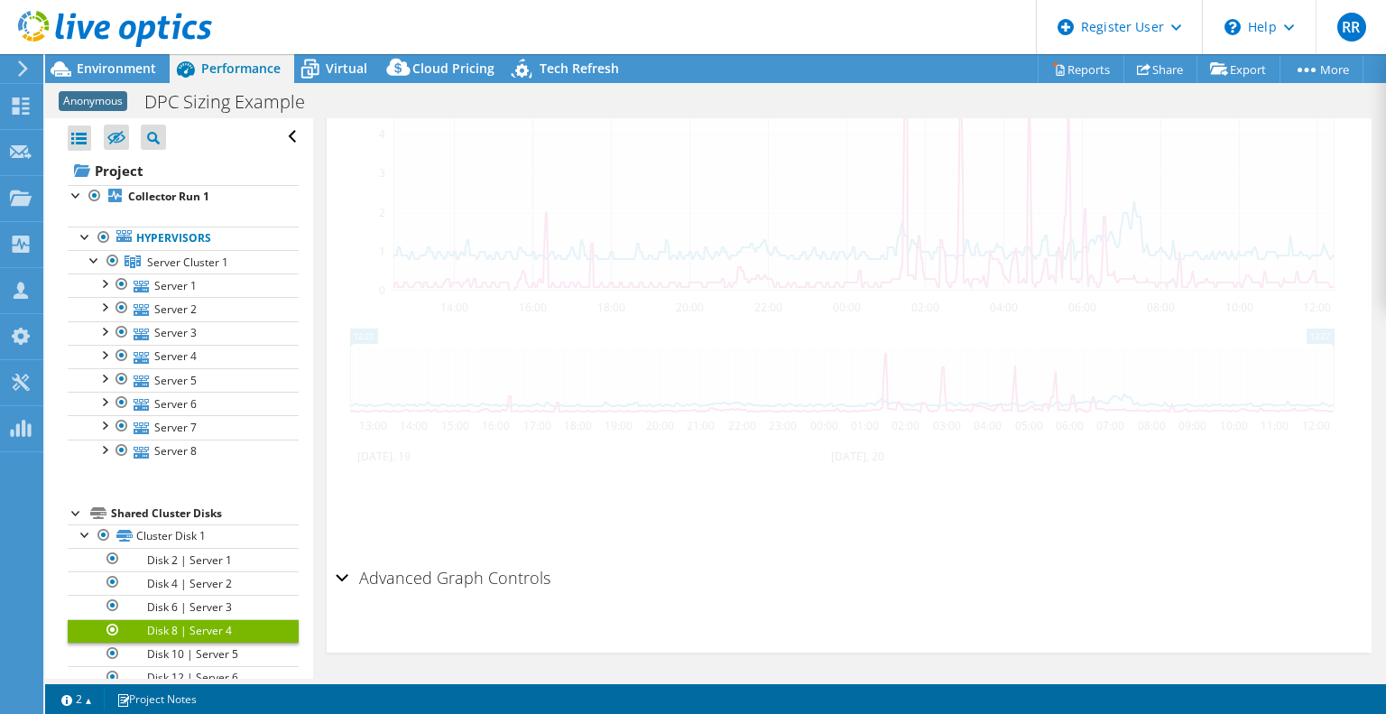
scroll to position [533, 0]
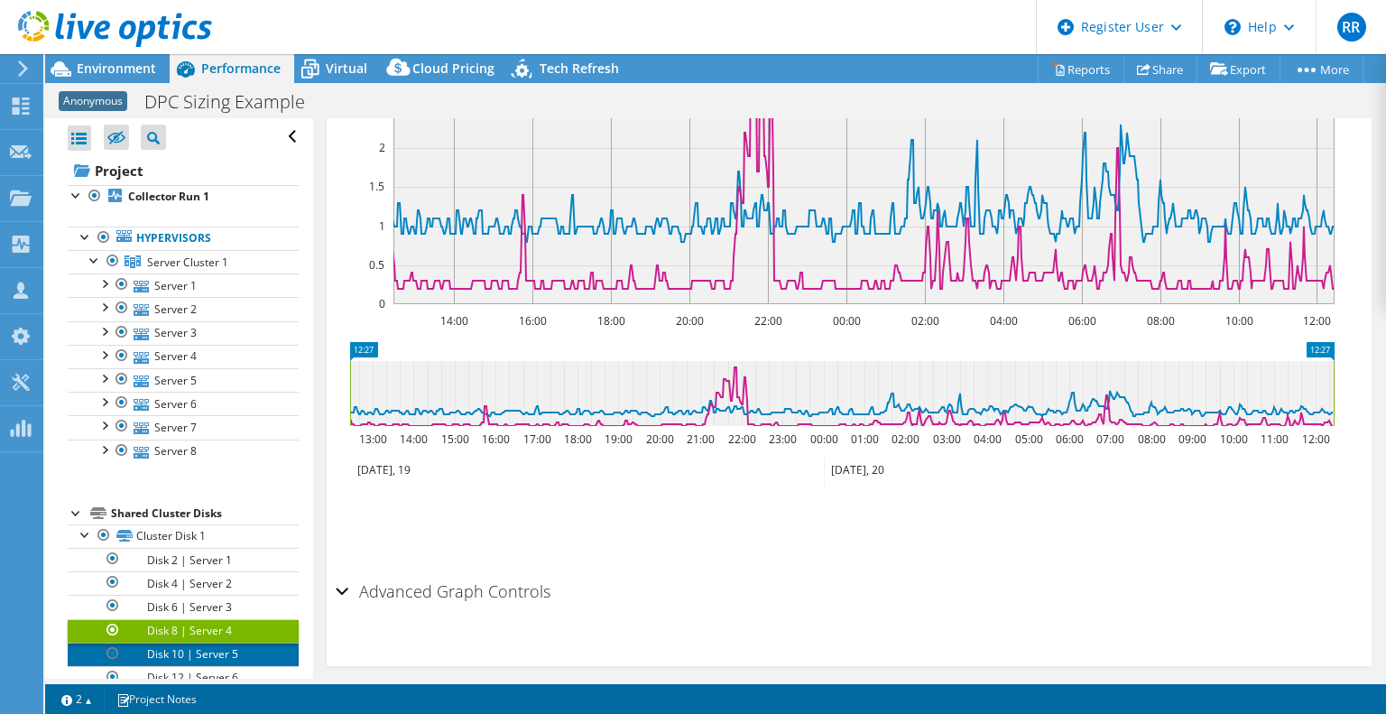
click at [203, 654] on link "Disk 10 | Server 5" at bounding box center [183, 654] width 231 height 23
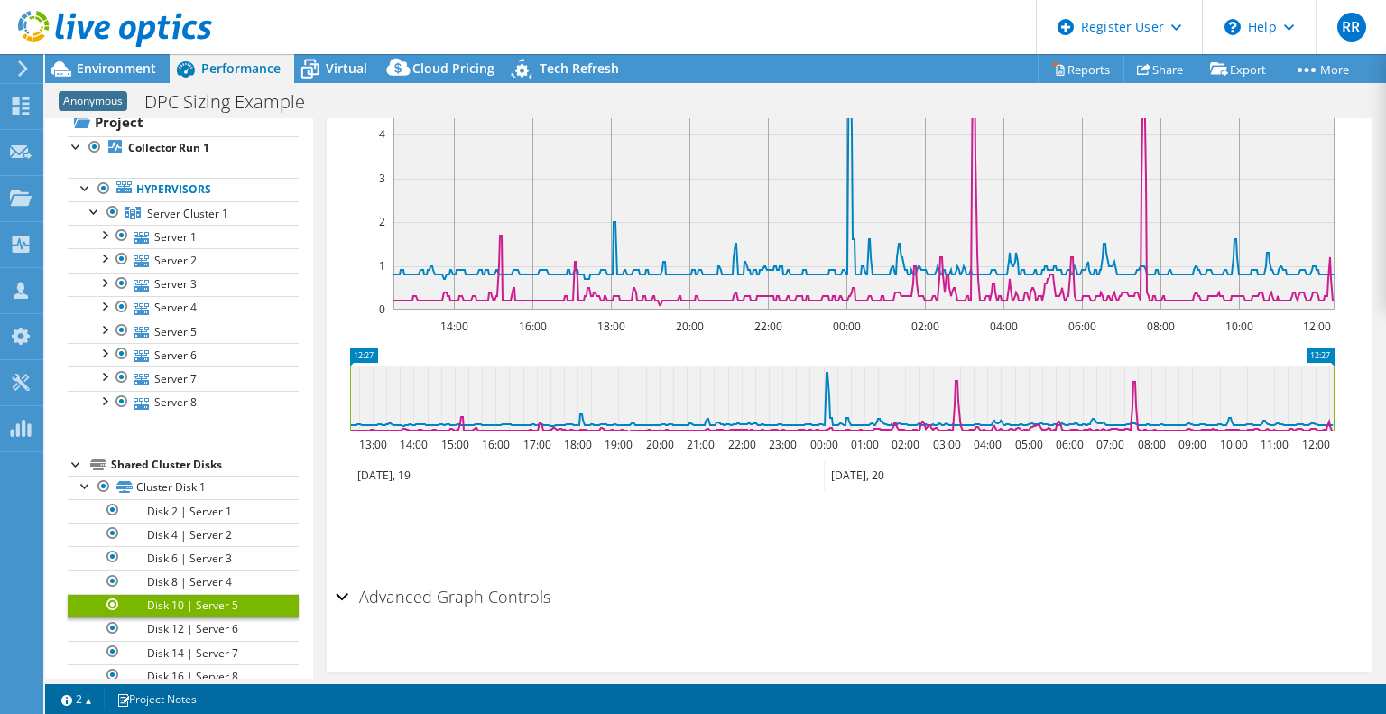
scroll to position [76, 0]
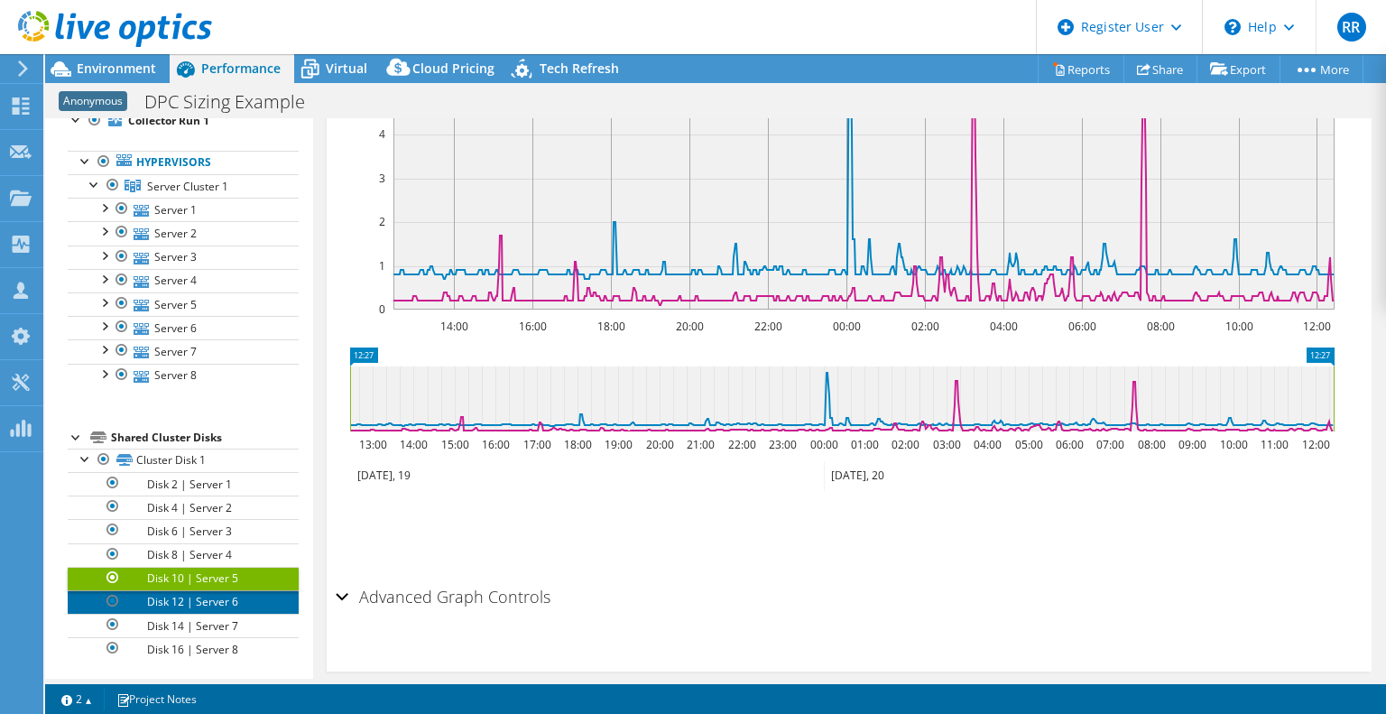
click at [206, 599] on link "Disk 12 | Server 6" at bounding box center [183, 601] width 231 height 23
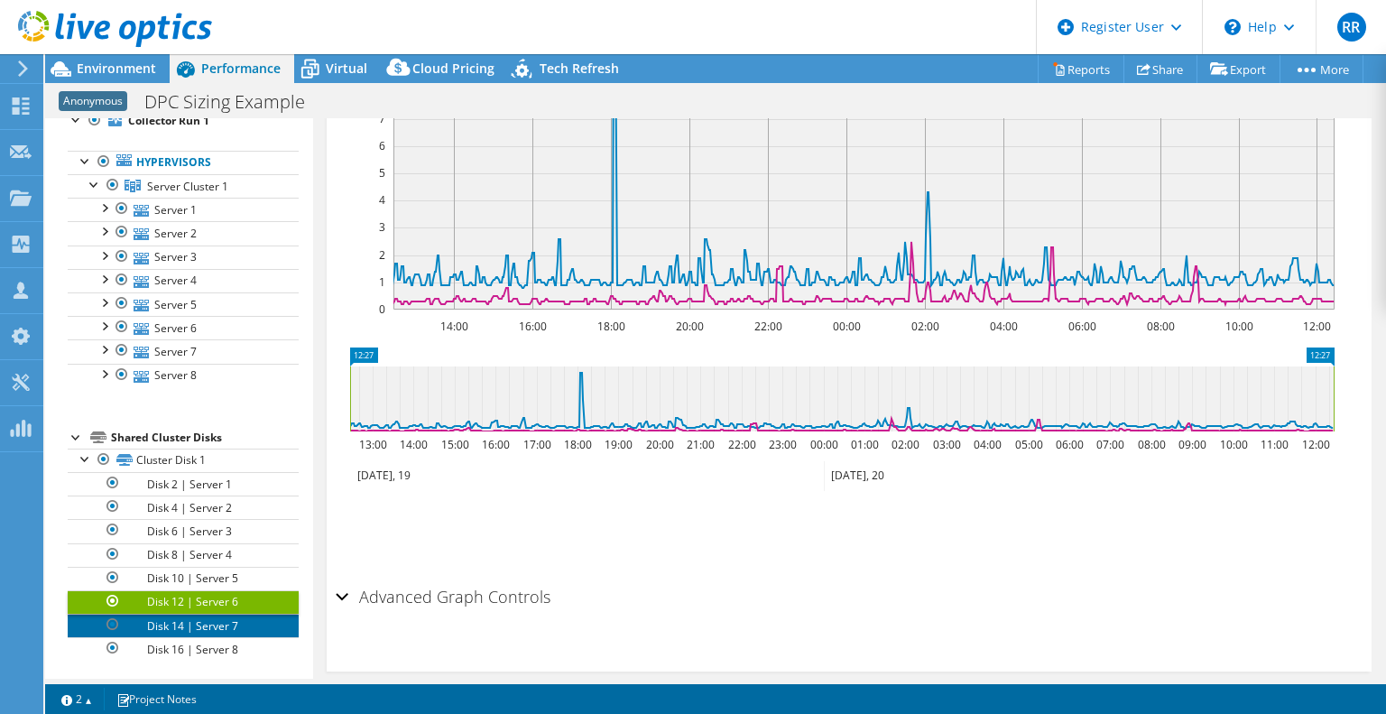
click at [204, 614] on link "Disk 14 | Server 7" at bounding box center [183, 625] width 231 height 23
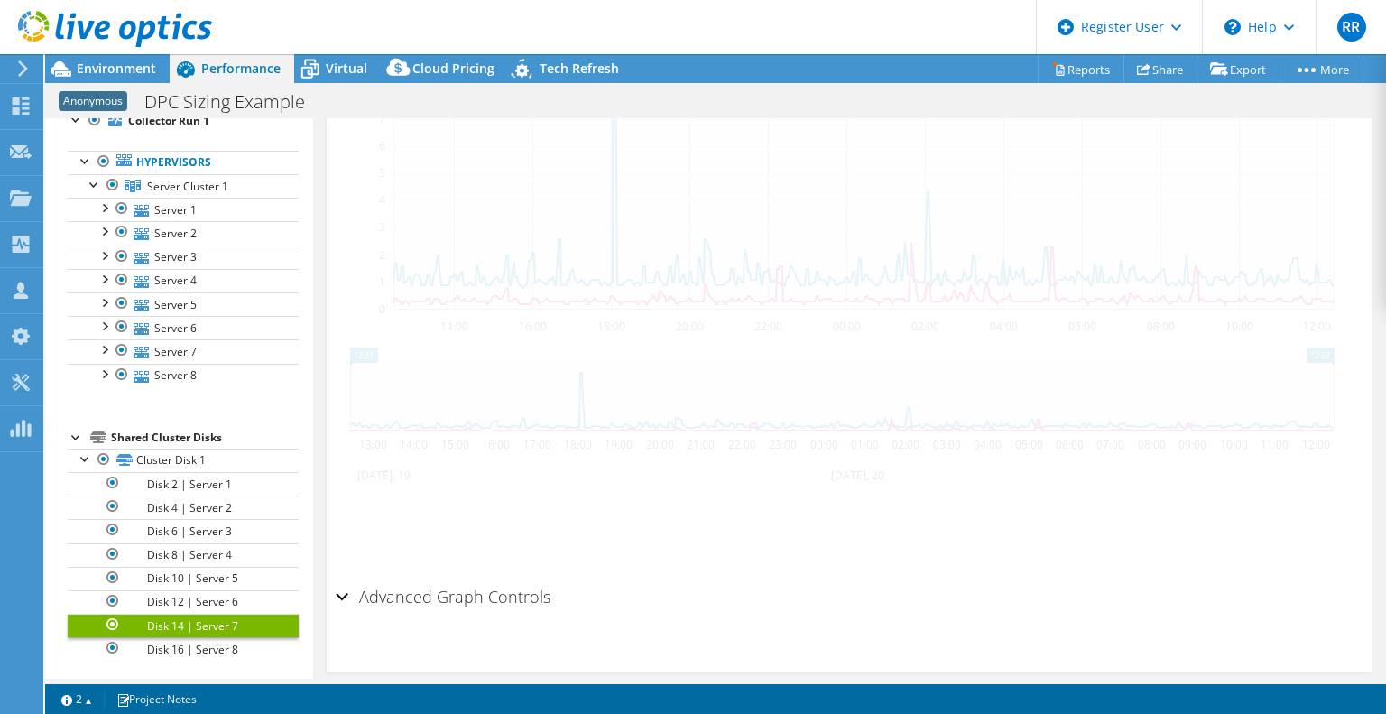
scroll to position [533, 0]
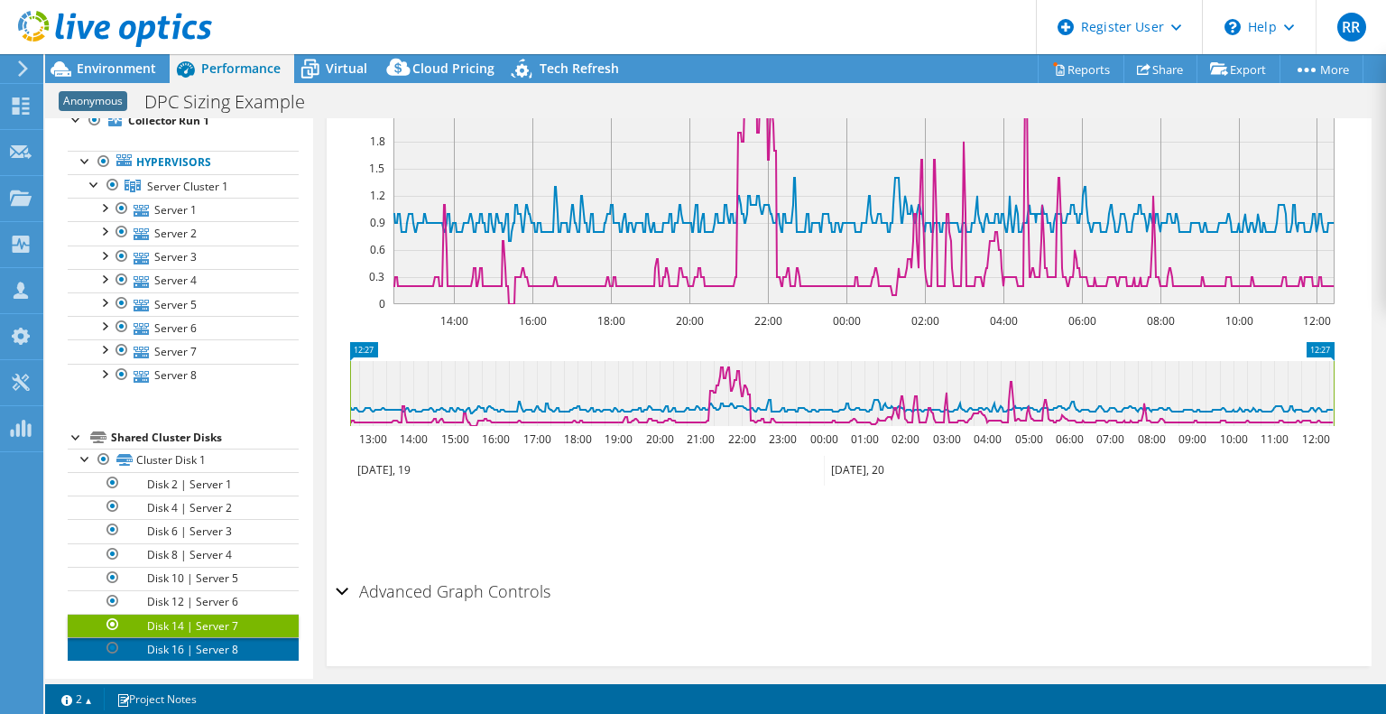
click at [203, 643] on link "Disk 16 | Server 8" at bounding box center [183, 648] width 231 height 23
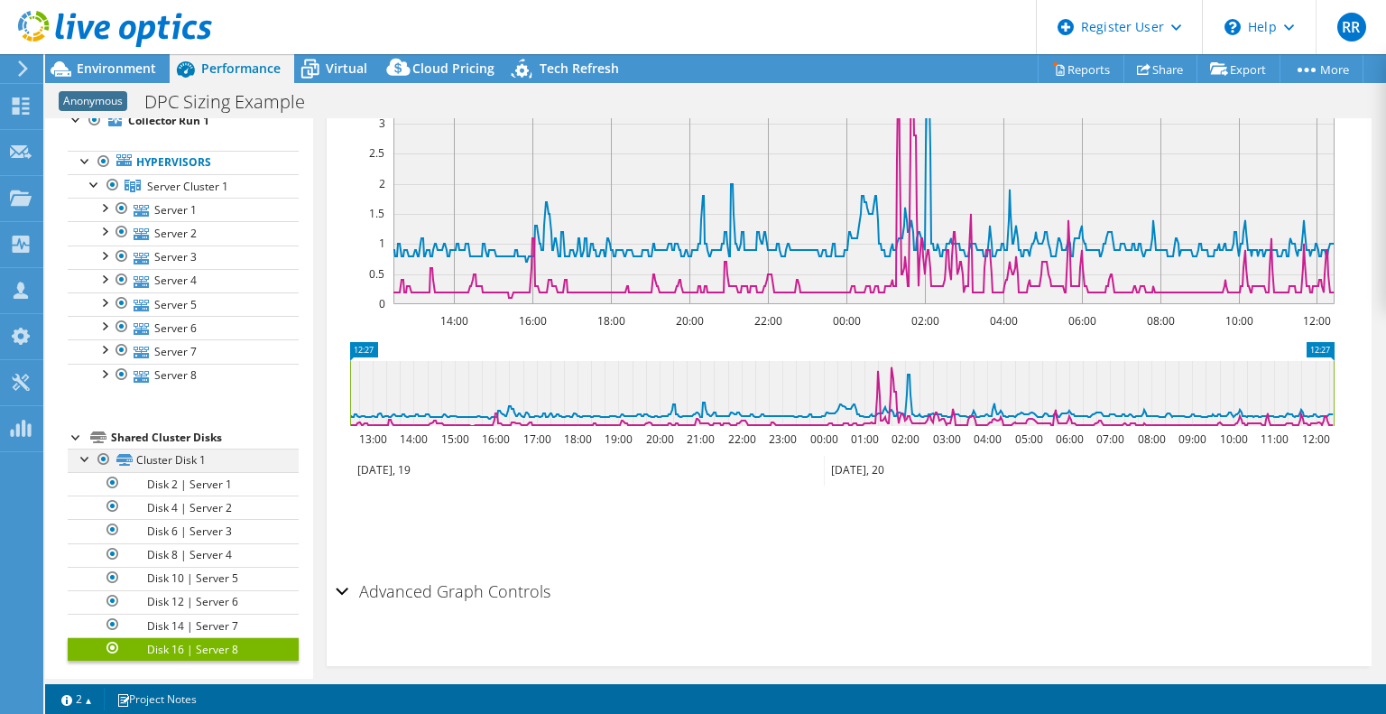
click at [81, 457] on div at bounding box center [86, 457] width 18 height 18
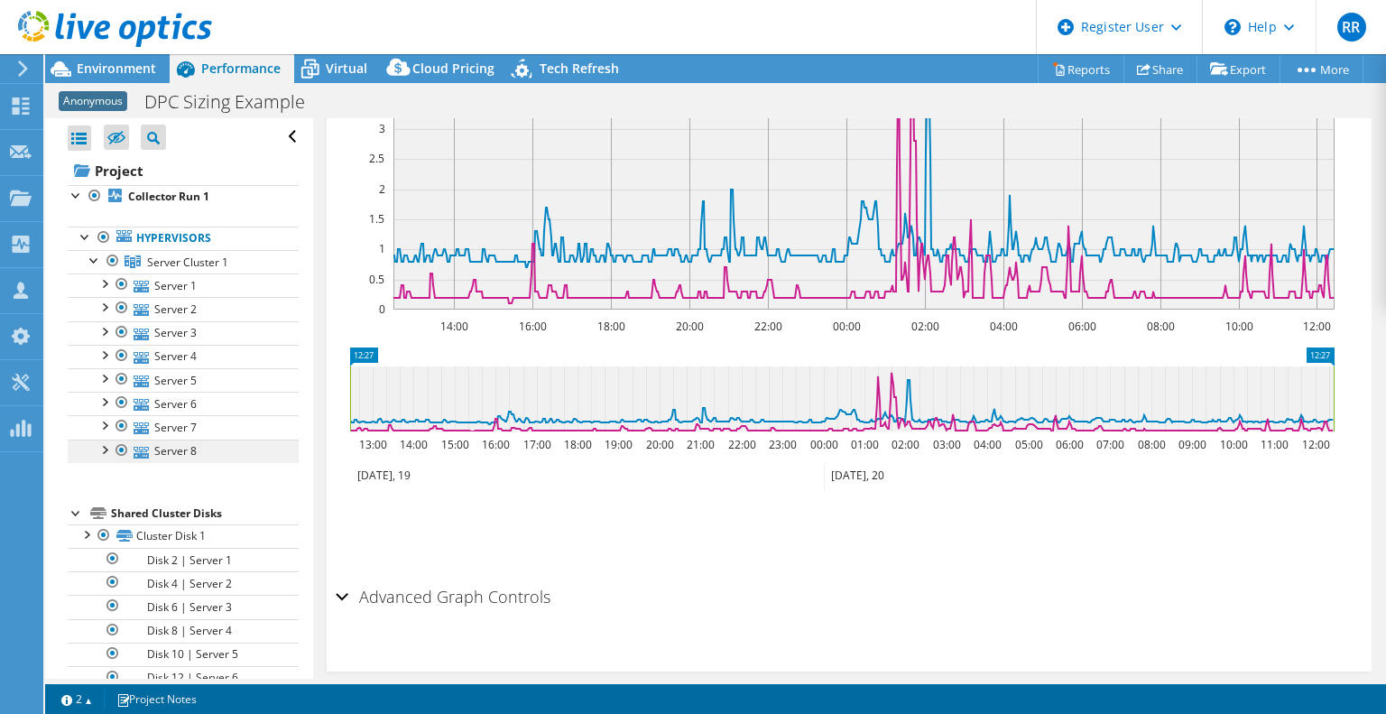
scroll to position [0, 0]
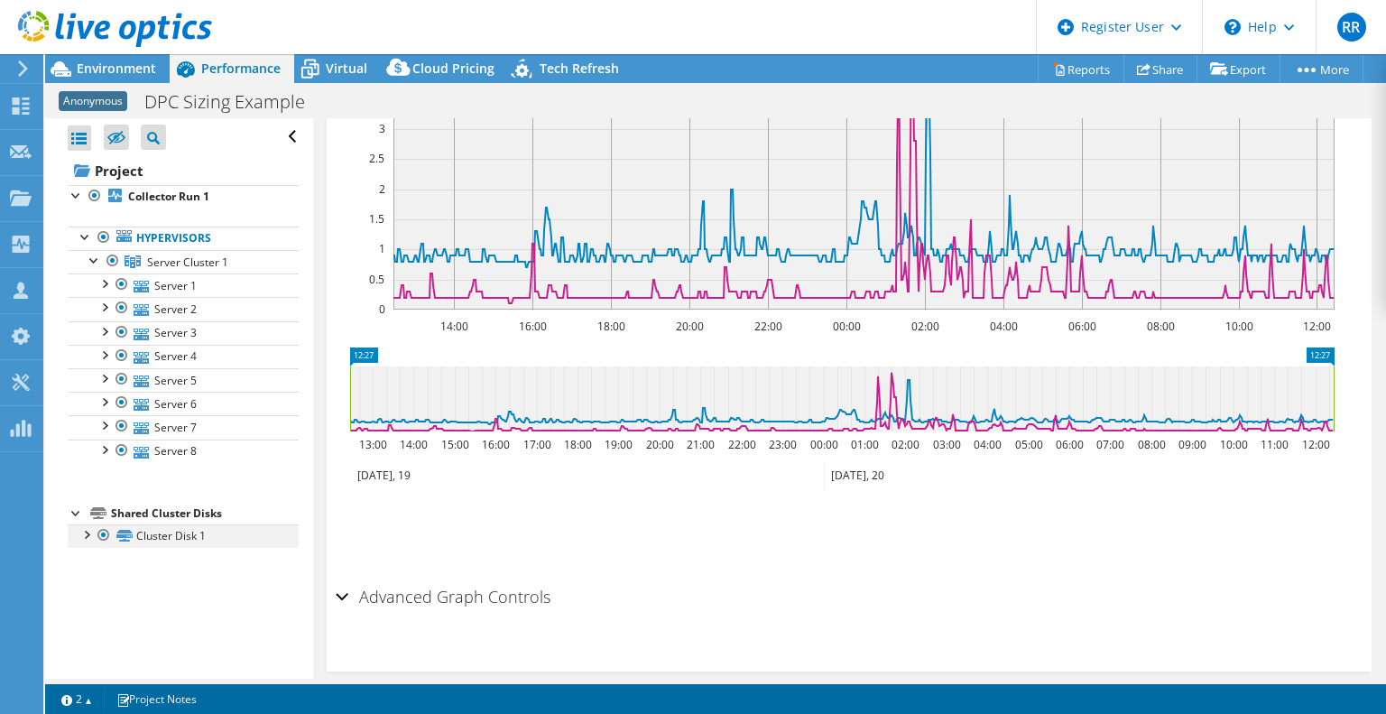
click at [88, 530] on div at bounding box center [86, 533] width 18 height 18
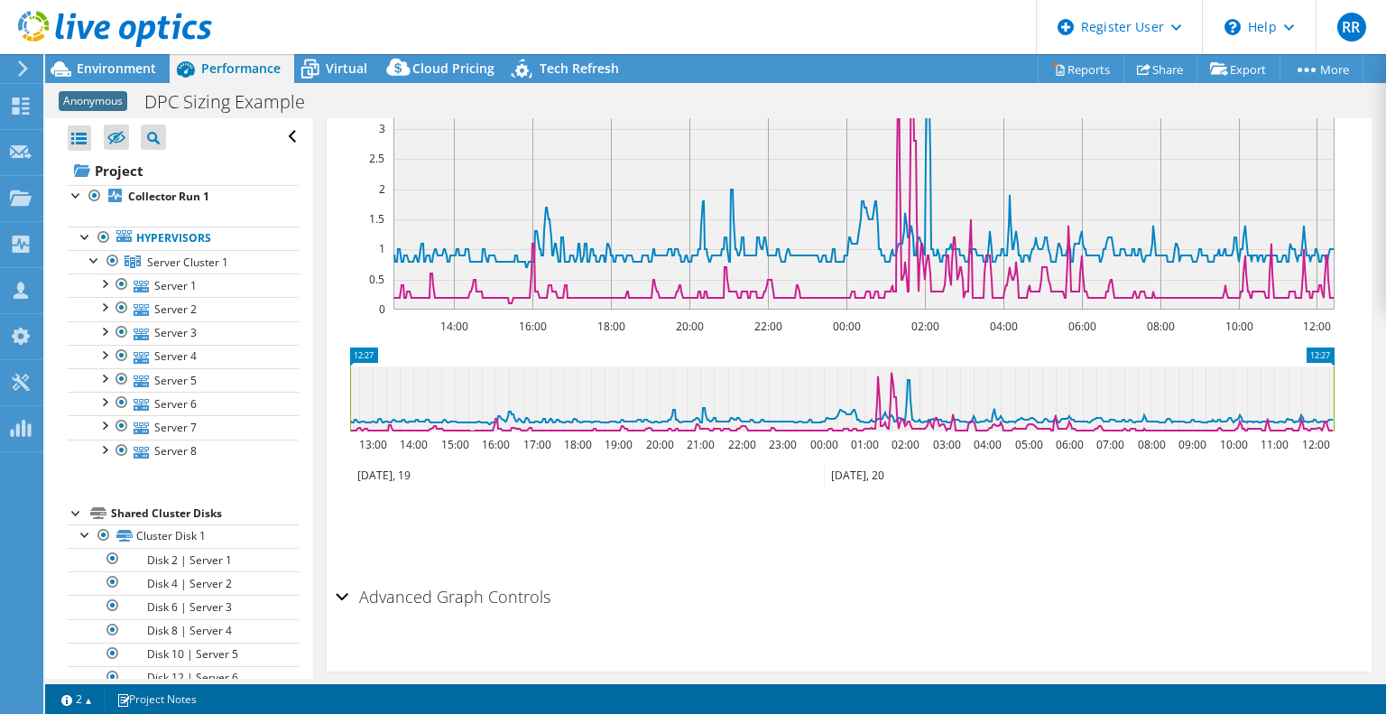
scroll to position [76, 0]
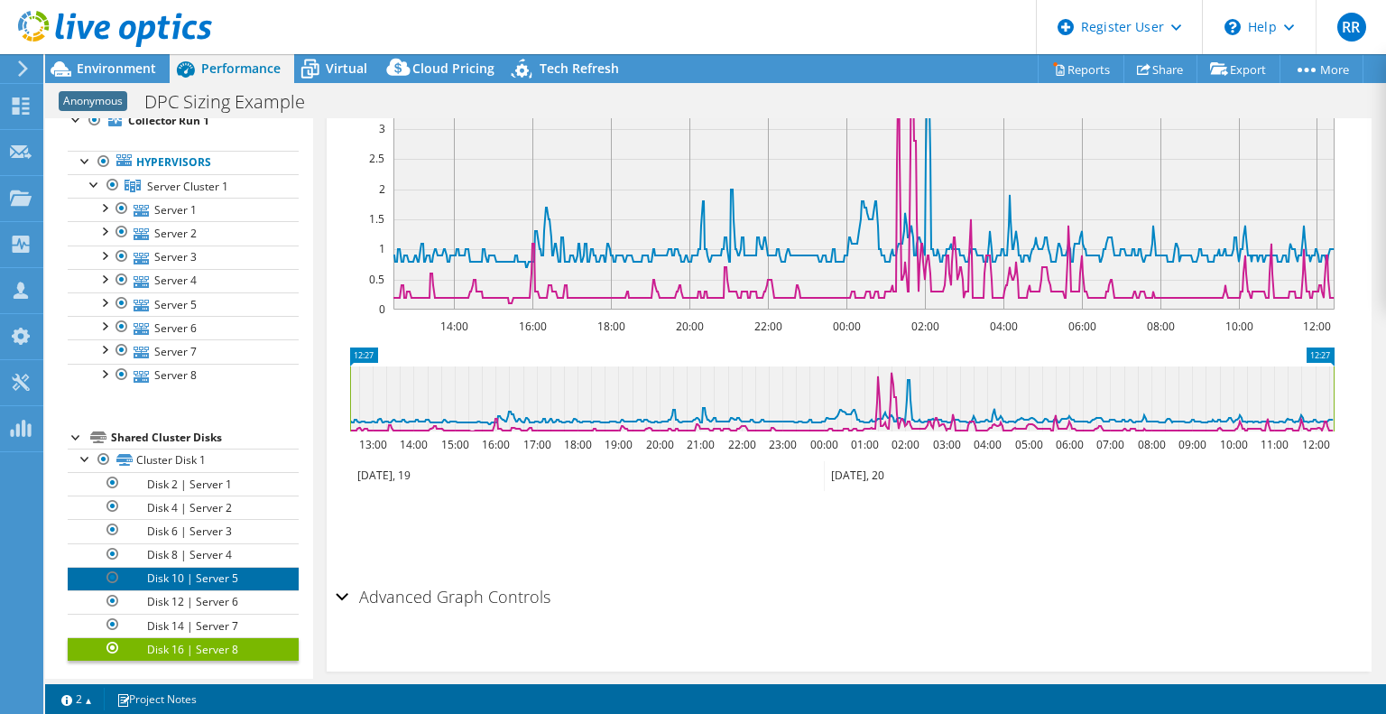
click at [165, 573] on link "Disk 10 | Server 5" at bounding box center [183, 578] width 231 height 23
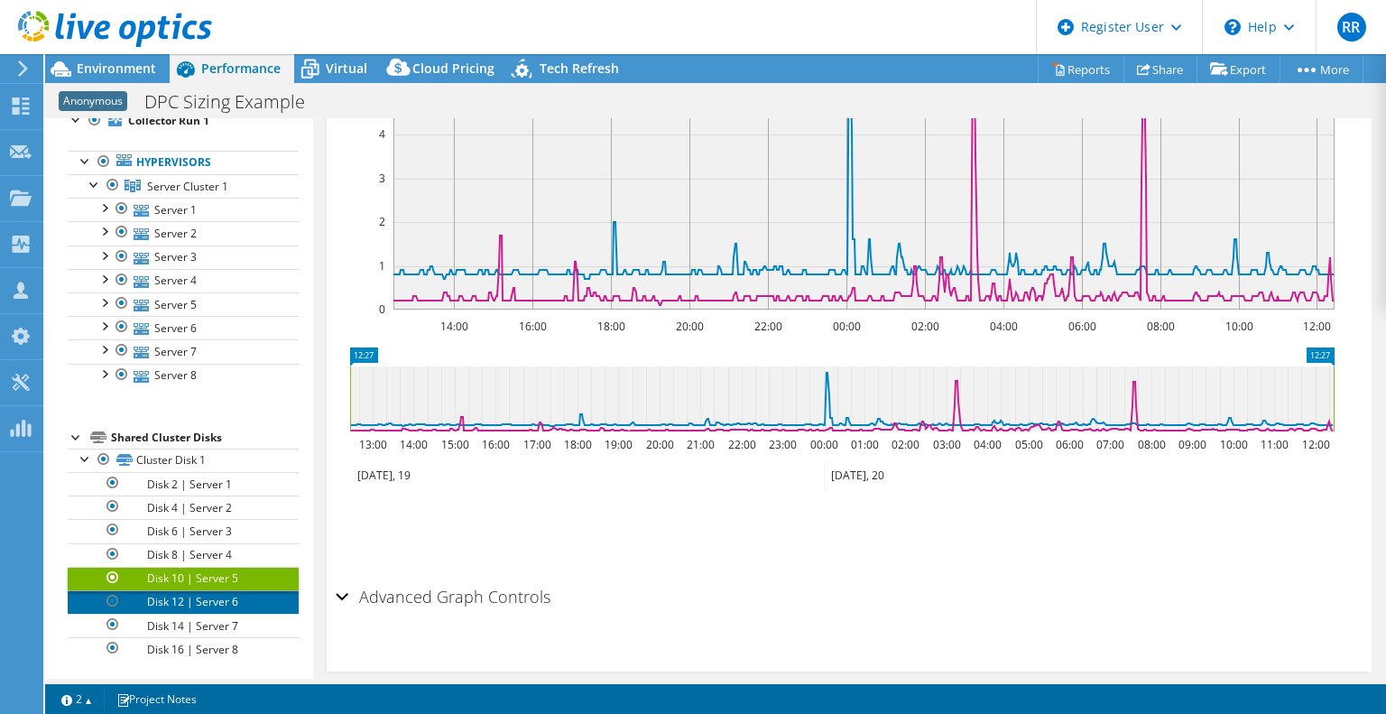
click at [166, 592] on link "Disk 12 | Server 6" at bounding box center [183, 601] width 231 height 23
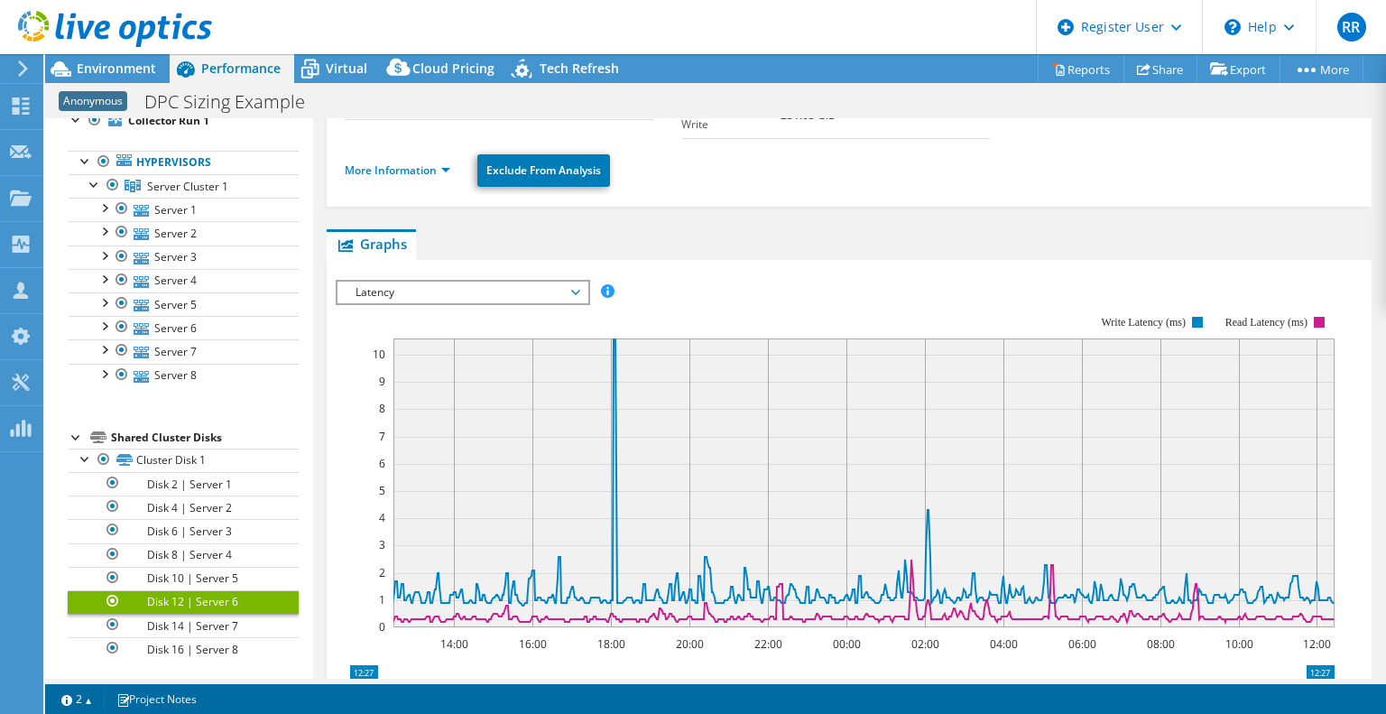
scroll to position [167, 0]
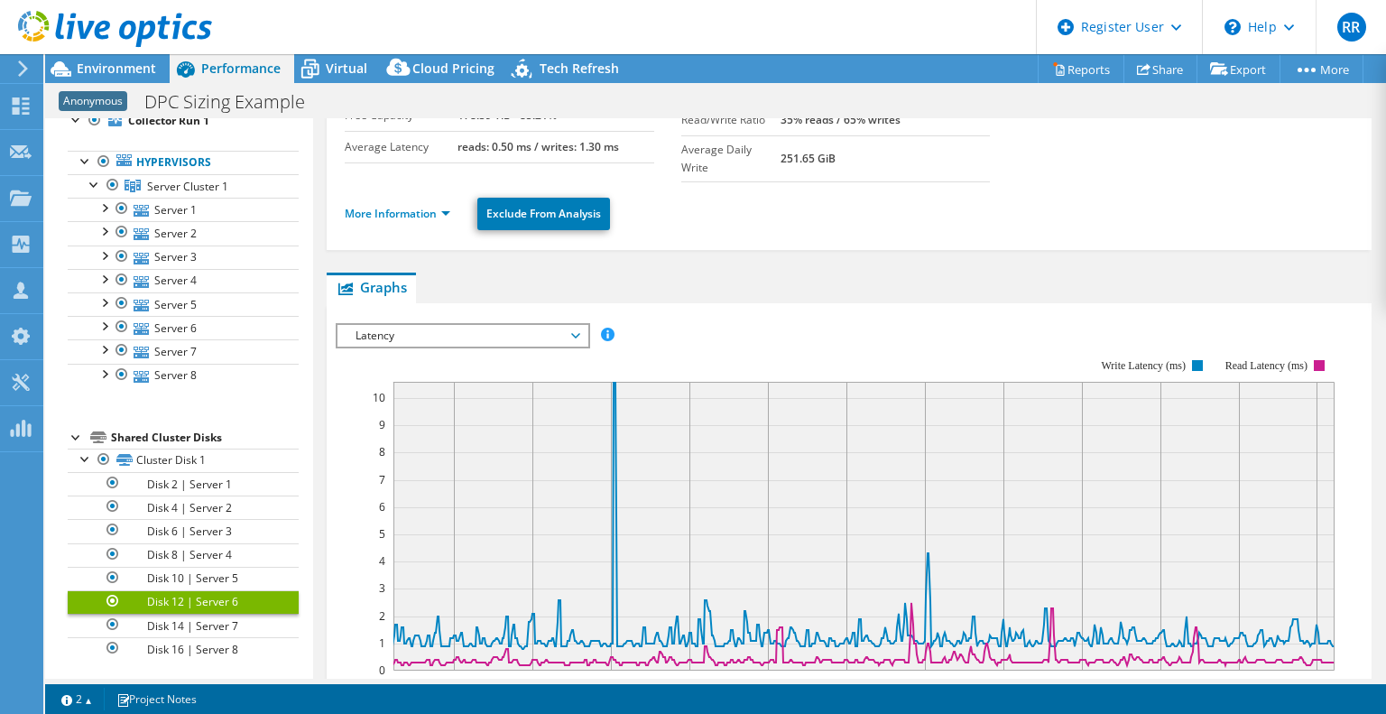
click at [420, 325] on span "Latency" at bounding box center [463, 336] width 232 height 22
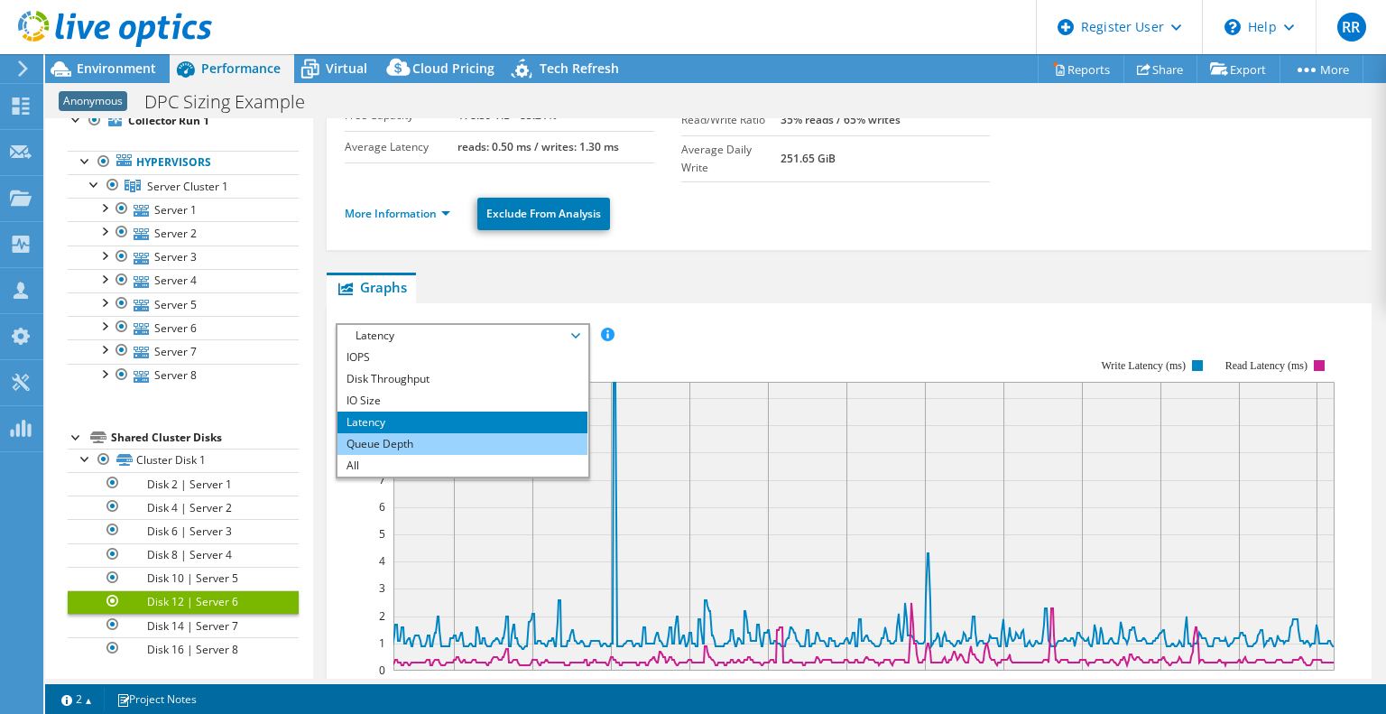
click at [371, 433] on li "Queue Depth" at bounding box center [462, 444] width 250 height 22
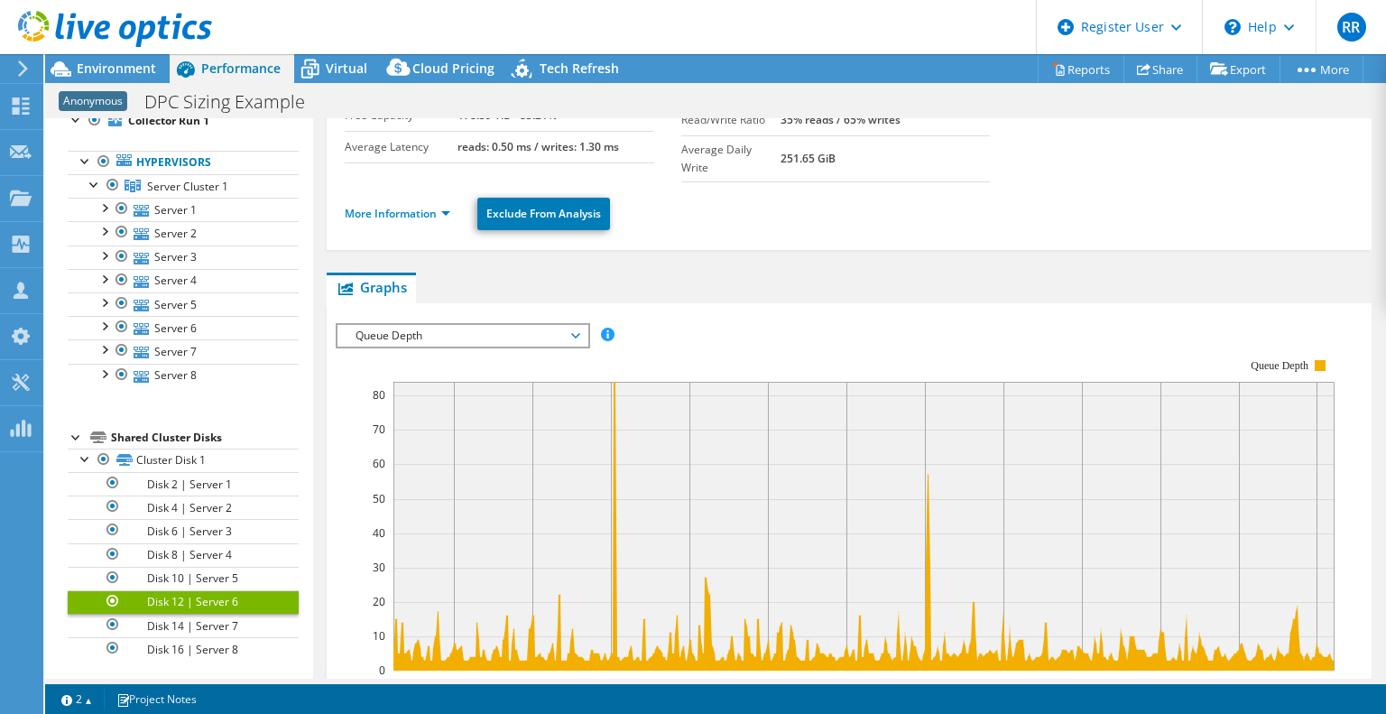
click at [437, 325] on span "Queue Depth" at bounding box center [463, 336] width 232 height 22
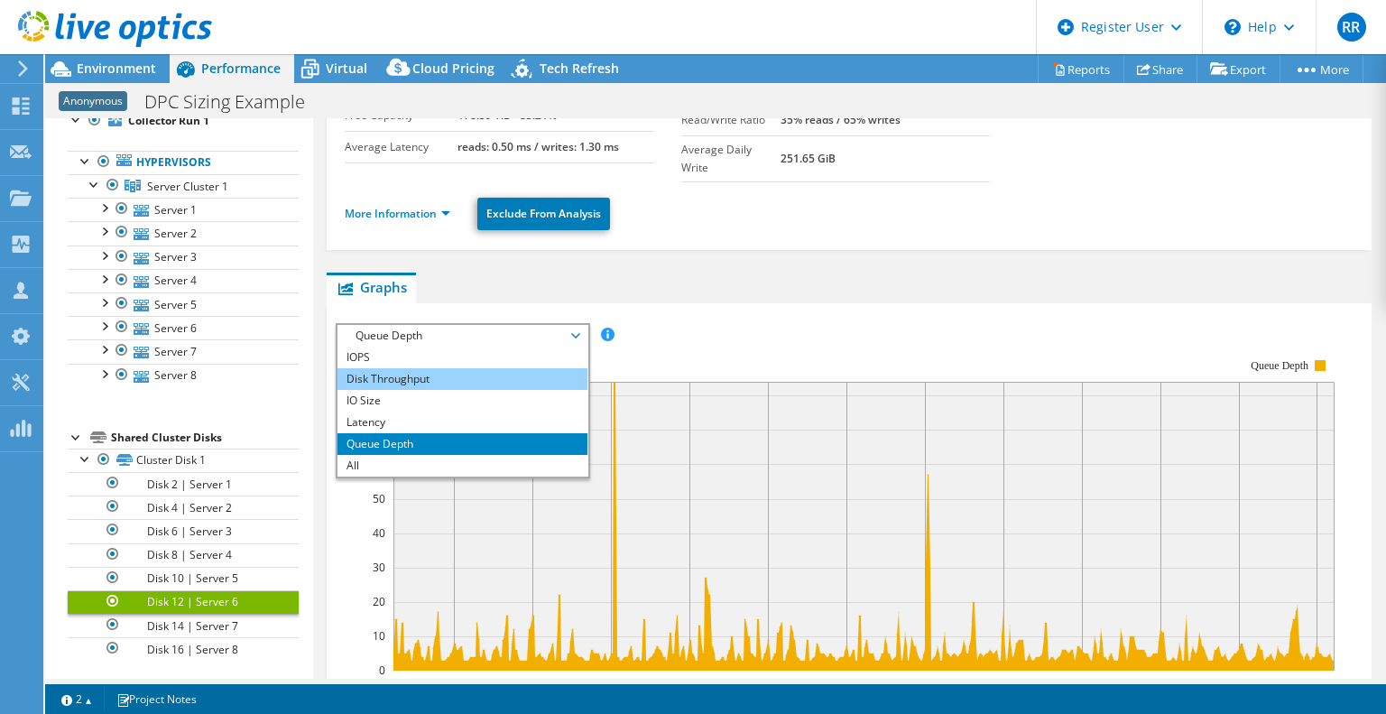
click at [404, 368] on li "Disk Throughput" at bounding box center [462, 379] width 250 height 22
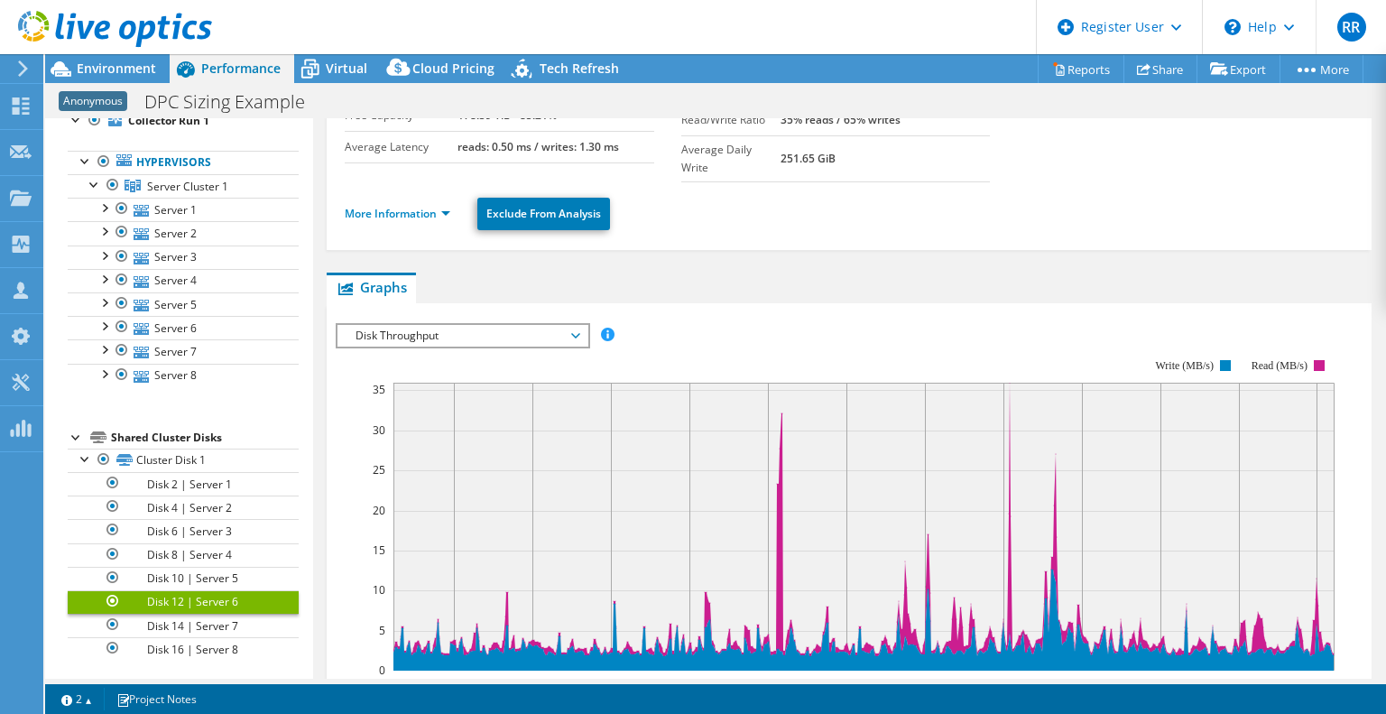
click at [439, 325] on span "Disk Throughput" at bounding box center [463, 336] width 232 height 22
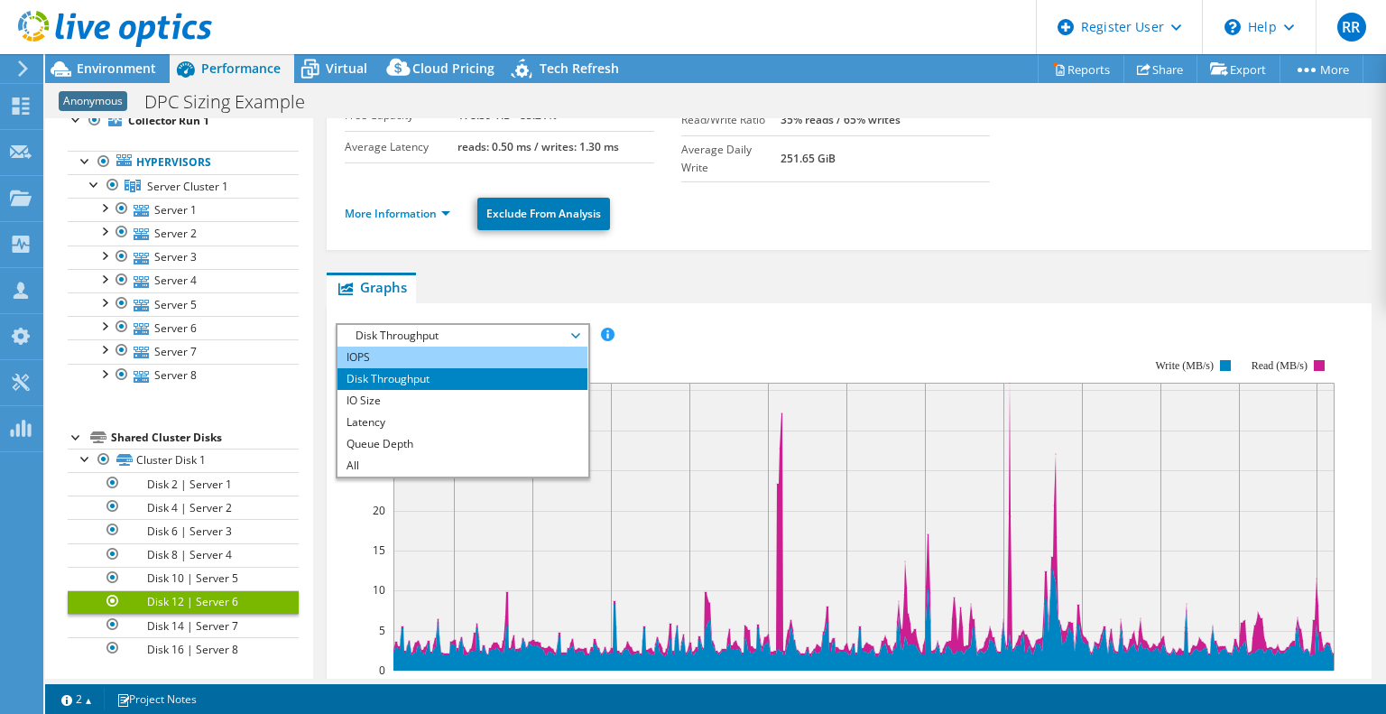
click at [402, 347] on li "IOPS" at bounding box center [462, 358] width 250 height 22
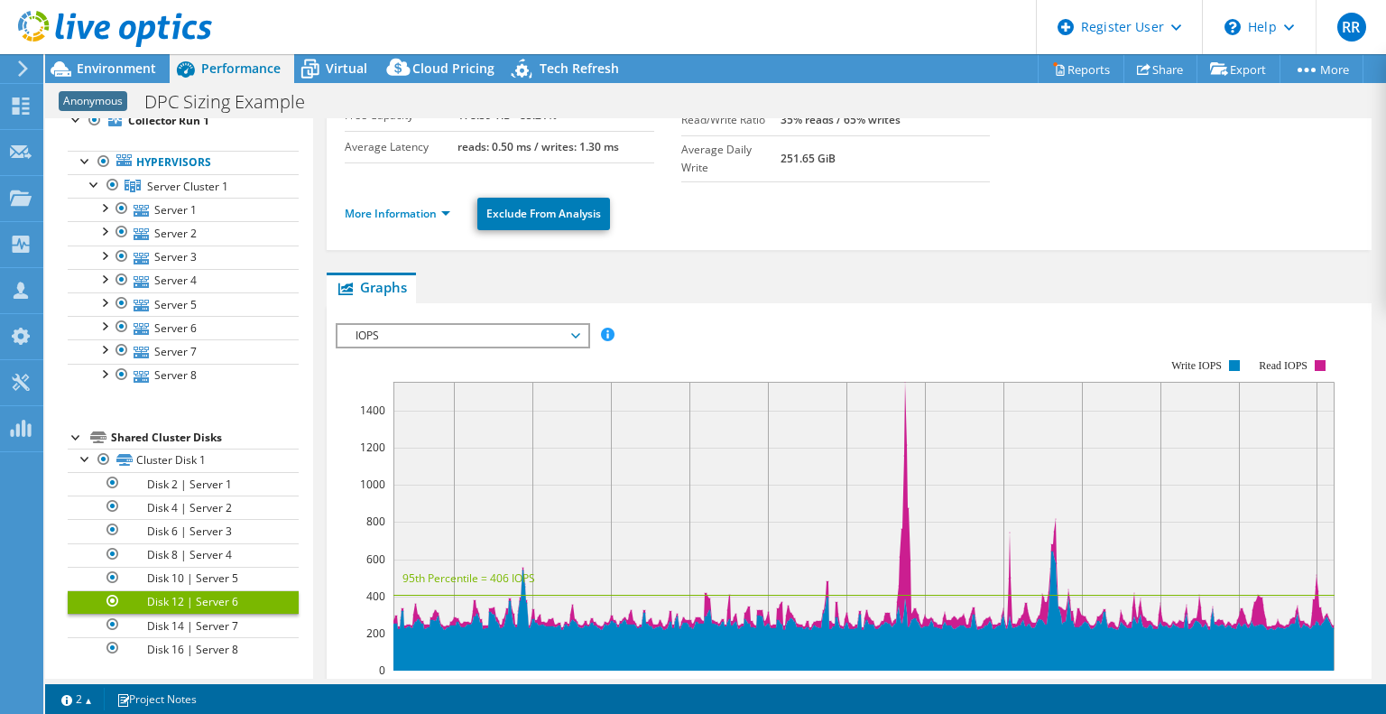
click at [425, 325] on span "IOPS" at bounding box center [463, 336] width 232 height 22
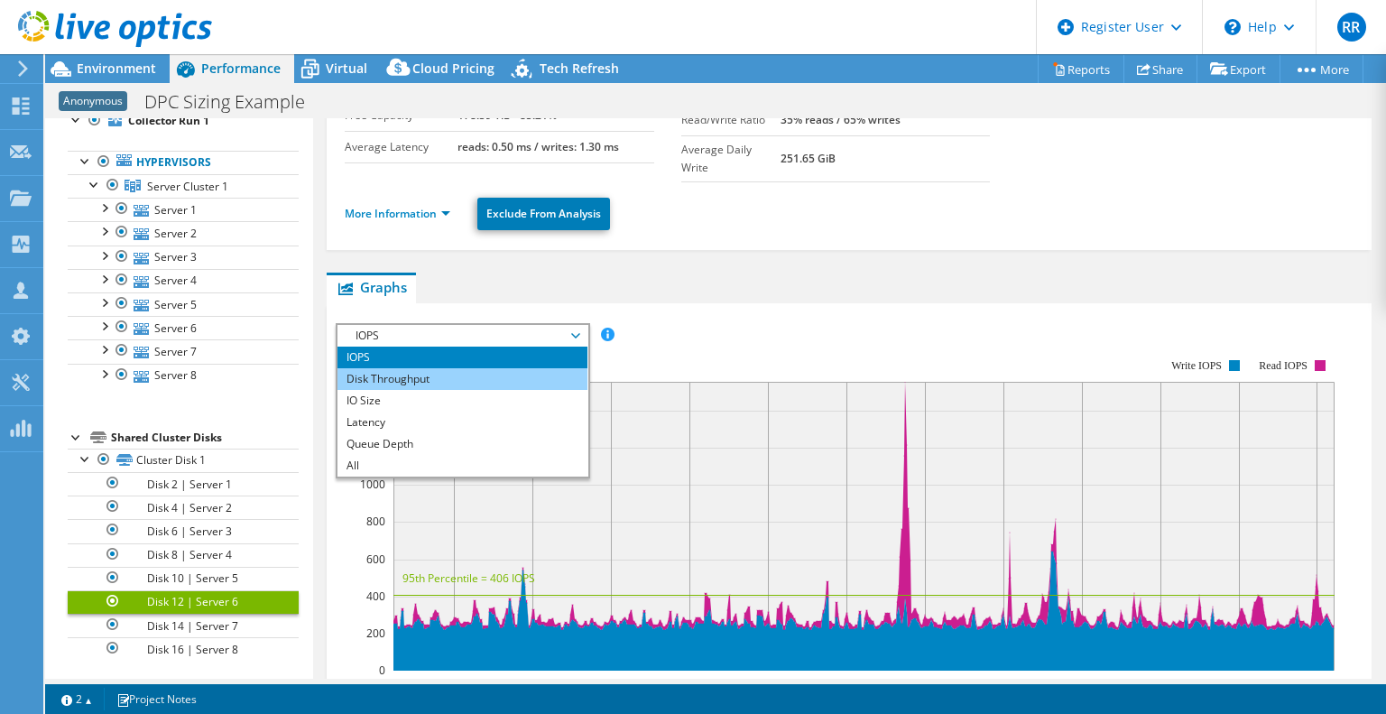
click at [397, 368] on li "Disk Throughput" at bounding box center [462, 379] width 250 height 22
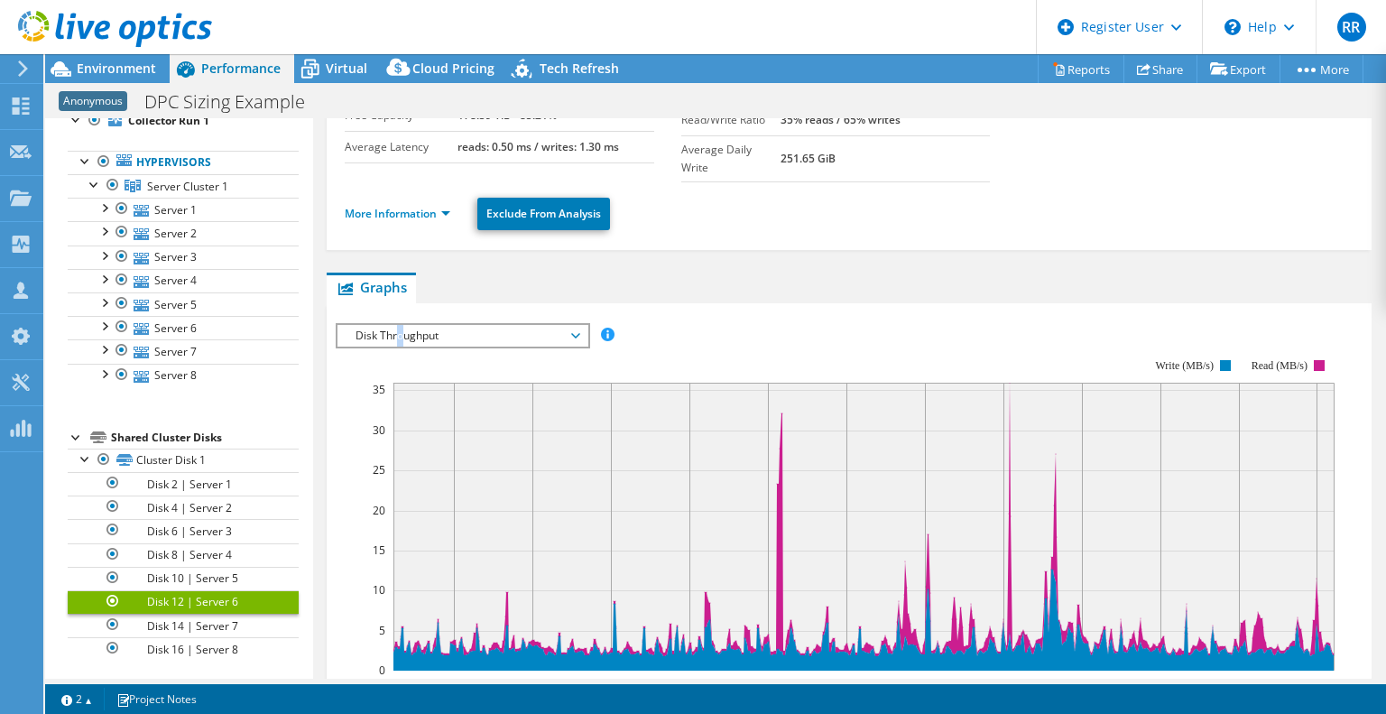
click at [399, 325] on span "Disk Throughput" at bounding box center [463, 336] width 232 height 22
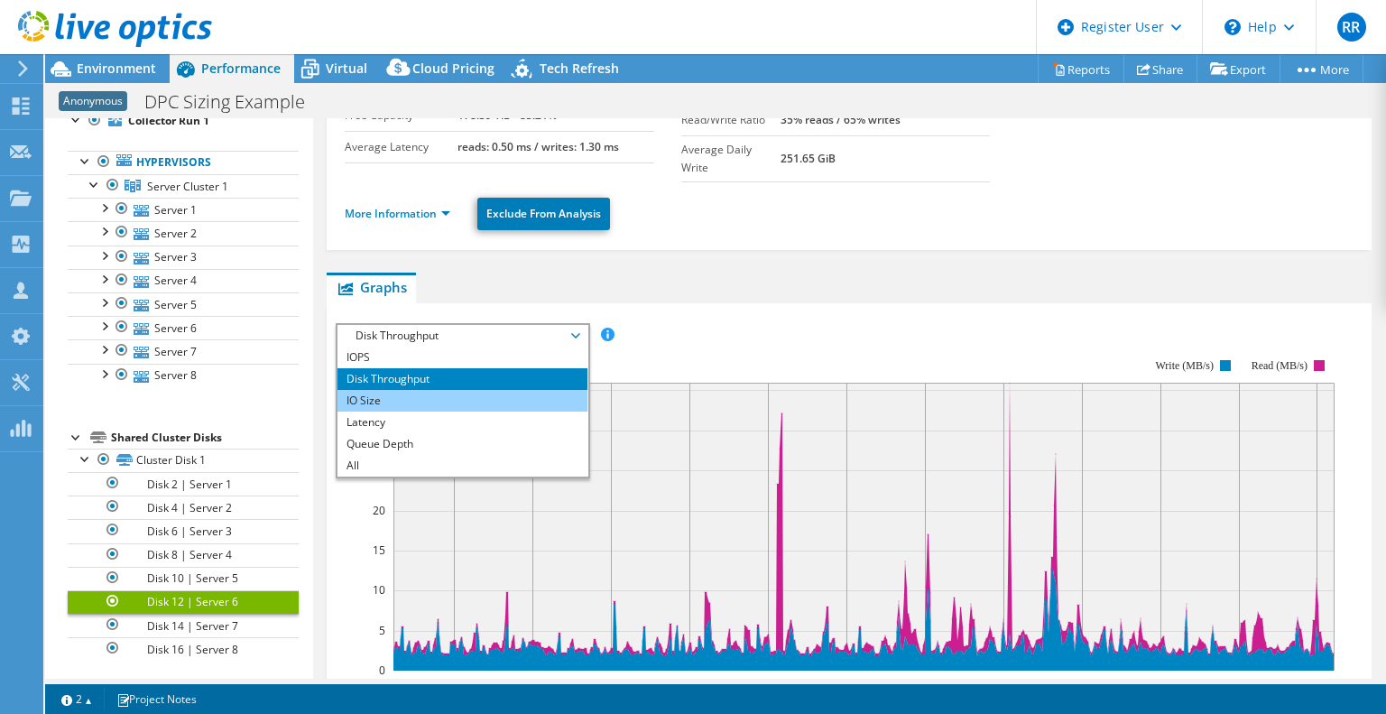
click at [383, 390] on li "IO Size" at bounding box center [462, 401] width 250 height 22
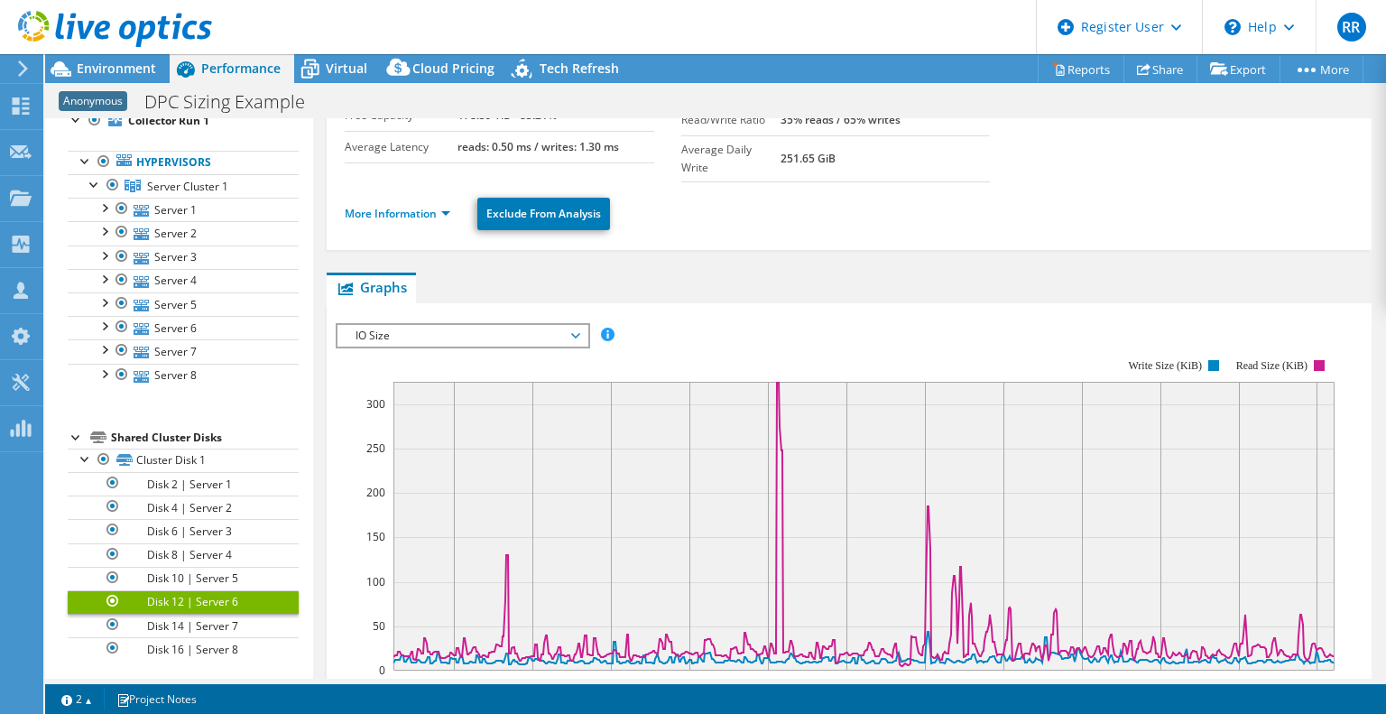
click at [419, 325] on span "IO Size" at bounding box center [463, 336] width 232 height 22
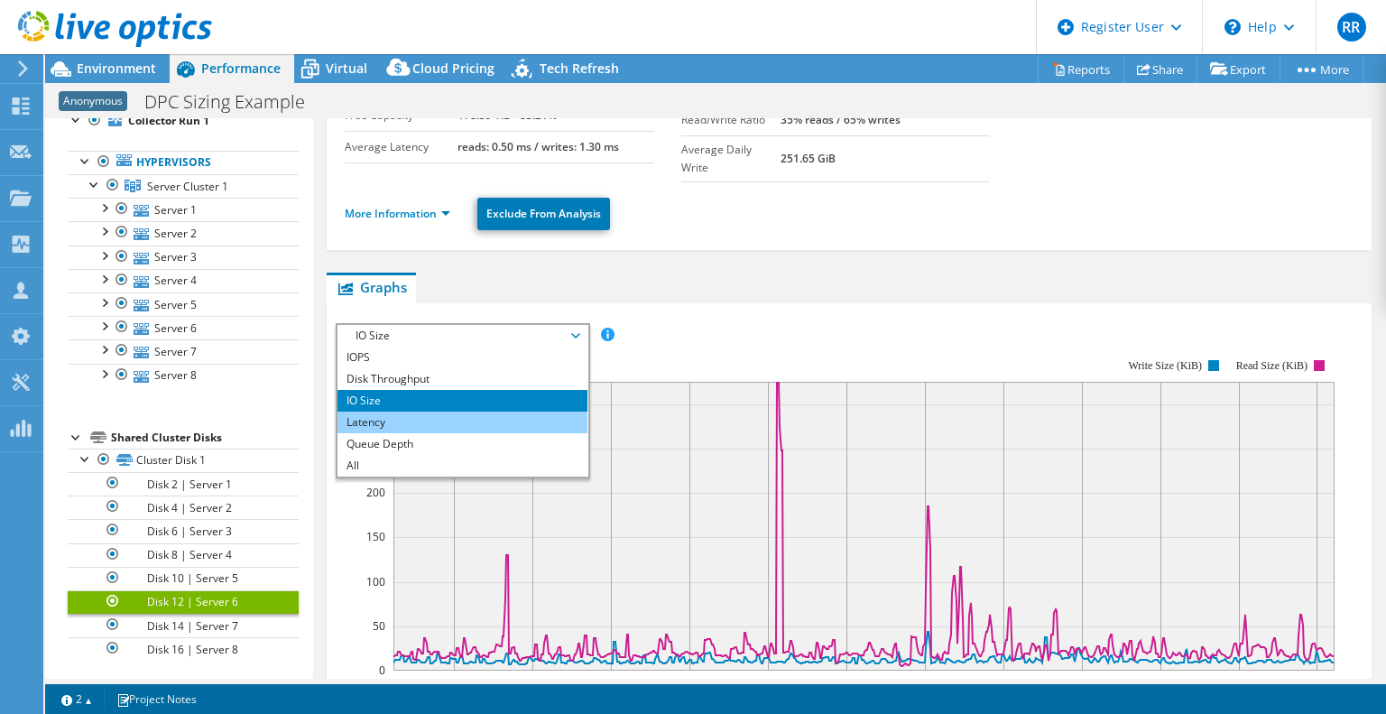
click at [383, 411] on li "Latency" at bounding box center [462, 422] width 250 height 22
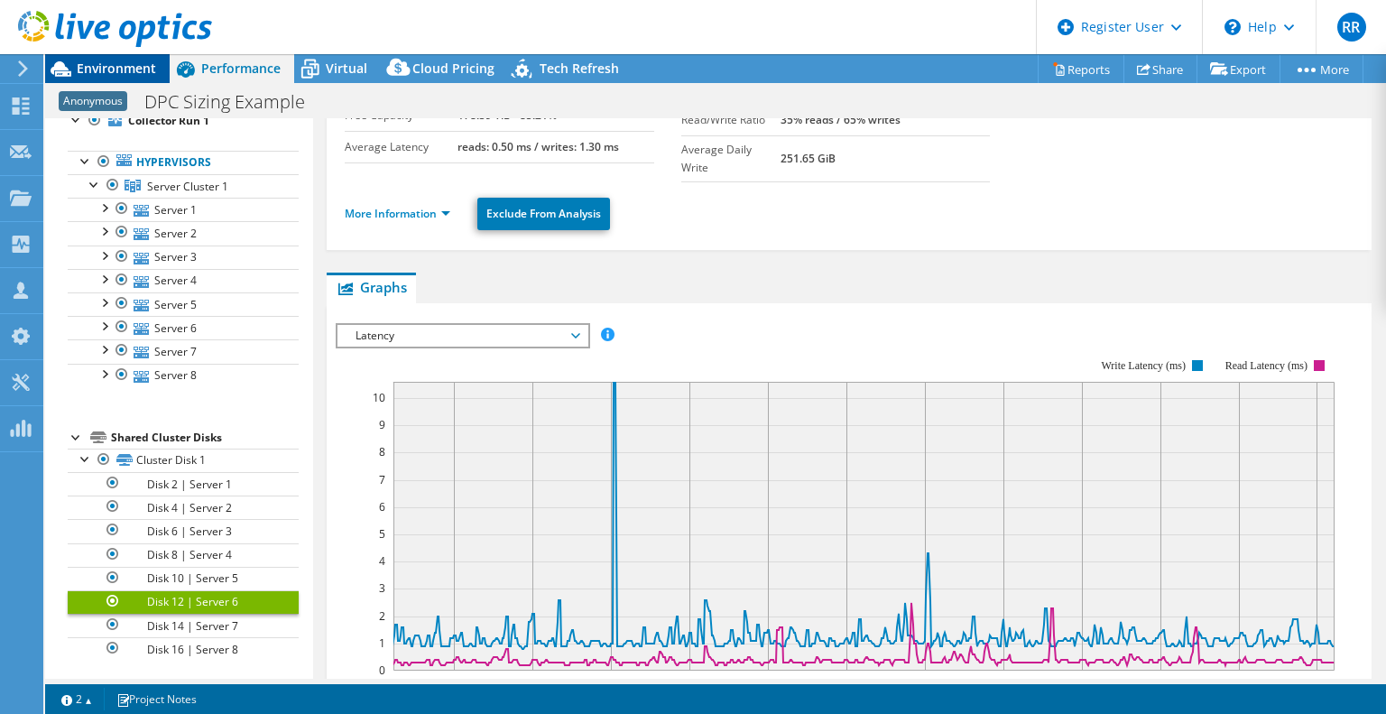
click at [141, 60] on span "Environment" at bounding box center [116, 68] width 79 height 17
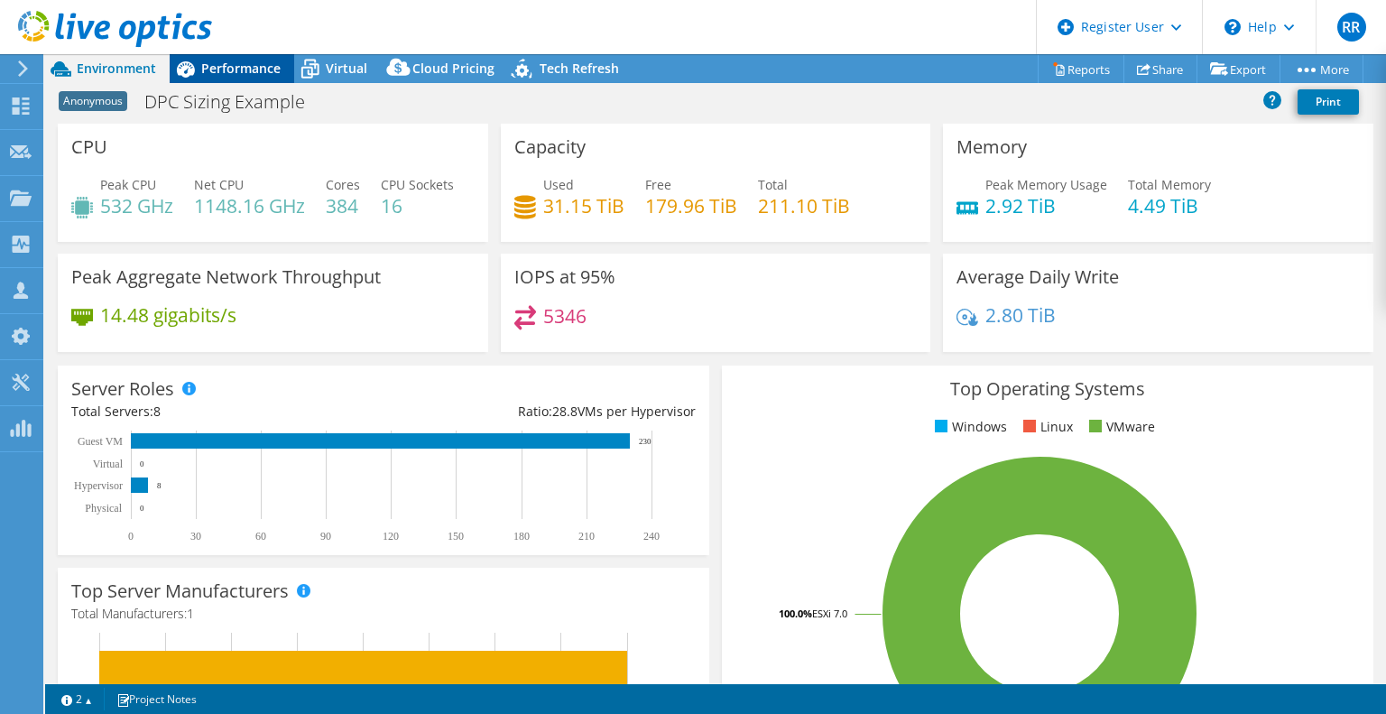
click at [227, 58] on div "Performance" at bounding box center [232, 68] width 125 height 29
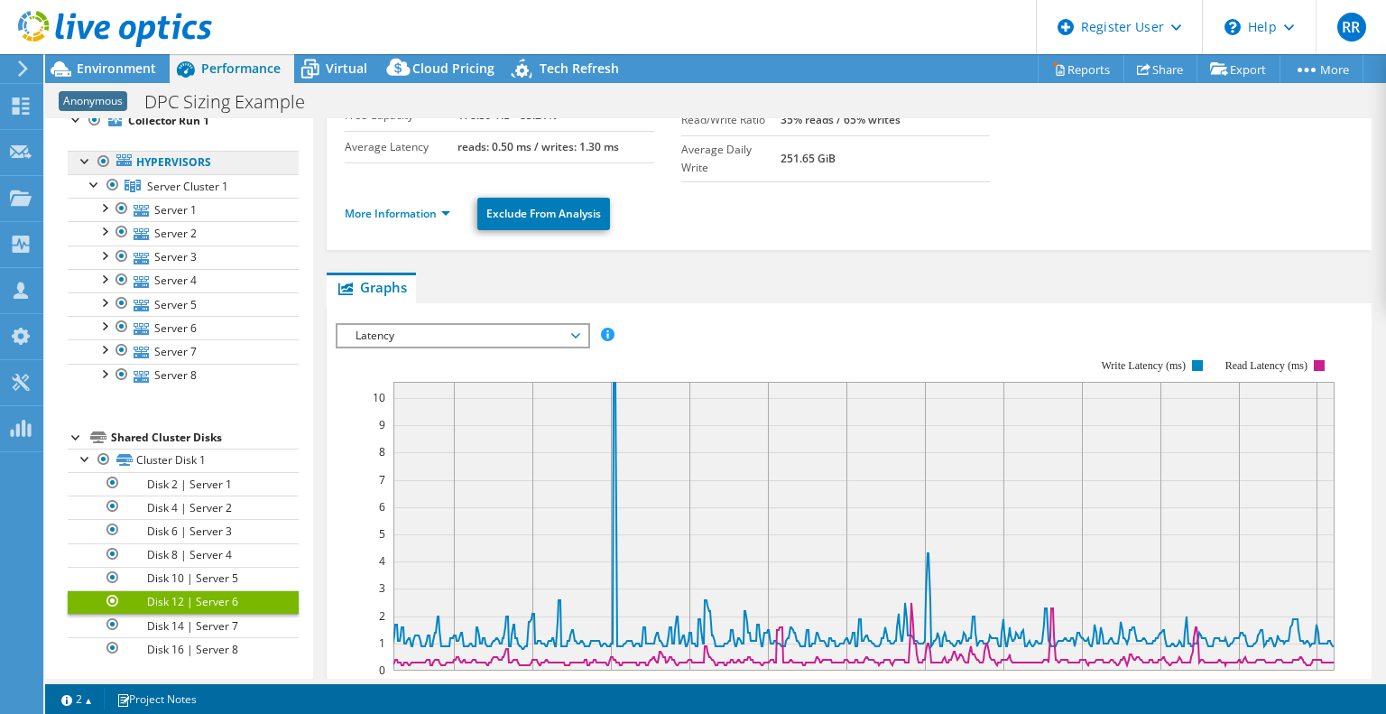
click at [166, 156] on link "Hypervisors" at bounding box center [183, 162] width 231 height 23
click at [164, 161] on link "Hypervisors" at bounding box center [183, 162] width 231 height 23
click at [138, 434] on div "Shared Cluster Disks" at bounding box center [205, 438] width 188 height 22
click at [177, 158] on link "Hypervisors" at bounding box center [183, 162] width 231 height 23
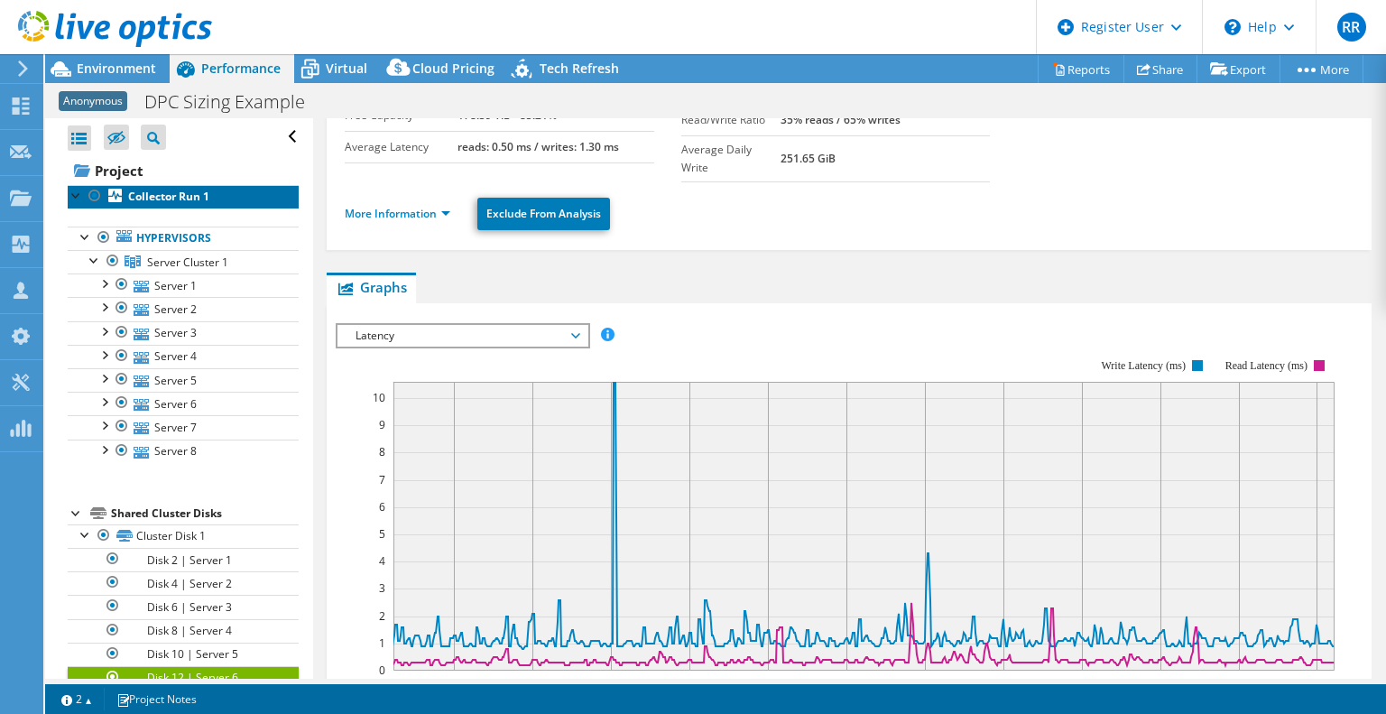
click at [179, 199] on b "Collector Run 1" at bounding box center [168, 196] width 81 height 15
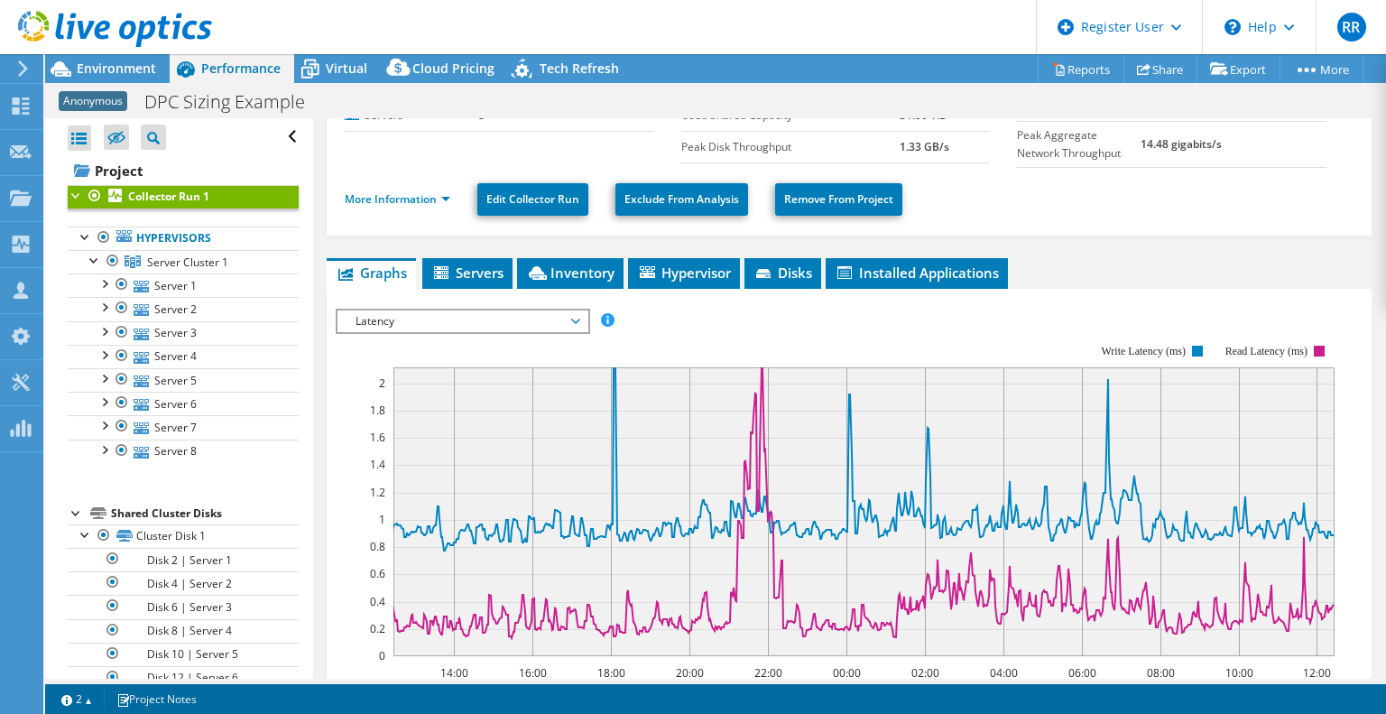
click at [430, 316] on span "Latency" at bounding box center [463, 321] width 232 height 22
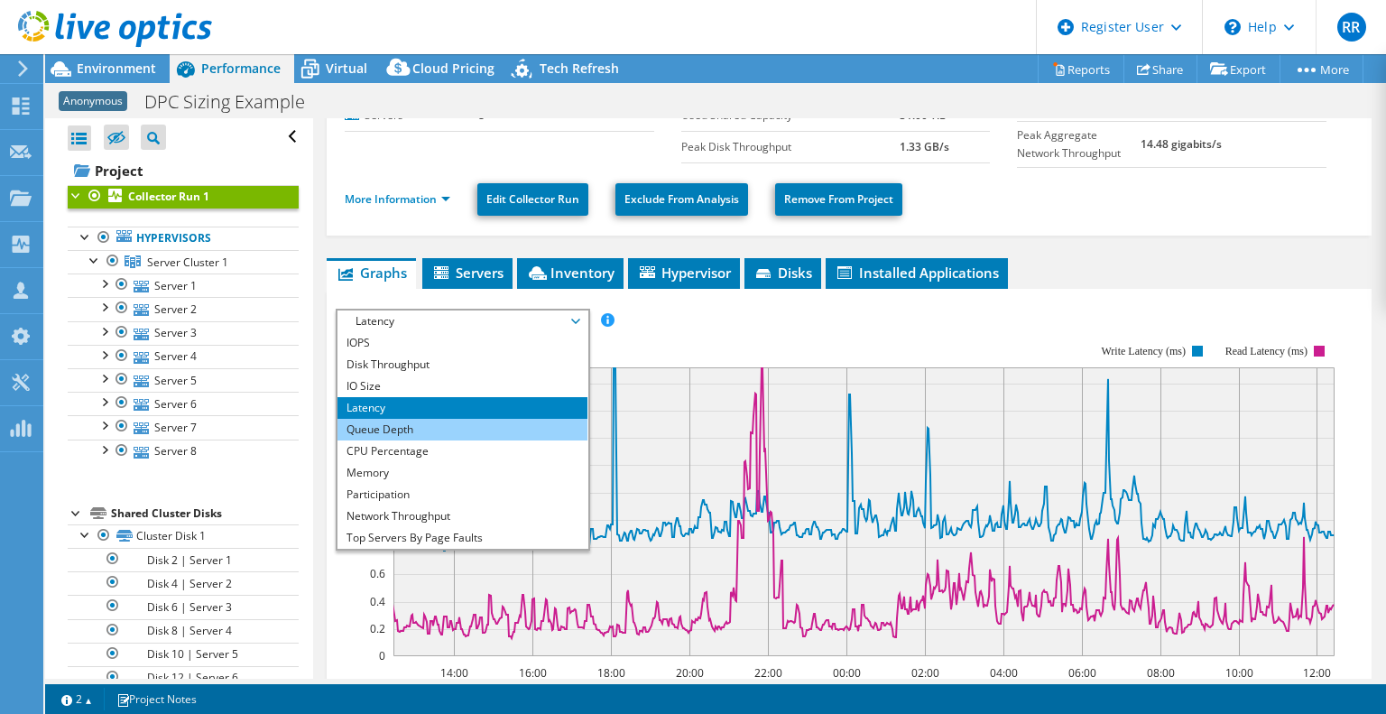
click at [397, 428] on li "Queue Depth" at bounding box center [462, 430] width 250 height 22
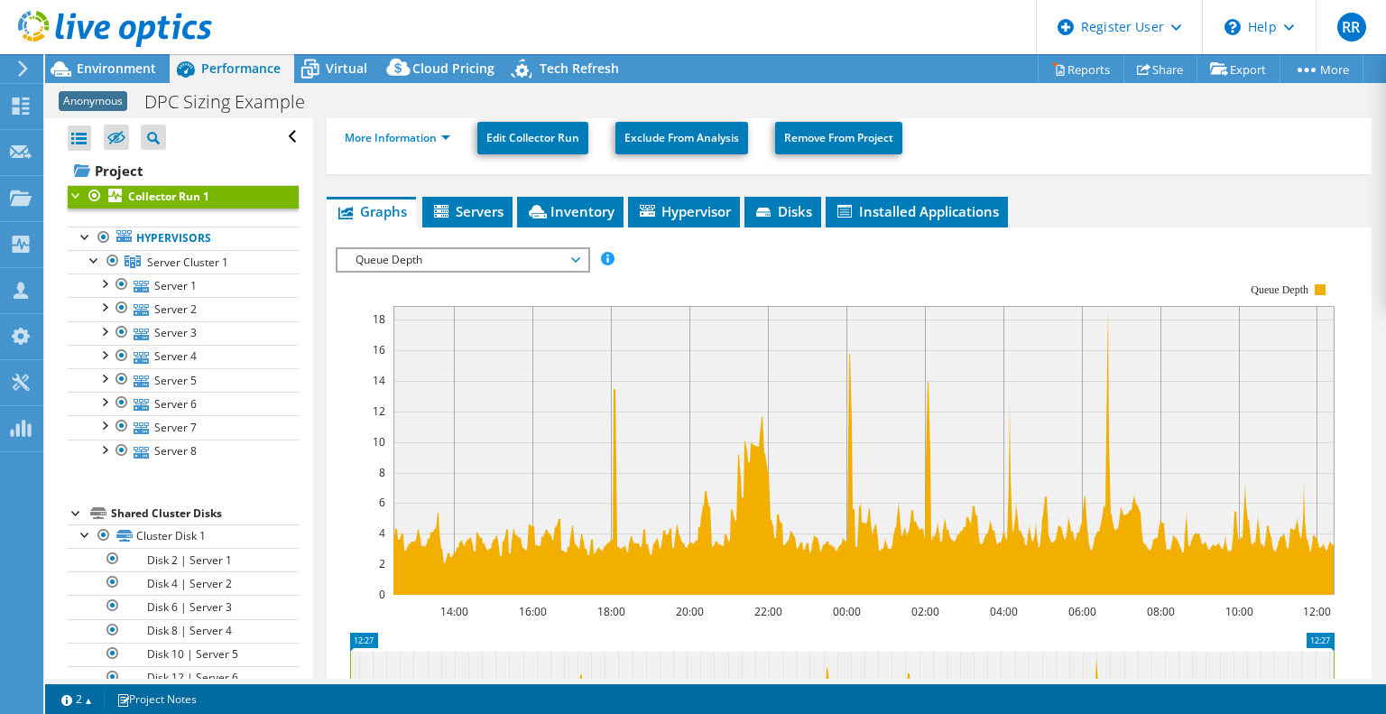
scroll to position [347, 0]
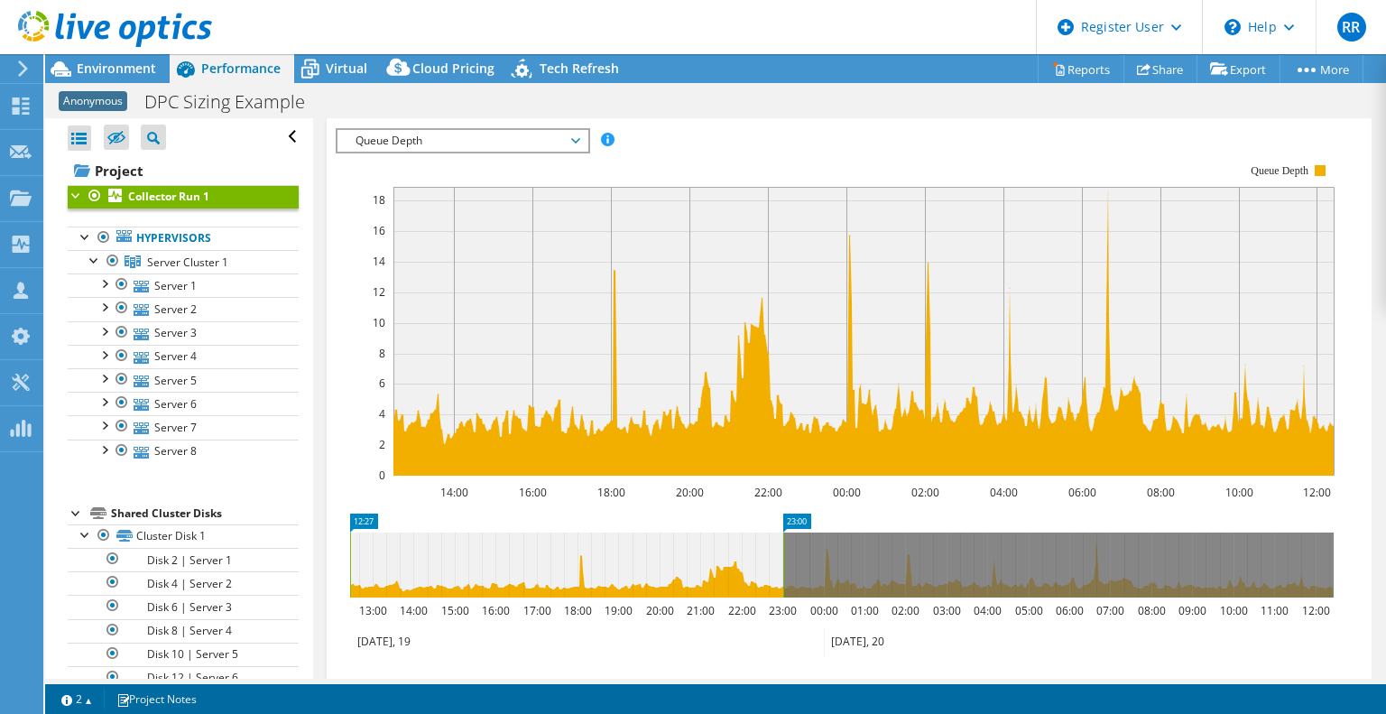
drag, startPoint x: 1335, startPoint y: 545, endPoint x: 784, endPoint y: 578, distance: 551.5
click at [784, 578] on rect at bounding box center [783, 564] width 7 height 65
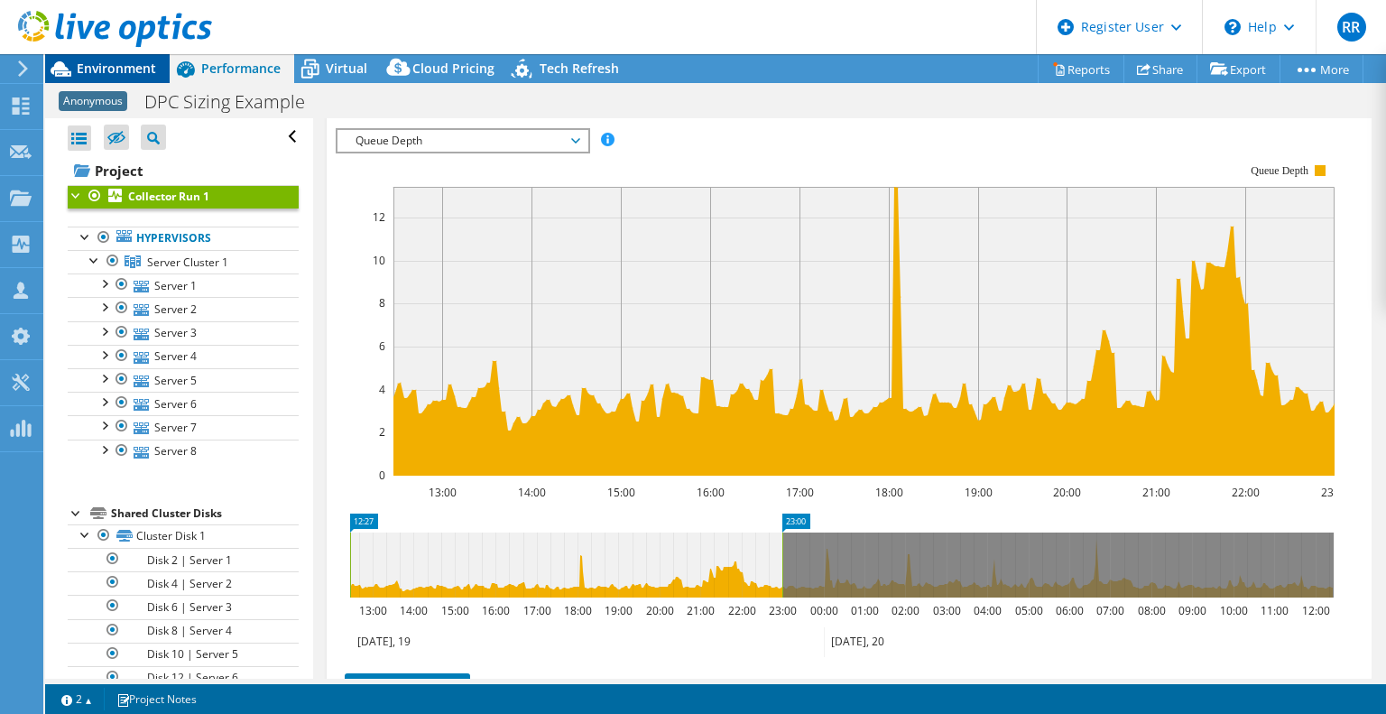
click at [126, 63] on span "Environment" at bounding box center [116, 68] width 79 height 17
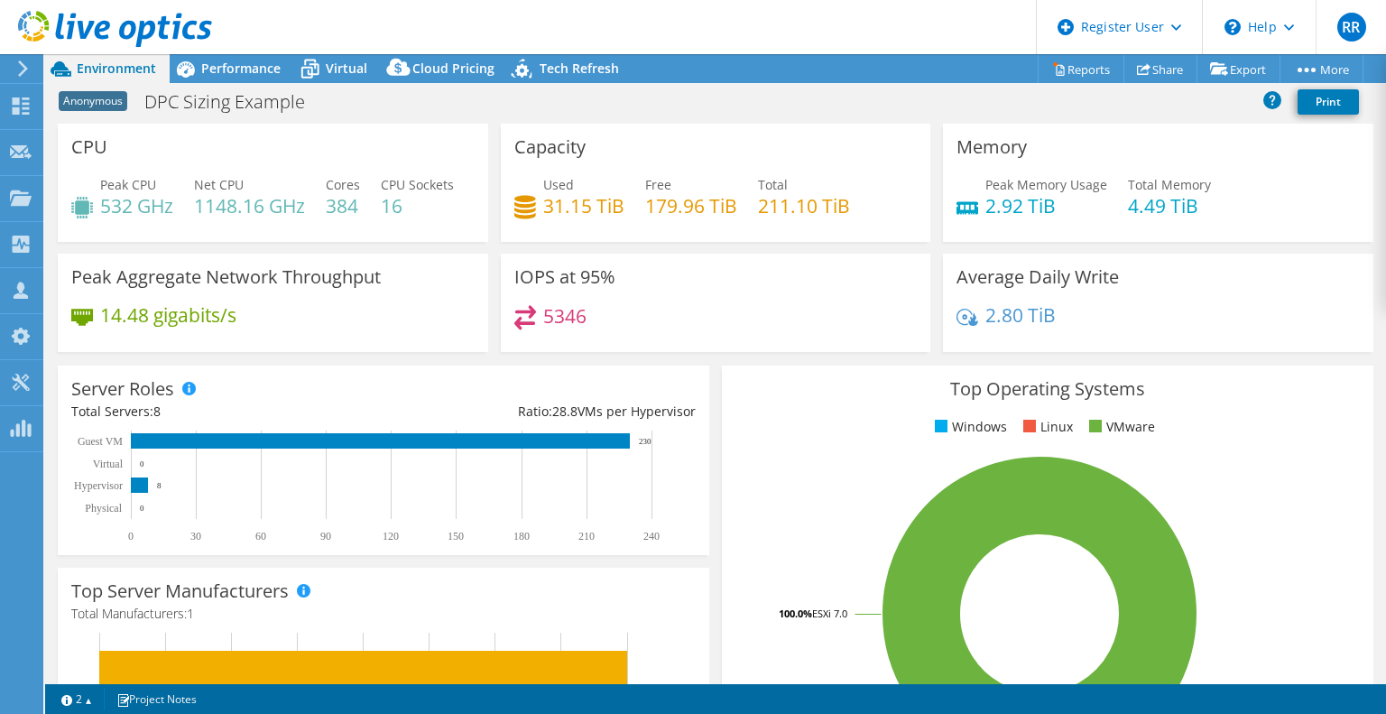
scroll to position [180, 0]
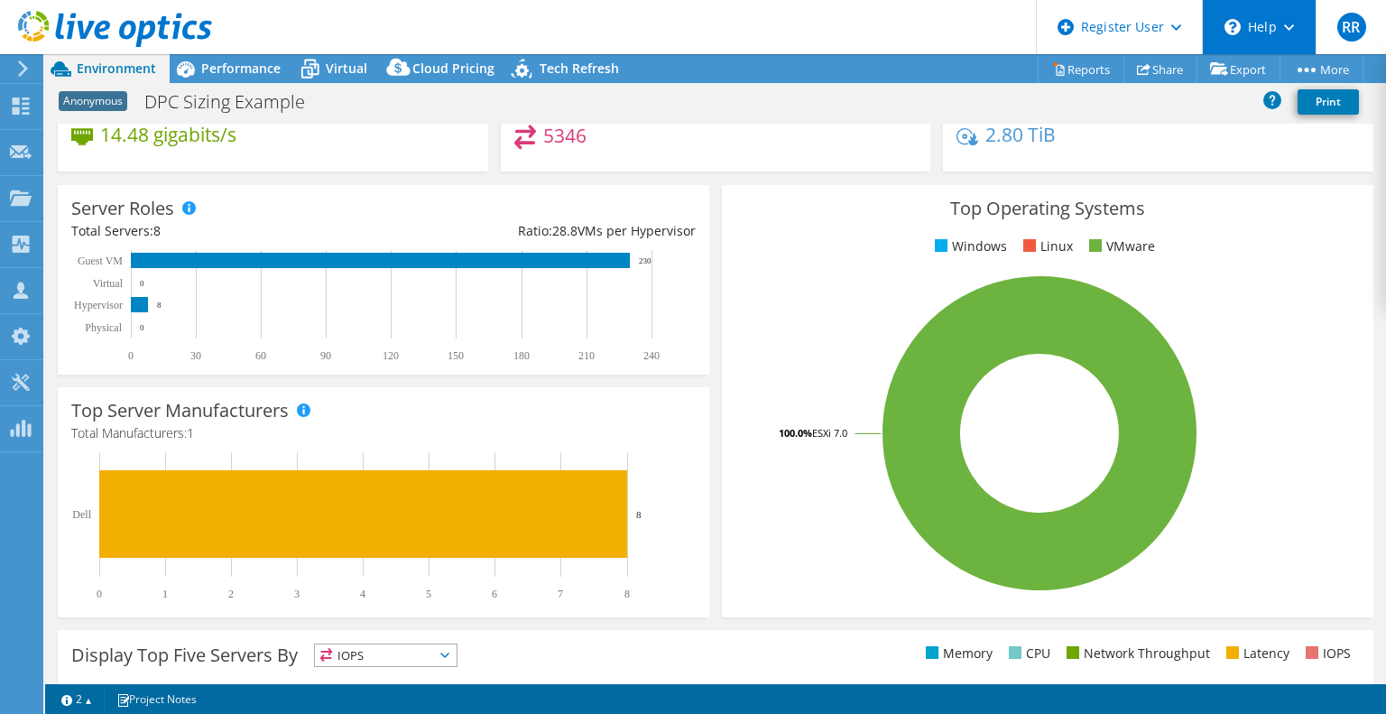
click at [1274, 17] on div "\n Help" at bounding box center [1259, 27] width 114 height 54
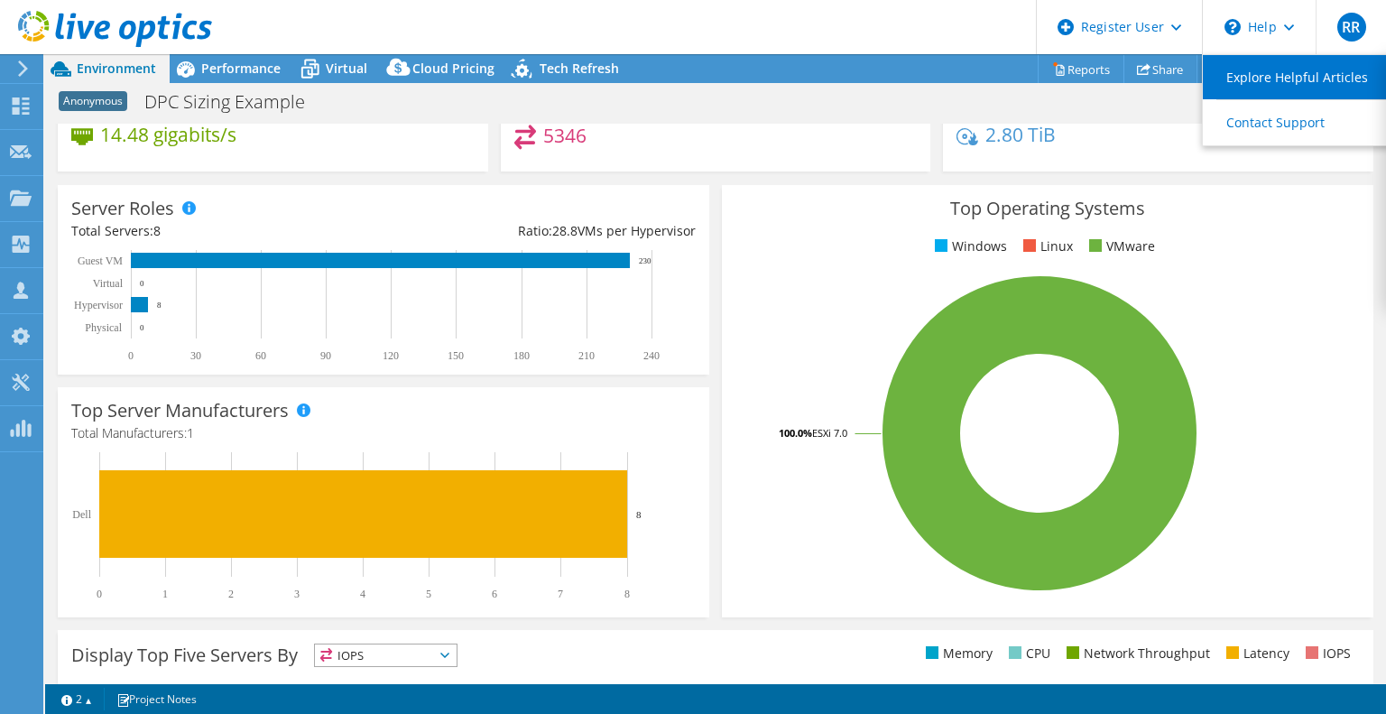
click at [1315, 80] on link "Explore Helpful Articles" at bounding box center [1303, 77] width 201 height 44
